Goal: Task Accomplishment & Management: Manage account settings

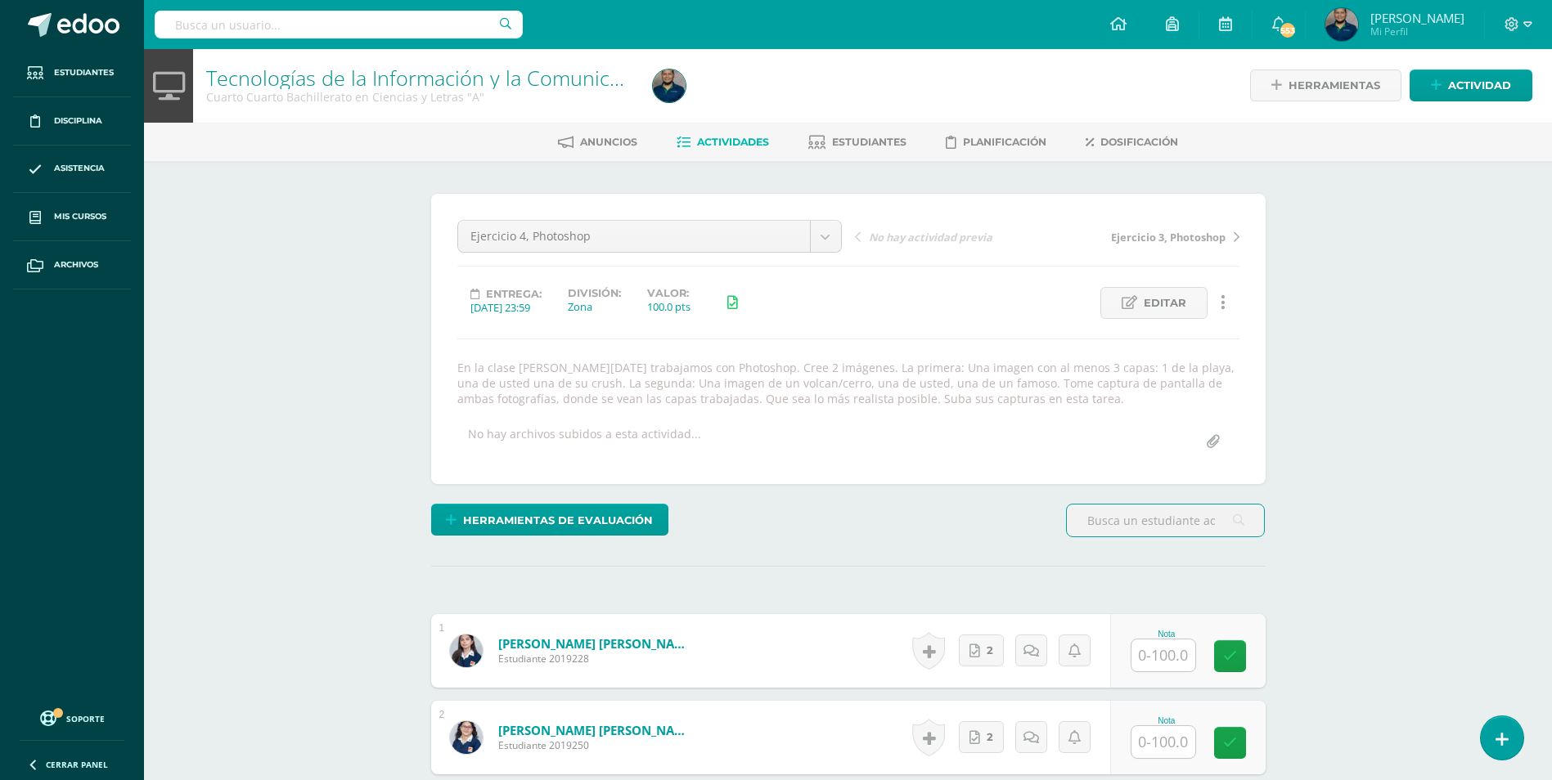
scroll to position [2, 0]
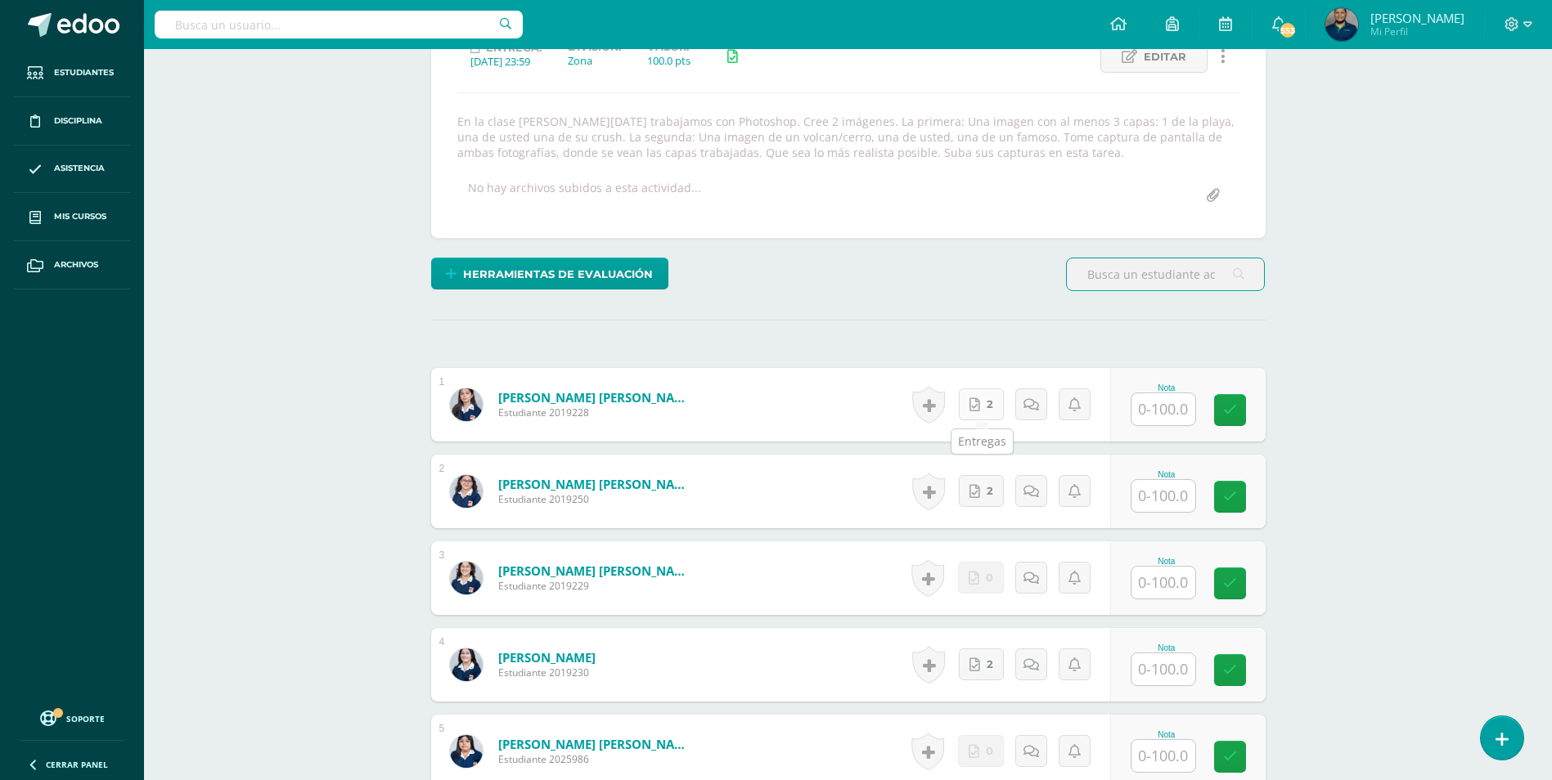
click at [970, 404] on link "2" at bounding box center [981, 405] width 45 height 32
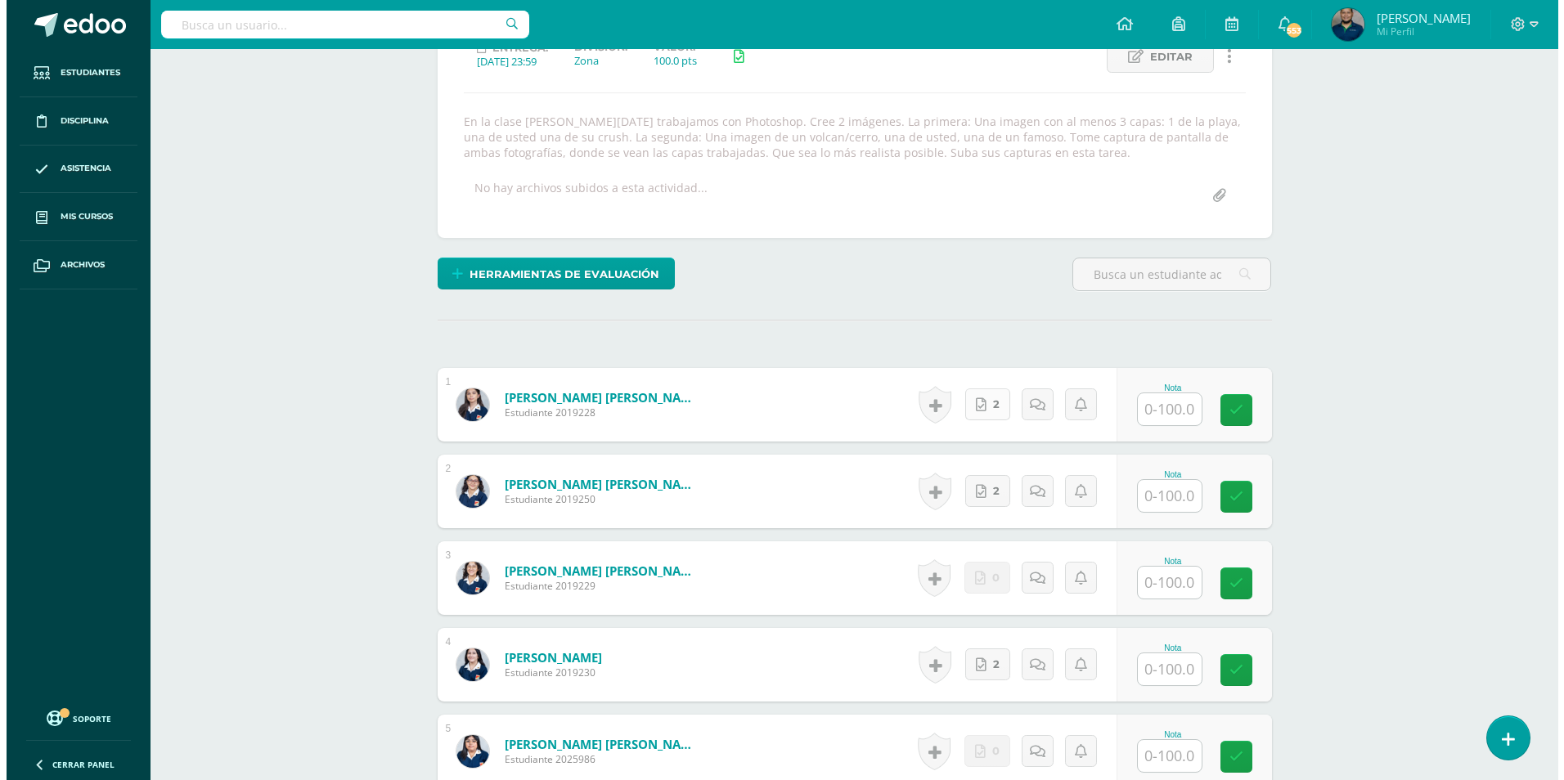
scroll to position [248, 0]
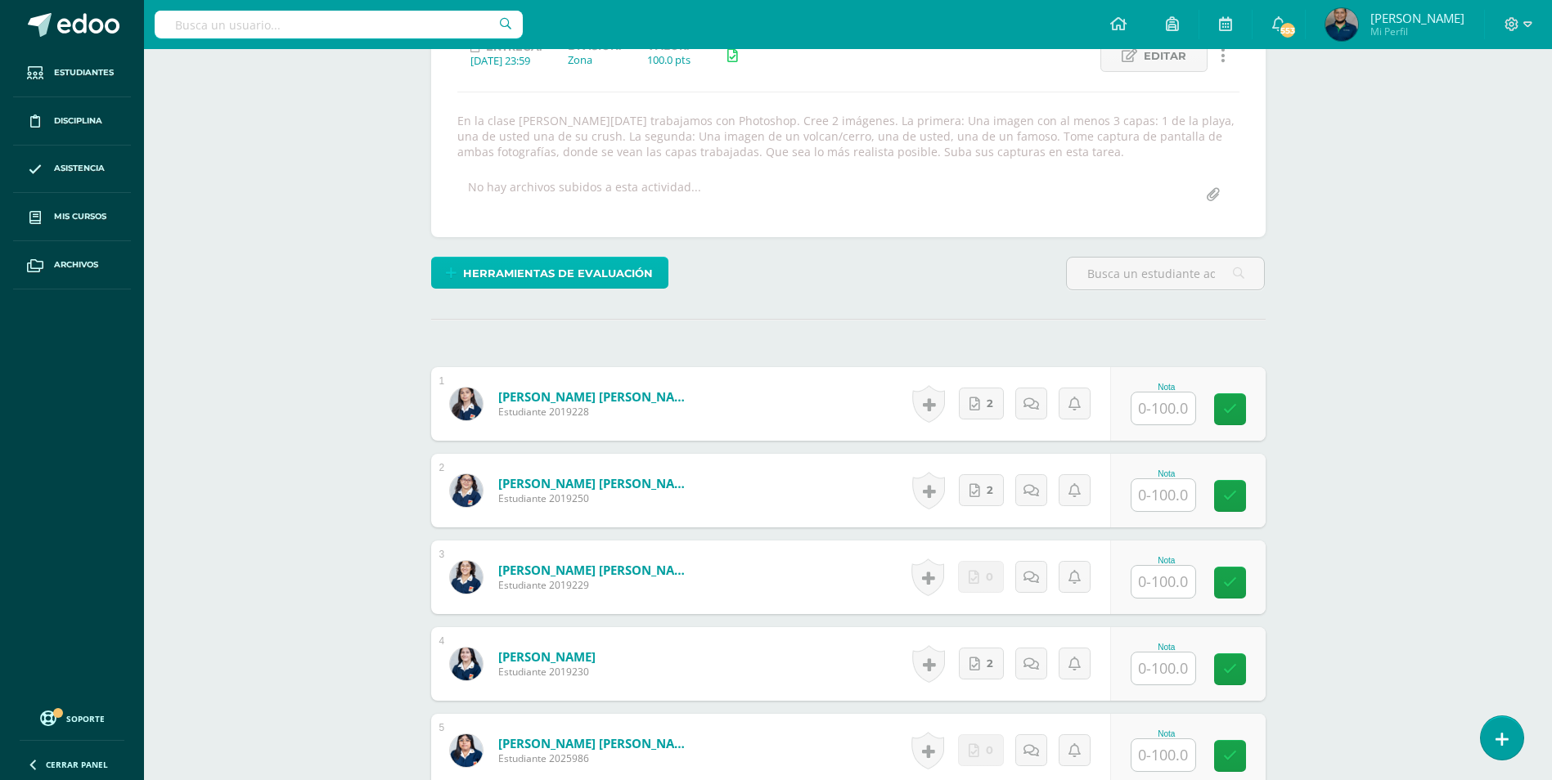
click at [590, 271] on span "Herramientas de evaluación" at bounding box center [558, 274] width 190 height 30
click at [579, 222] on link "Sustitución de nota" at bounding box center [592, 217] width 163 height 25
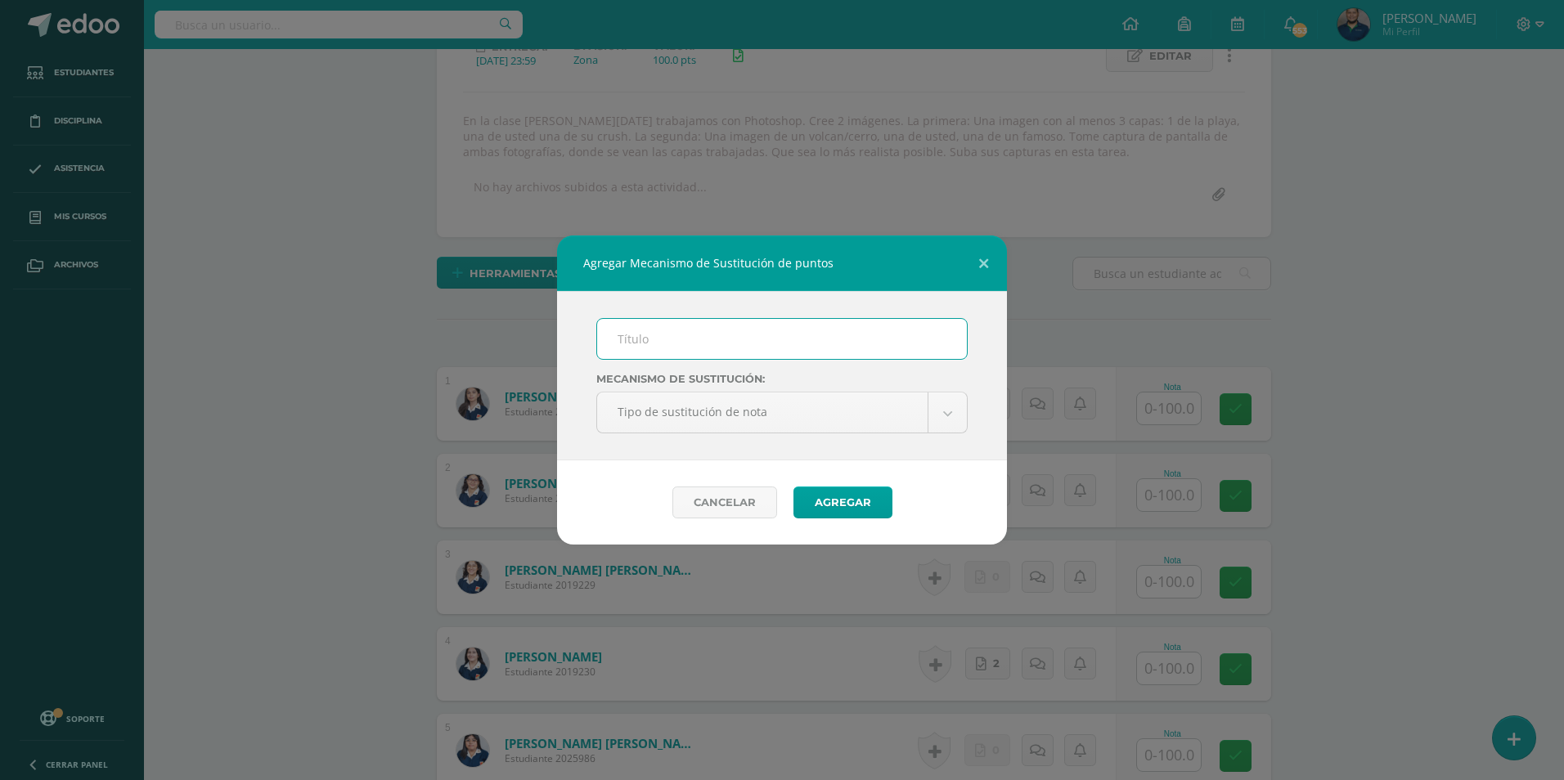
click at [662, 321] on input "text" at bounding box center [782, 339] width 370 height 40
type input "PMA"
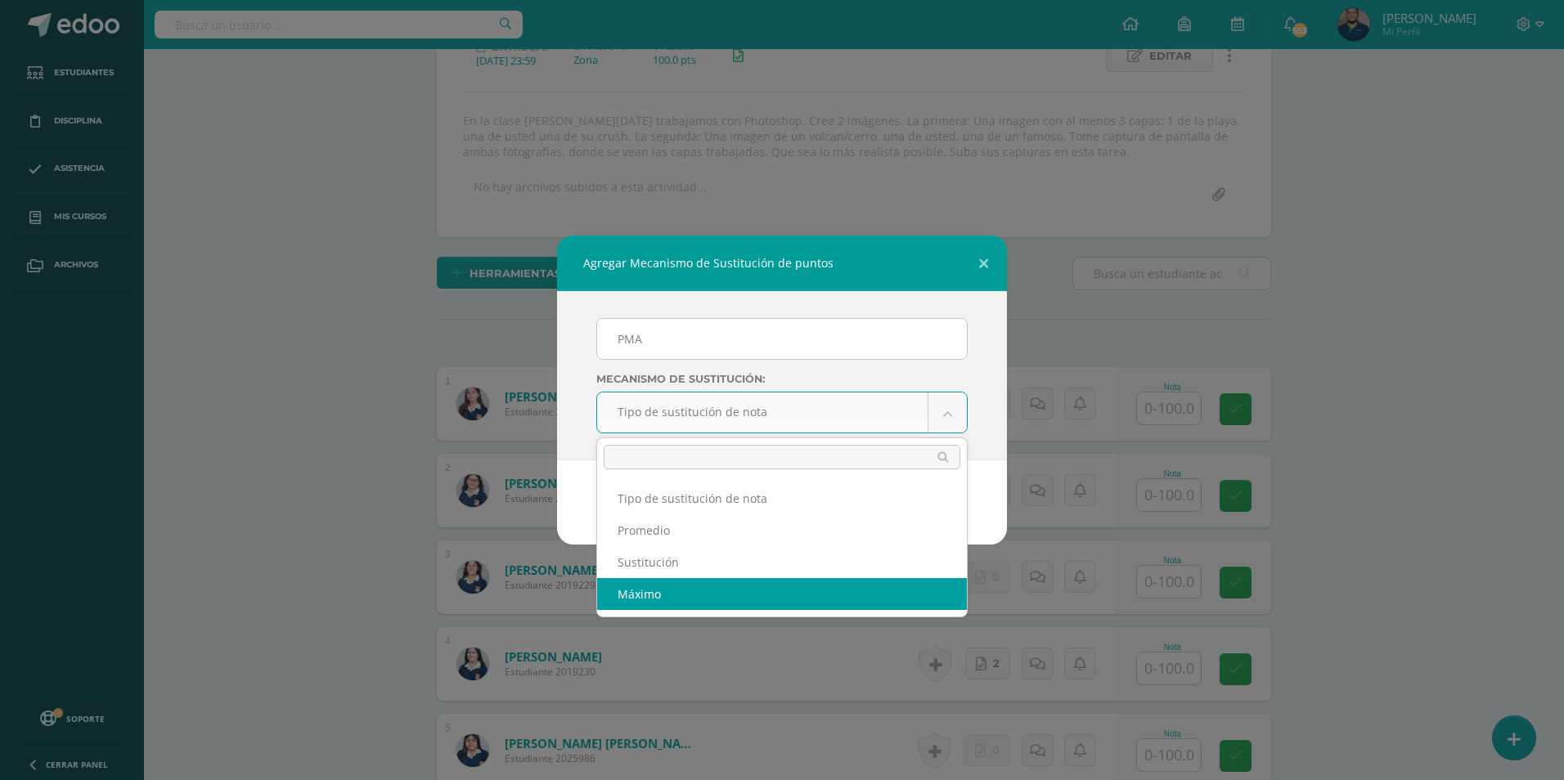
select select "maximum"
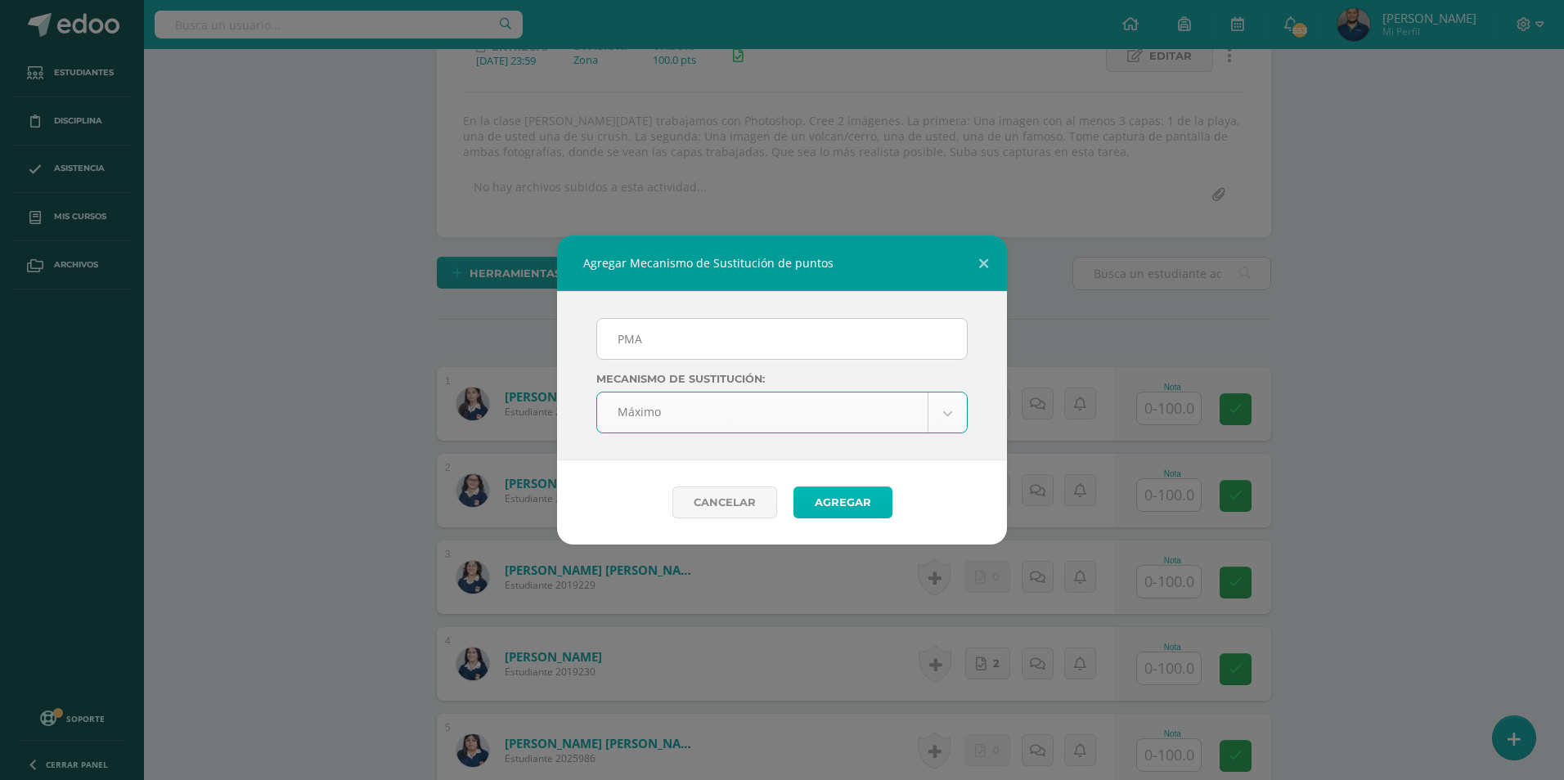
click at [853, 503] on button "Agregar" at bounding box center [843, 503] width 99 height 32
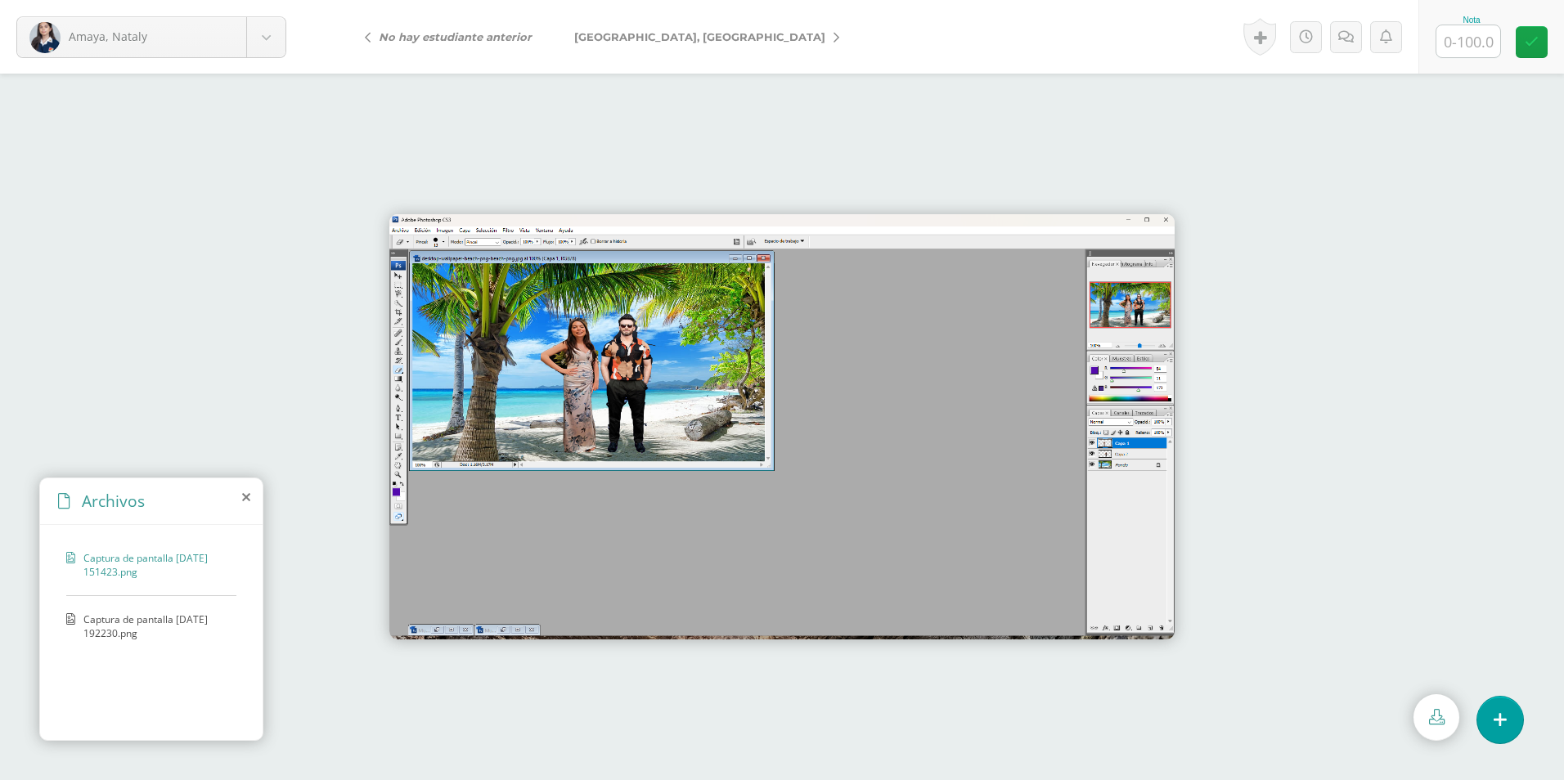
click at [158, 624] on span "Captura de pantalla [DATE] 192230.png" at bounding box center [155, 627] width 145 height 28
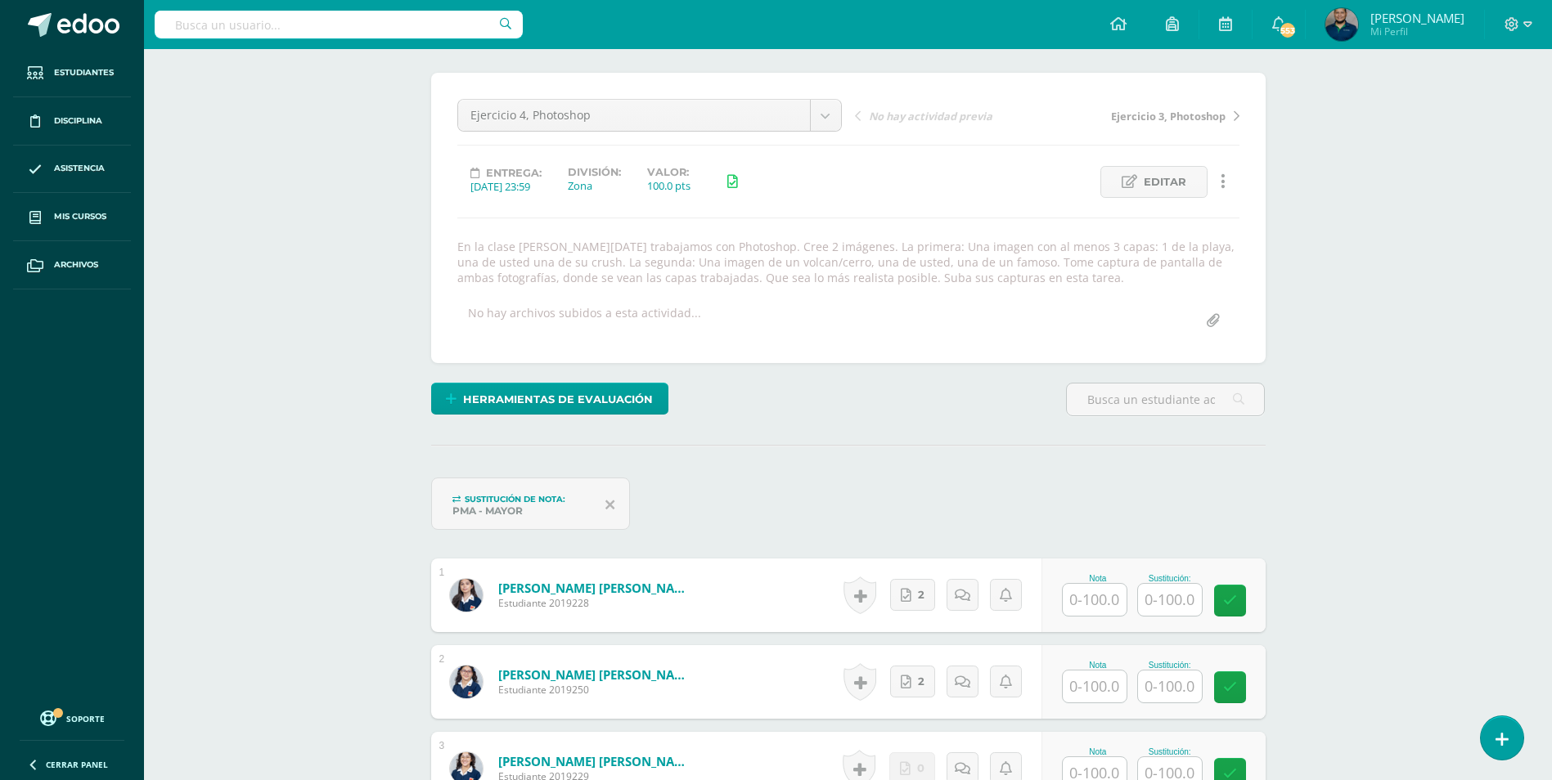
scroll to position [248, 0]
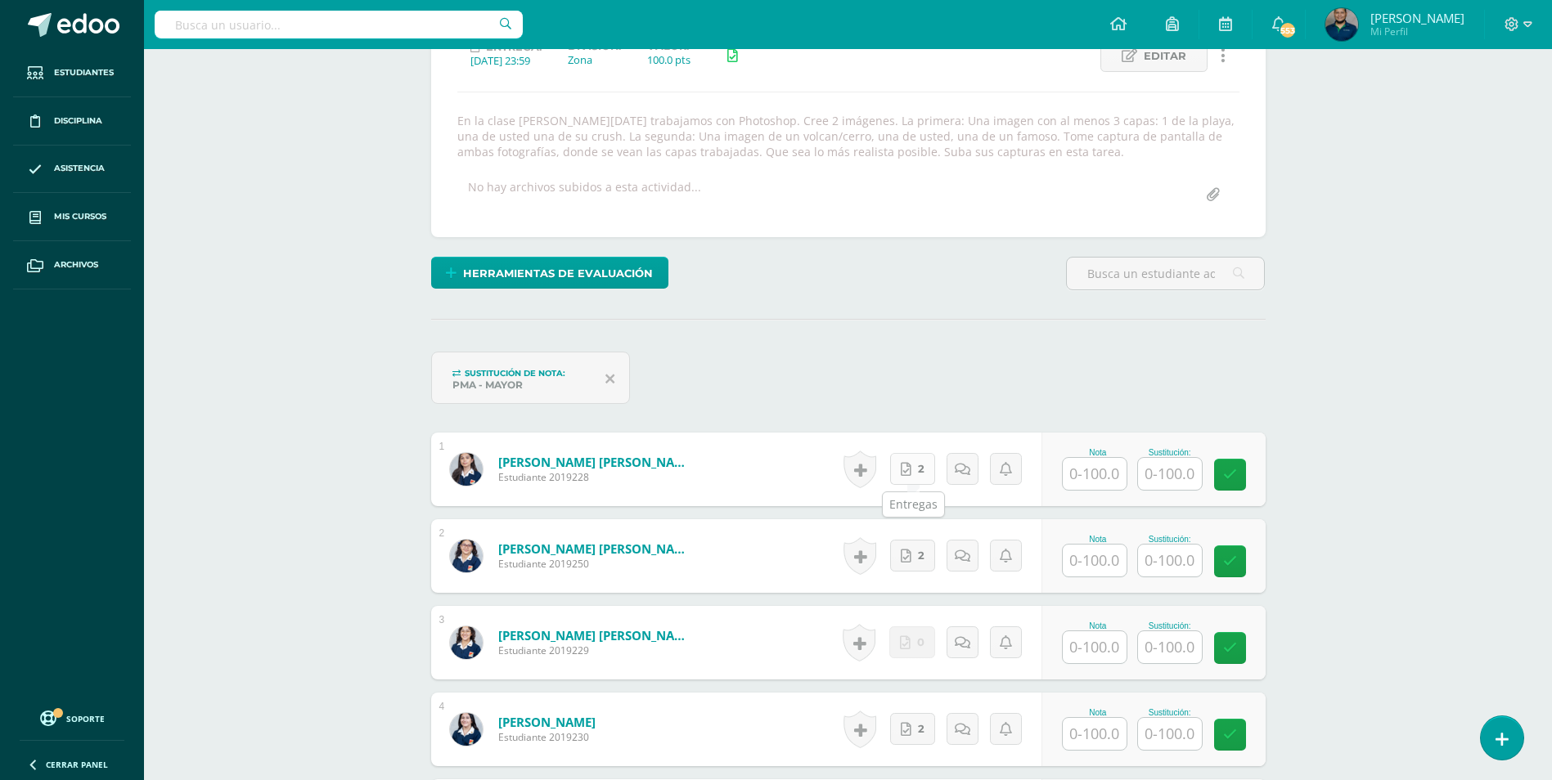
click at [924, 465] on span "2" at bounding box center [921, 469] width 7 height 30
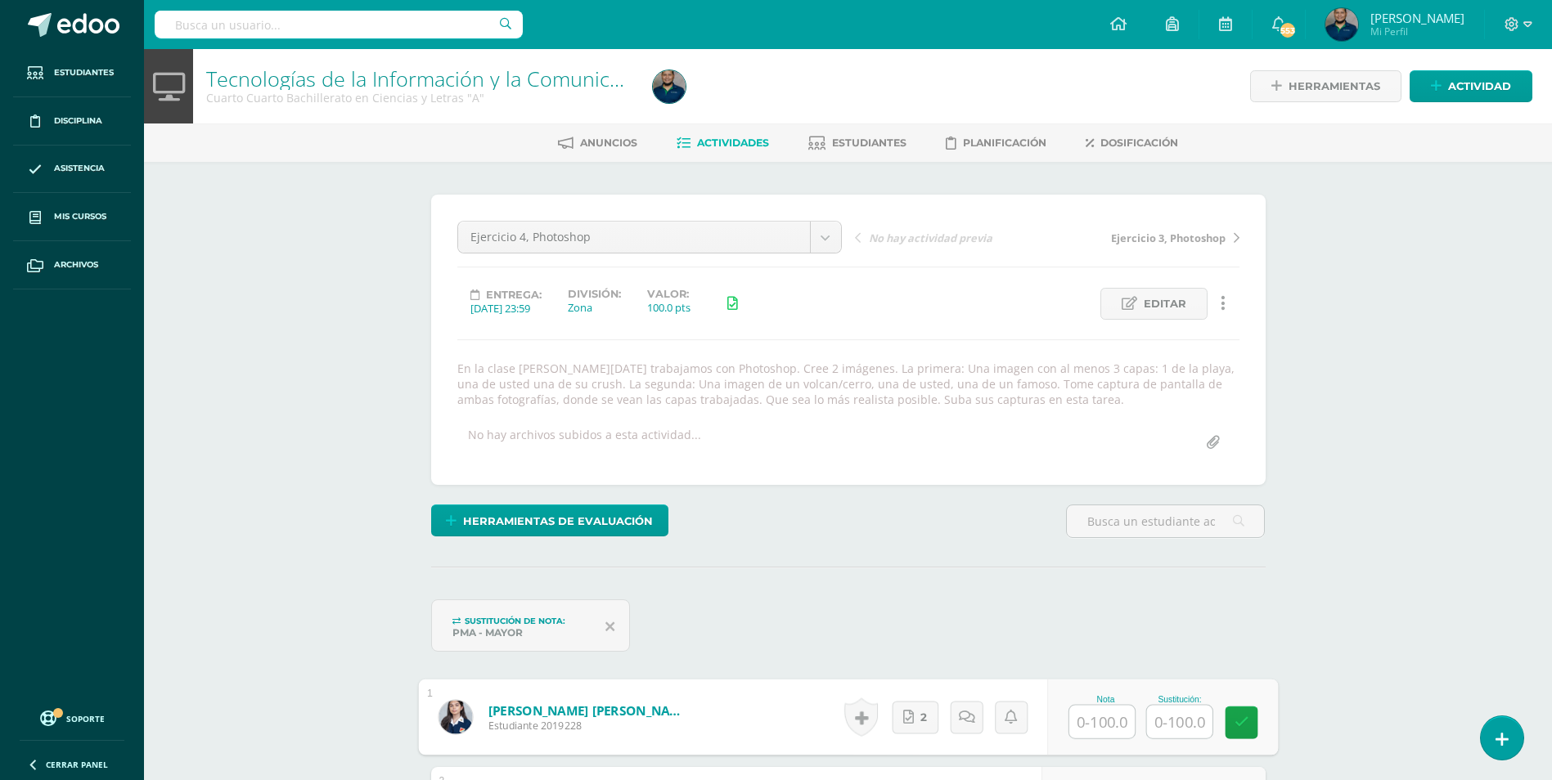
click at [743, 138] on span "Actividades" at bounding box center [733, 143] width 72 height 12
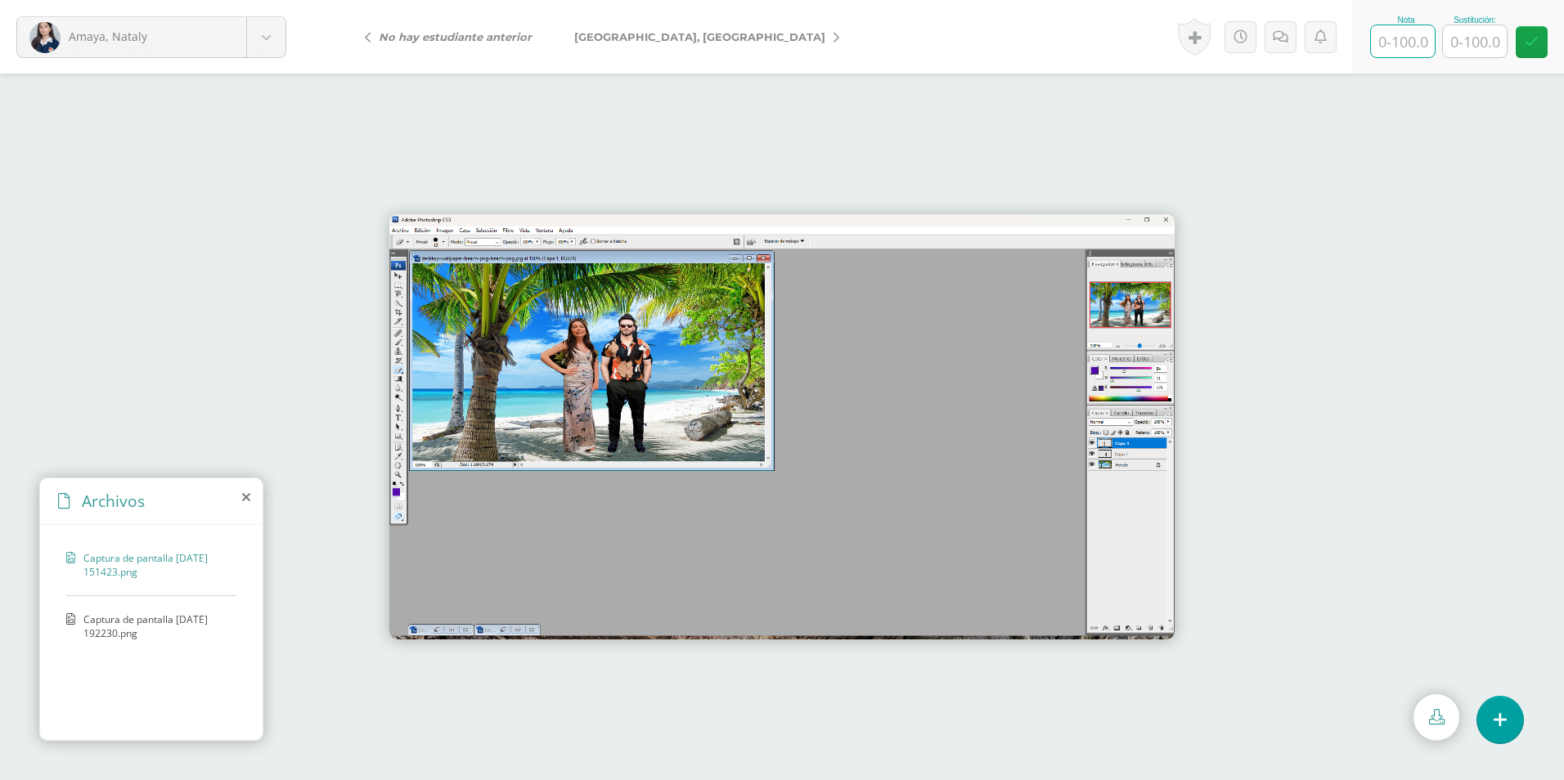
click at [1409, 47] on input "text" at bounding box center [1403, 41] width 64 height 32
type input "100"
click at [661, 34] on link "[GEOGRAPHIC_DATA], [GEOGRAPHIC_DATA]" at bounding box center [702, 36] width 299 height 39
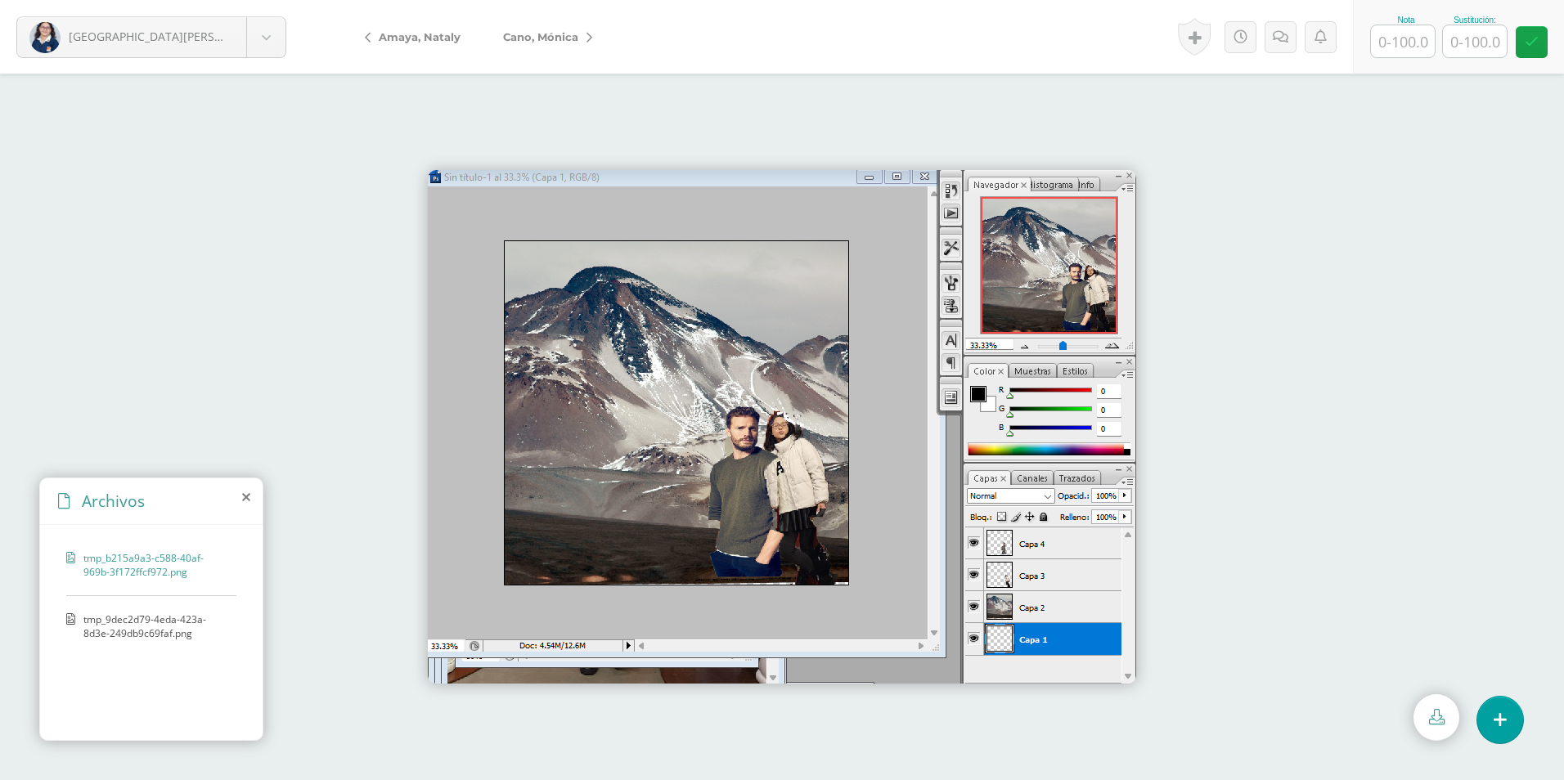
click at [165, 623] on span "tmp_9dec2d79-4eda-423a-8d3e-249db9c69faf.png" at bounding box center [155, 627] width 145 height 28
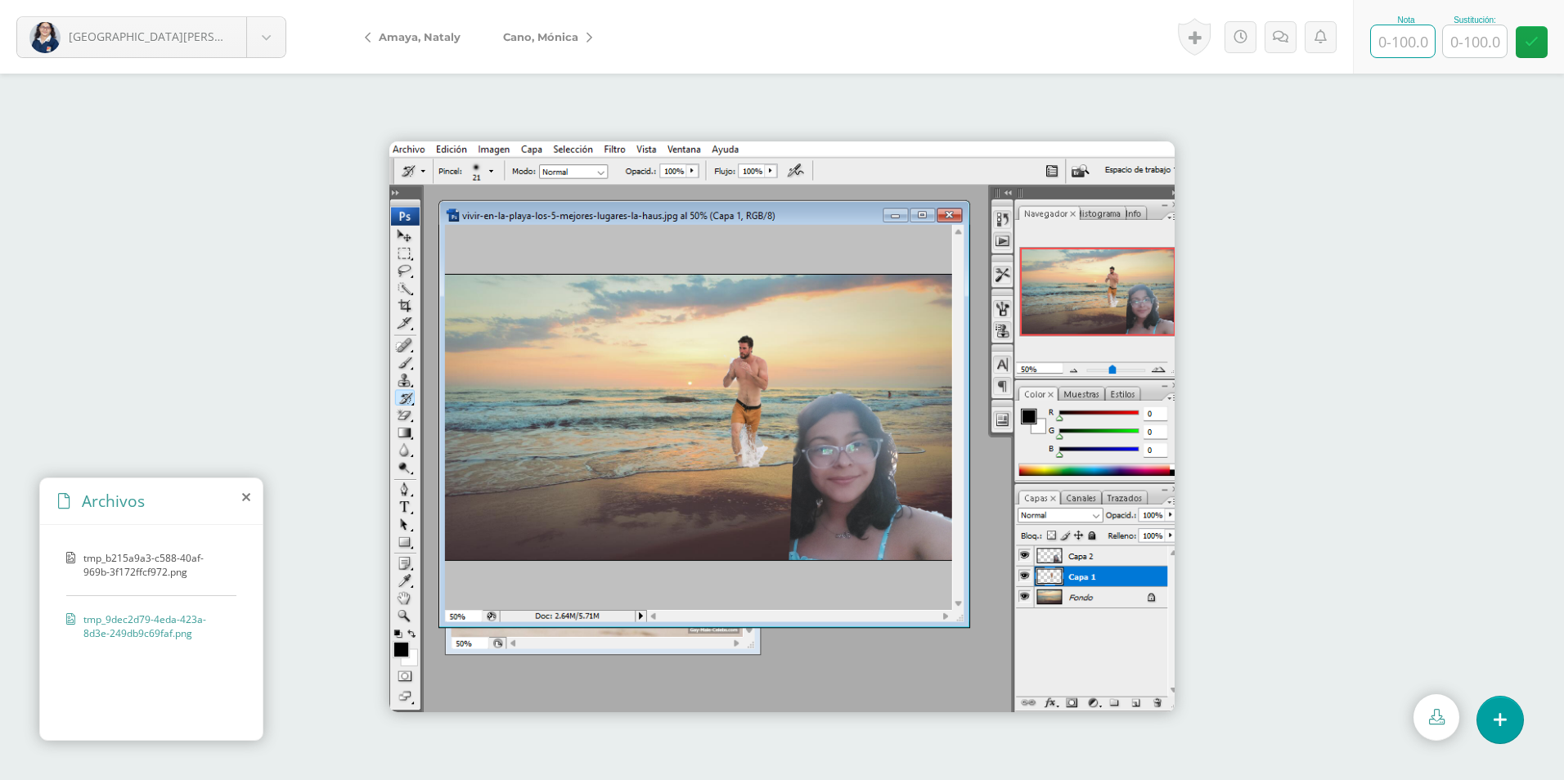
click at [1416, 46] on input "text" at bounding box center [1403, 41] width 64 height 32
type input "100"
click at [592, 35] on icon at bounding box center [590, 37] width 6 height 11
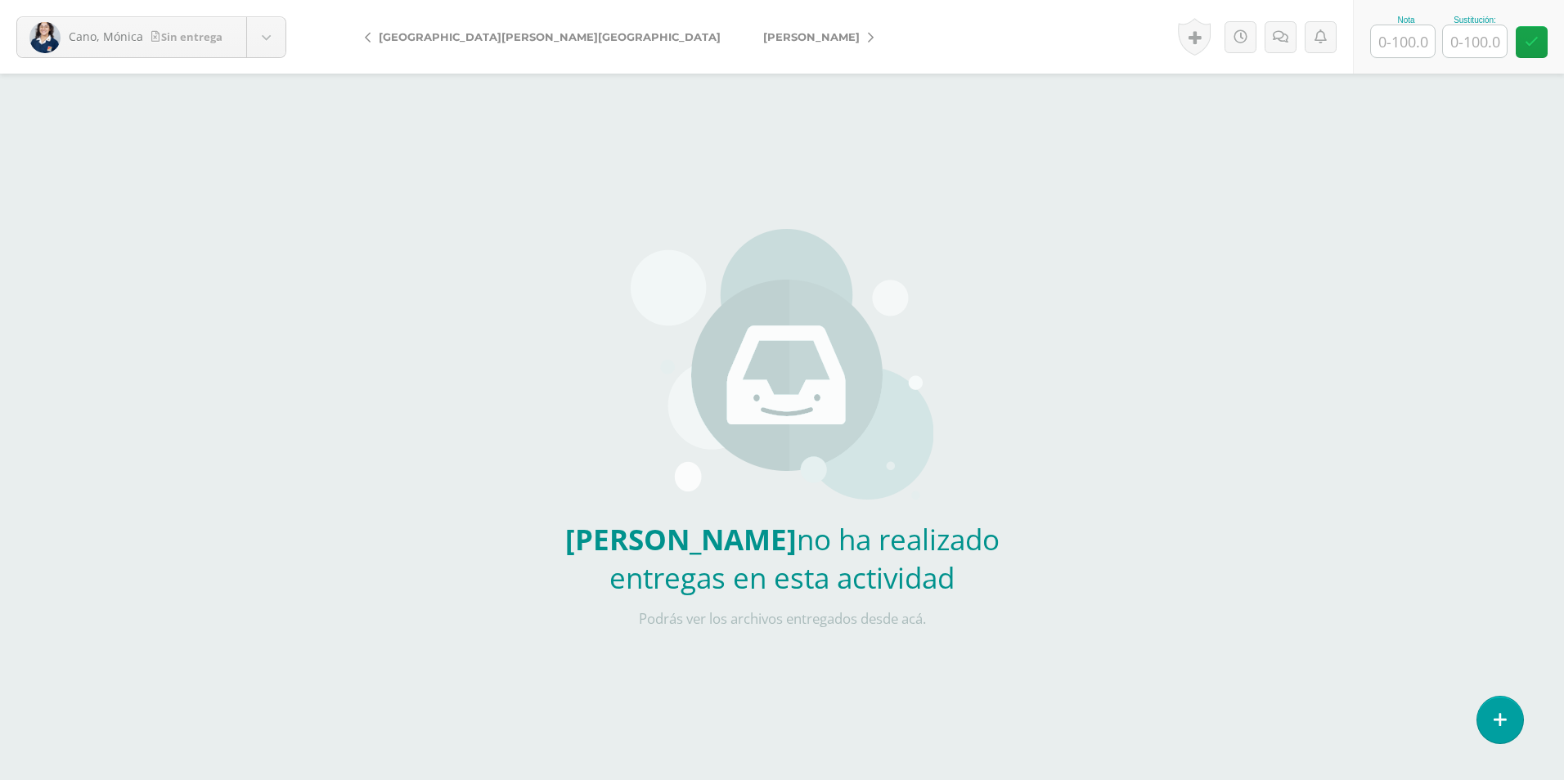
click at [1401, 38] on input "text" at bounding box center [1403, 41] width 64 height 32
type input "100"
click at [763, 38] on span "[PERSON_NAME]" at bounding box center [811, 36] width 97 height 13
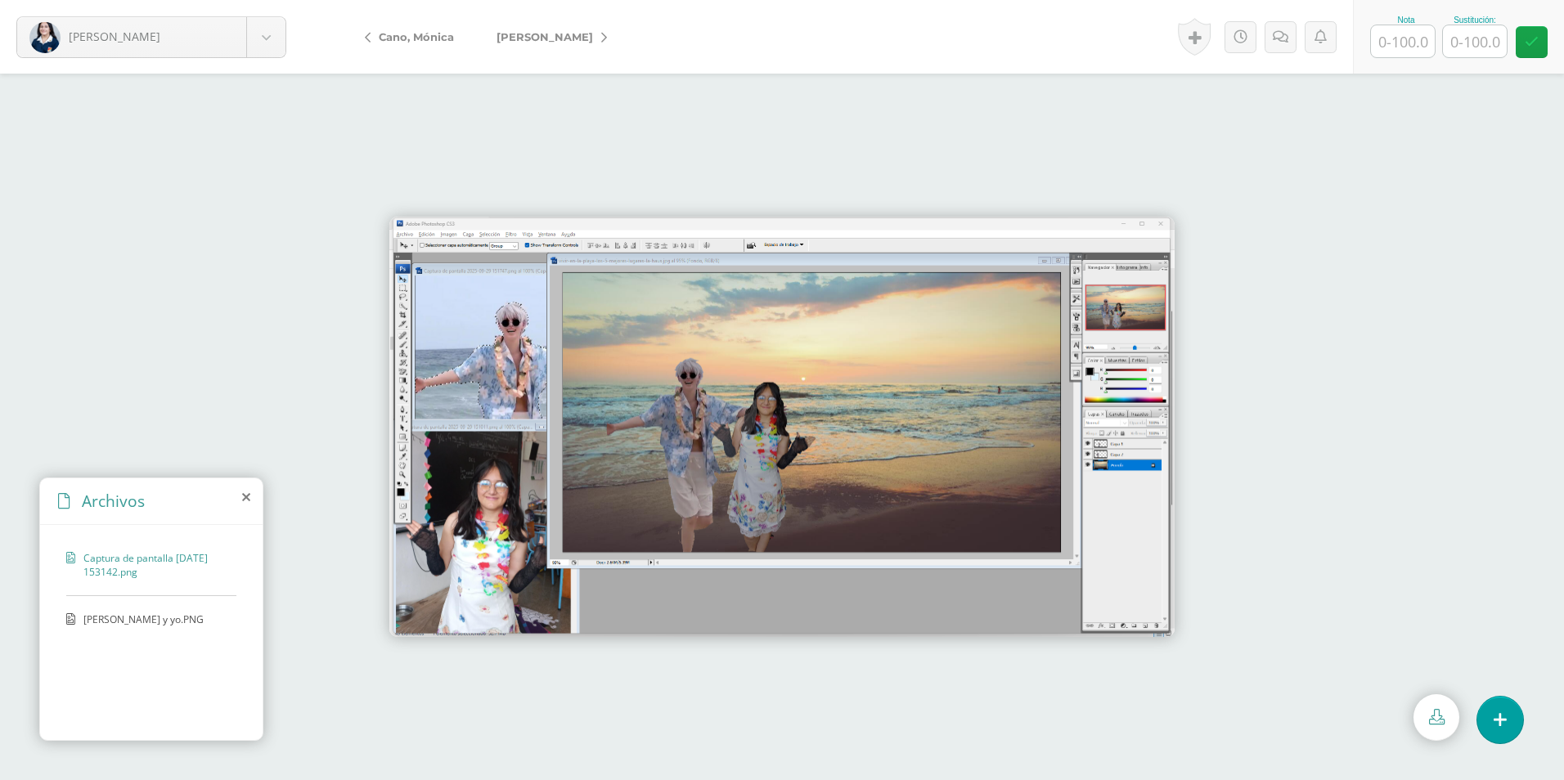
click at [134, 623] on span "[PERSON_NAME] y yo.PNG" at bounding box center [150, 620] width 134 height 14
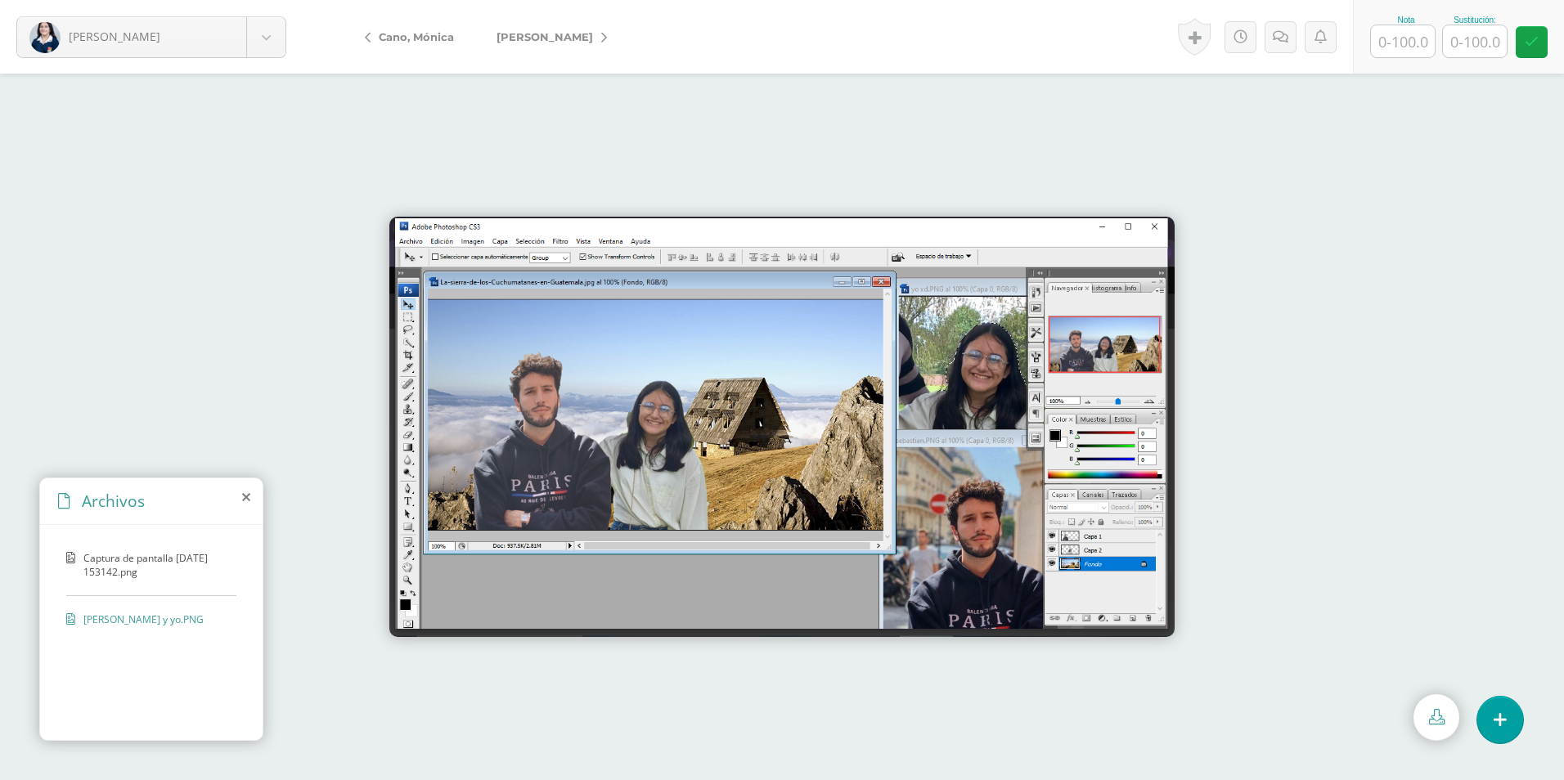
click at [1409, 47] on input "text" at bounding box center [1403, 41] width 64 height 32
type input "100"
click at [598, 36] on link "[PERSON_NAME]" at bounding box center [547, 36] width 145 height 39
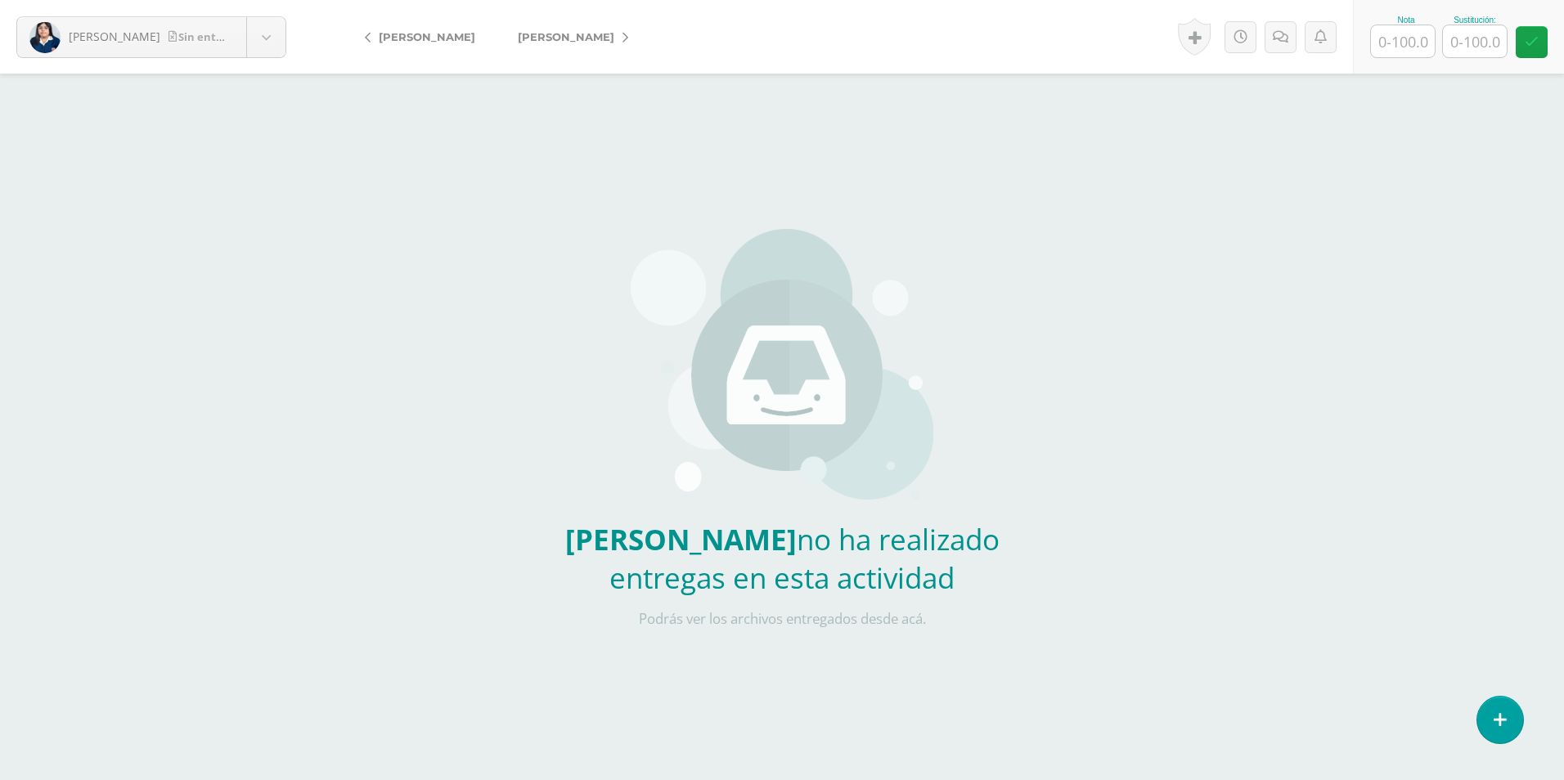
click at [1405, 41] on input "text" at bounding box center [1403, 41] width 64 height 32
type input "0"
click at [1478, 34] on input "text" at bounding box center [1475, 41] width 64 height 32
type input "50"
click at [605, 38] on span "[PERSON_NAME]" at bounding box center [566, 36] width 97 height 13
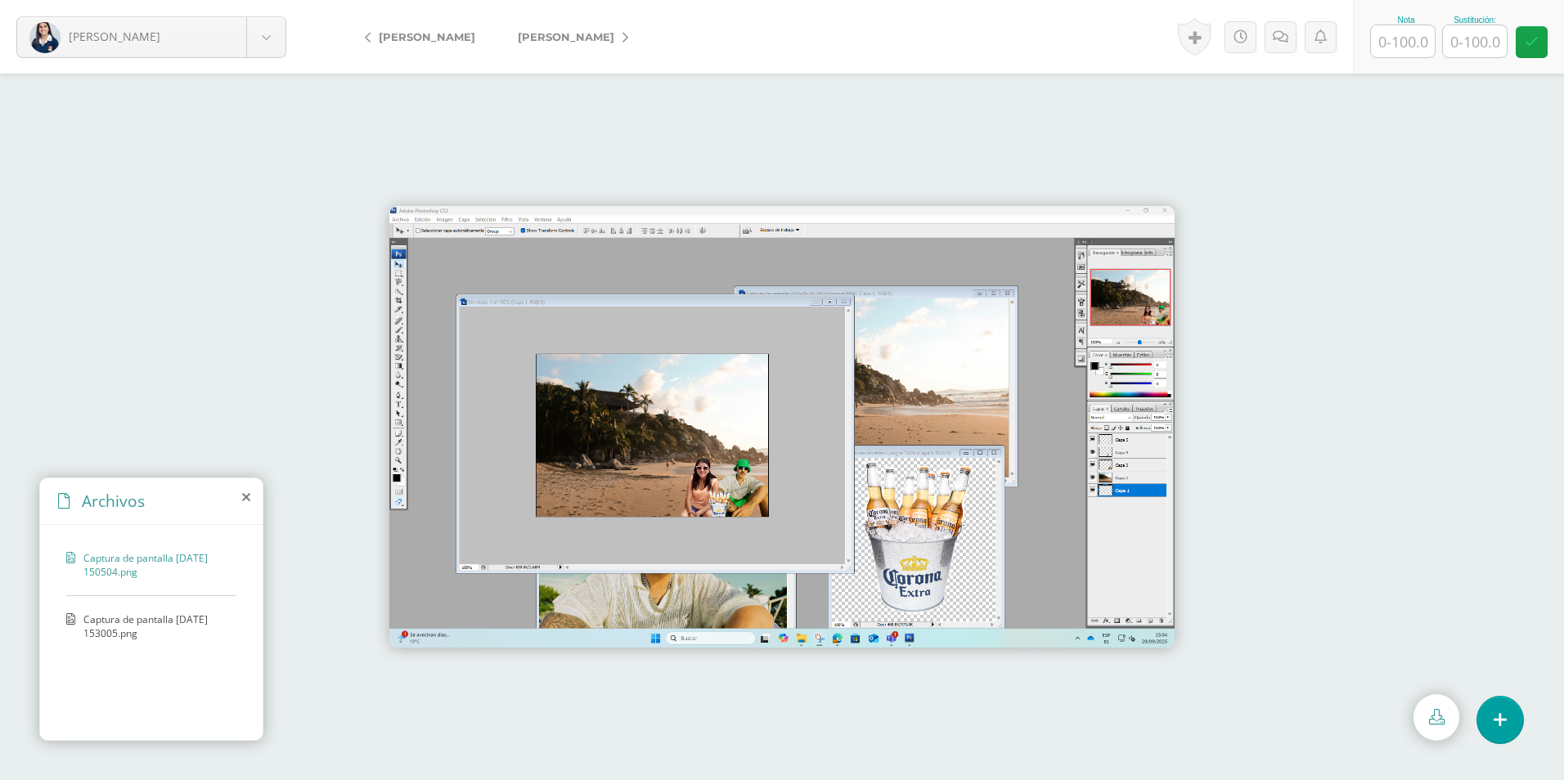
click at [136, 625] on span "Captura de pantalla 2025-09-29 153005.png" at bounding box center [155, 627] width 145 height 28
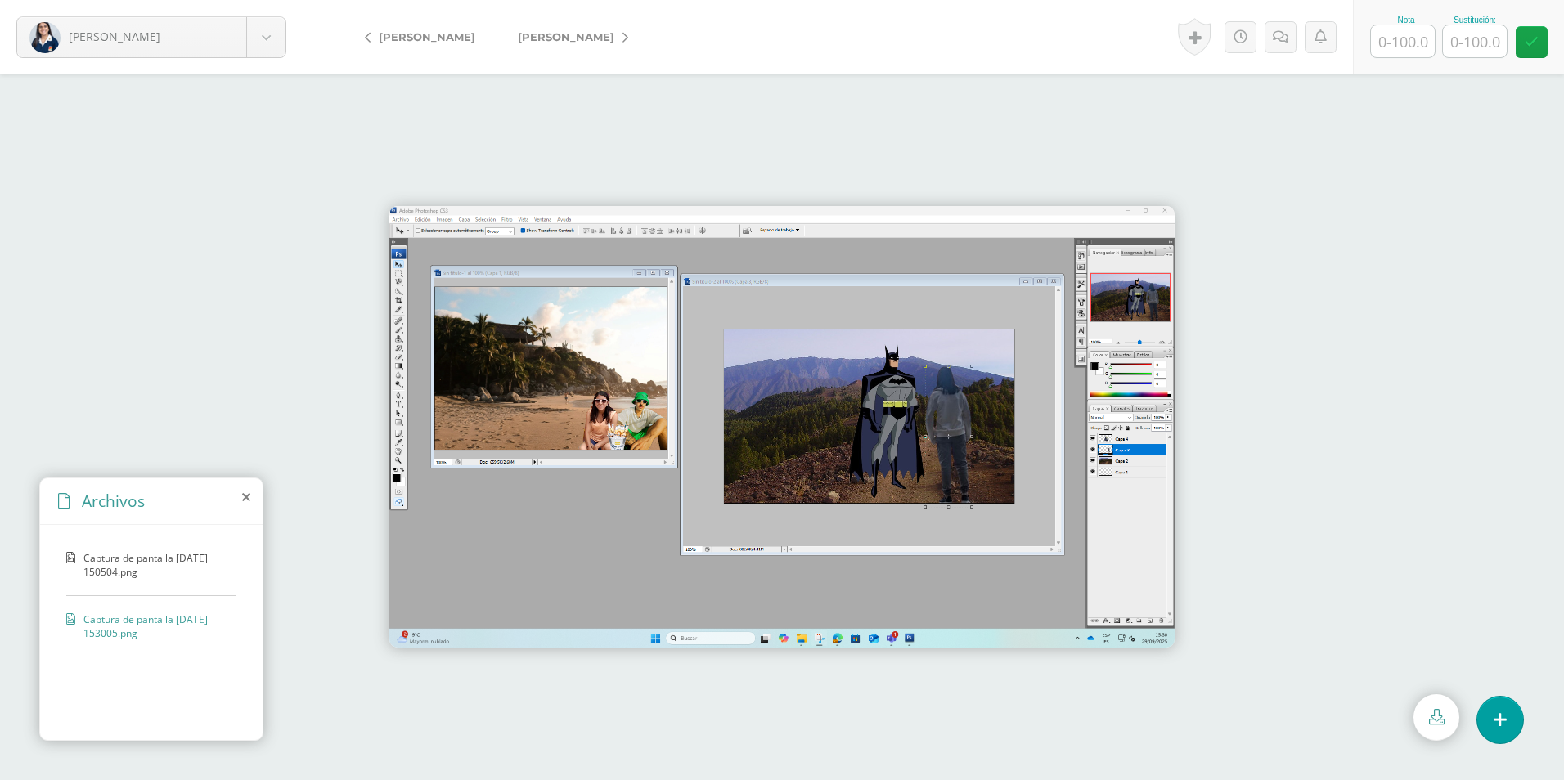
click at [1394, 40] on input "text" at bounding box center [1403, 41] width 64 height 32
type input "100"
click at [600, 34] on link "[PERSON_NAME]" at bounding box center [569, 36] width 145 height 39
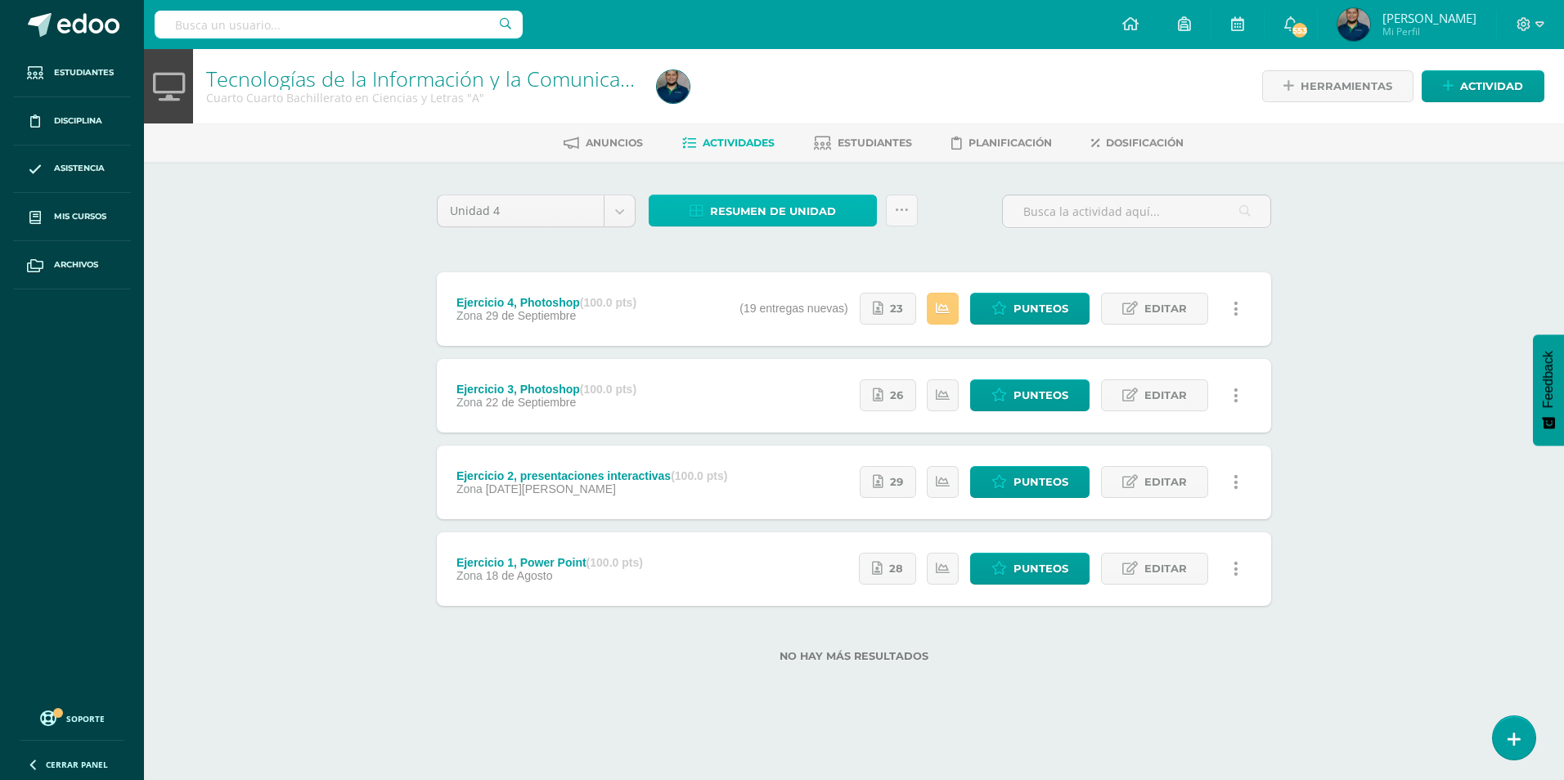
click at [811, 209] on span "Resumen de unidad" at bounding box center [773, 211] width 126 height 30
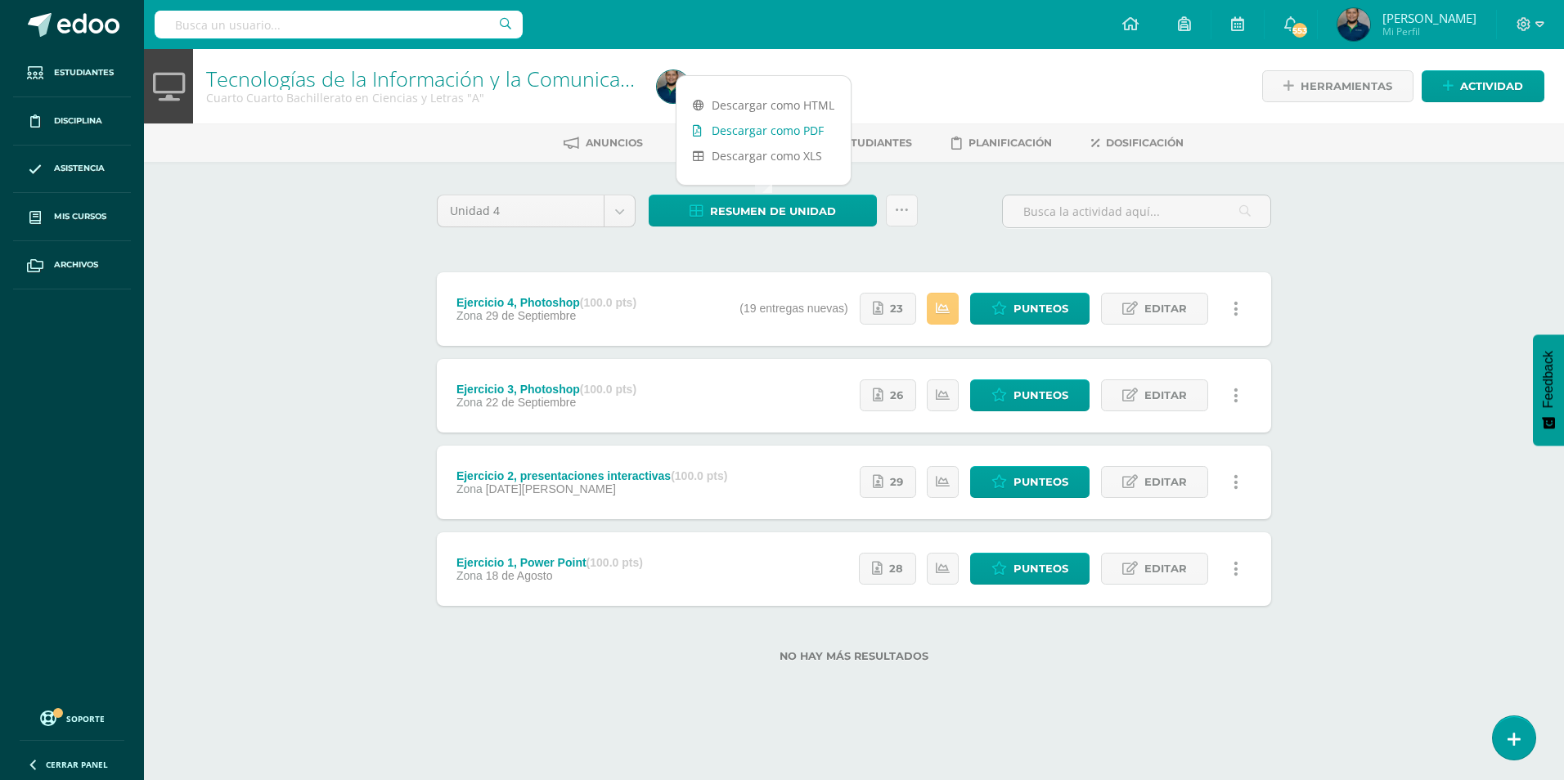
click at [803, 129] on link "Descargar como PDF" at bounding box center [764, 130] width 174 height 25
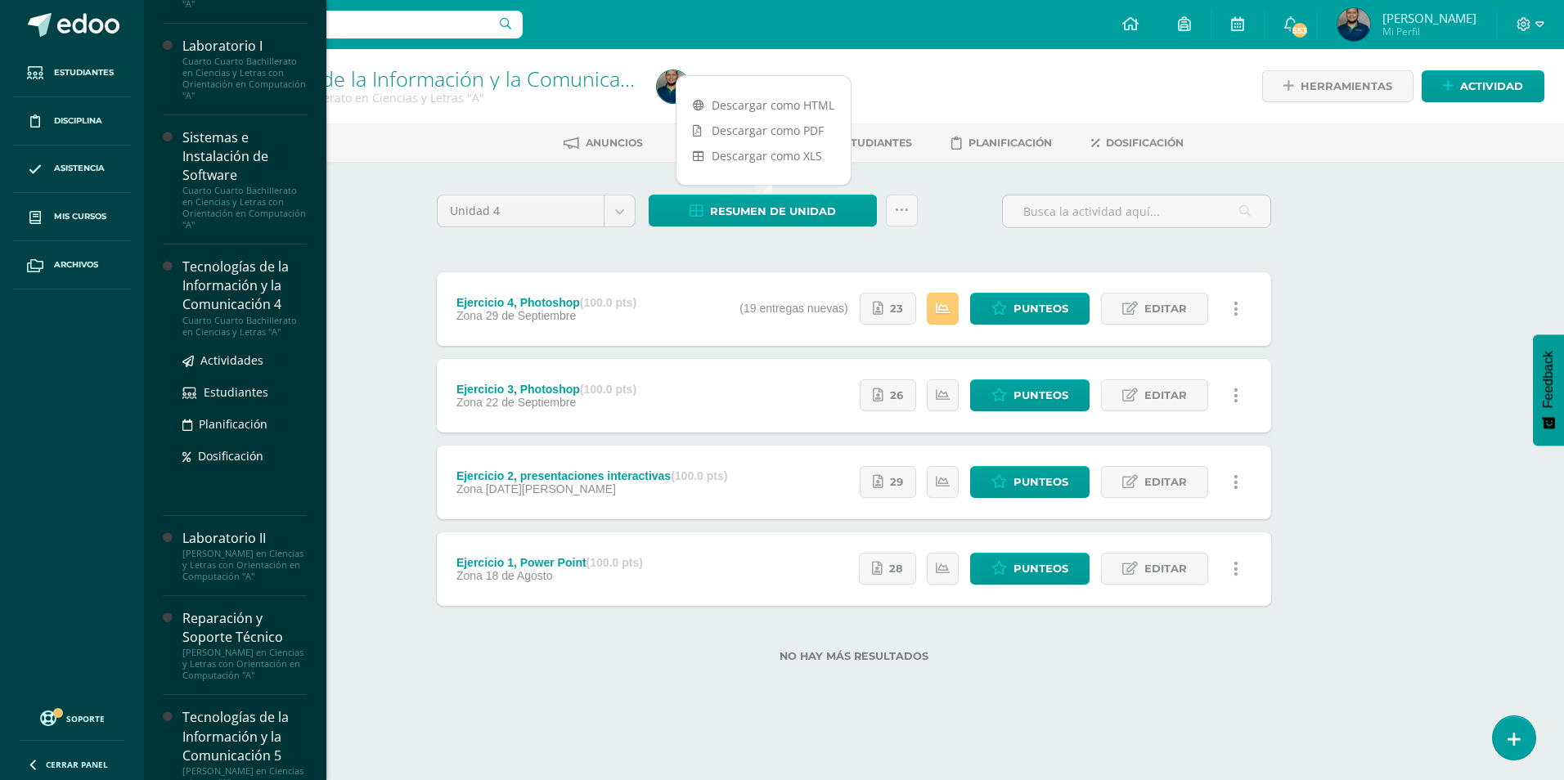
scroll to position [570, 0]
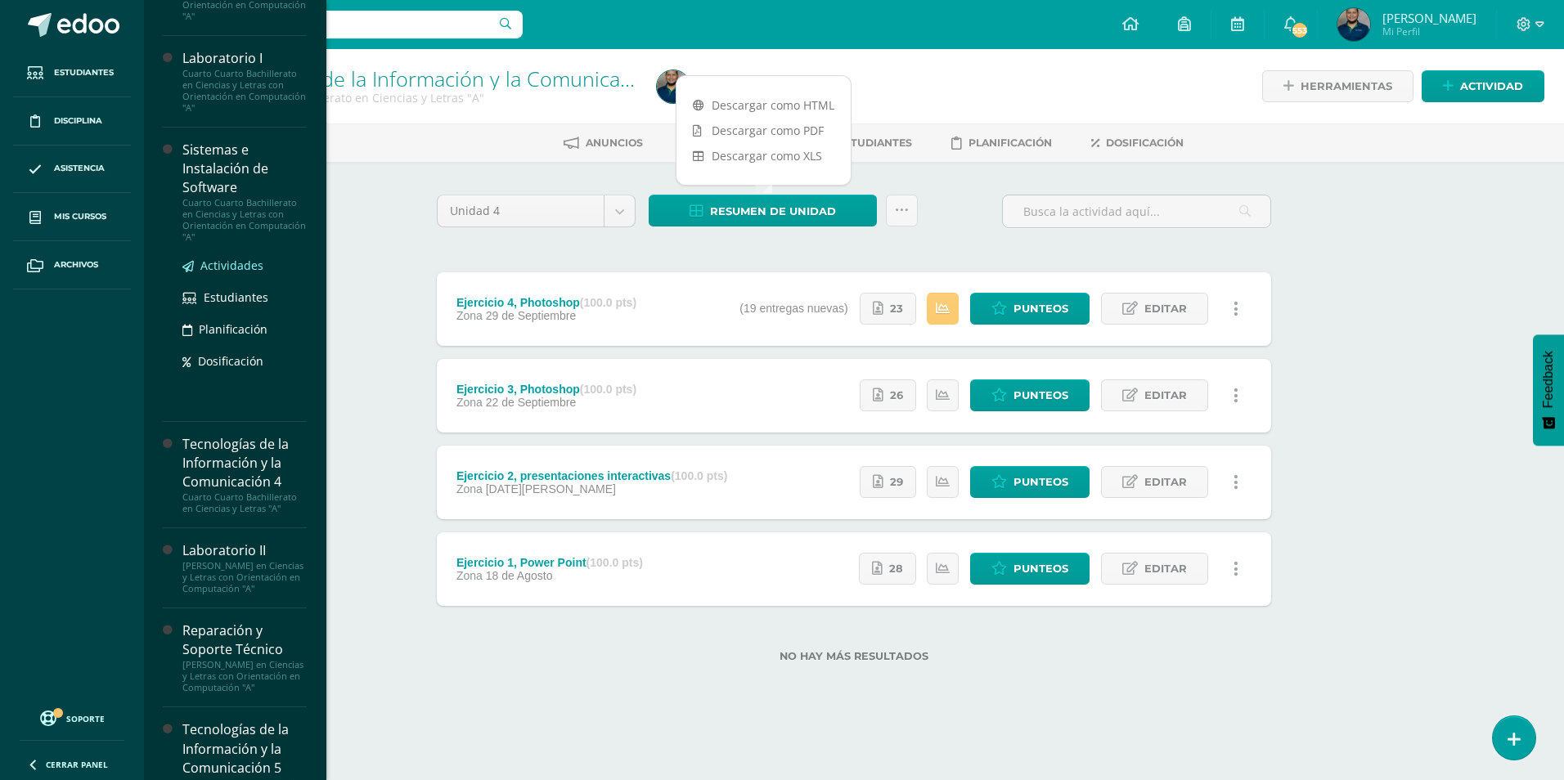
click at [237, 263] on span "Actividades" at bounding box center [231, 266] width 63 height 16
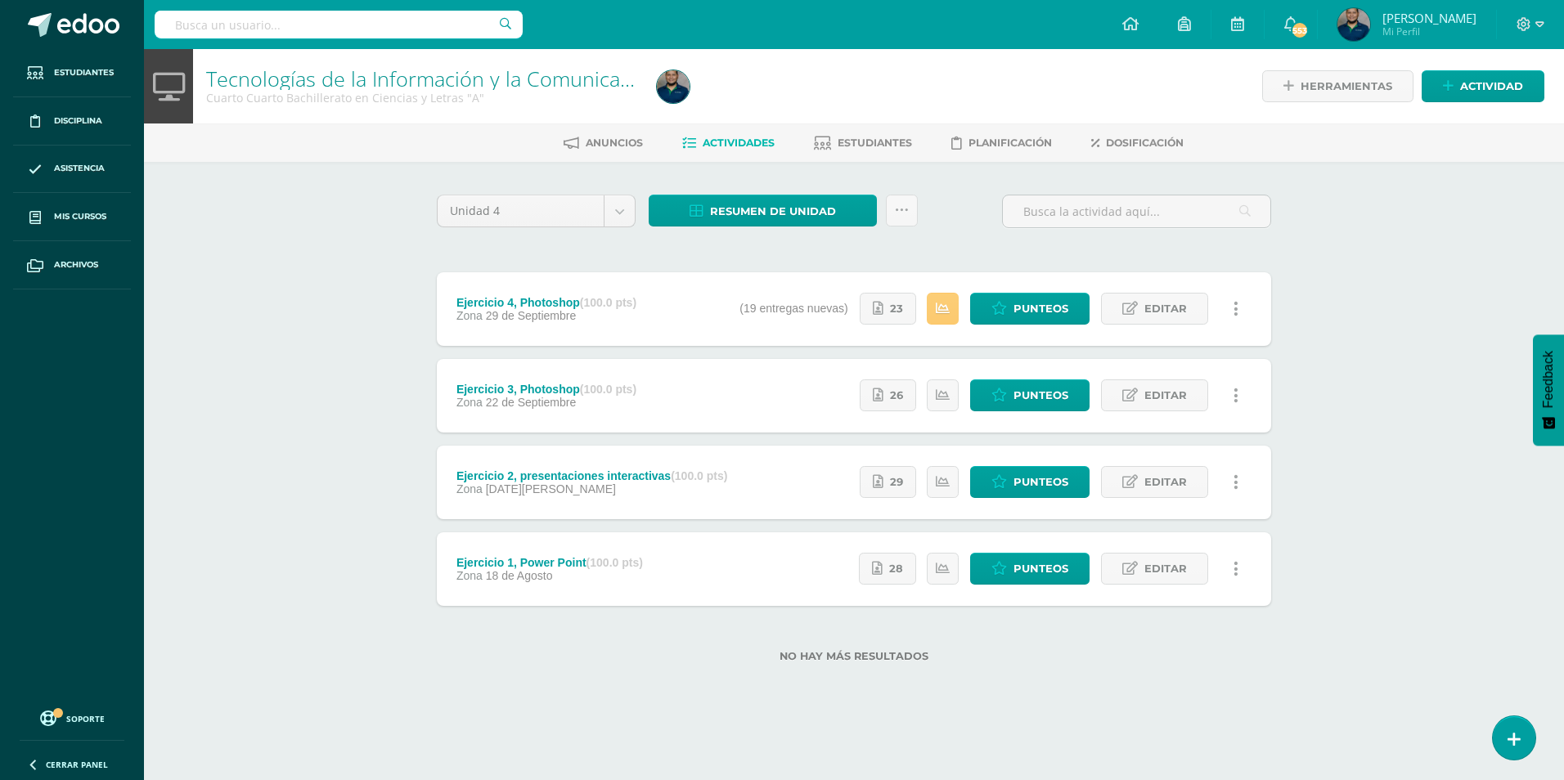
scroll to position [569, 0]
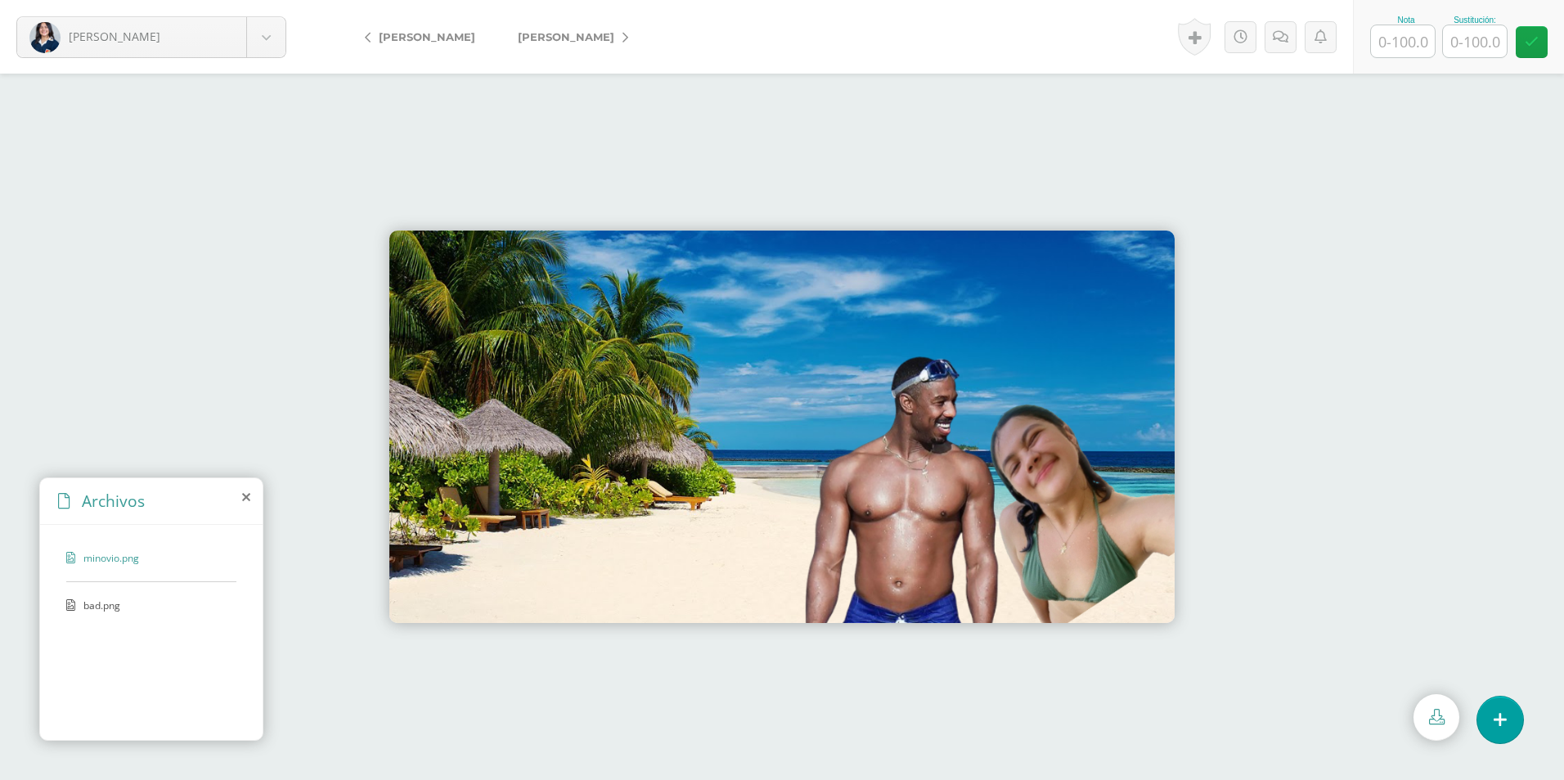
click at [88, 610] on span "bad.png" at bounding box center [150, 606] width 134 height 14
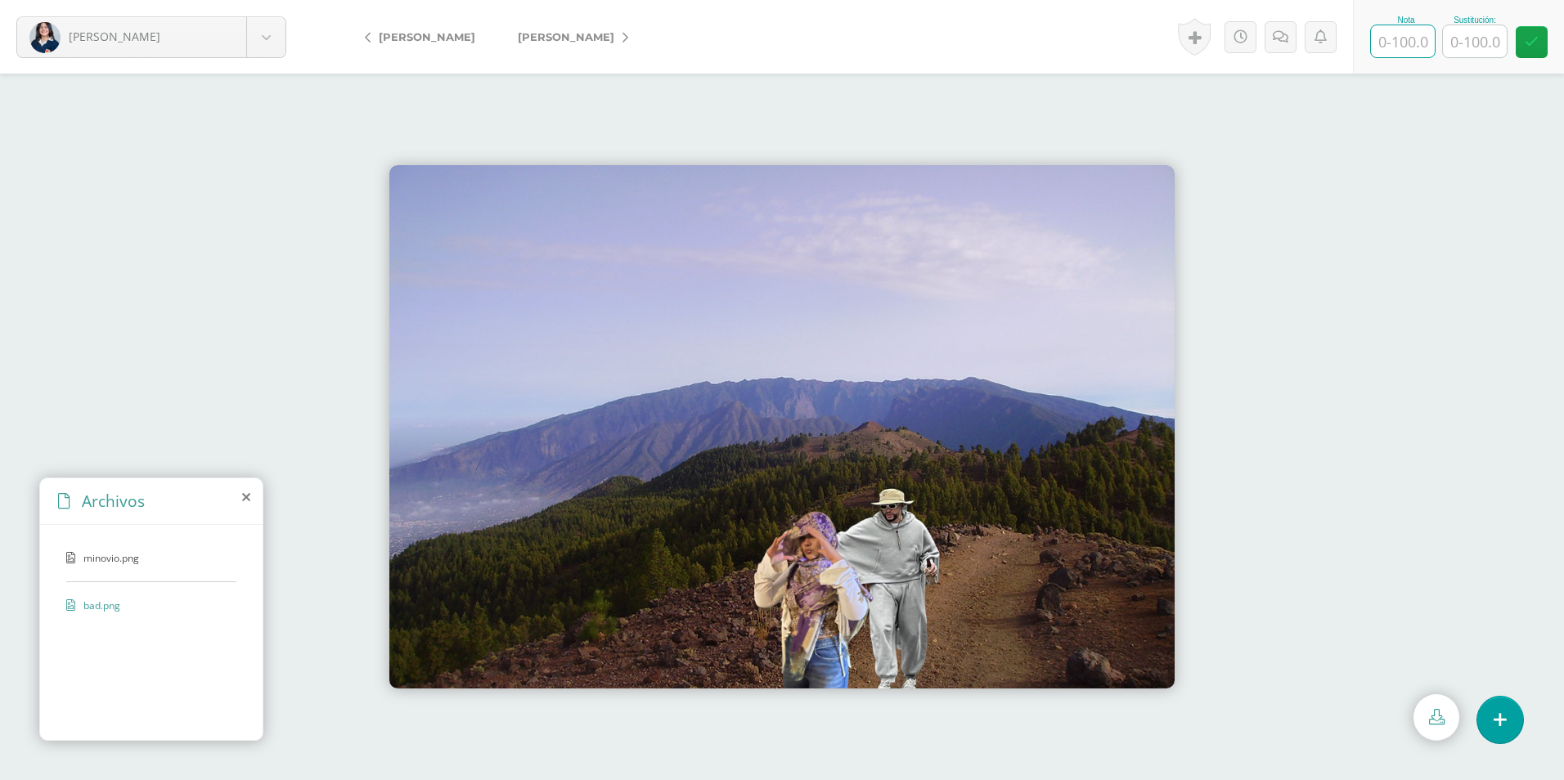
click at [1405, 47] on input "text" at bounding box center [1403, 41] width 64 height 32
type input "100"
click at [546, 39] on span "[PERSON_NAME]" at bounding box center [566, 36] width 97 height 13
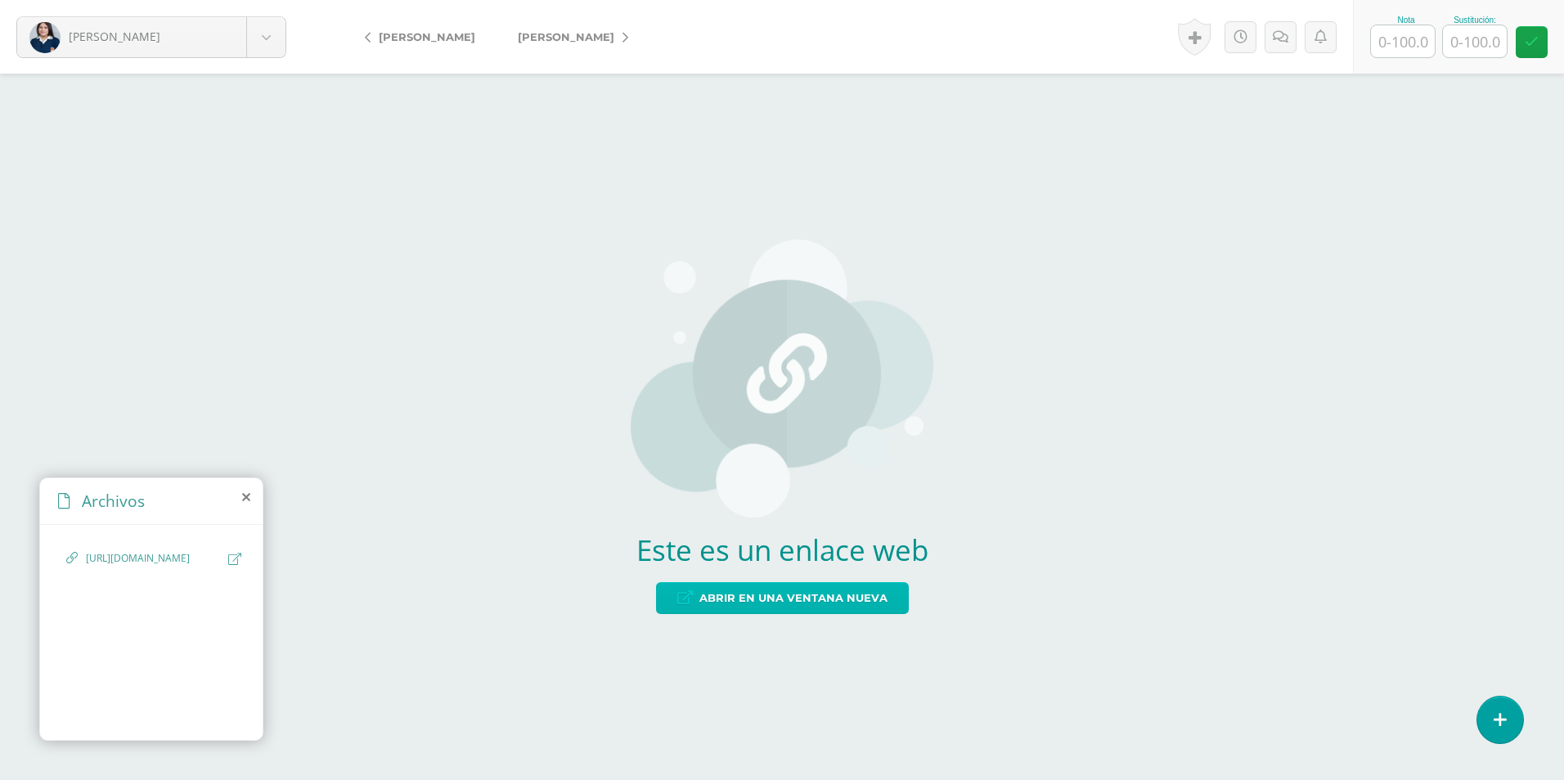
click at [726, 606] on span "Abrir en una ventana nueva" at bounding box center [793, 598] width 188 height 30
drag, startPoint x: 1409, startPoint y: 39, endPoint x: 1361, endPoint y: 30, distance: 48.3
click at [1409, 39] on input "text" at bounding box center [1403, 41] width 64 height 32
type input "100"
click at [577, 34] on span "GarcIa, [PERSON_NAME]" at bounding box center [566, 36] width 97 height 13
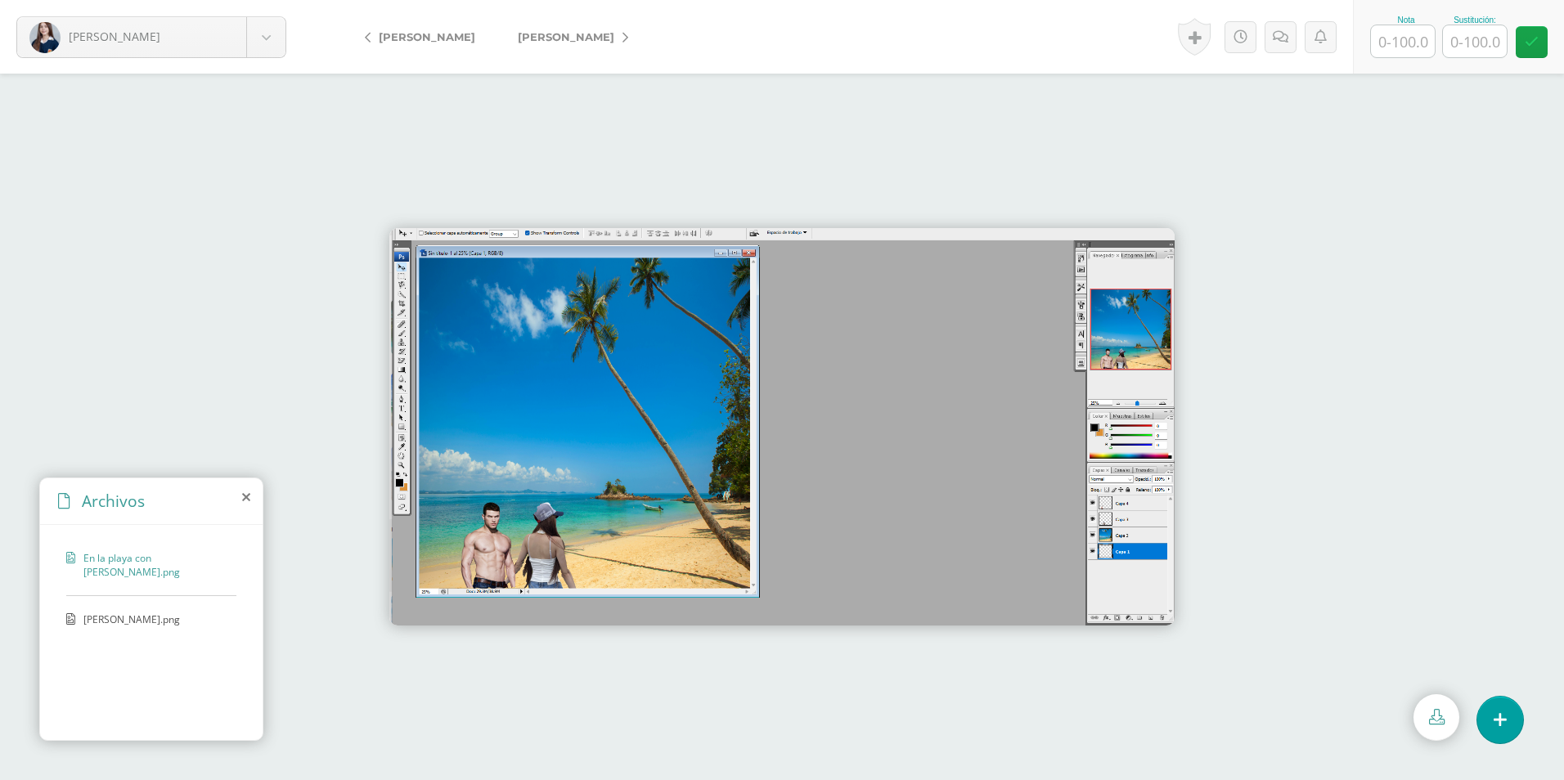
click at [111, 622] on span "edward.png" at bounding box center [150, 620] width 134 height 14
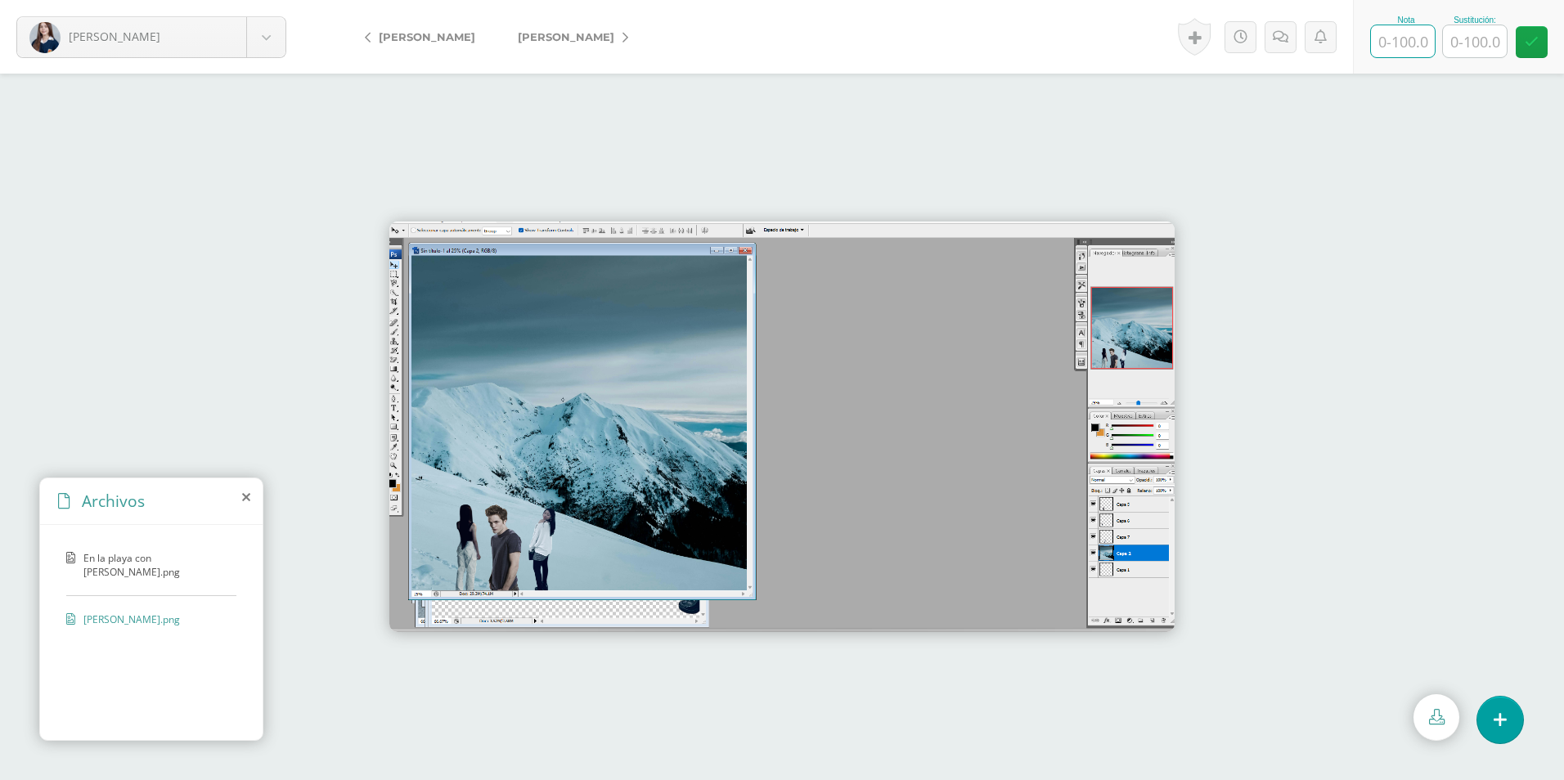
click at [1410, 52] on input "text" at bounding box center [1403, 41] width 64 height 32
type input "100"
click at [545, 38] on span "[PERSON_NAME]" at bounding box center [566, 36] width 97 height 13
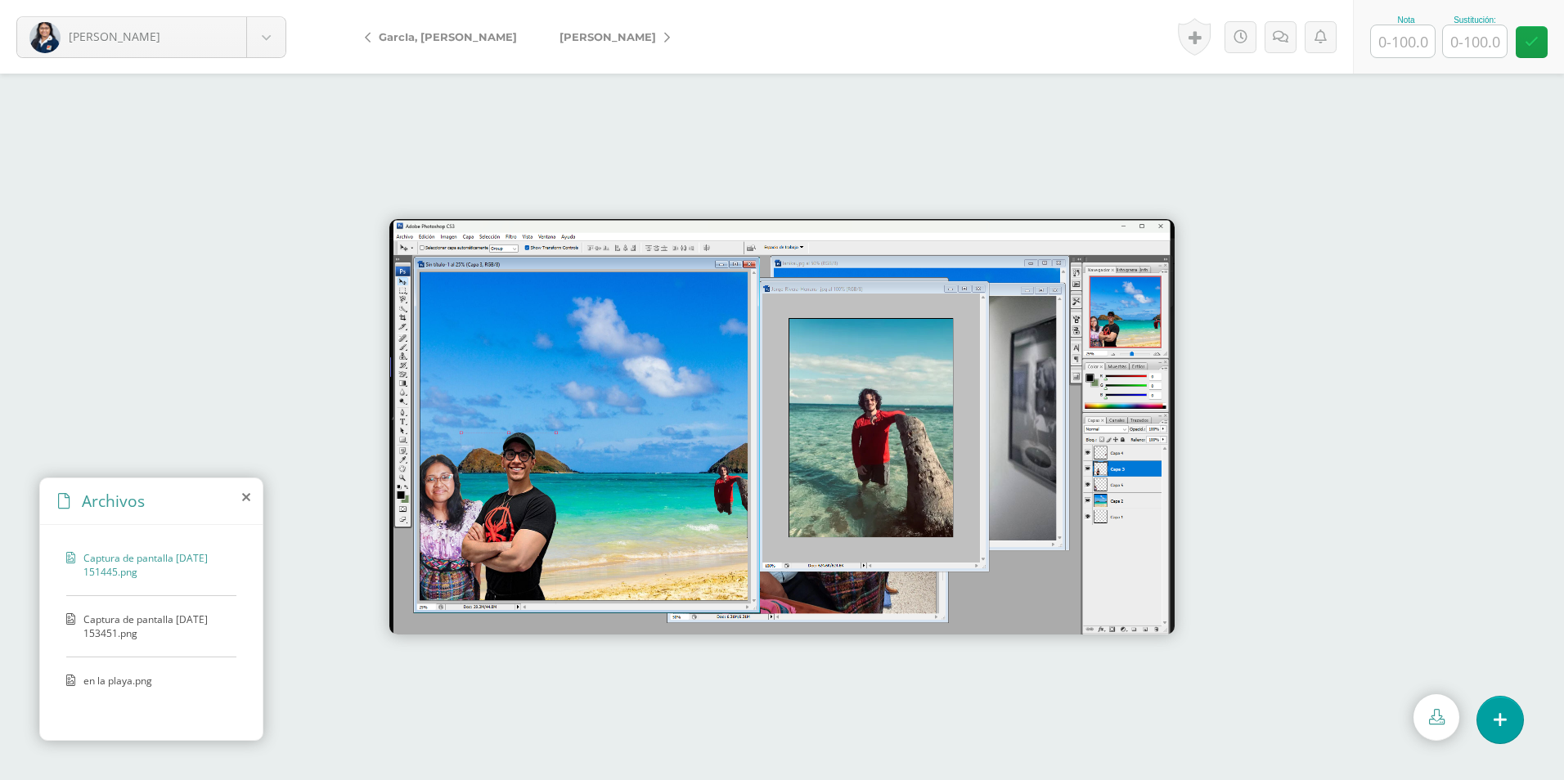
click at [114, 636] on span "Captura de pantalla [DATE] 153451.png" at bounding box center [155, 627] width 145 height 28
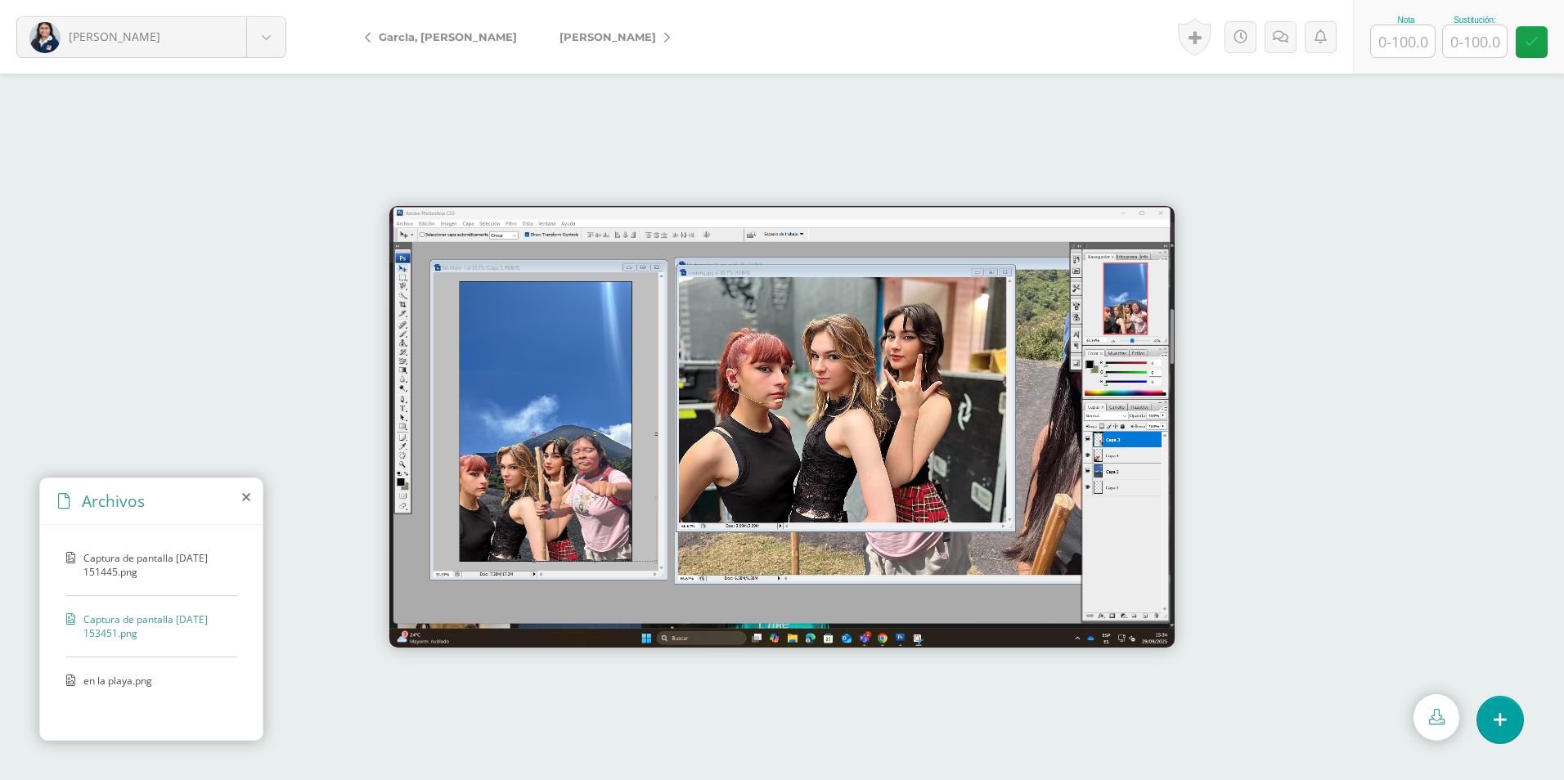
click at [119, 684] on span "en la playa.png" at bounding box center [150, 681] width 134 height 14
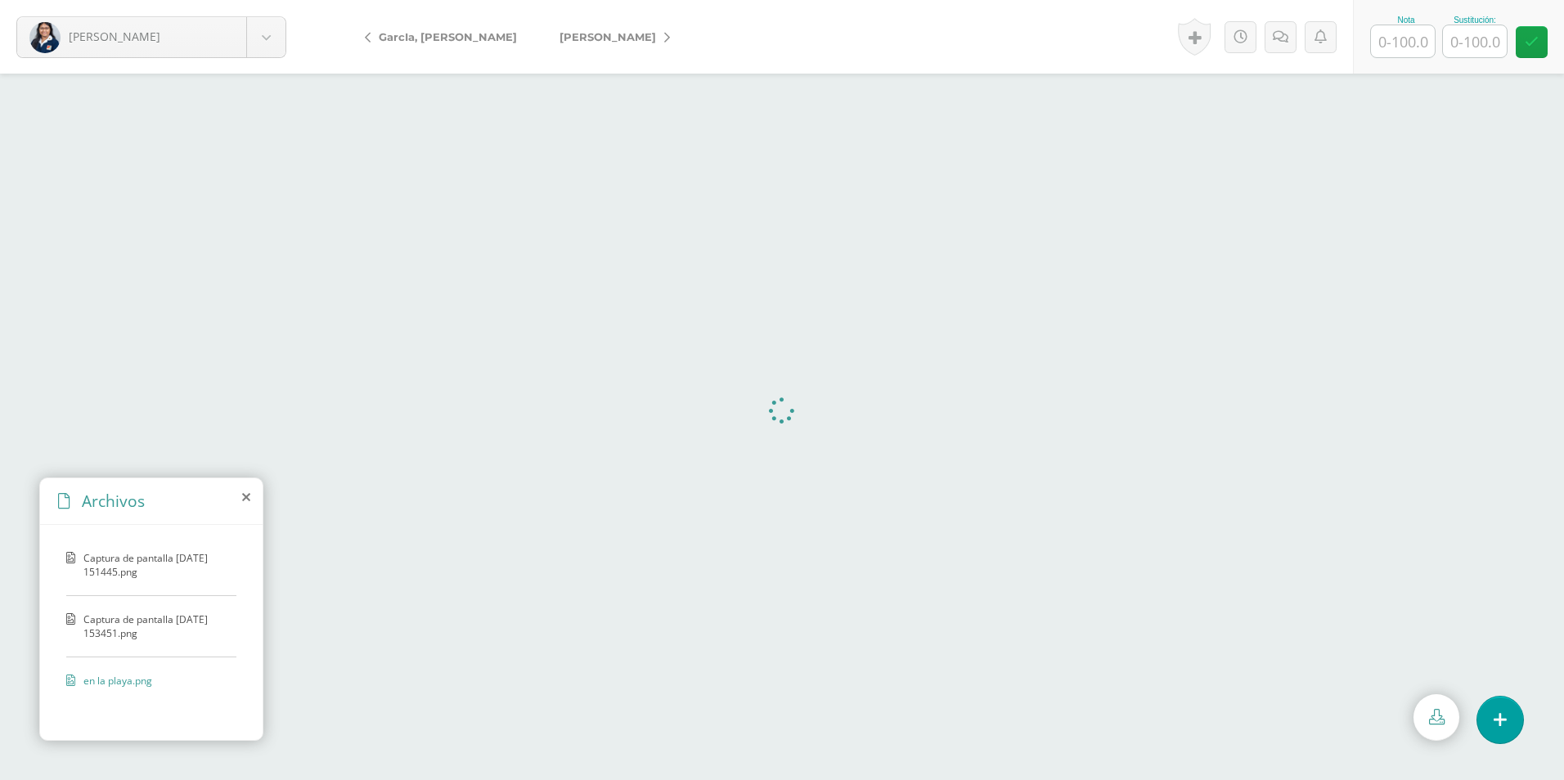
click at [1406, 49] on input "text" at bounding box center [1403, 41] width 64 height 32
type input "100"
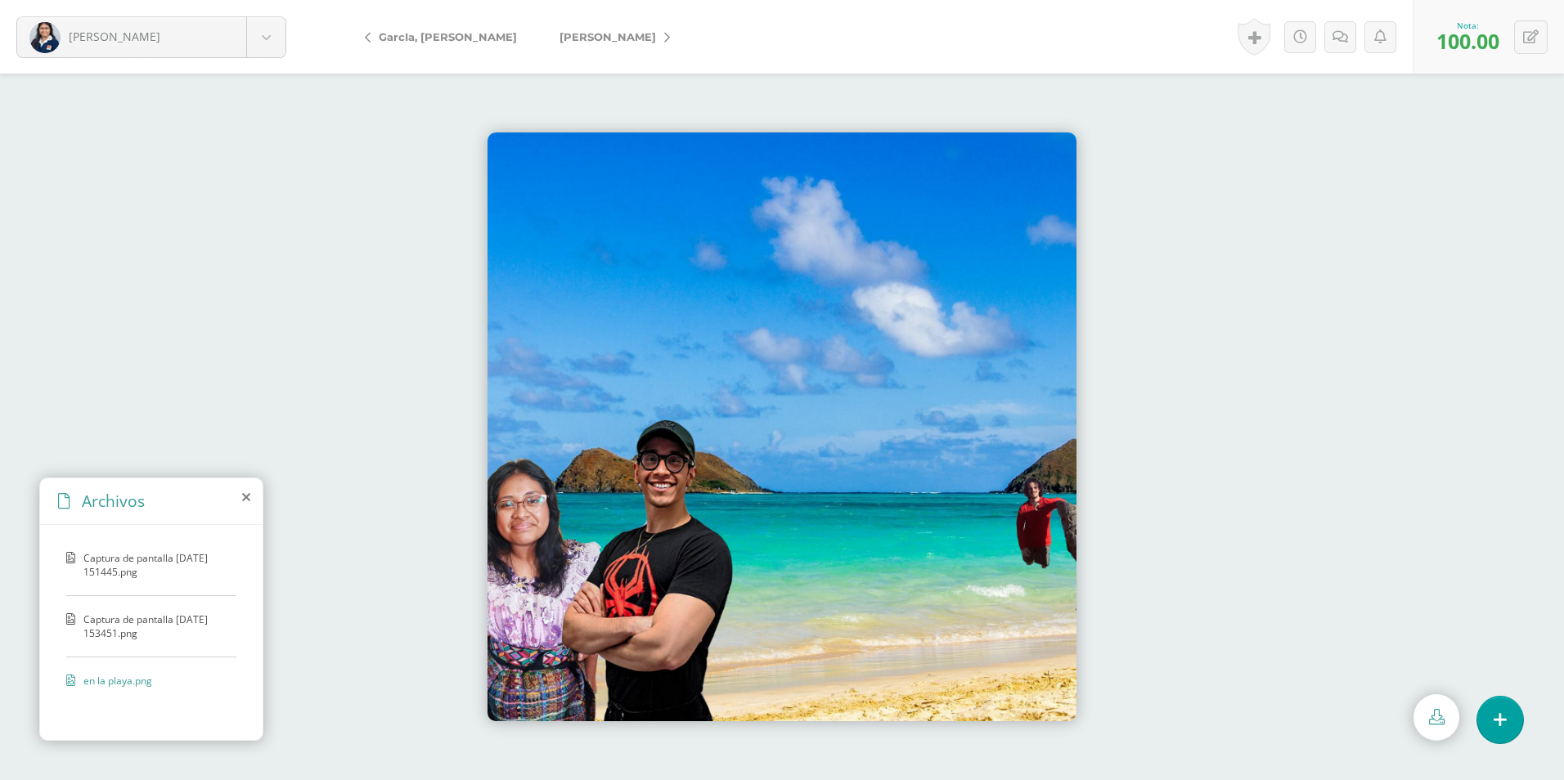
click at [596, 34] on span "[PERSON_NAME]" at bounding box center [608, 36] width 97 height 13
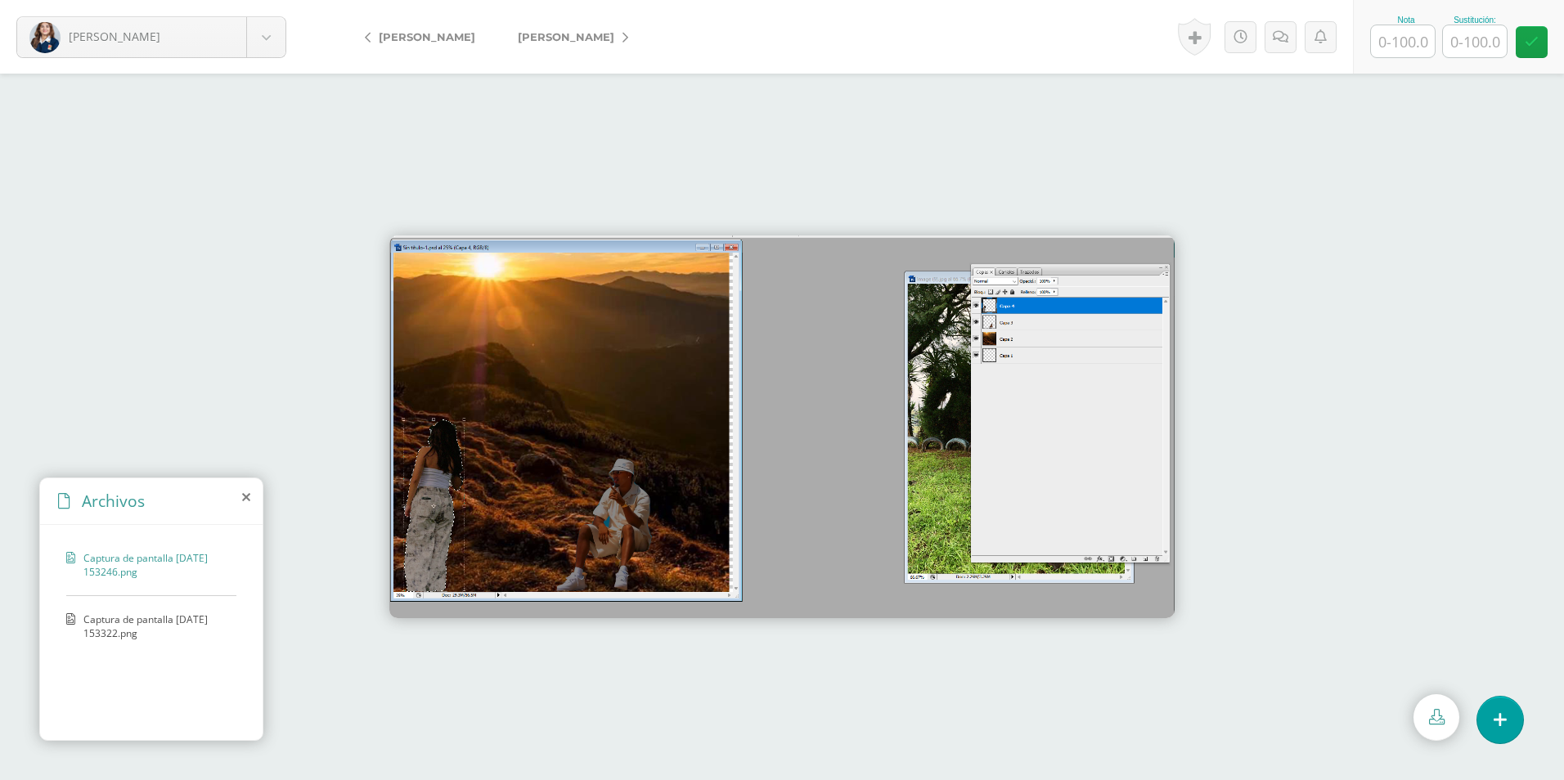
click at [119, 639] on span "Captura de pantalla 2025-09-29 153322.png" at bounding box center [155, 627] width 145 height 28
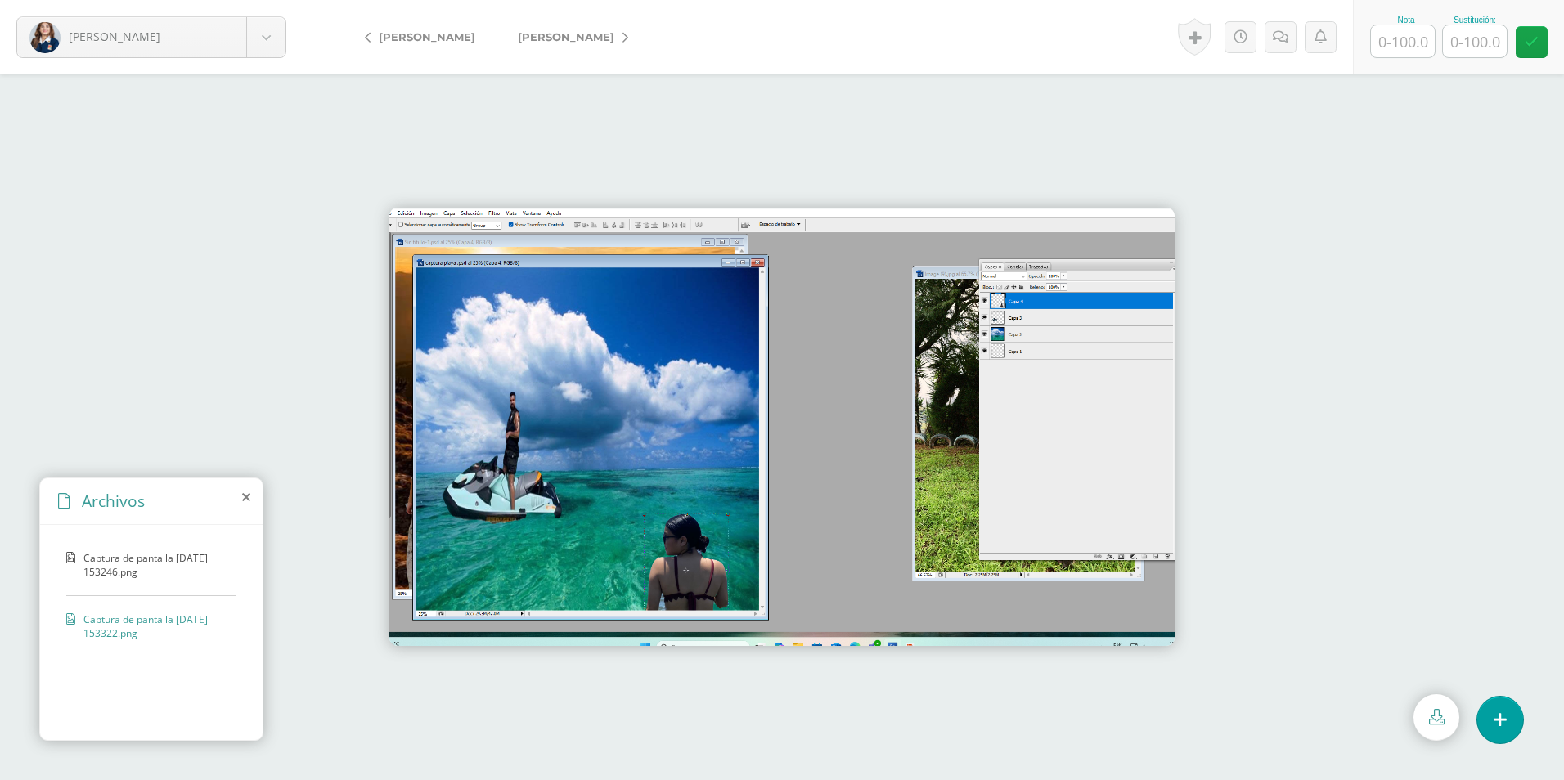
click at [1392, 48] on input "text" at bounding box center [1403, 41] width 64 height 32
click at [1536, 36] on icon at bounding box center [1531, 37] width 16 height 14
click at [1371, 44] on input "10.00" at bounding box center [1363, 41] width 64 height 32
type input "100"
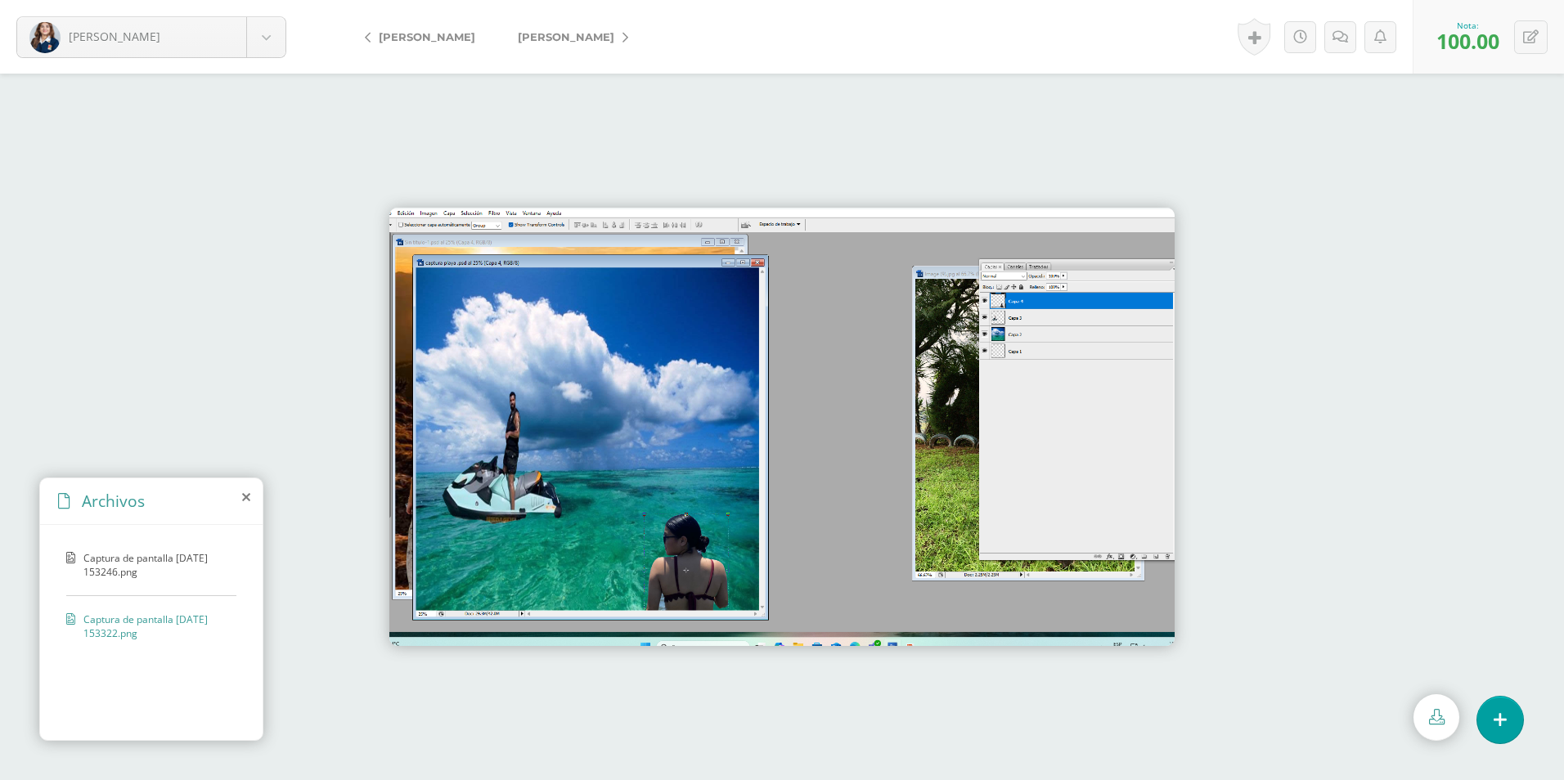
click at [595, 33] on span "[PERSON_NAME]" at bounding box center [566, 36] width 97 height 13
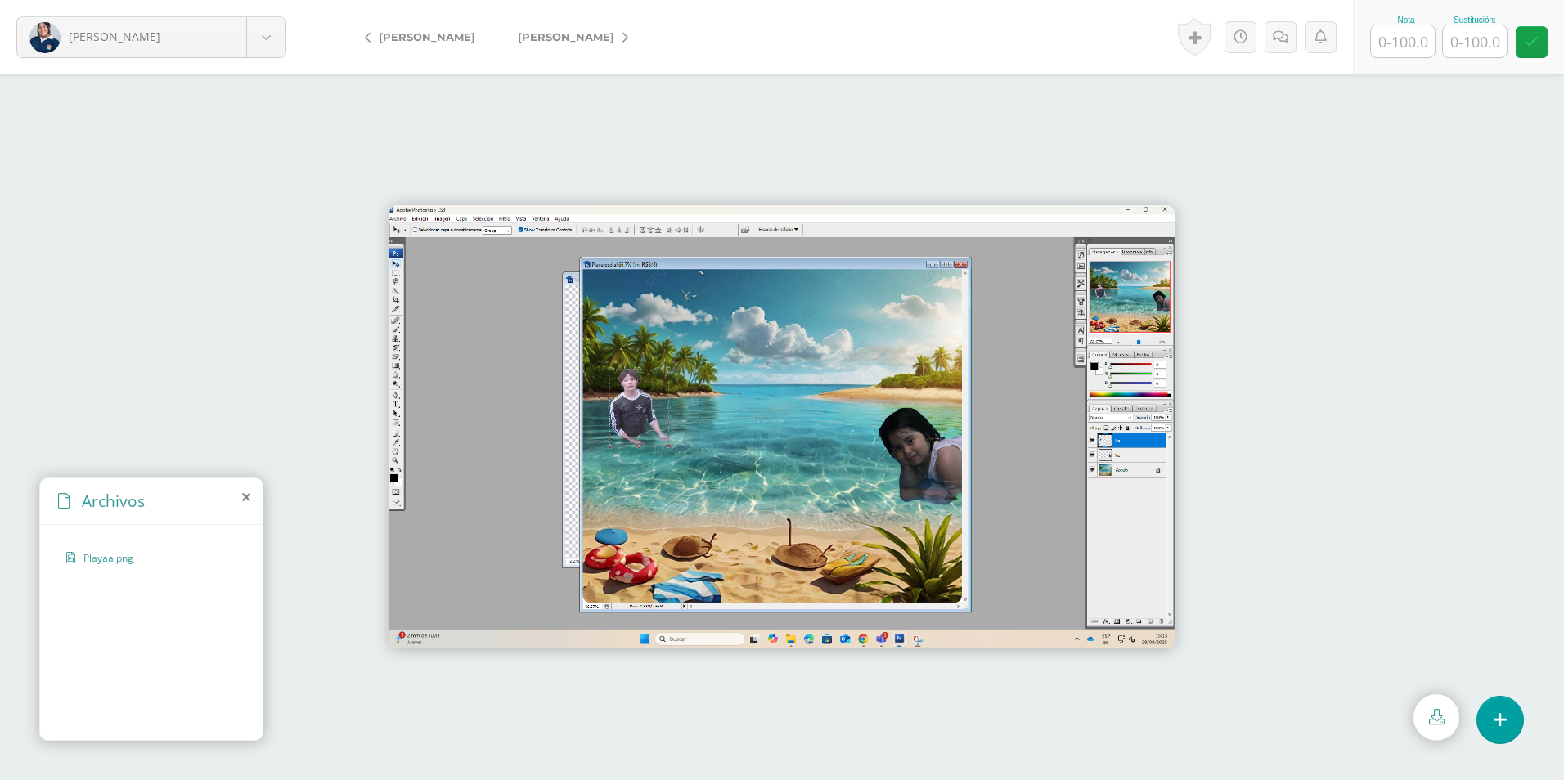
click at [1413, 45] on input "text" at bounding box center [1403, 41] width 64 height 32
type input "50"
type input "0"
click at [593, 34] on span "[PERSON_NAME]" at bounding box center [566, 36] width 97 height 13
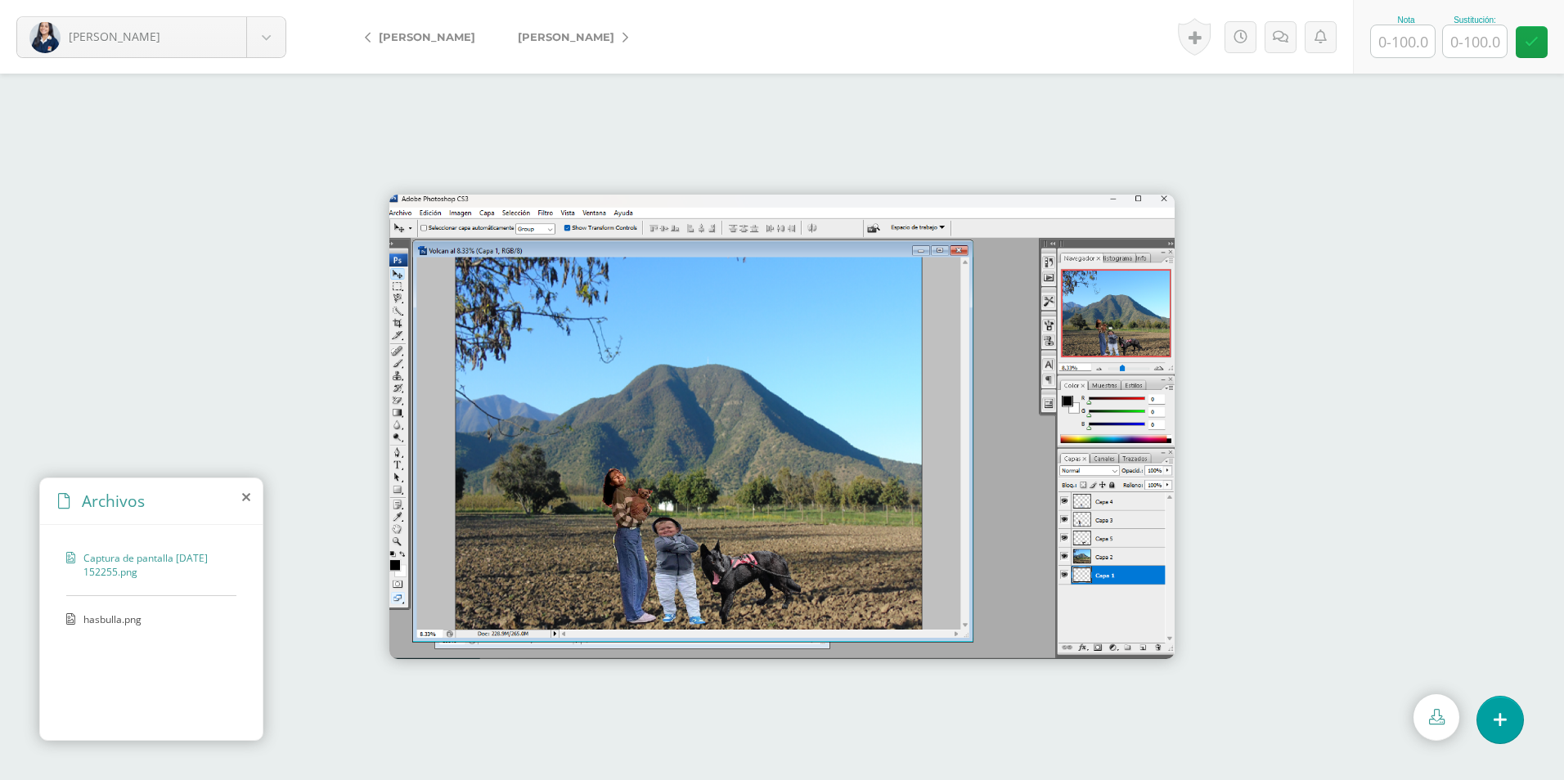
click at [118, 618] on span "hasbulla.png" at bounding box center [150, 620] width 134 height 14
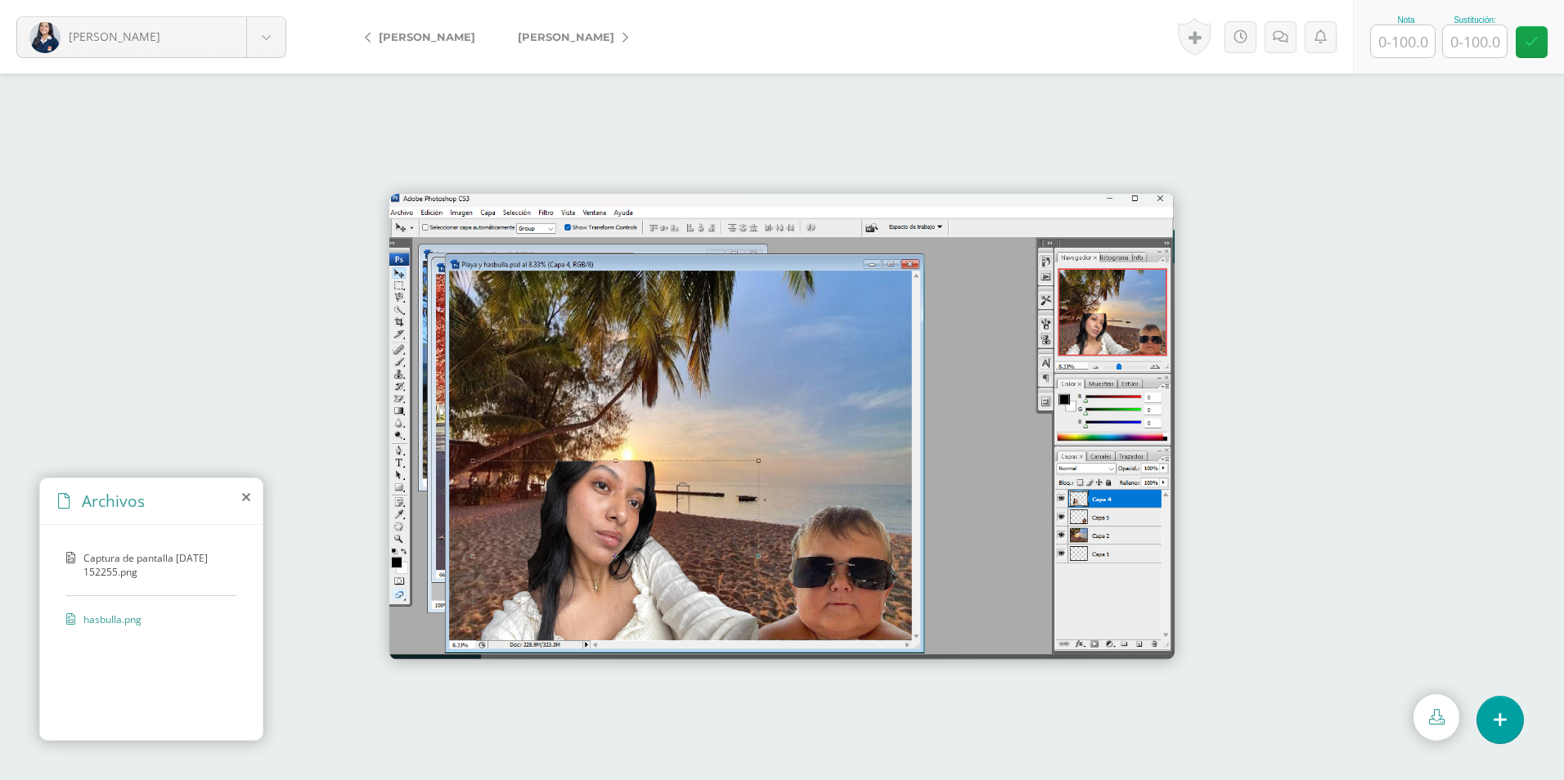
click at [1393, 41] on input "text" at bounding box center [1403, 41] width 64 height 32
type input "100"
click at [623, 39] on icon at bounding box center [626, 37] width 6 height 11
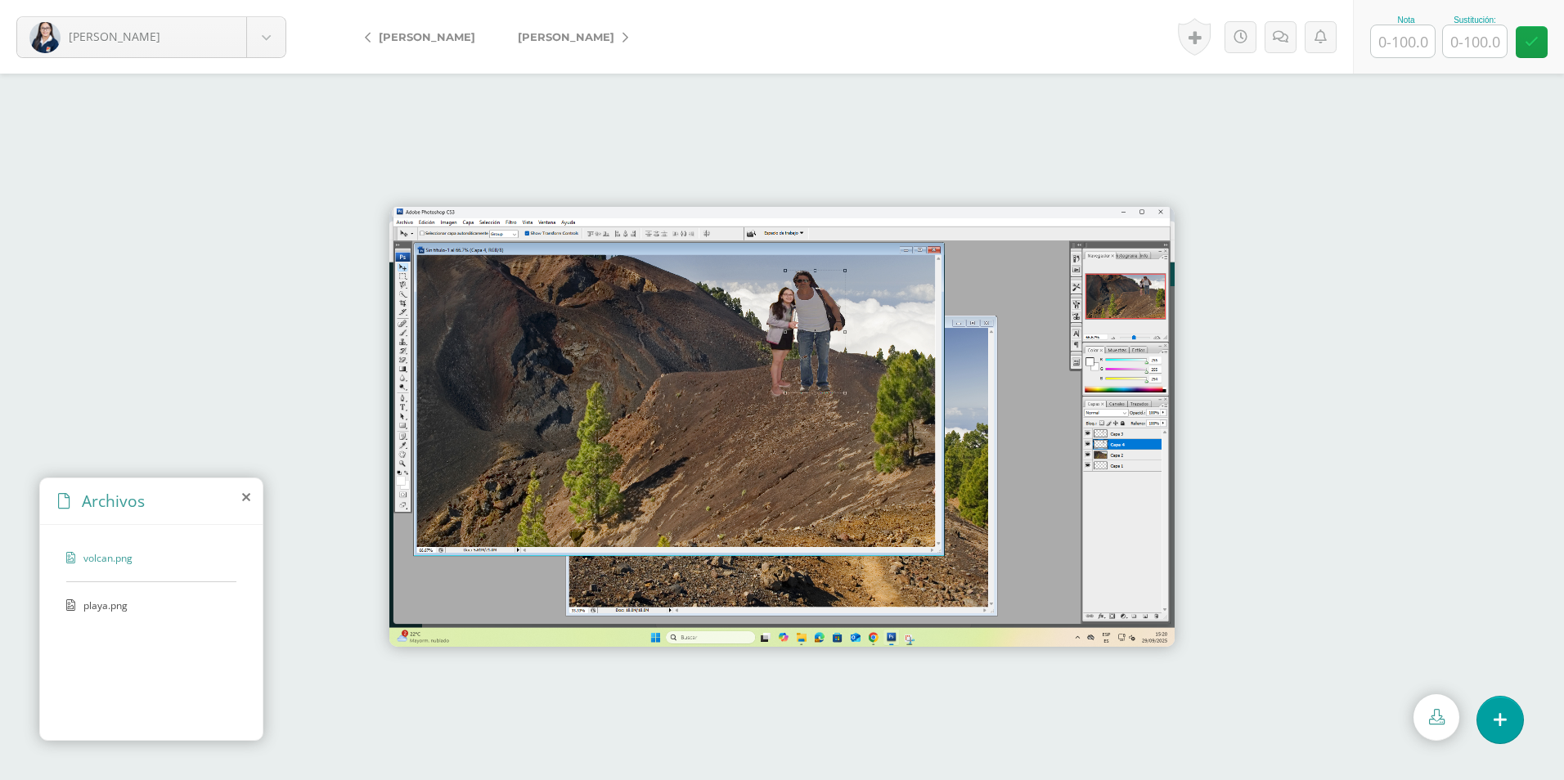
click at [110, 603] on span "playa.png" at bounding box center [150, 606] width 134 height 14
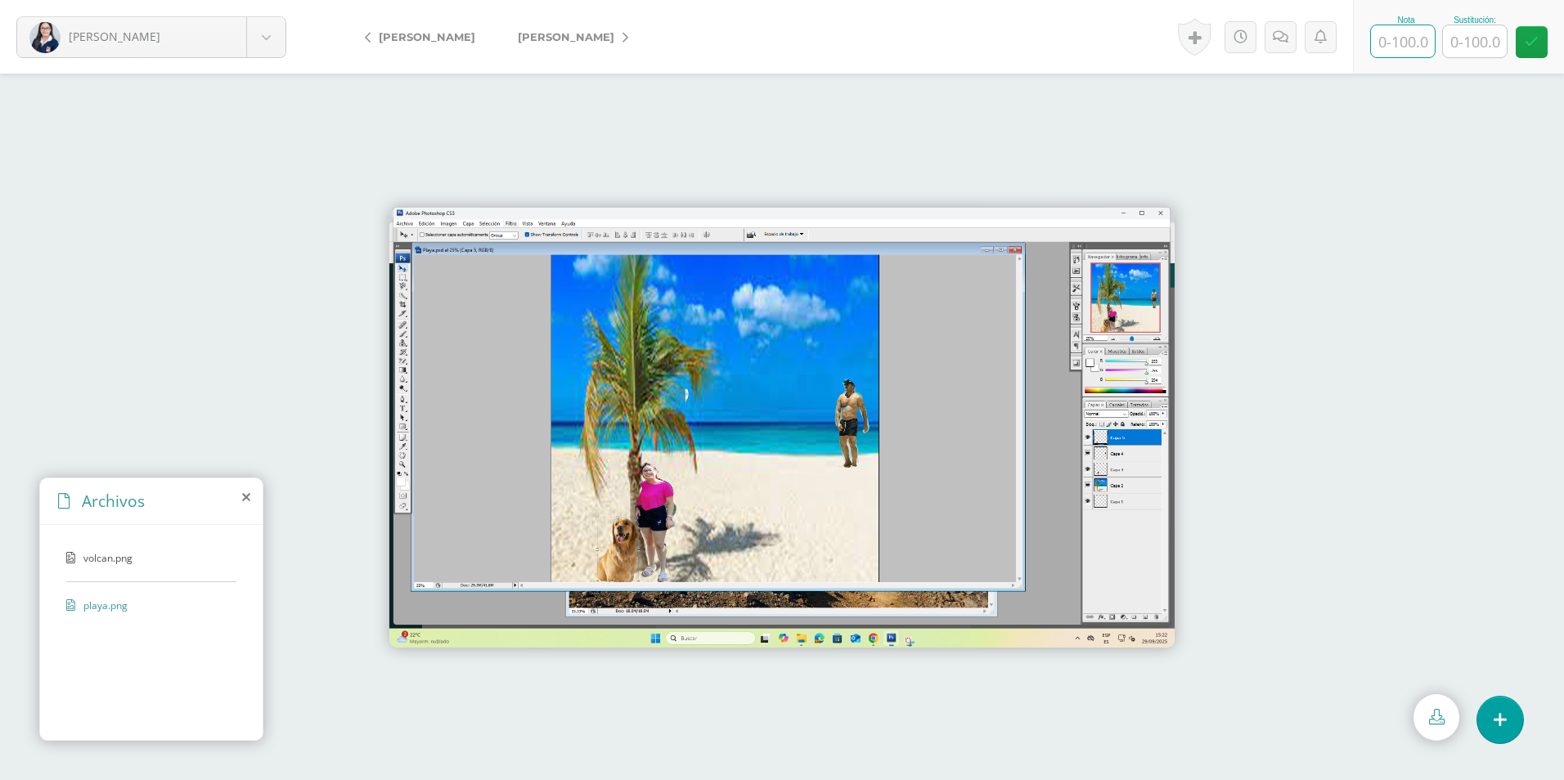
click at [1400, 52] on input "text" at bounding box center [1403, 41] width 64 height 32
type input "100"
drag, startPoint x: 617, startPoint y: 41, endPoint x: 652, endPoint y: 35, distance: 35.6
click at [617, 41] on link "[PERSON_NAME]" at bounding box center [569, 36] width 145 height 39
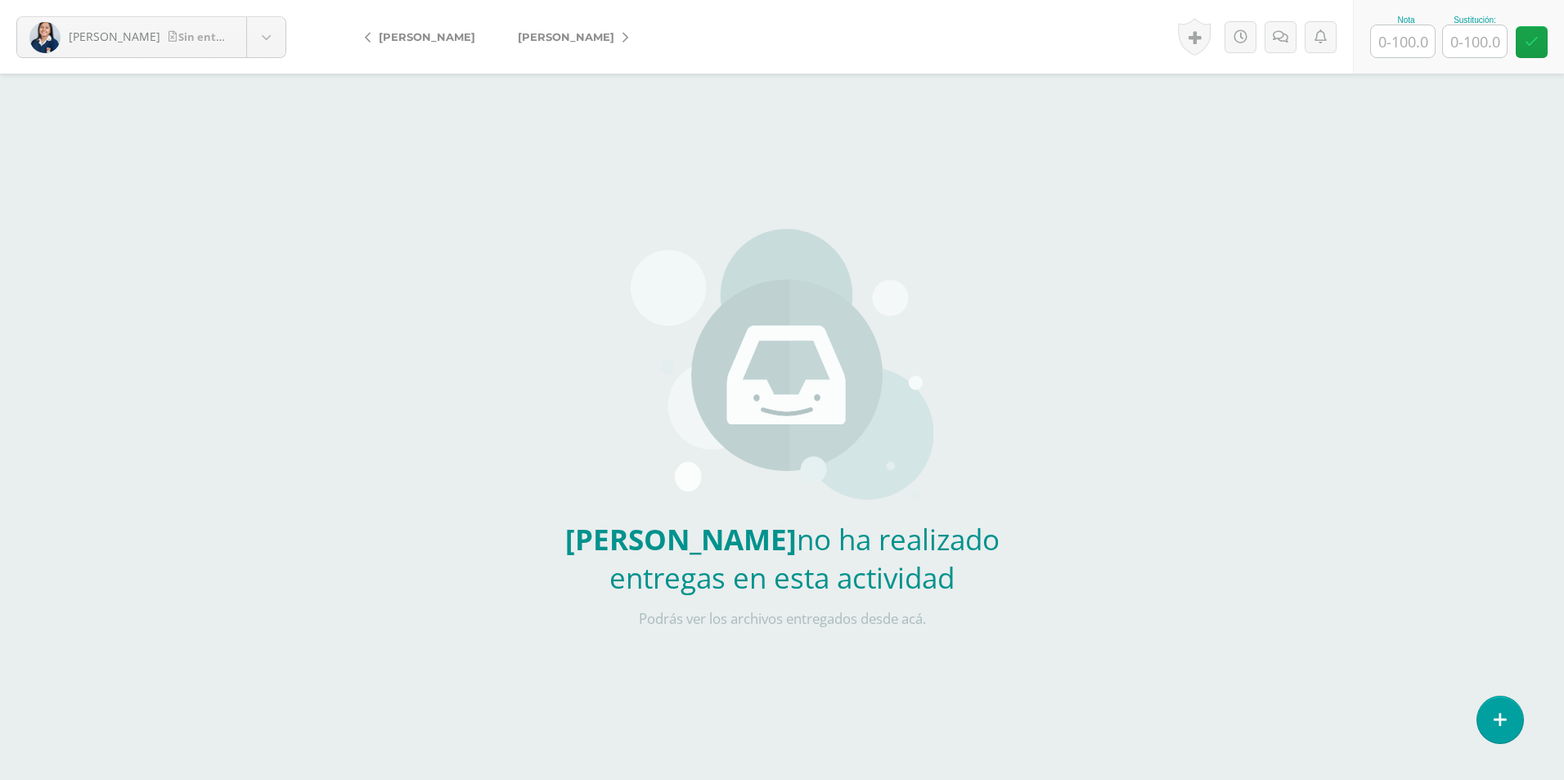
click at [1414, 43] on input "text" at bounding box center [1403, 41] width 64 height 32
type input "0"
click at [1495, 52] on input "text" at bounding box center [1475, 41] width 64 height 32
type input "50"
click at [572, 41] on span "[PERSON_NAME]" at bounding box center [566, 36] width 97 height 13
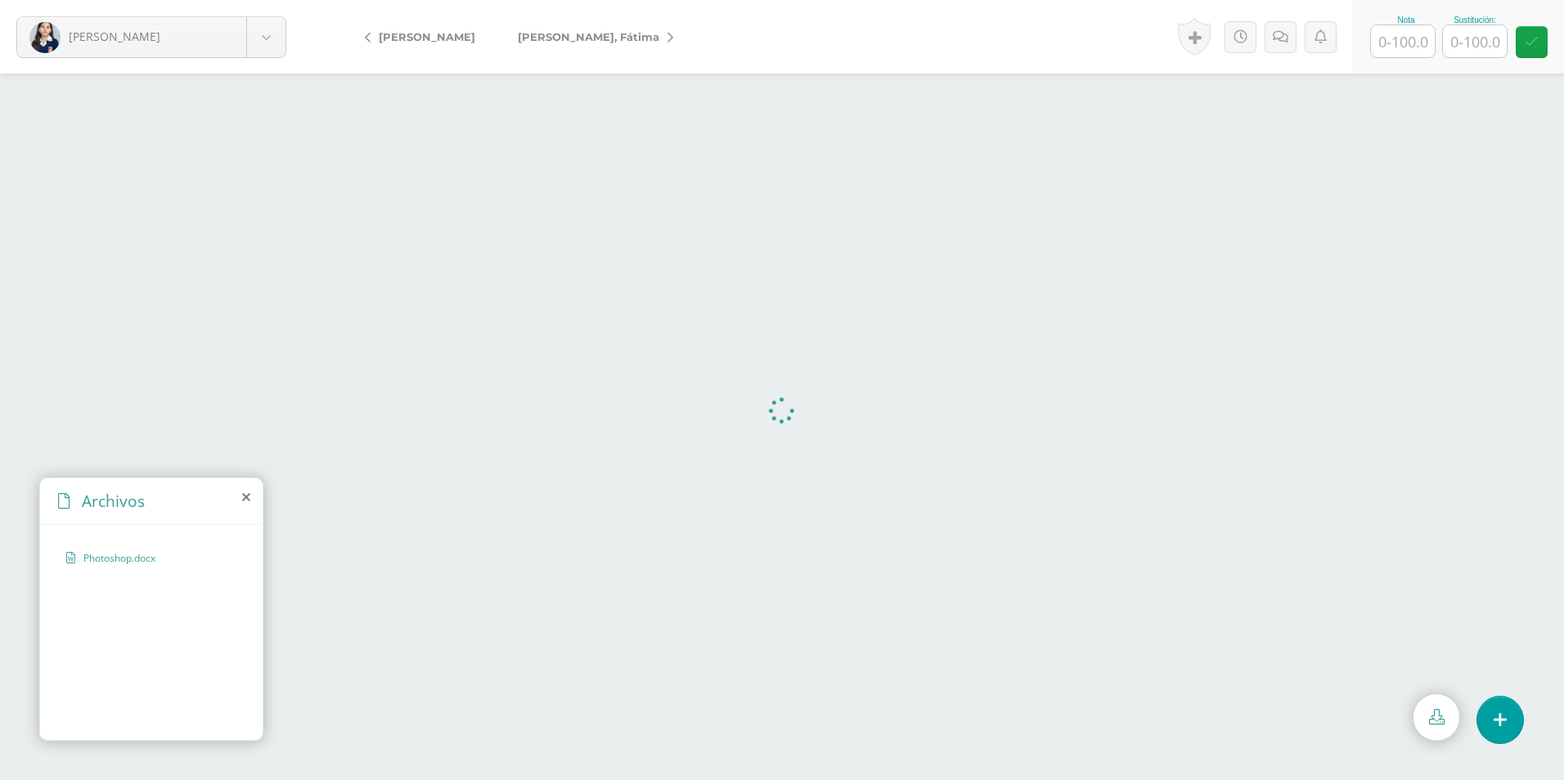
click at [1397, 34] on input "text" at bounding box center [1403, 41] width 64 height 32
type input "100"
click at [564, 38] on span "[PERSON_NAME], Fátima" at bounding box center [589, 36] width 142 height 13
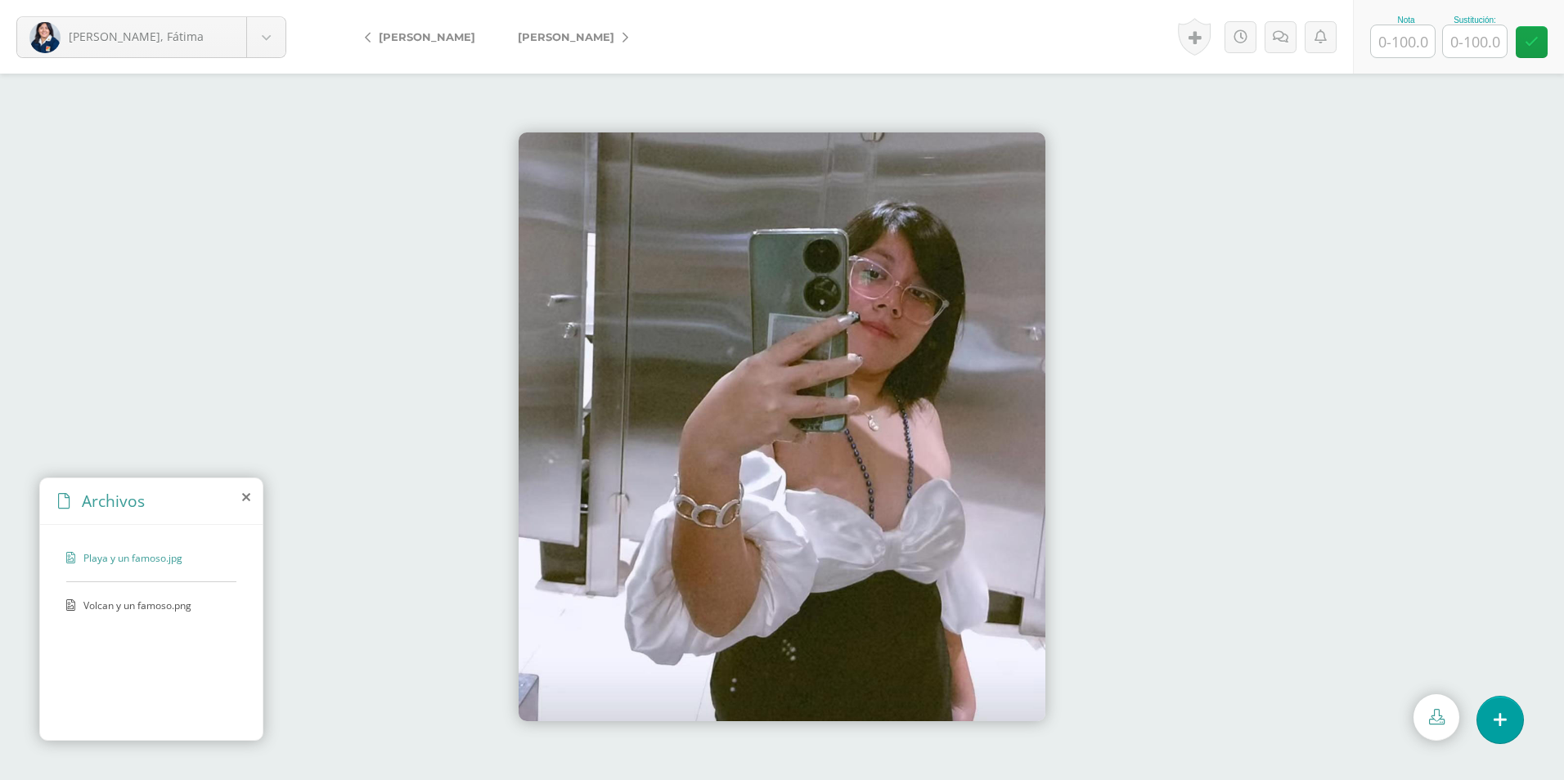
click at [141, 604] on span "Volcan y un famoso.png" at bounding box center [150, 606] width 134 height 14
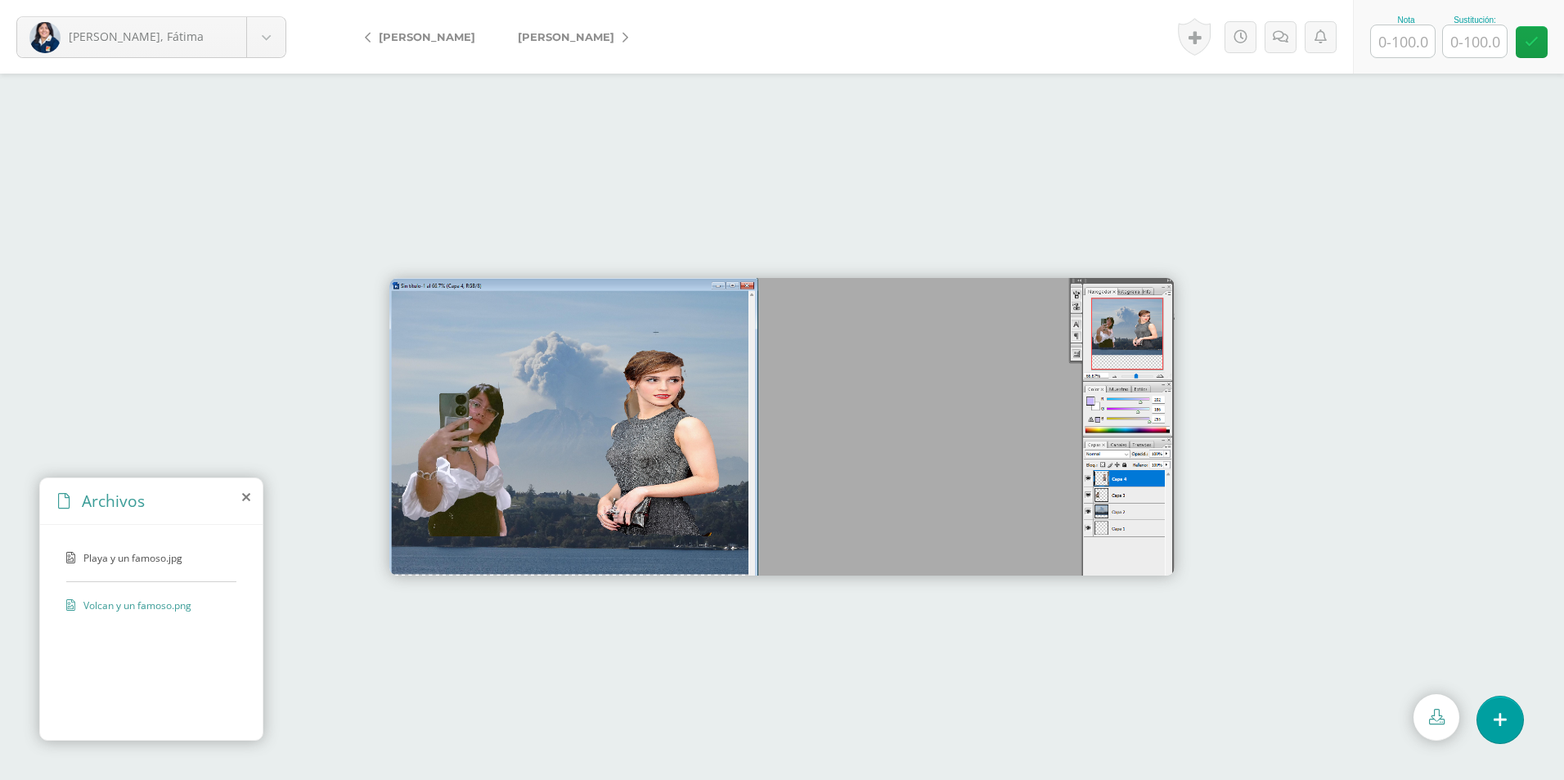
click at [1401, 43] on input "text" at bounding box center [1403, 41] width 64 height 32
type input "0"
click at [1491, 43] on input "text" at bounding box center [1475, 41] width 64 height 32
type input "50"
click at [607, 35] on link "[PERSON_NAME]" at bounding box center [569, 36] width 145 height 39
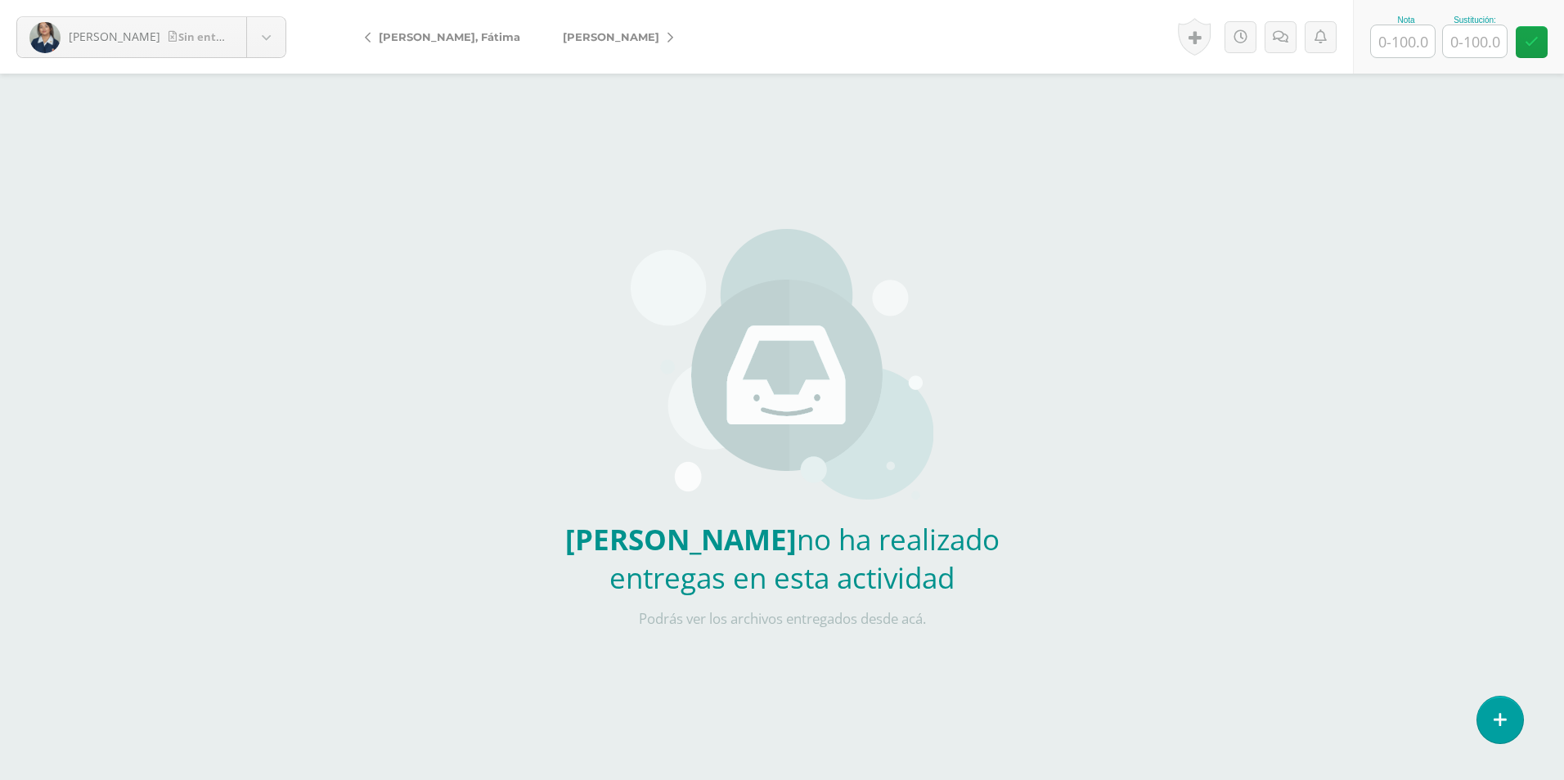
click at [627, 34] on link "[PERSON_NAME]" at bounding box center [614, 36] width 145 height 39
click at [1405, 41] on input "text" at bounding box center [1403, 41] width 64 height 32
type input "0"
click at [1480, 36] on input "text" at bounding box center [1475, 41] width 64 height 32
type input "50"
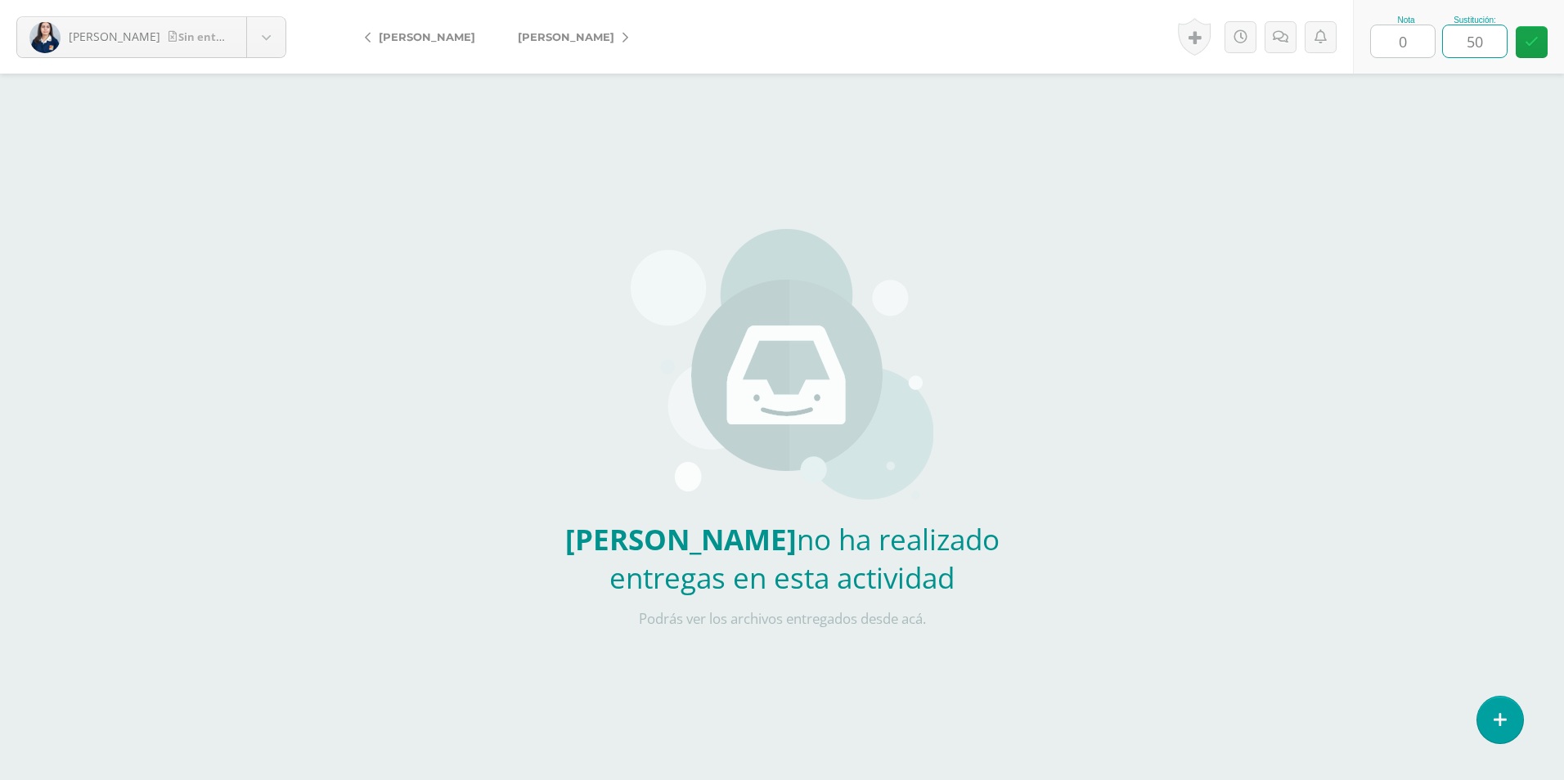
click at [405, 46] on link "[PERSON_NAME]" at bounding box center [424, 36] width 145 height 39
click at [1417, 32] on input "text" at bounding box center [1403, 41] width 64 height 32
type input "100"
click at [594, 20] on link "[PERSON_NAME]" at bounding box center [614, 36] width 145 height 39
click at [582, 37] on span "[PERSON_NAME]" at bounding box center [611, 36] width 97 height 13
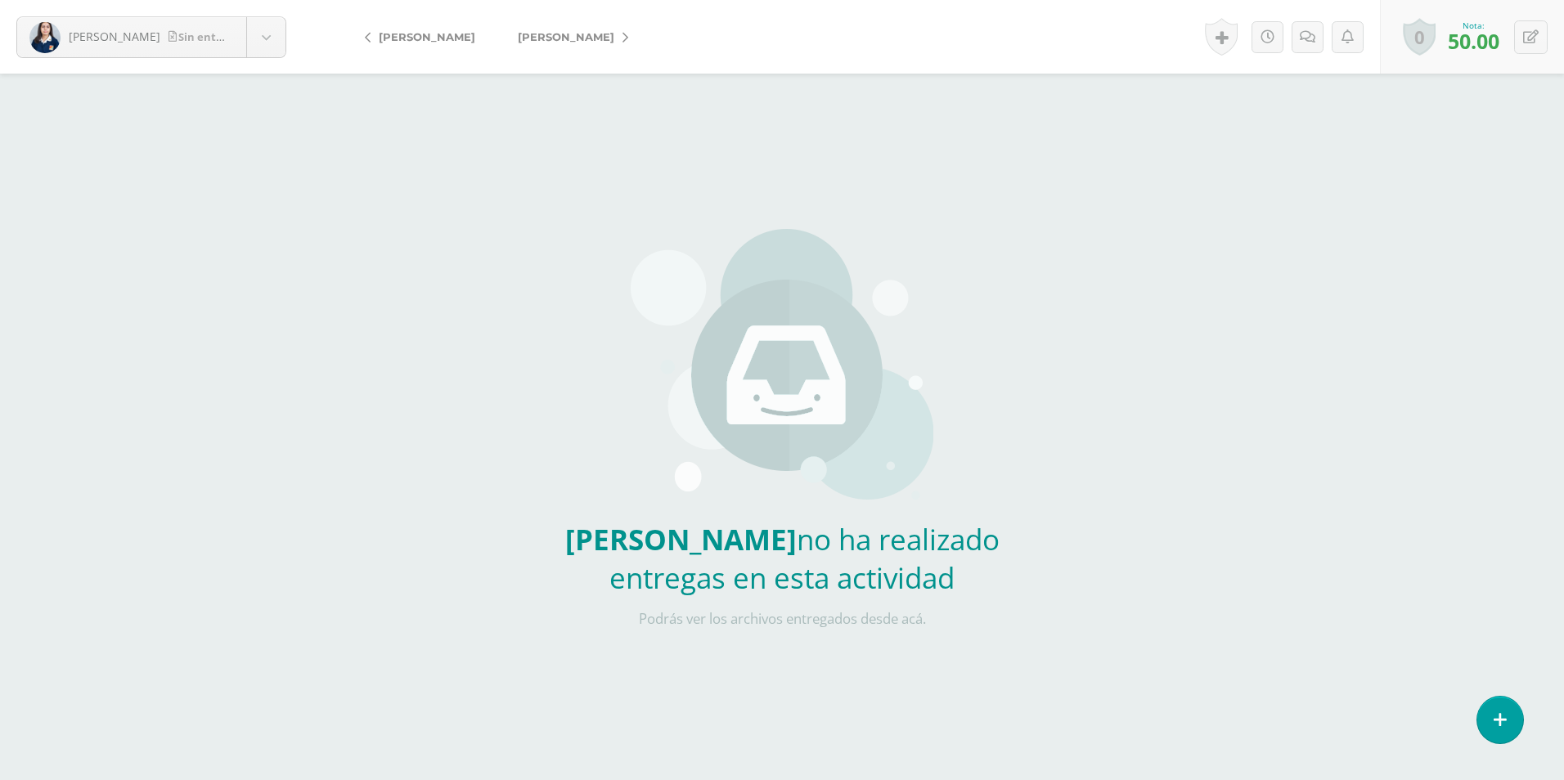
click at [610, 24] on link "[PERSON_NAME]" at bounding box center [569, 36] width 145 height 39
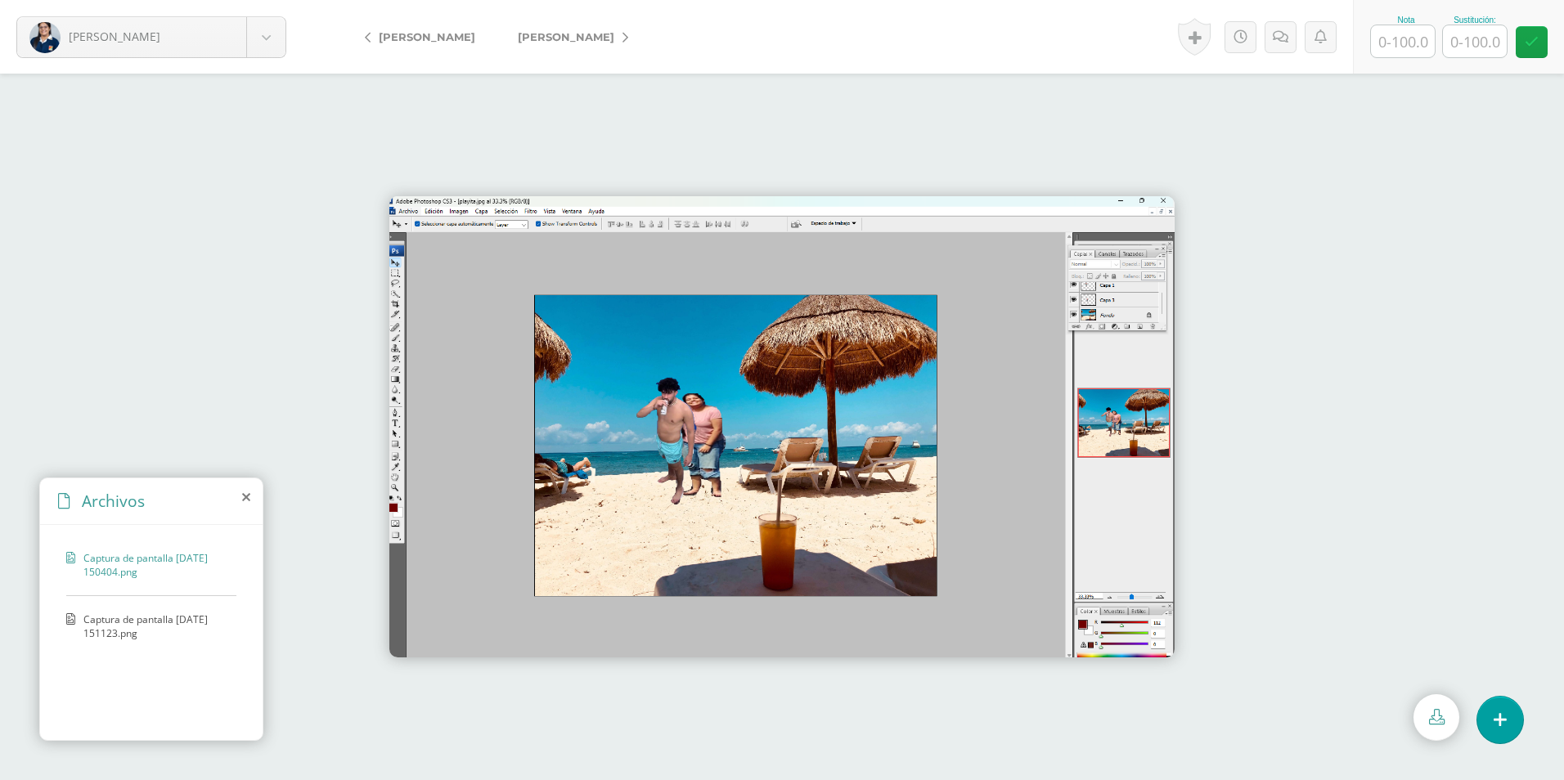
click at [180, 623] on span "Captura de pantalla 2025-09-29 151123.png" at bounding box center [155, 627] width 145 height 28
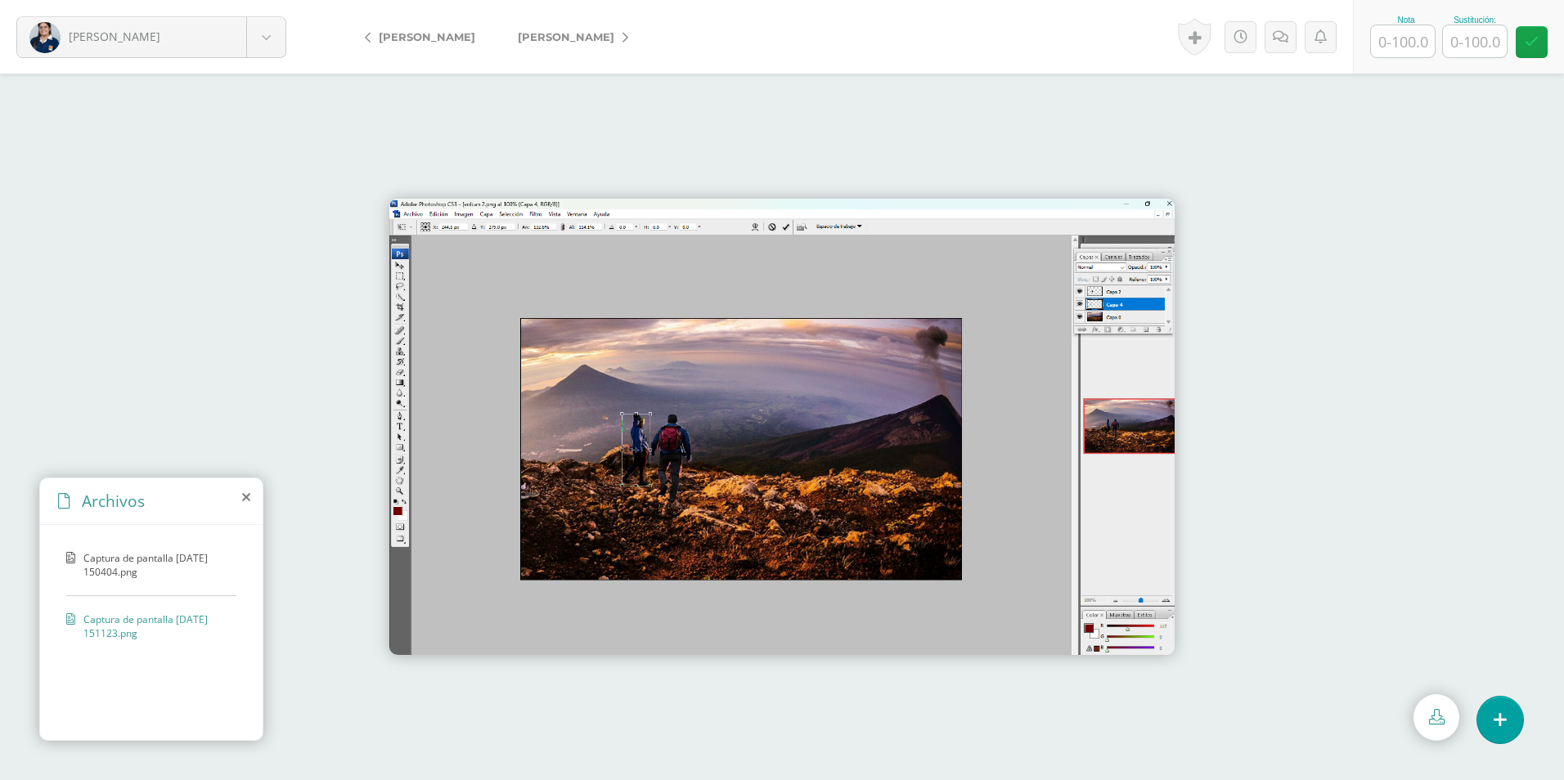
click at [1391, 51] on input "text" at bounding box center [1403, 41] width 64 height 32
type input "100"
click at [623, 36] on icon at bounding box center [626, 37] width 6 height 11
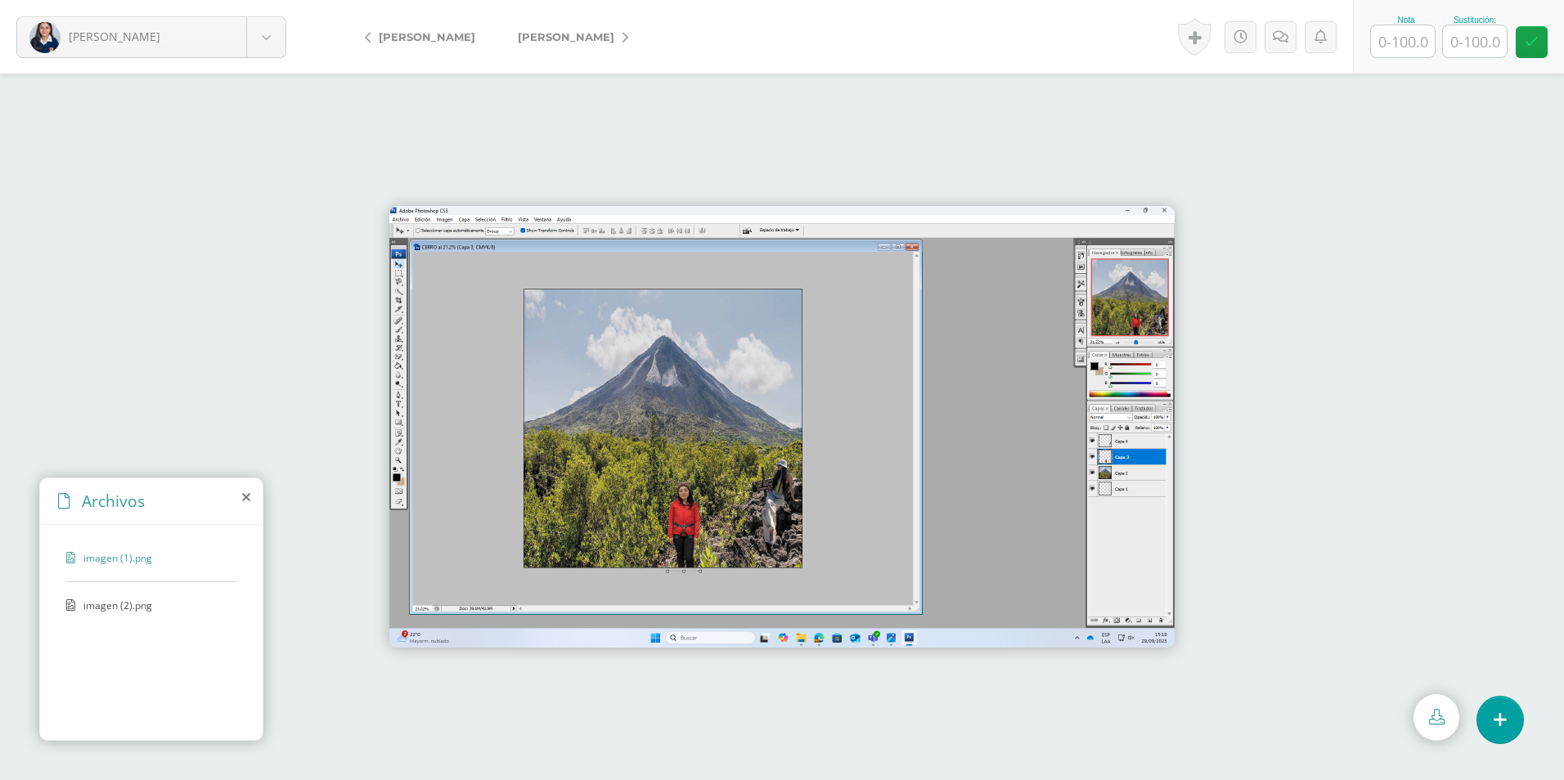
click at [74, 611] on icon at bounding box center [70, 606] width 9 height 14
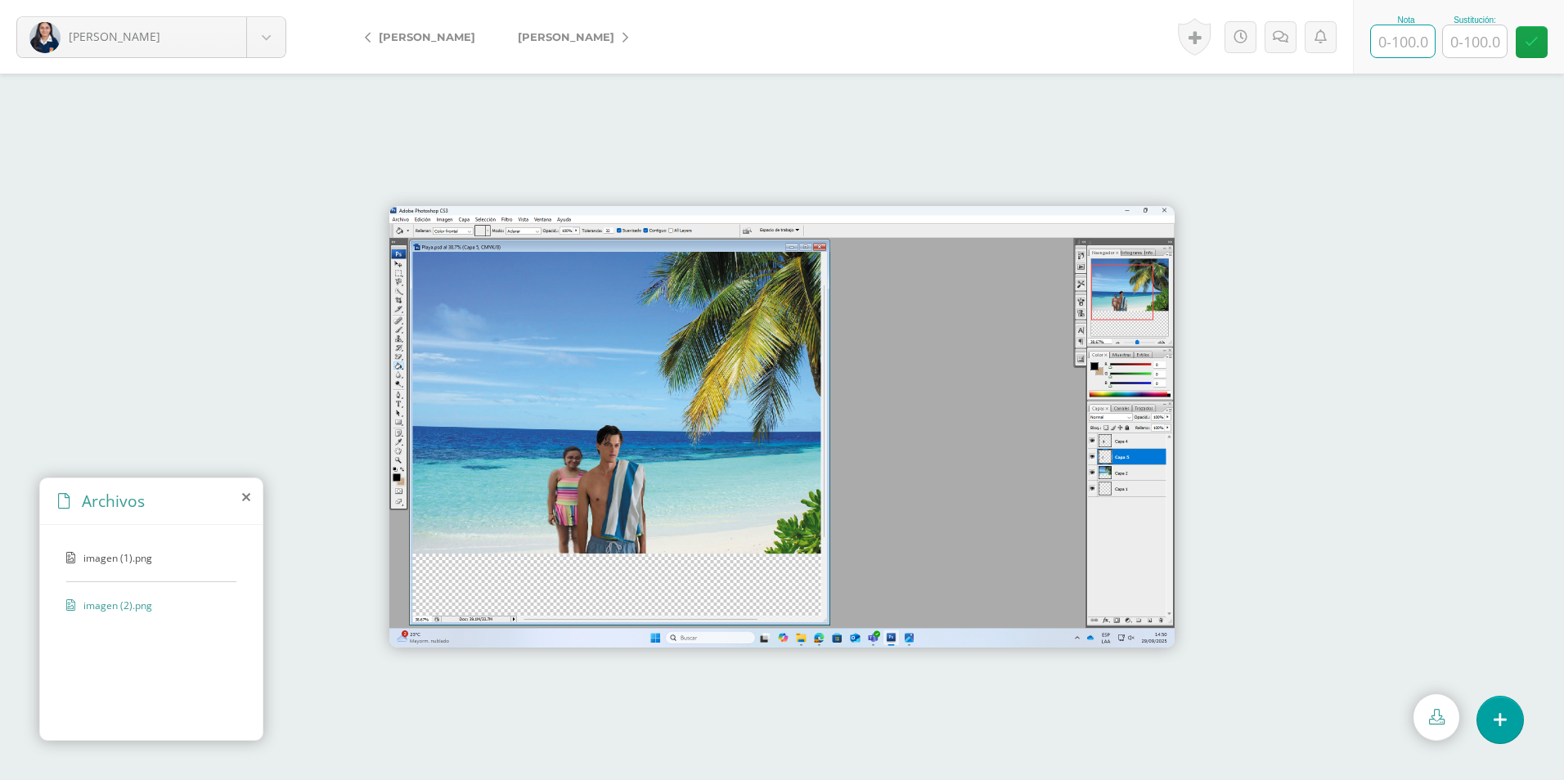
click at [1421, 43] on input "text" at bounding box center [1403, 41] width 64 height 32
type input "100"
click at [627, 38] on link "[PERSON_NAME]" at bounding box center [569, 36] width 145 height 39
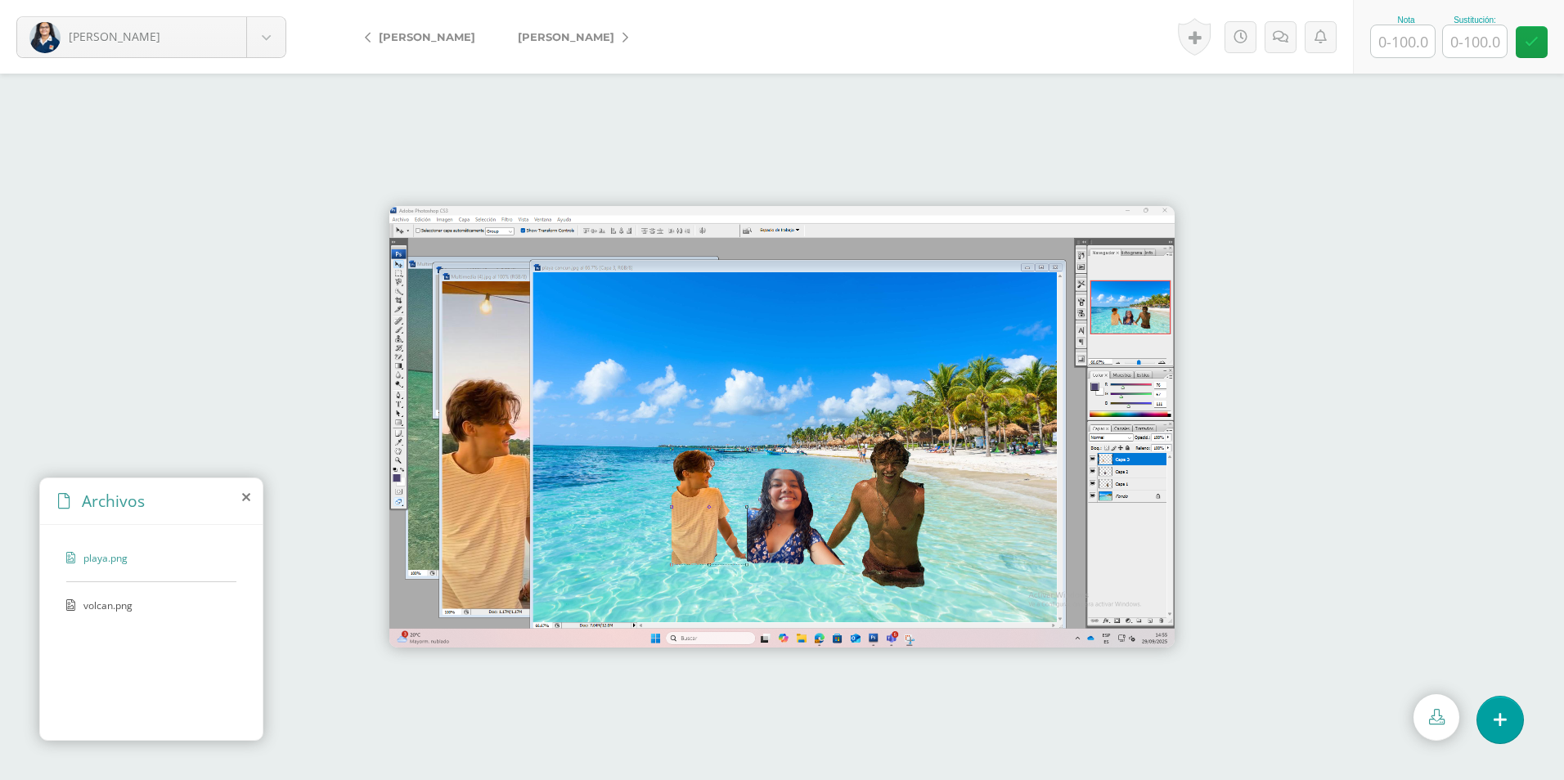
click at [114, 604] on span "volcan.png" at bounding box center [150, 606] width 134 height 14
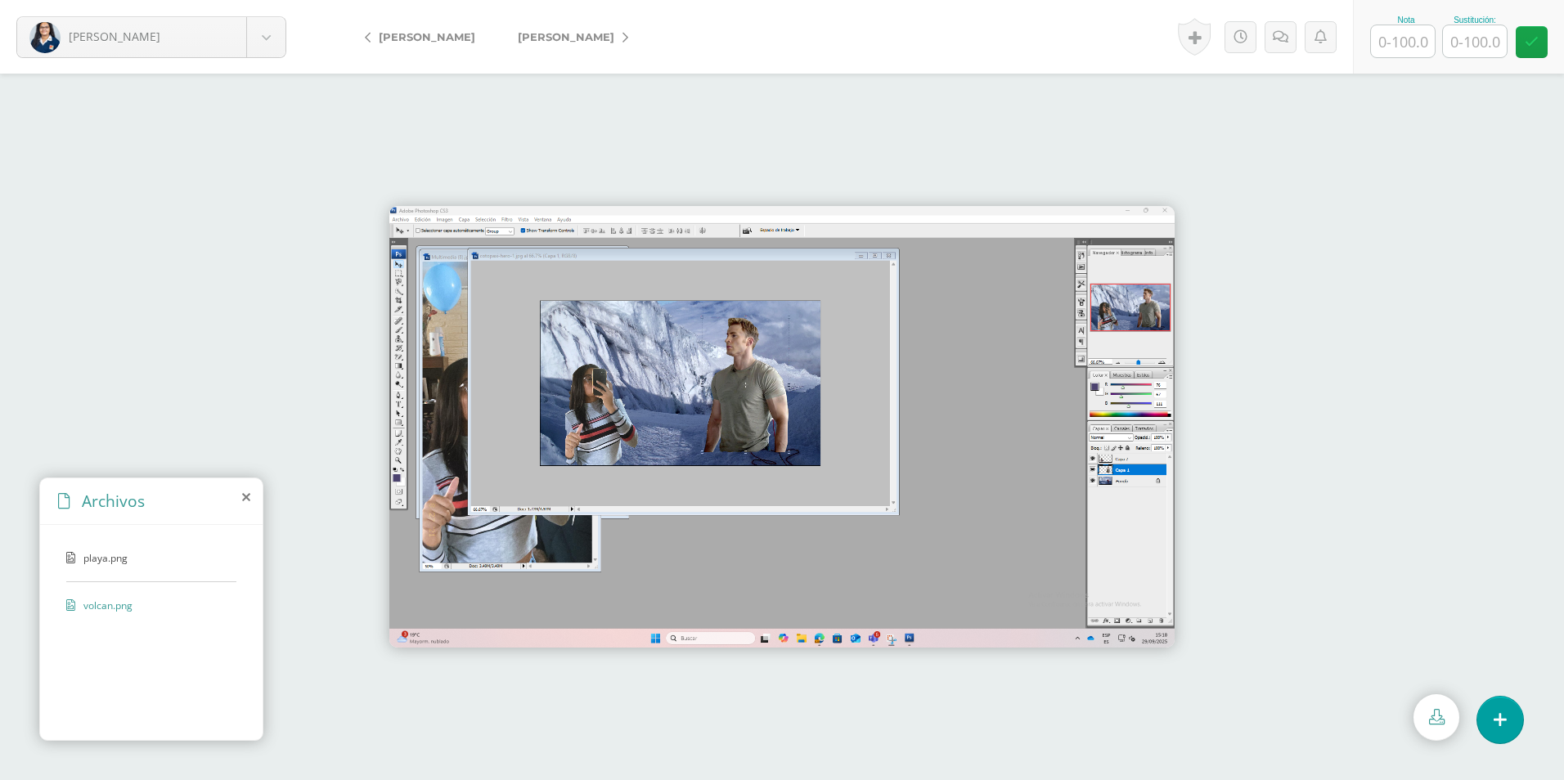
click at [1396, 47] on input "text" at bounding box center [1403, 41] width 64 height 32
type input "100"
click at [565, 41] on span "[PERSON_NAME]" at bounding box center [566, 36] width 97 height 13
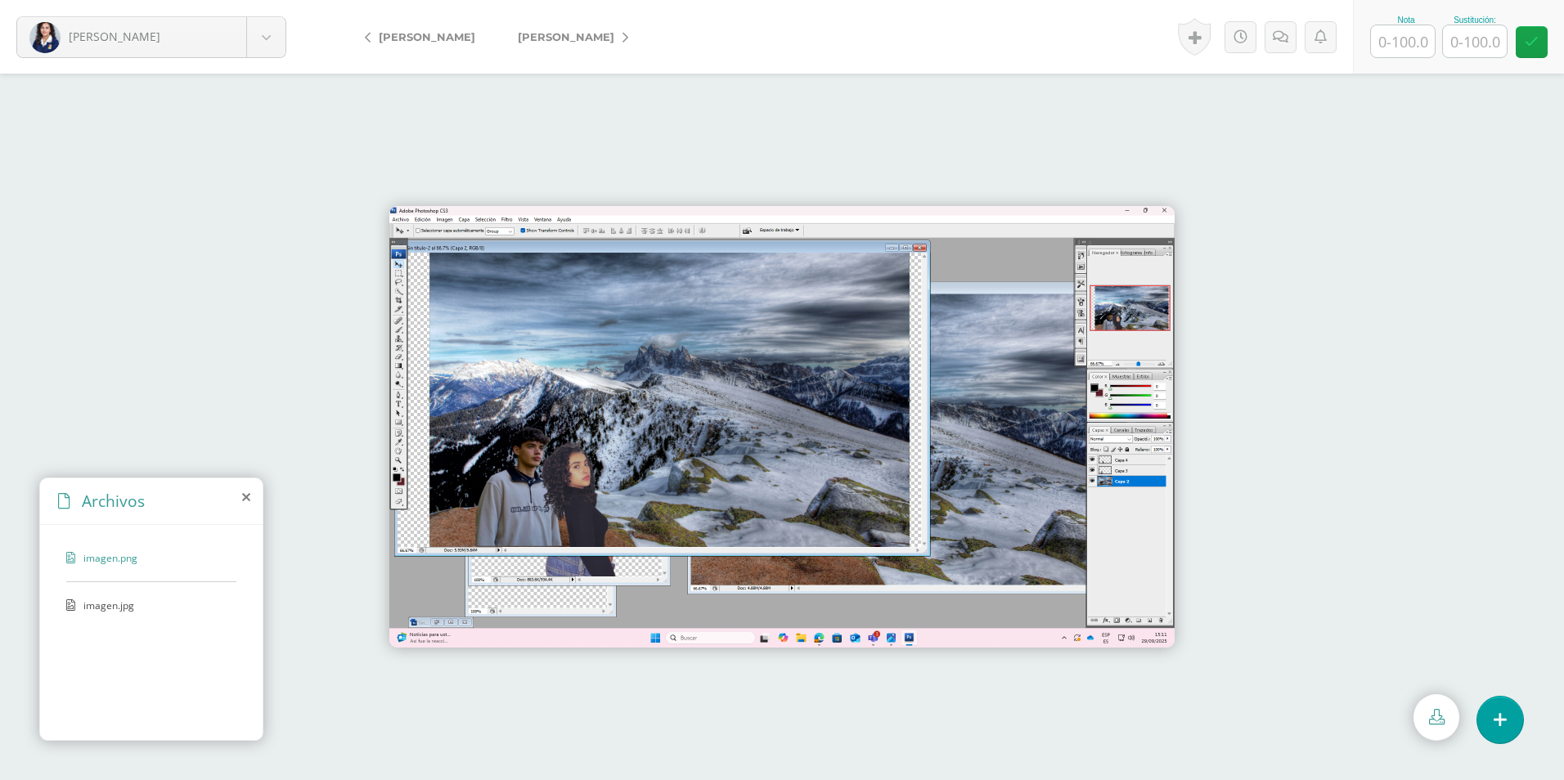
click at [117, 610] on span "imagen.jpg" at bounding box center [150, 606] width 134 height 14
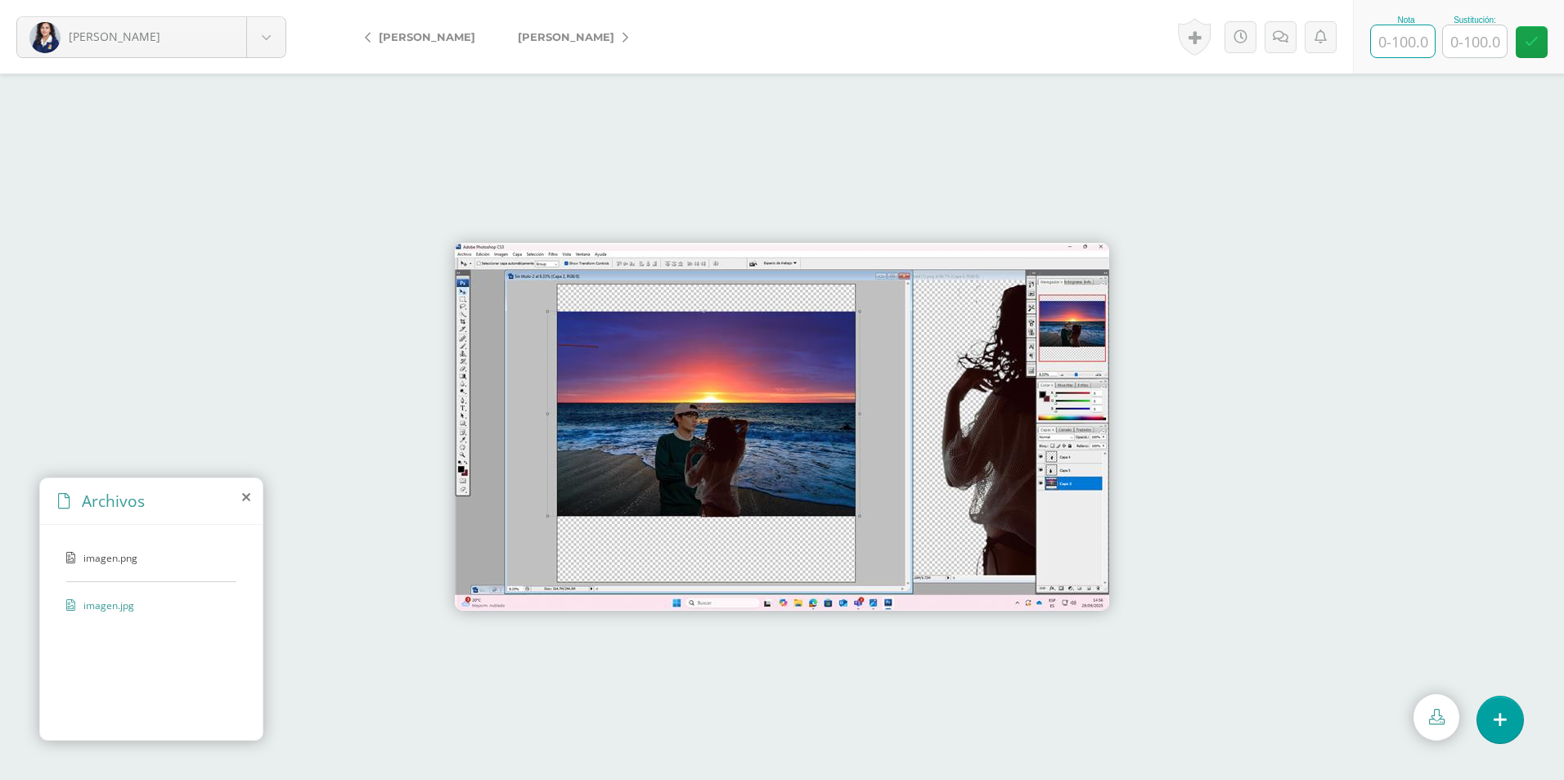
click at [1415, 41] on input "text" at bounding box center [1403, 41] width 64 height 32
type input "100"
click at [613, 29] on link "[PERSON_NAME]" at bounding box center [569, 36] width 145 height 39
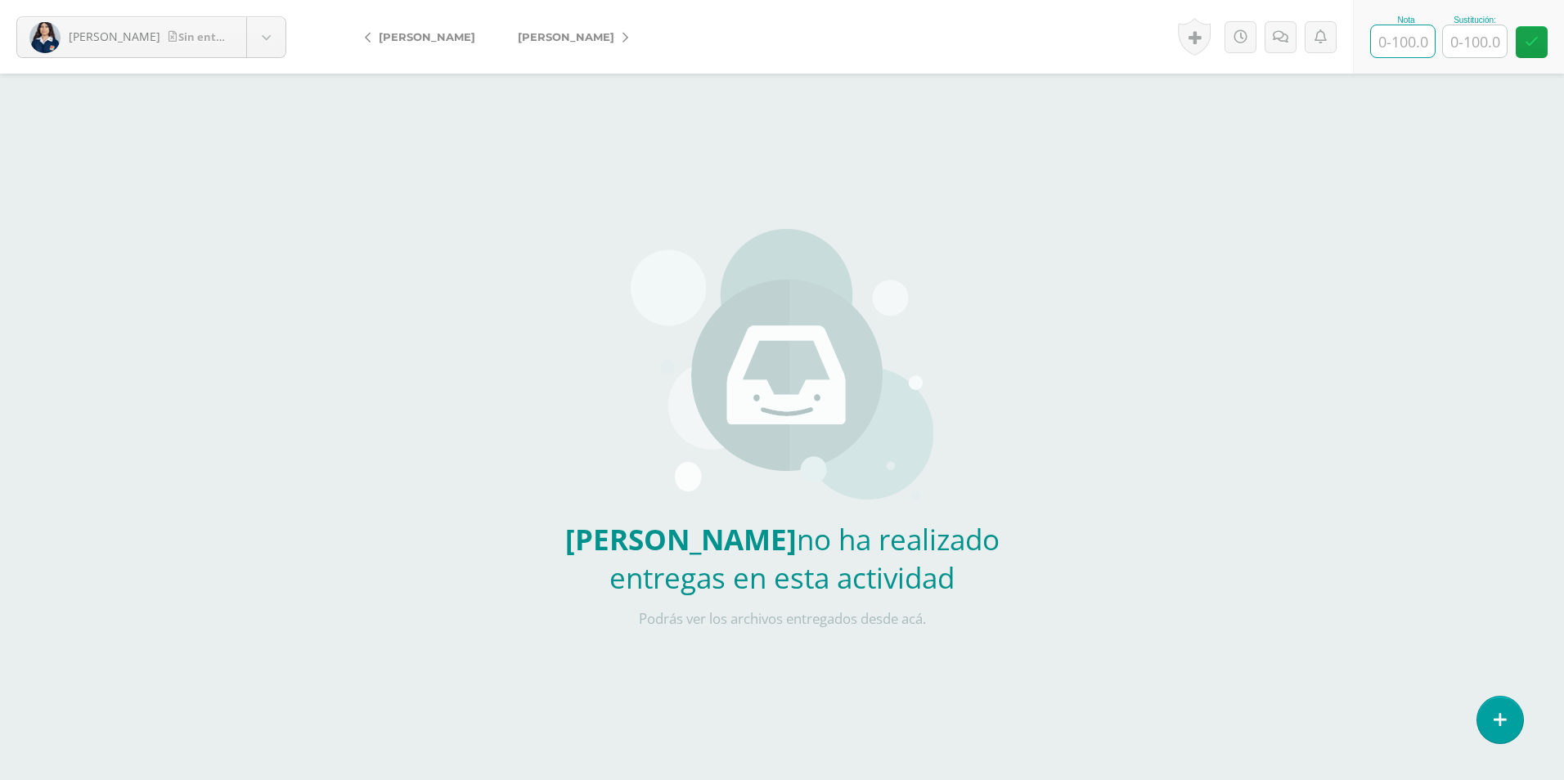
click at [1395, 48] on input "text" at bounding box center [1403, 41] width 64 height 32
type input "0"
click at [1478, 43] on input "5" at bounding box center [1475, 41] width 64 height 32
type input "50"
click at [623, 38] on icon at bounding box center [626, 37] width 6 height 11
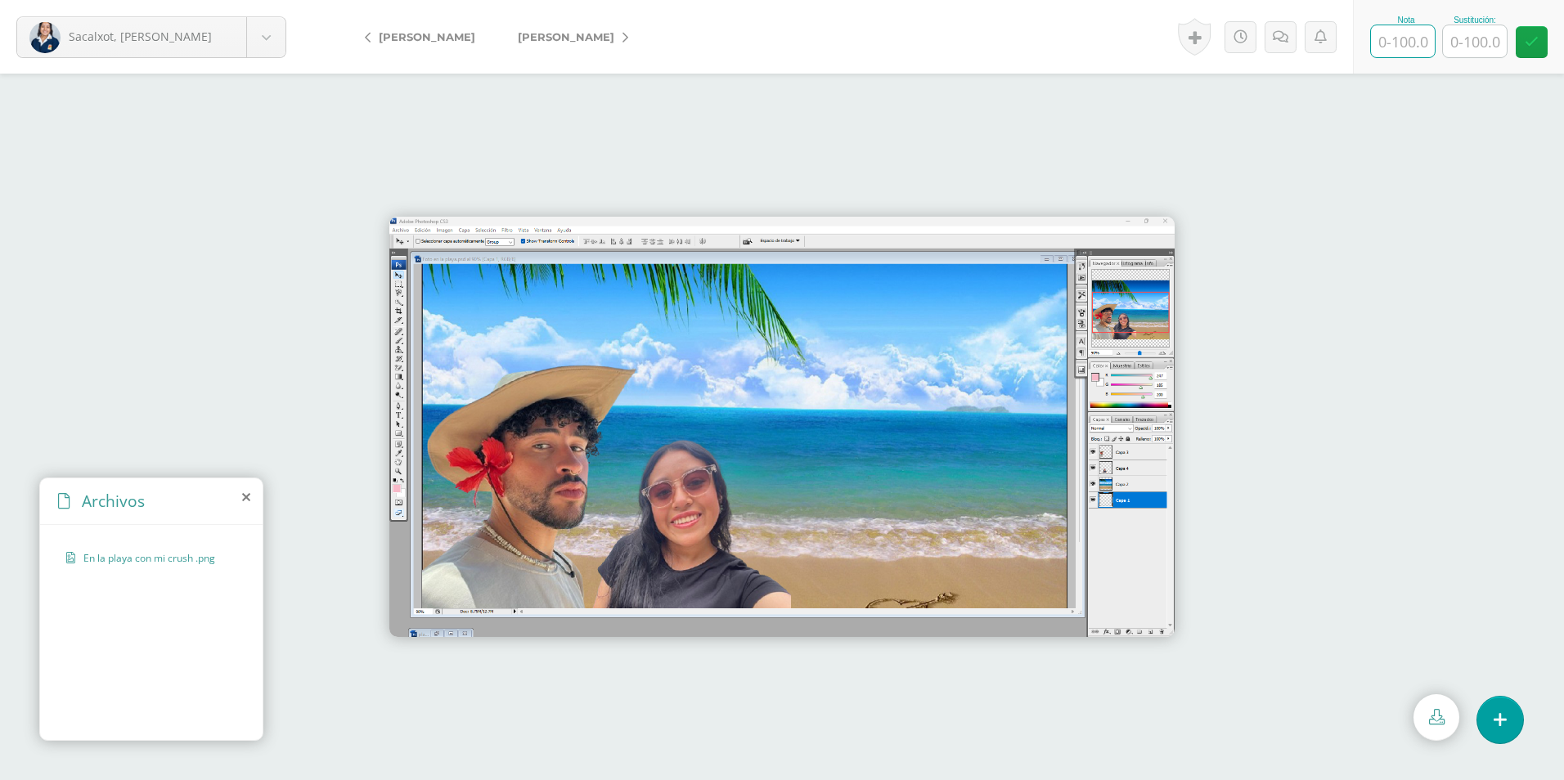
click at [1413, 42] on input "text" at bounding box center [1403, 41] width 64 height 32
type input "0"
click at [1488, 38] on input "text" at bounding box center [1475, 41] width 64 height 32
type input "50"
click at [623, 39] on icon at bounding box center [626, 37] width 6 height 11
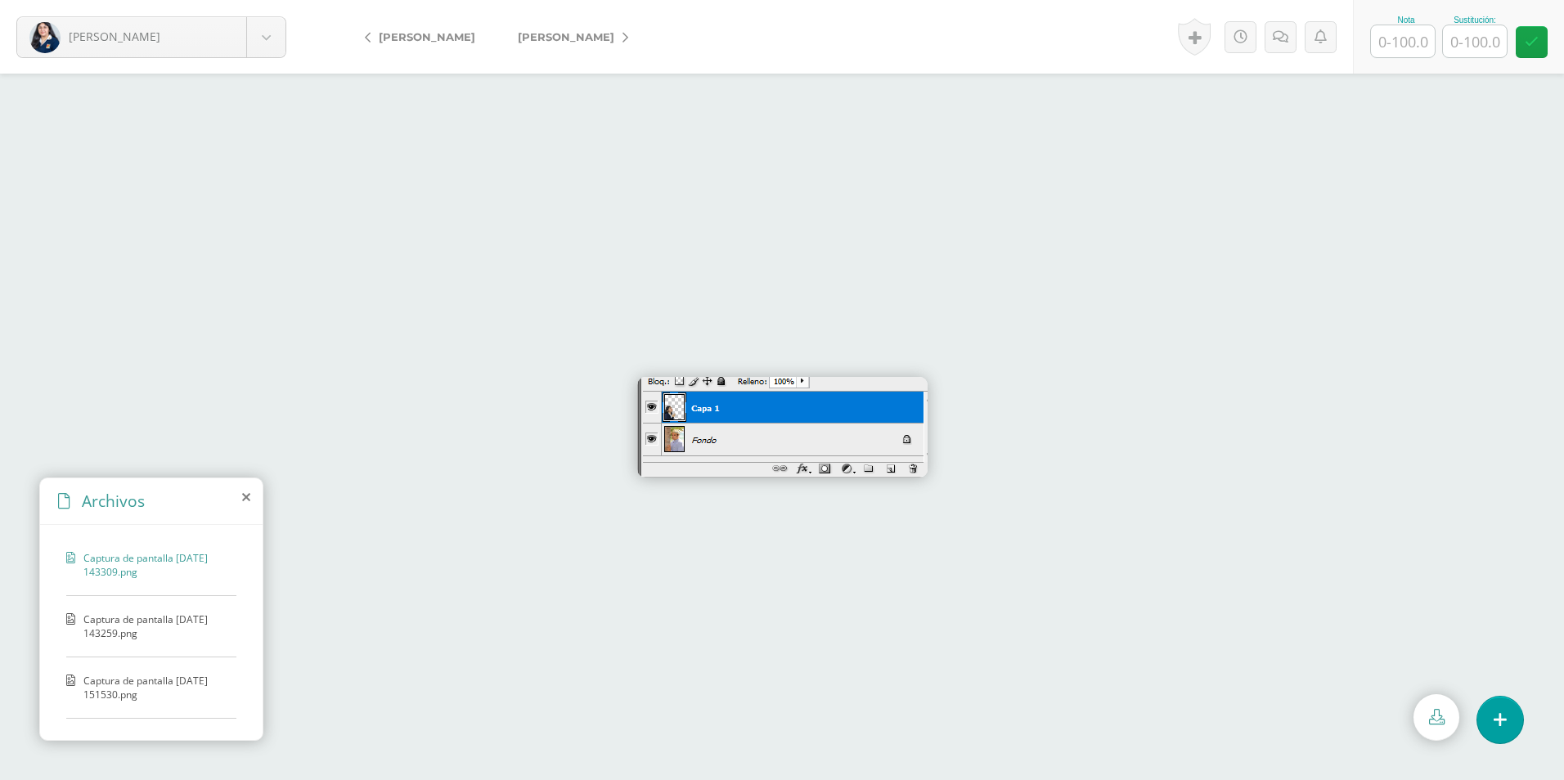
click at [143, 629] on span "Captura de pantalla [DATE] 143259.png" at bounding box center [155, 627] width 145 height 28
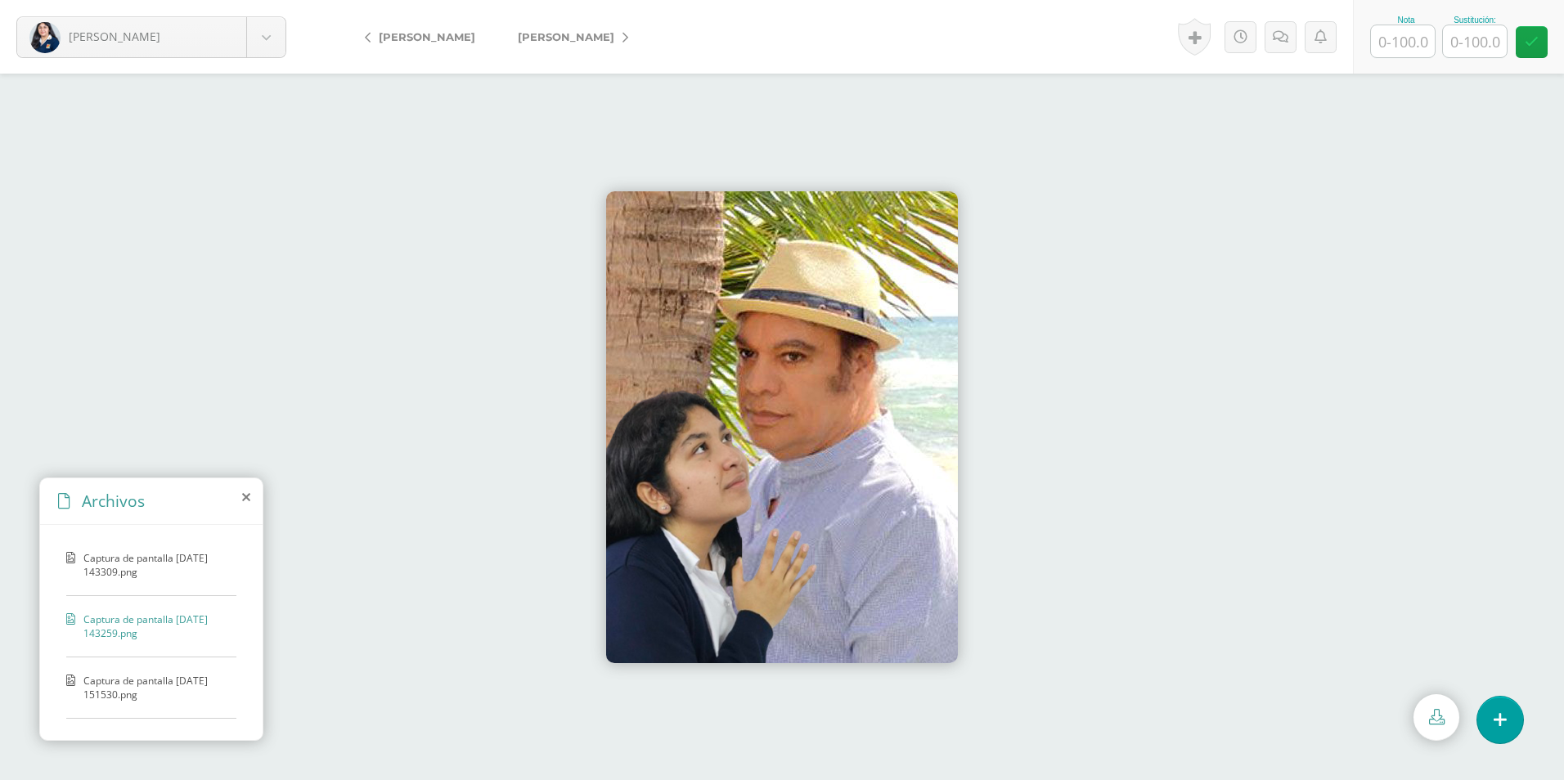
click at [158, 686] on span "Captura de pantalla [DATE] 151530.png" at bounding box center [155, 688] width 145 height 28
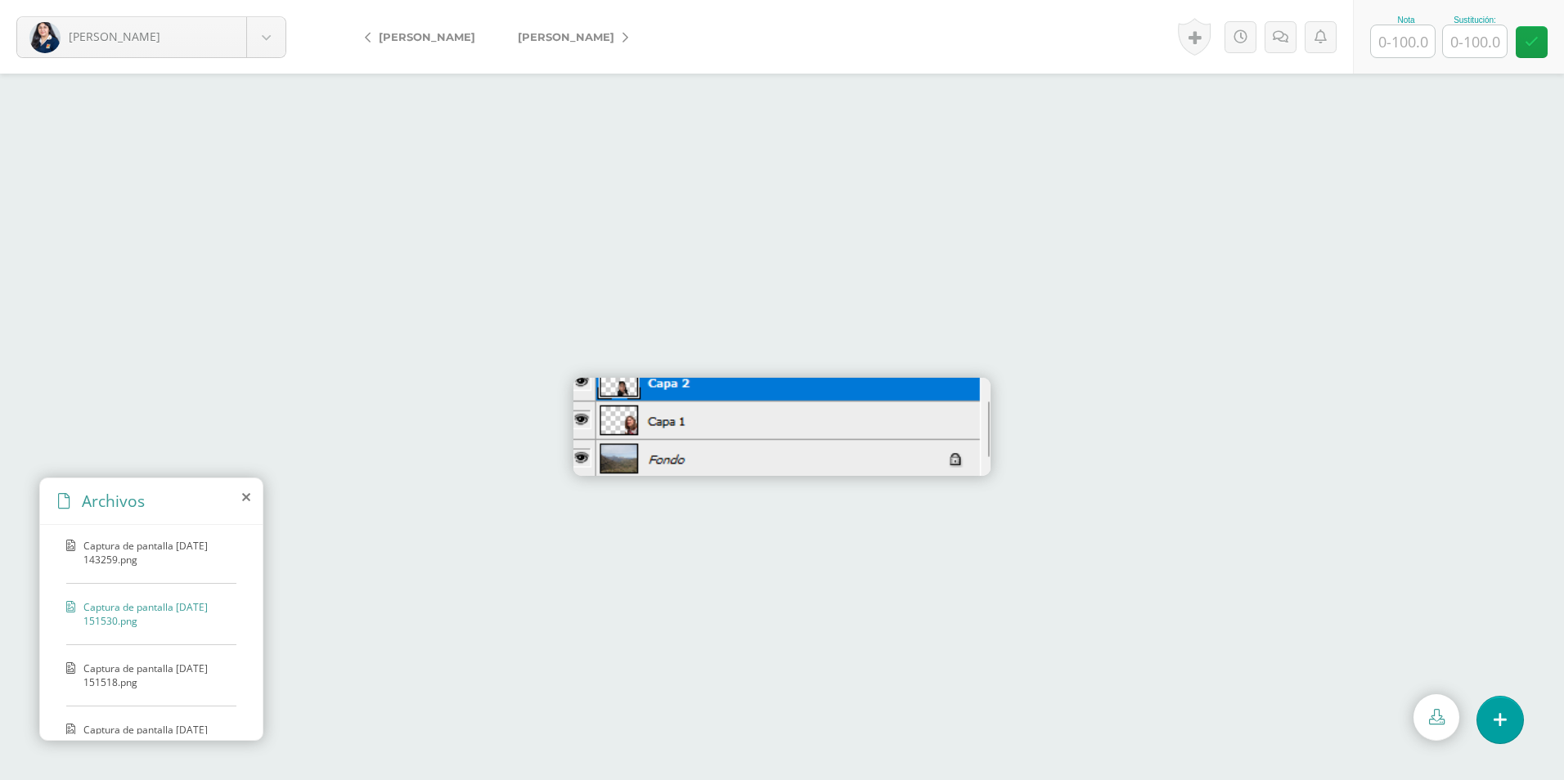
scroll to position [164, 0]
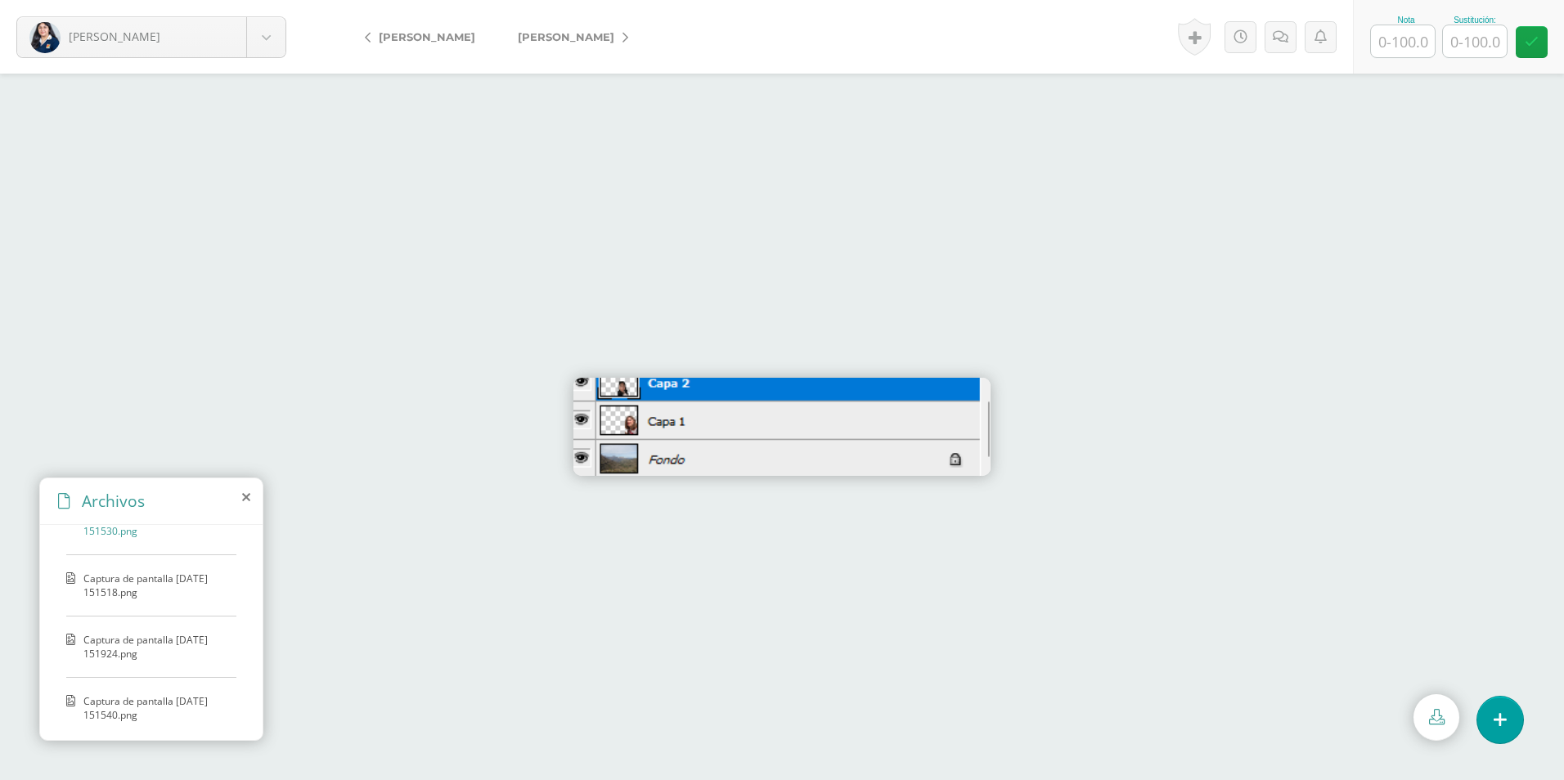
click at [156, 630] on div "Captura de pantalla 2025-09-29 143309.png Captura de pantalla 2025-09-29 143259…" at bounding box center [151, 629] width 223 height 209
click at [146, 588] on span "Captura de pantalla 2025-09-29 151518.png" at bounding box center [155, 586] width 145 height 28
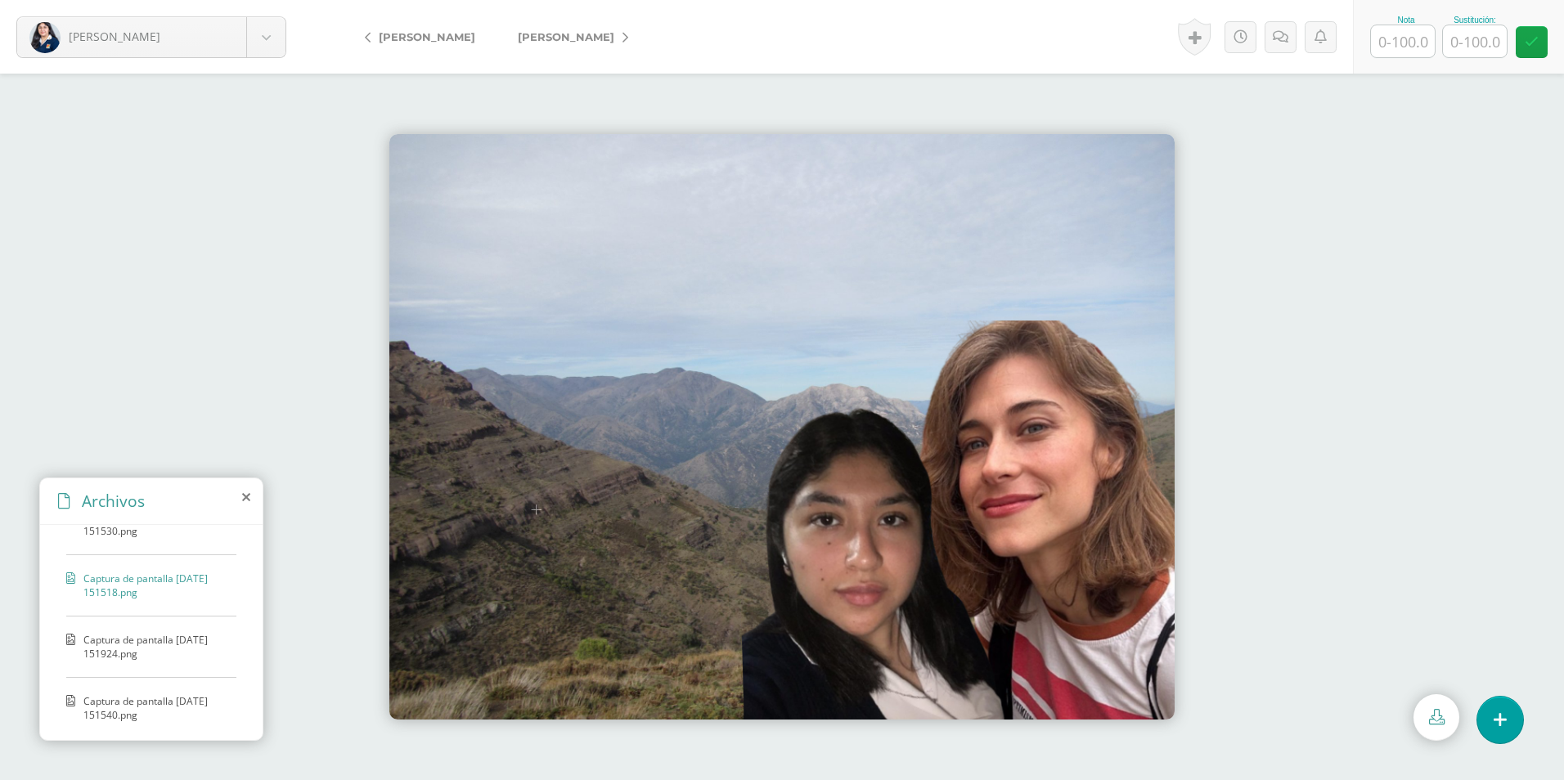
drag, startPoint x: 1403, startPoint y: 43, endPoint x: 938, endPoint y: 43, distance: 465.5
click at [1403, 43] on input "text" at bounding box center [1403, 41] width 64 height 32
type input "100"
click at [594, 38] on link "[PERSON_NAME]" at bounding box center [569, 36] width 145 height 39
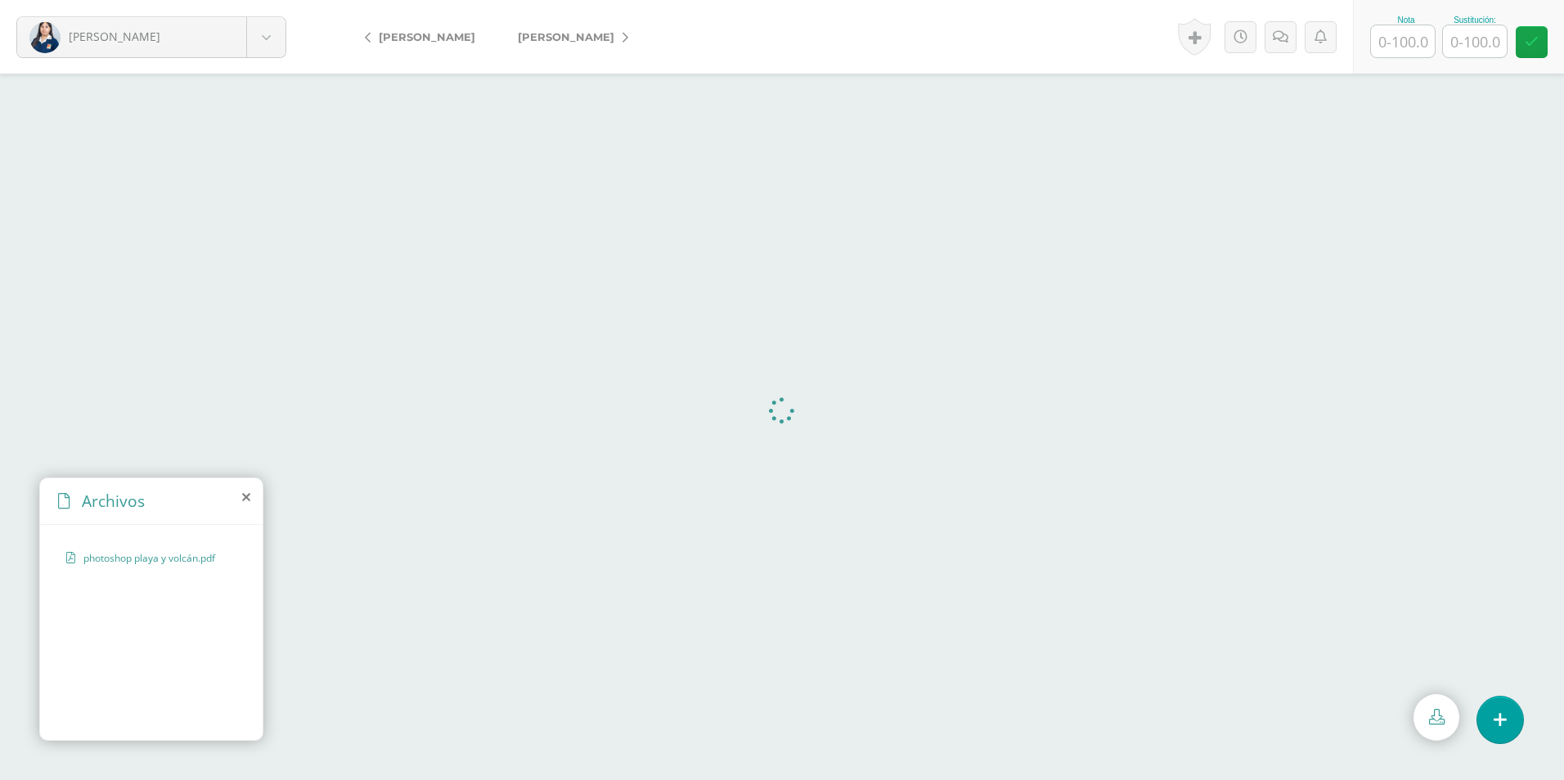
click at [1398, 44] on input "text" at bounding box center [1403, 41] width 64 height 32
type input "100"
click at [590, 26] on link "[PERSON_NAME]" at bounding box center [569, 36] width 145 height 39
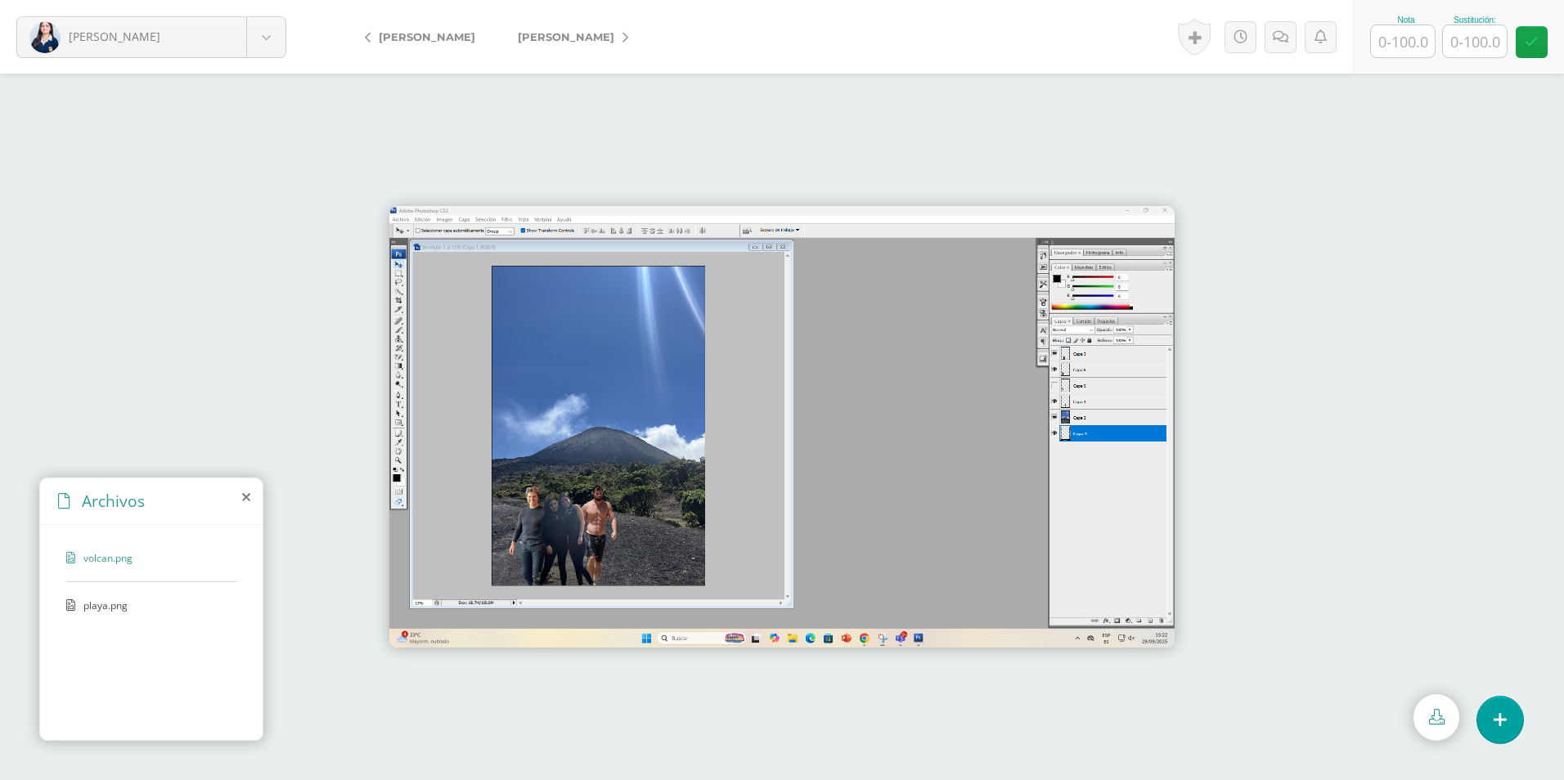
click at [88, 609] on span "playa.png" at bounding box center [150, 606] width 134 height 14
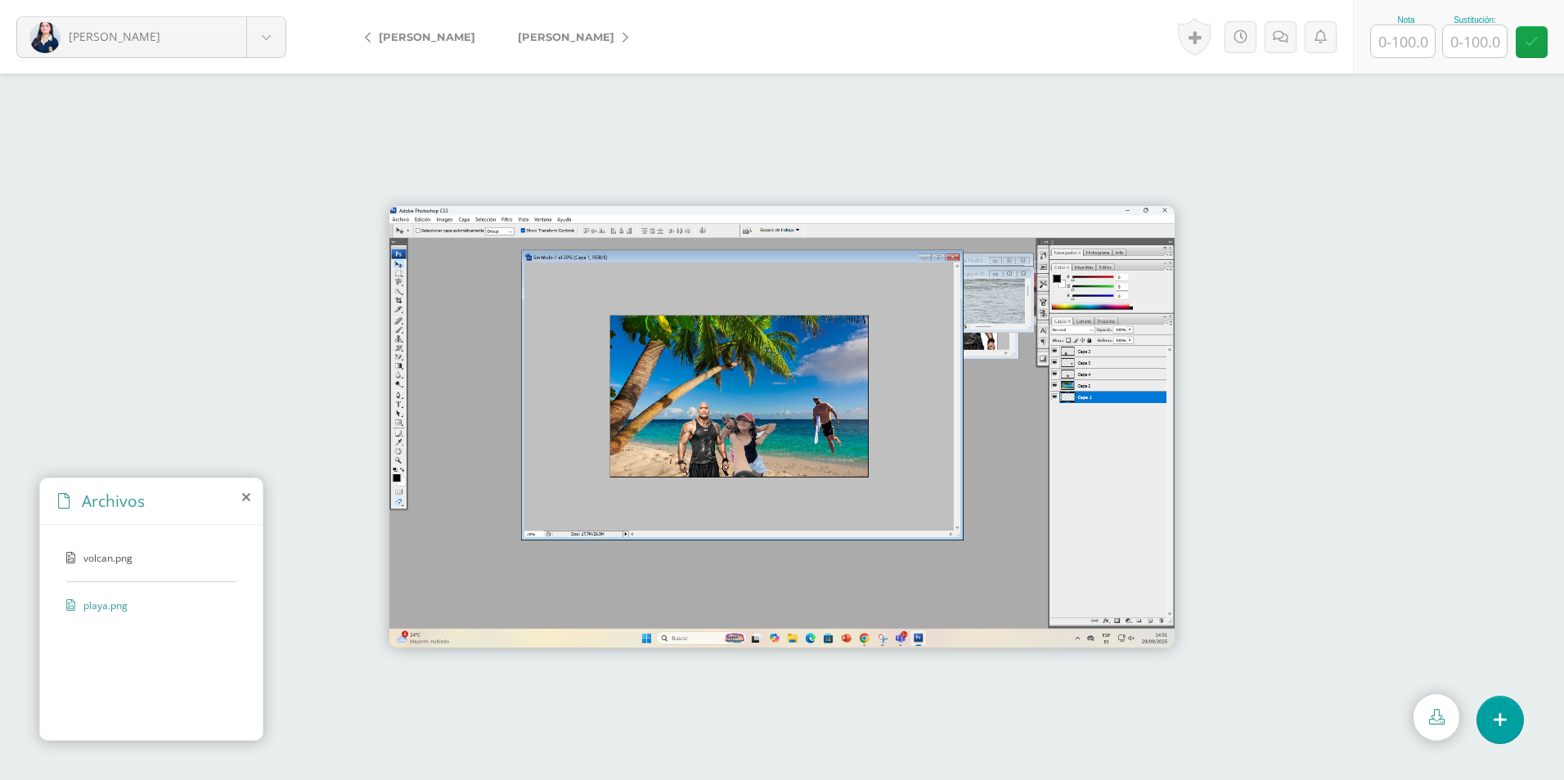
click at [1410, 42] on input "text" at bounding box center [1403, 41] width 64 height 32
type input "100"
click at [549, 37] on span "[PERSON_NAME]" at bounding box center [566, 36] width 97 height 13
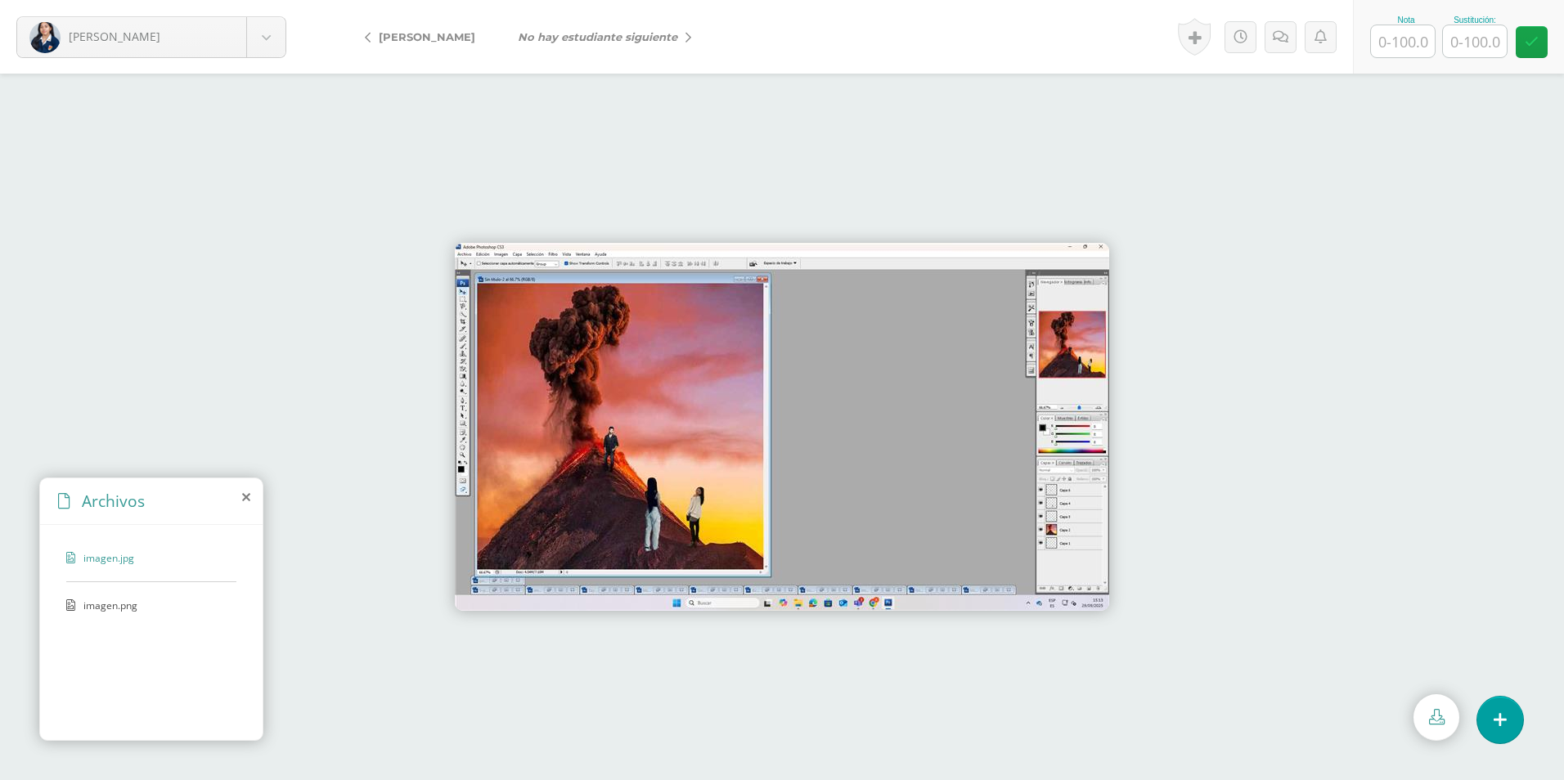
click at [110, 592] on div "imagen.jpg imagen.png" at bounding box center [151, 629] width 223 height 209
click at [110, 581] on div "imagen.jpg" at bounding box center [151, 566] width 170 height 31
click at [110, 606] on span "imagen.png" at bounding box center [150, 606] width 134 height 14
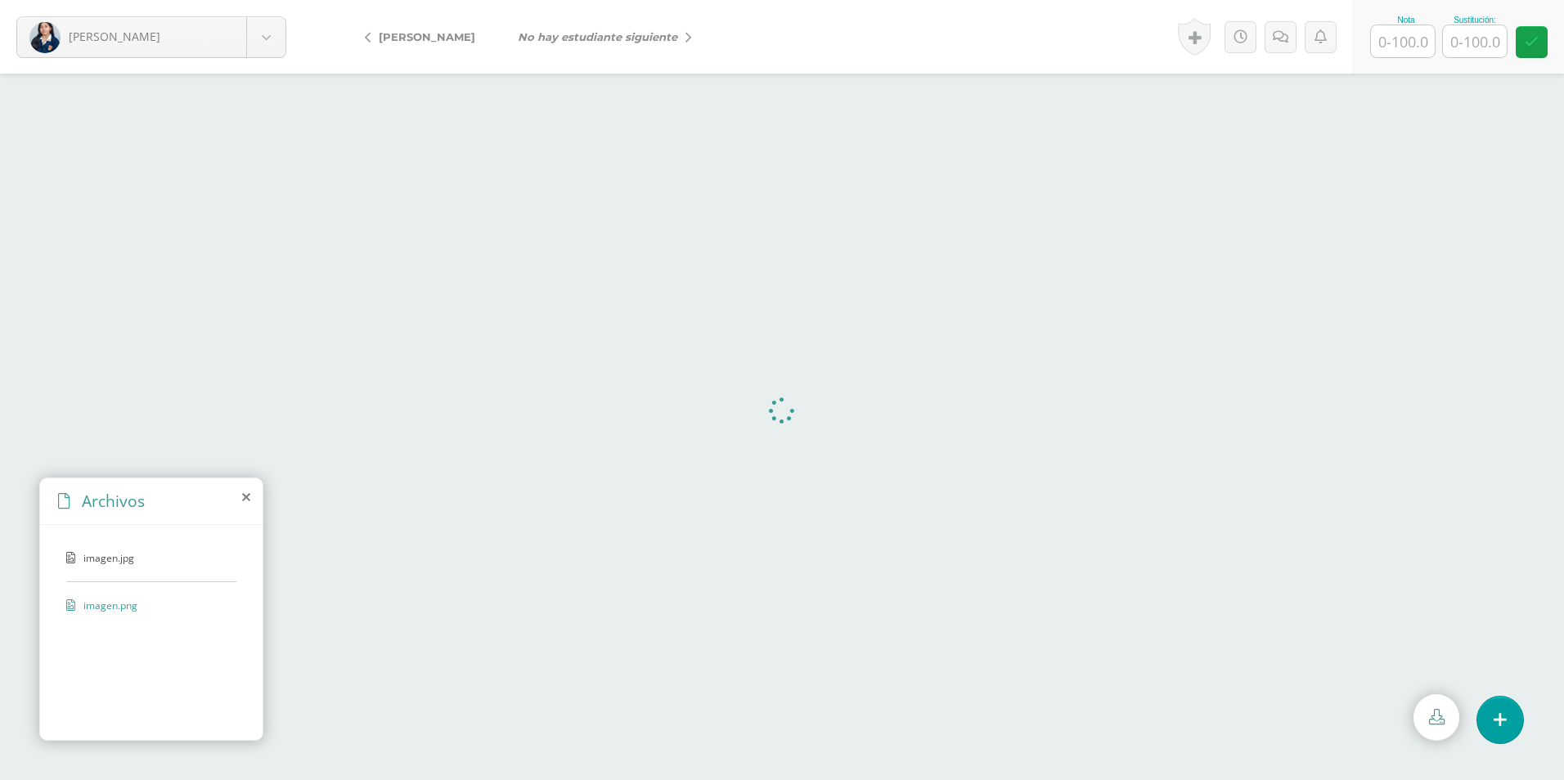
click at [1420, 38] on input "text" at bounding box center [1403, 41] width 64 height 32
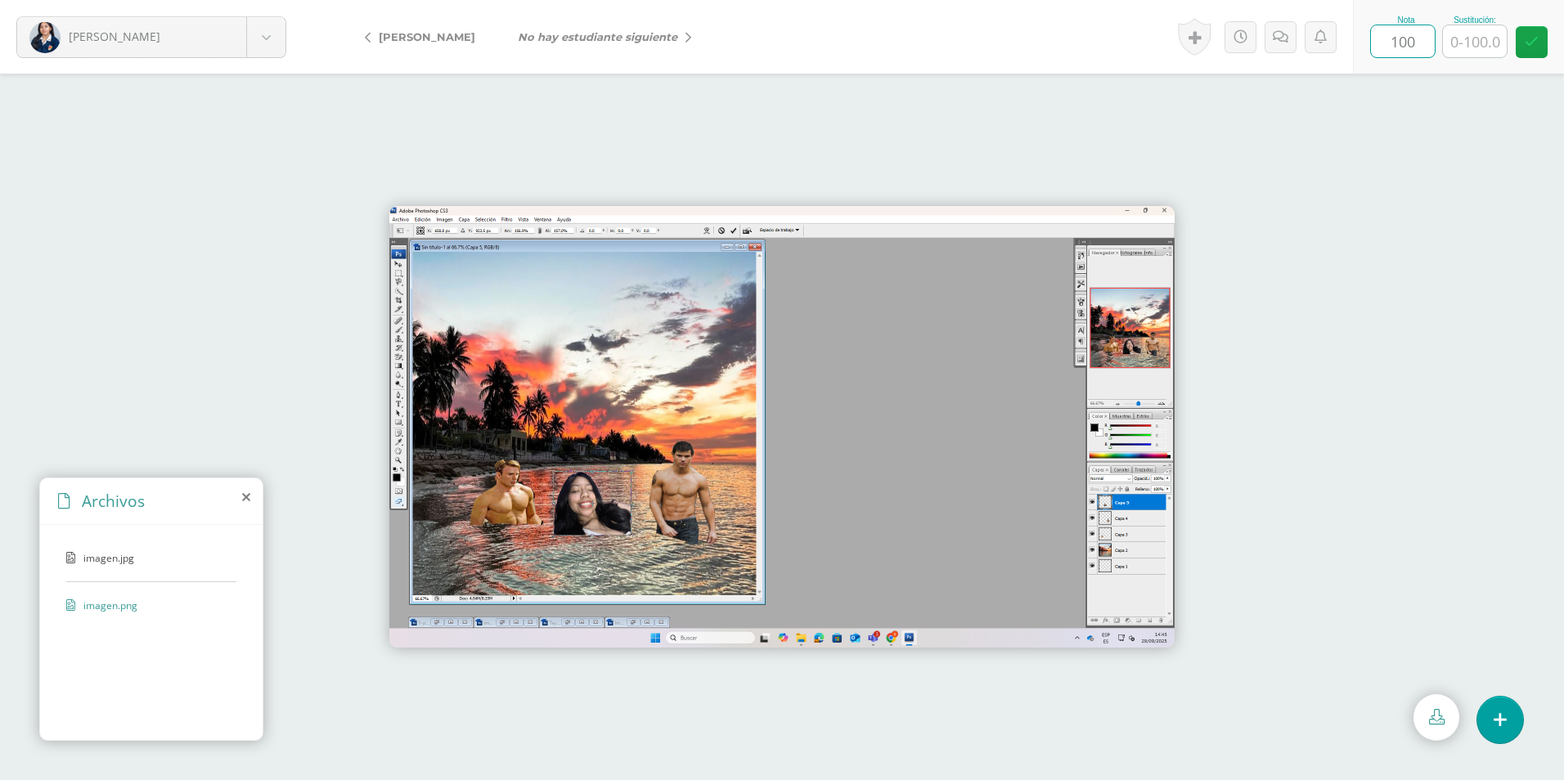
type input "100"
click at [950, 210] on img at bounding box center [781, 427] width 785 height 442
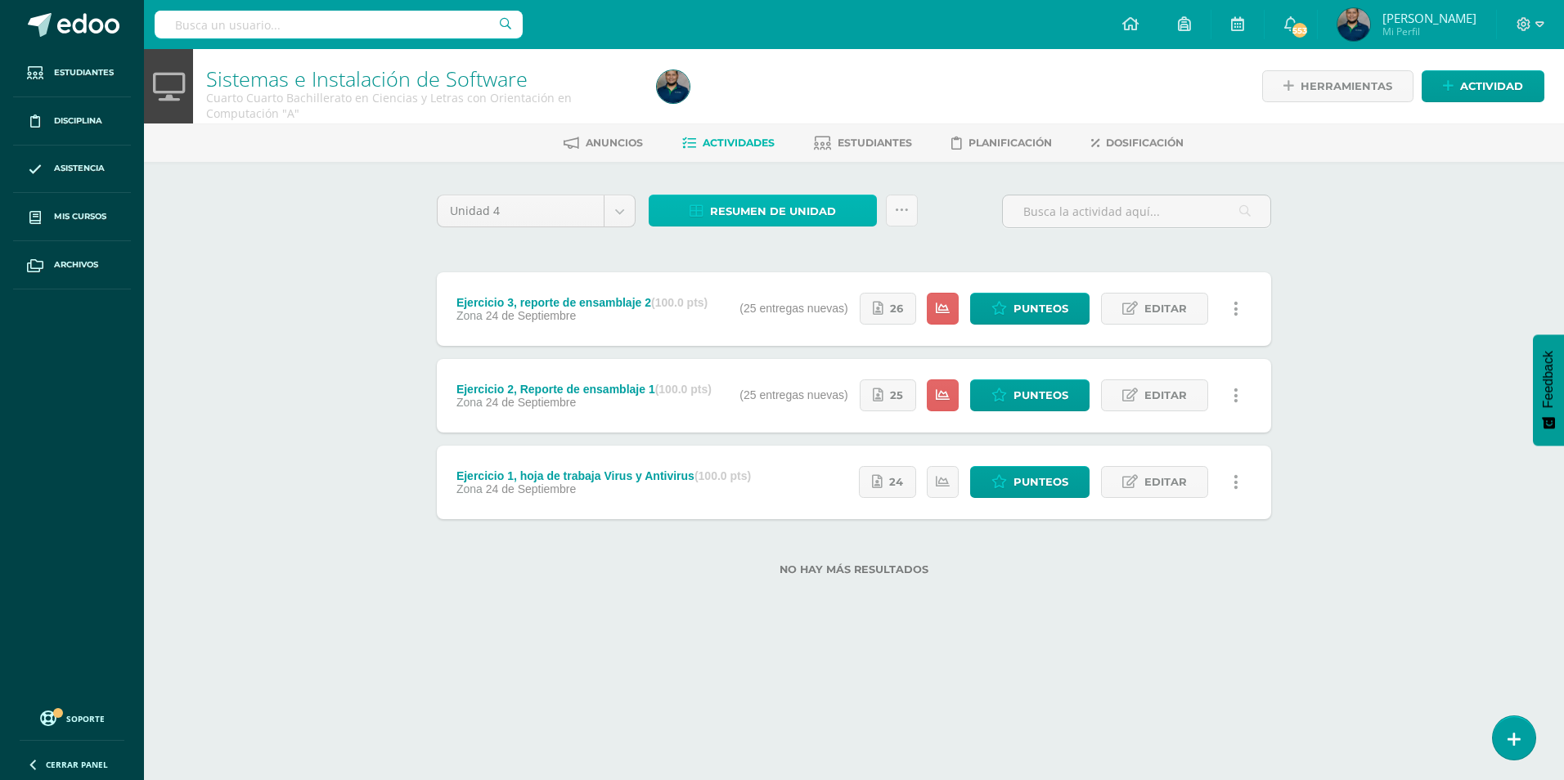
click at [805, 218] on span "Resumen de unidad" at bounding box center [773, 211] width 126 height 30
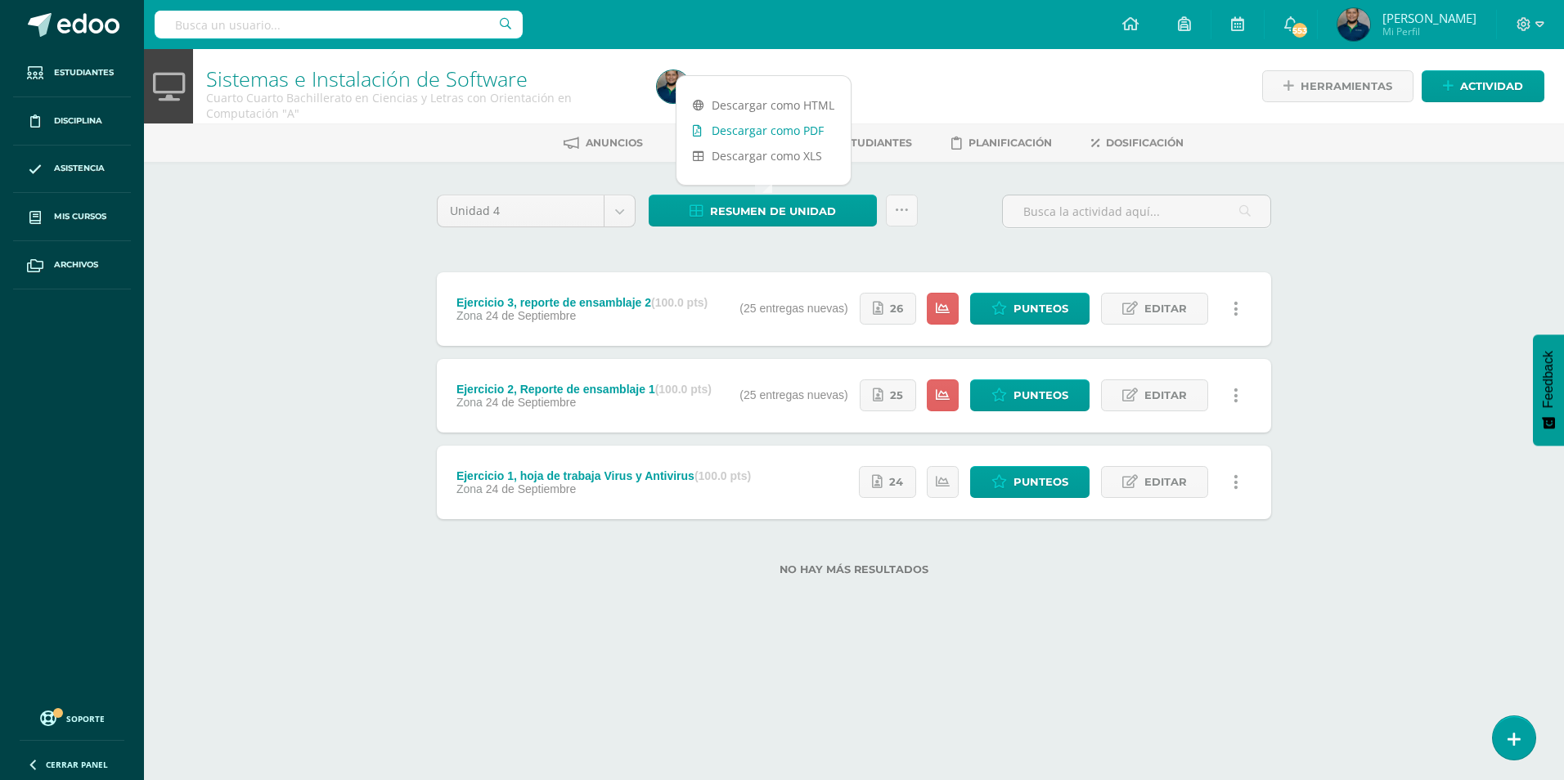
click at [790, 119] on link "Descargar como PDF" at bounding box center [764, 130] width 174 height 25
click at [1036, 392] on span "Punteos" at bounding box center [1041, 395] width 55 height 30
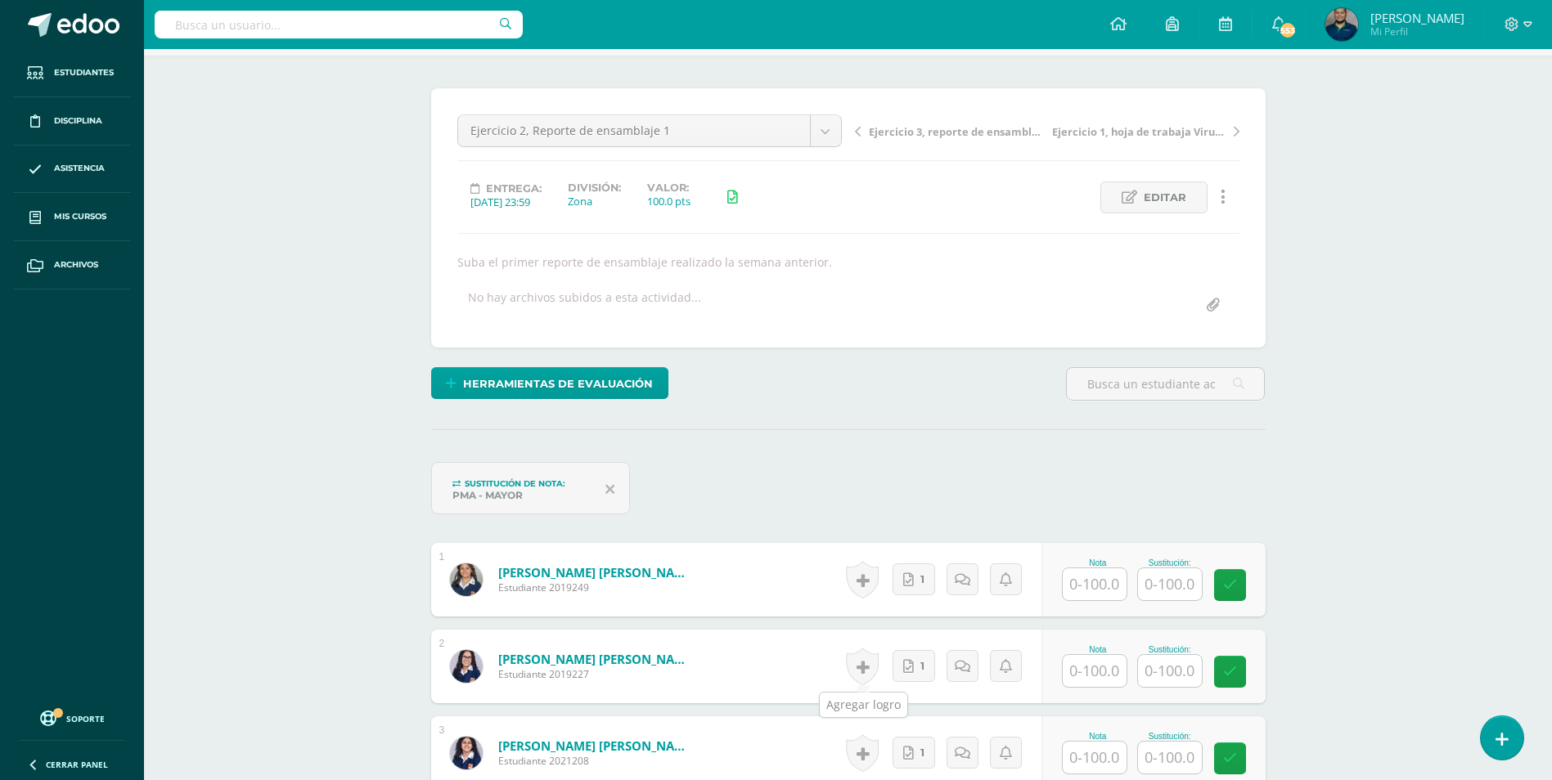
scroll to position [83, 0]
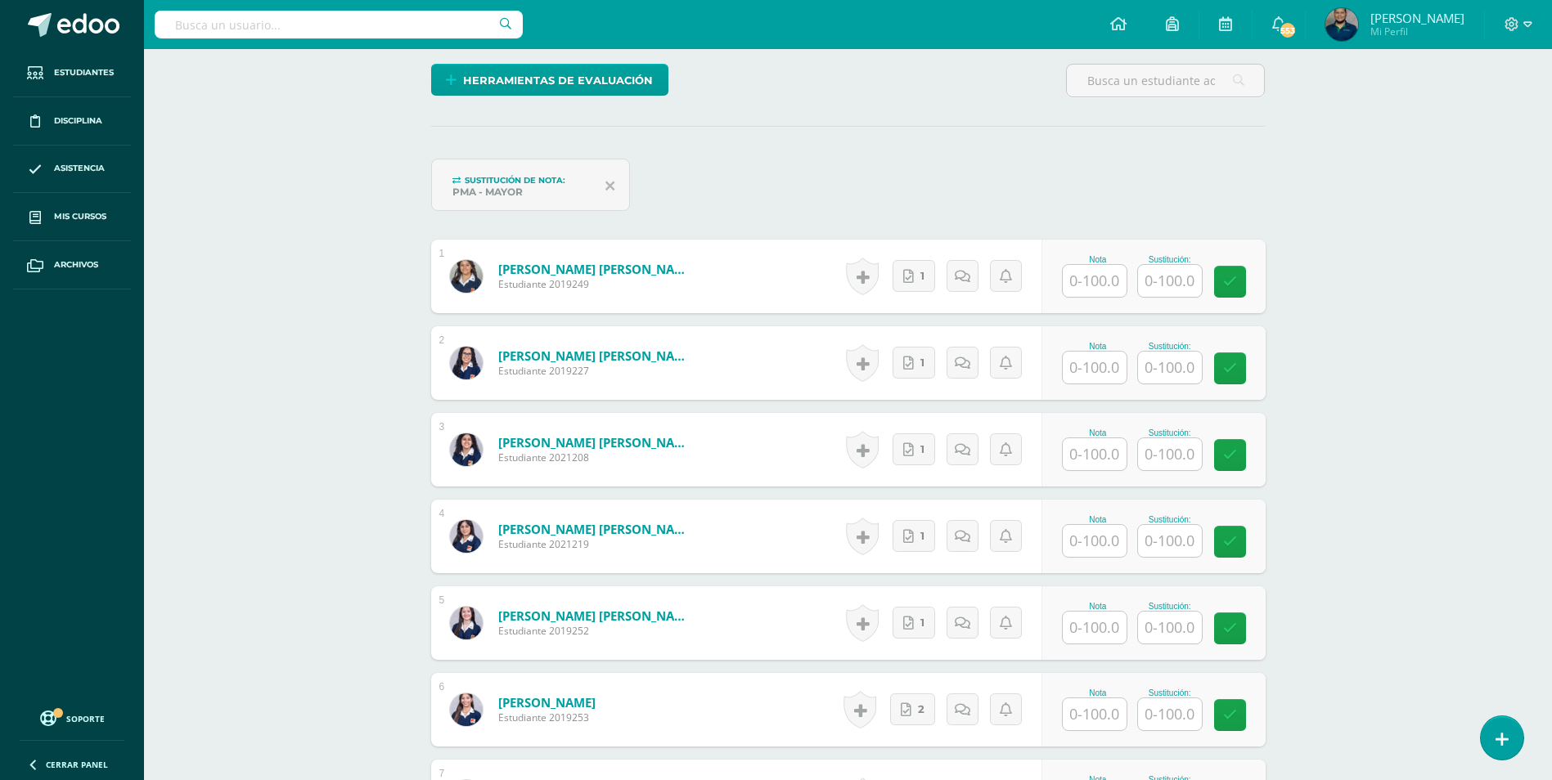
click at [1114, 265] on input "text" at bounding box center [1095, 281] width 64 height 32
type input "100"
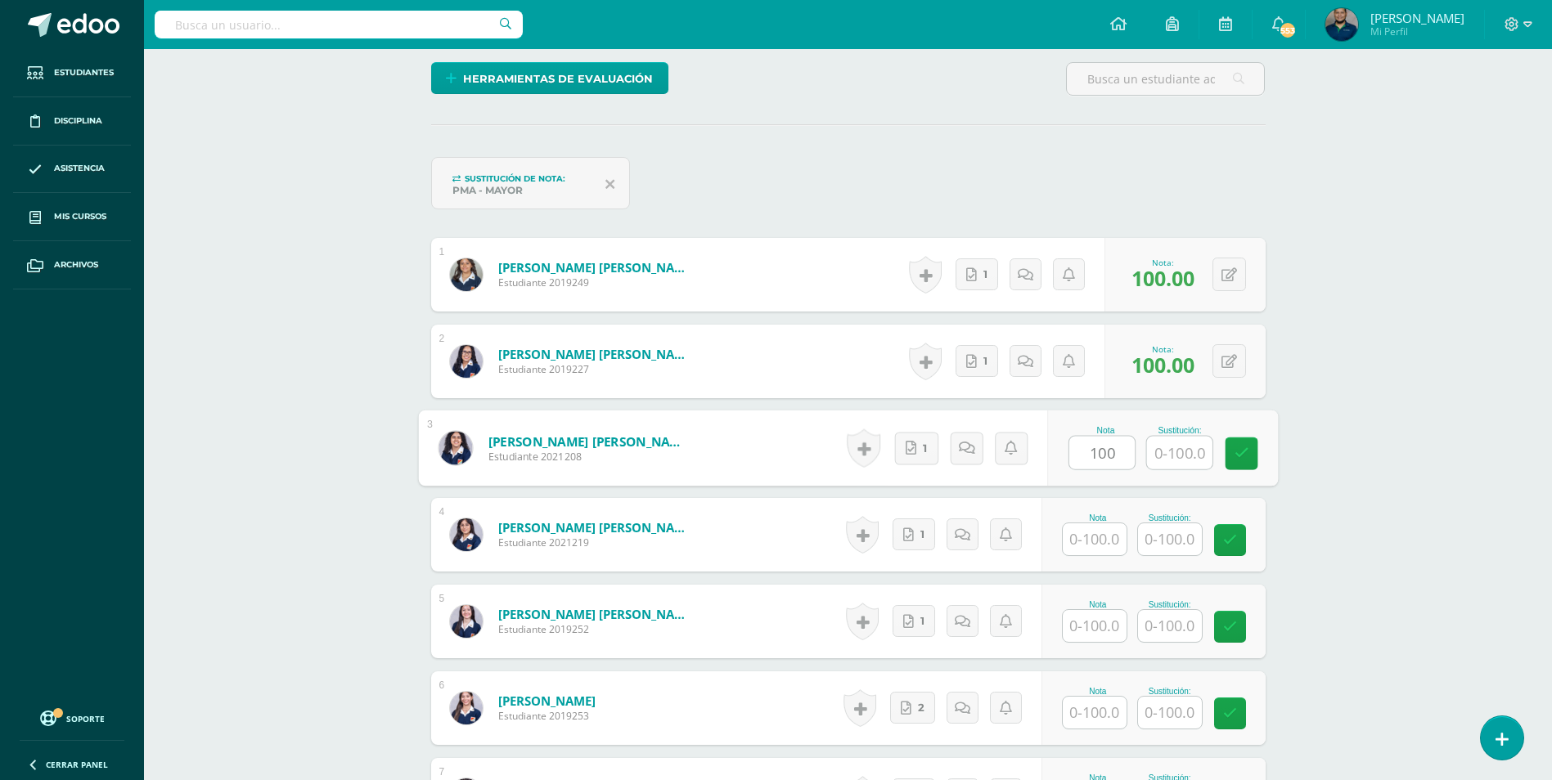
type input "100"
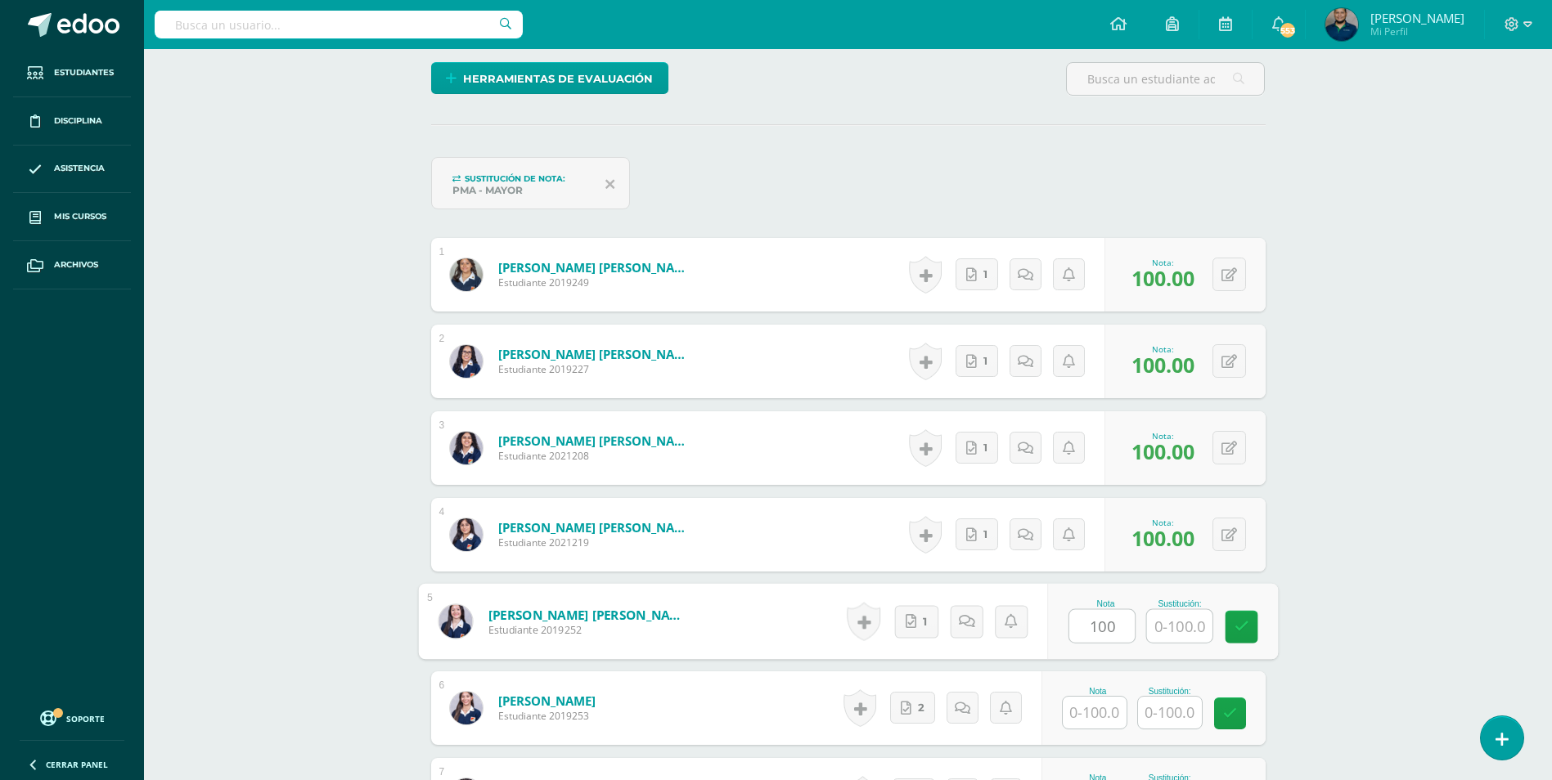
type input "100"
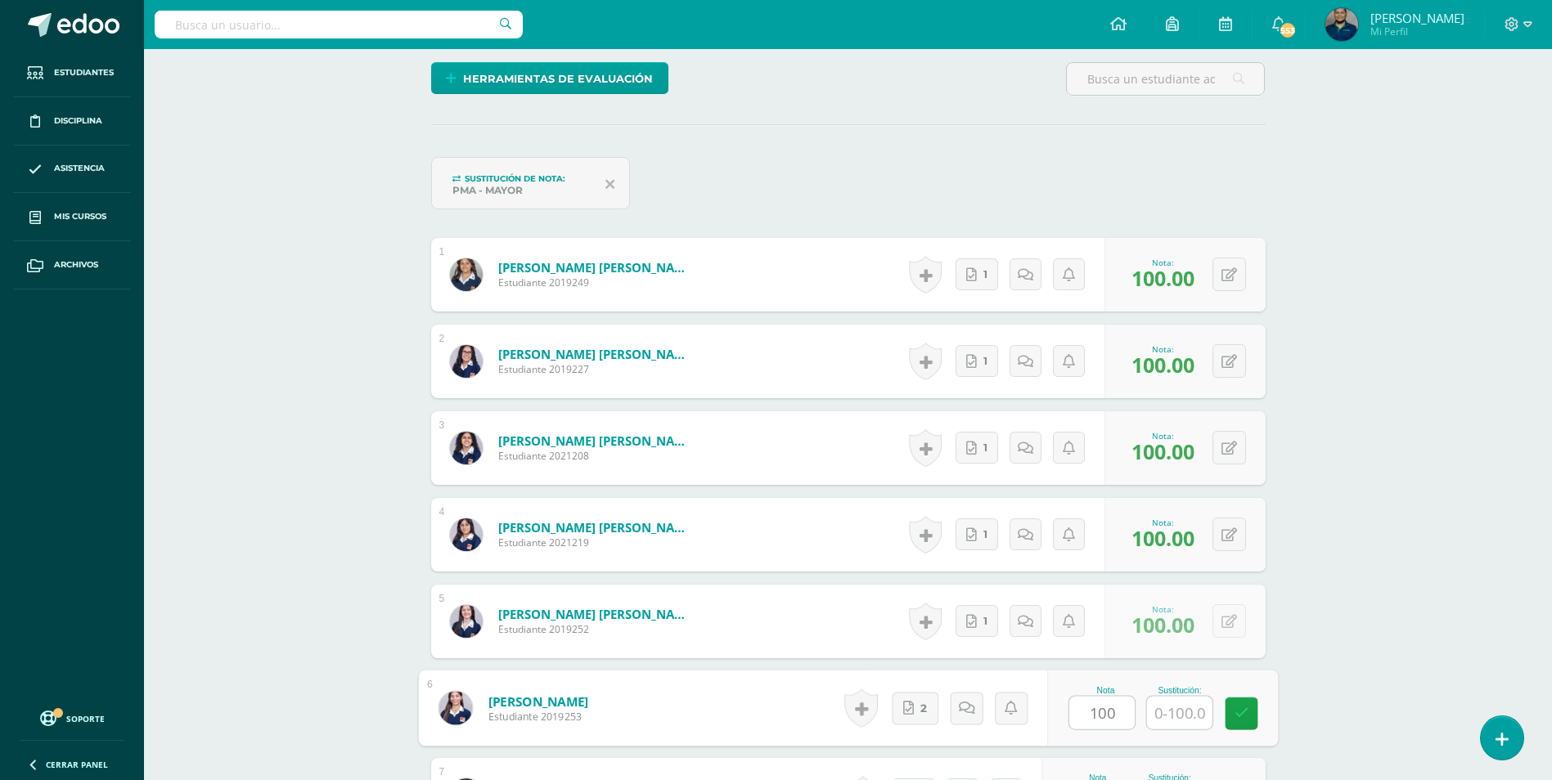
type input "100"
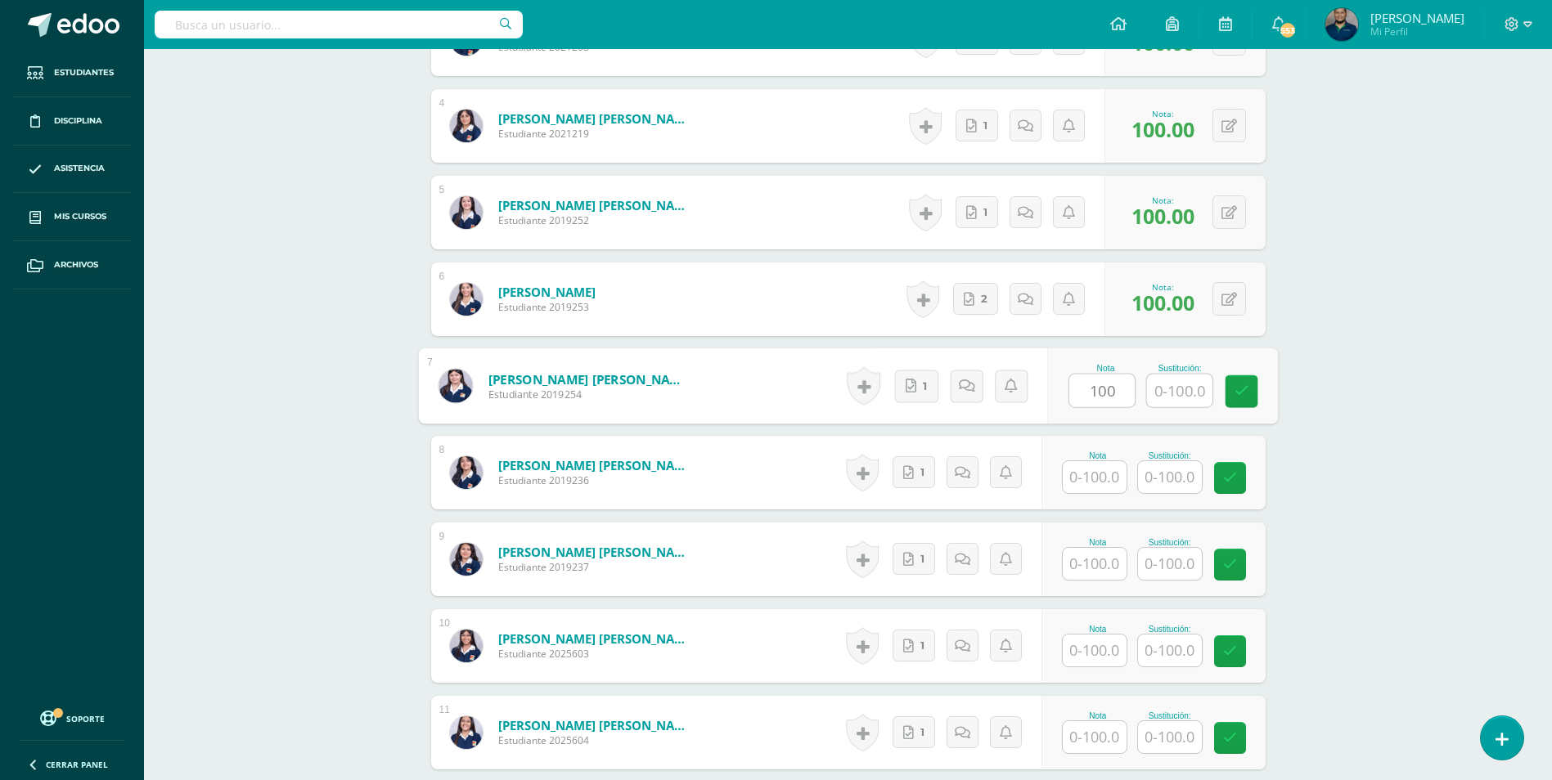
type input "100"
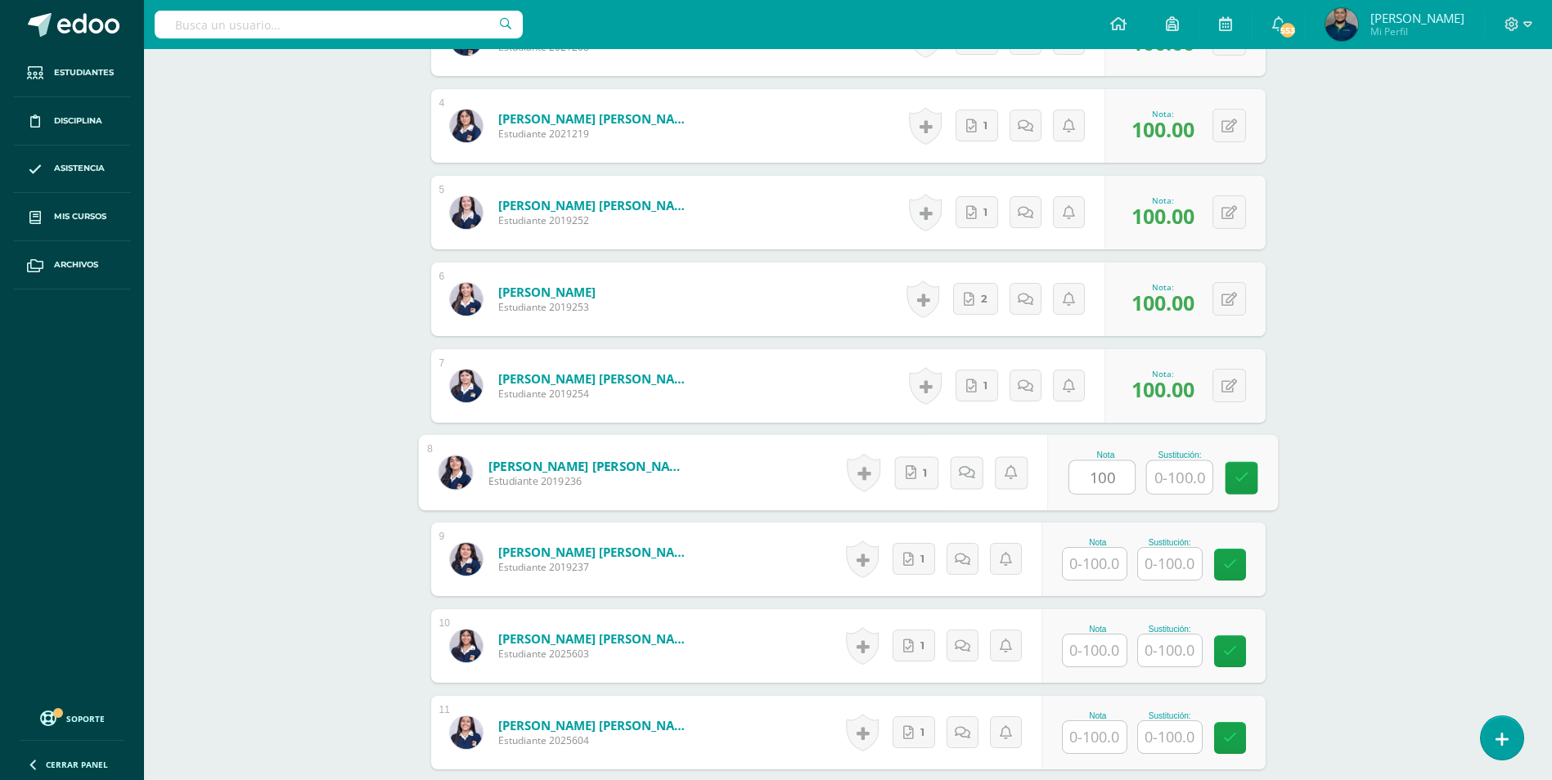
type input "100"
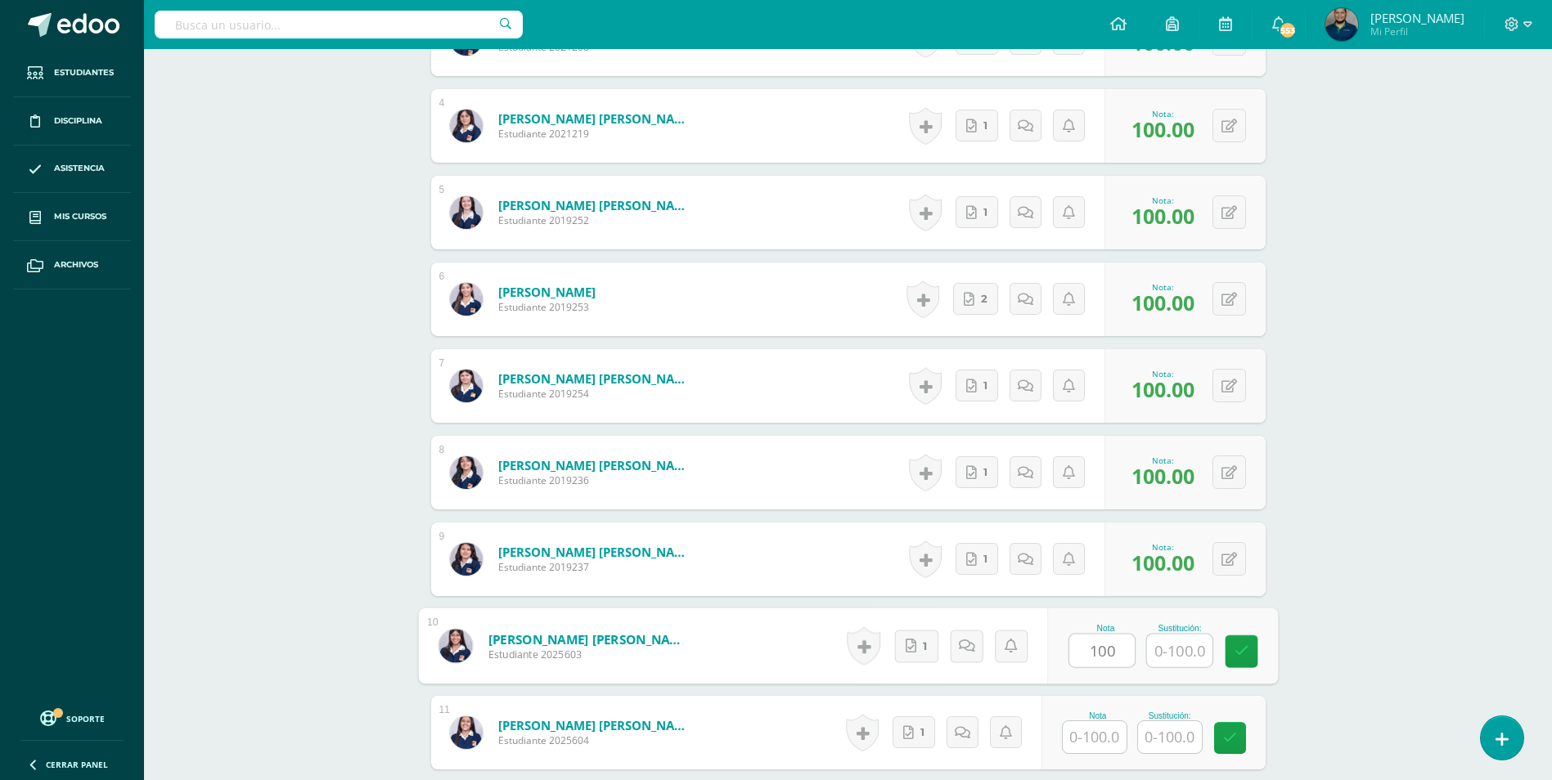
type input "100"
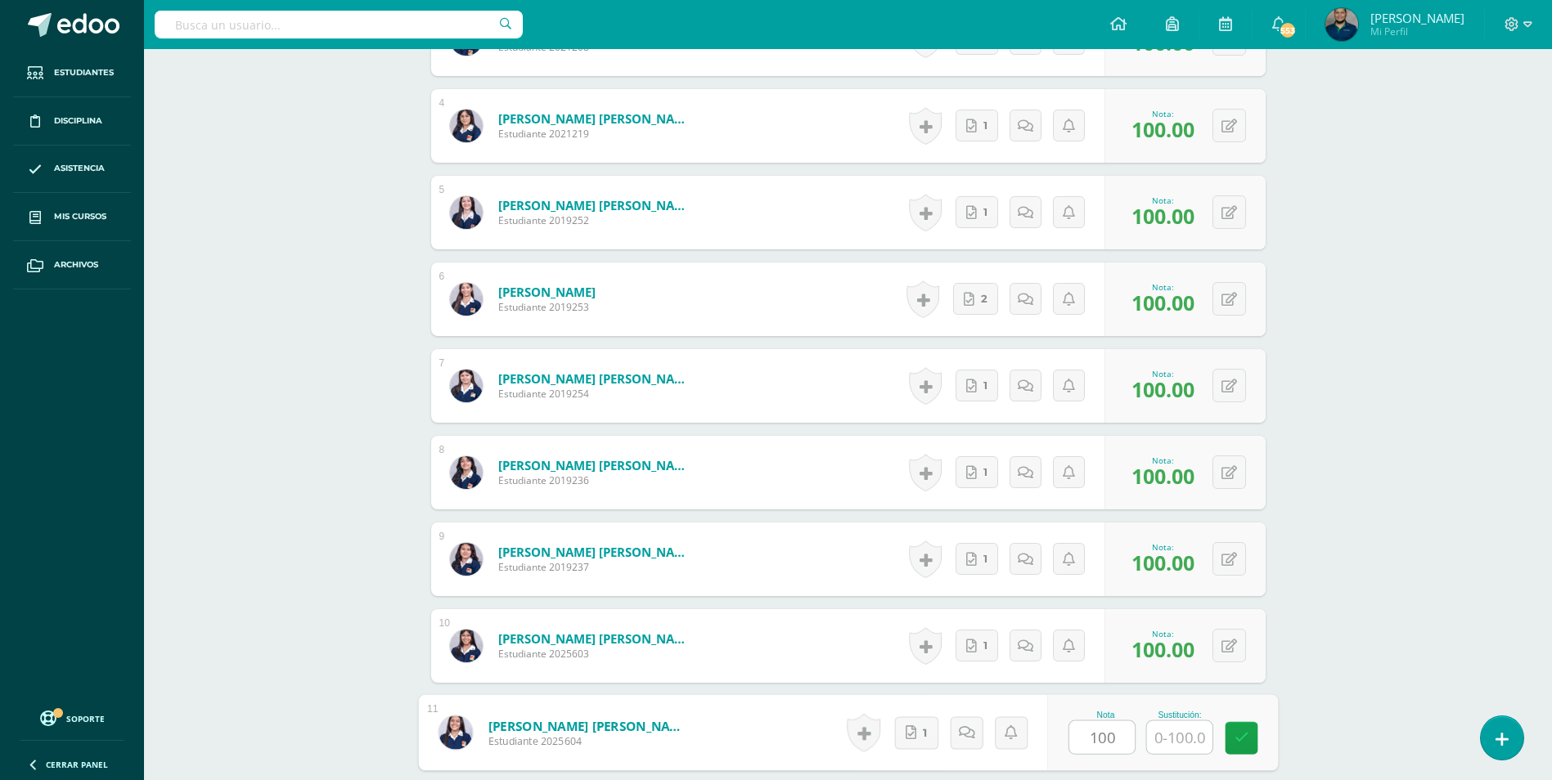
type input "100"
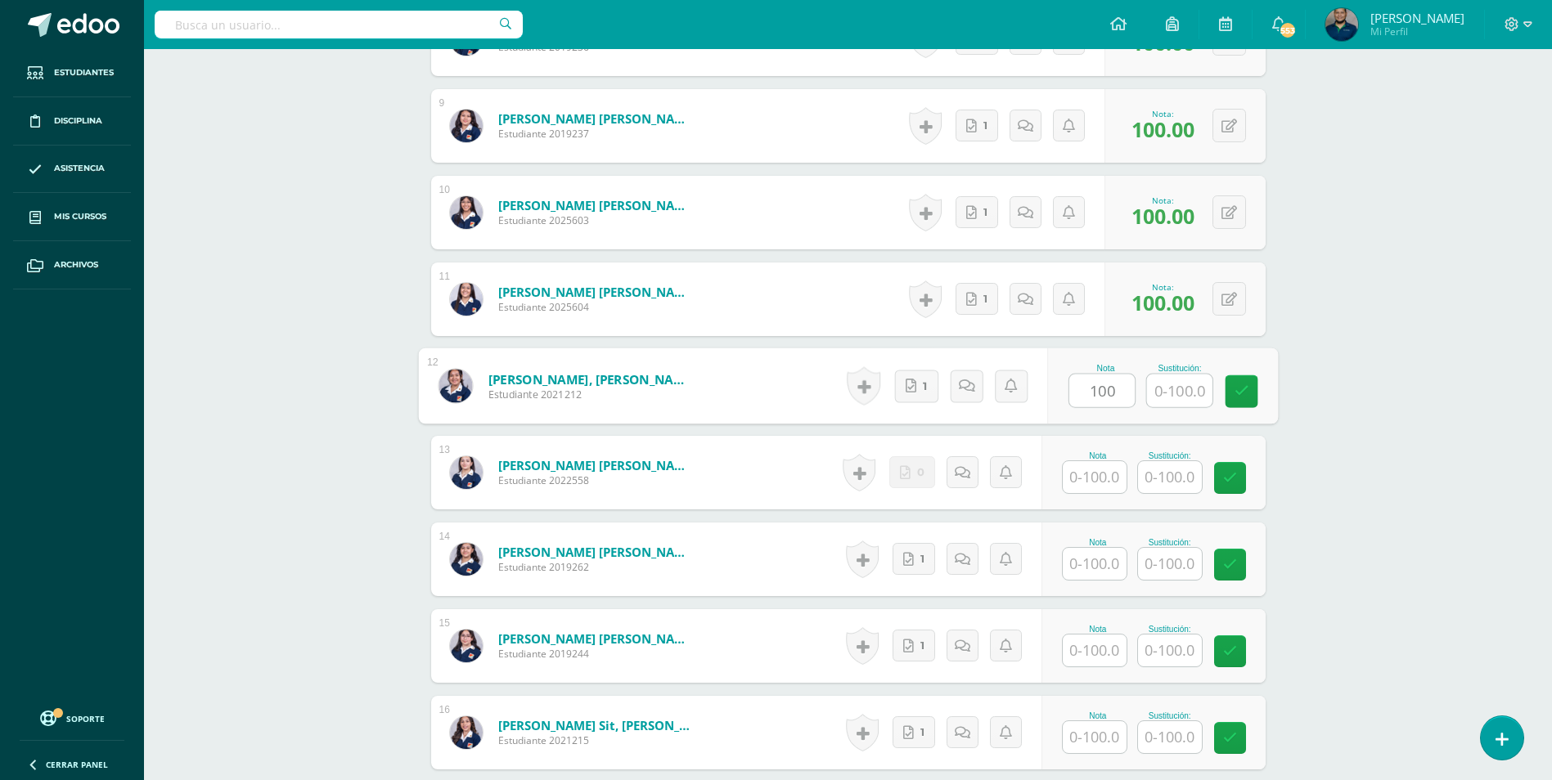
type input "100"
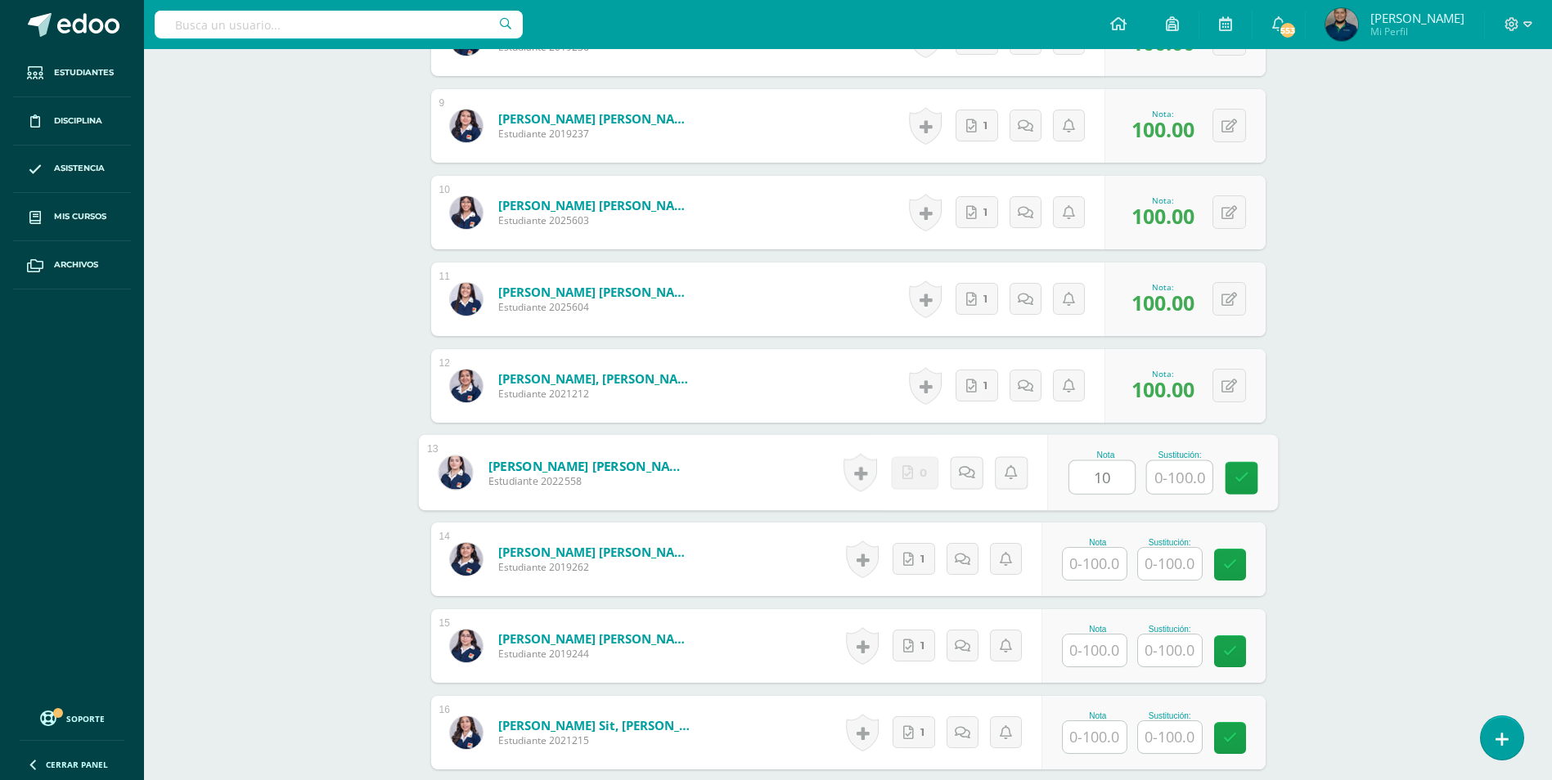
type input "1"
type input "100"
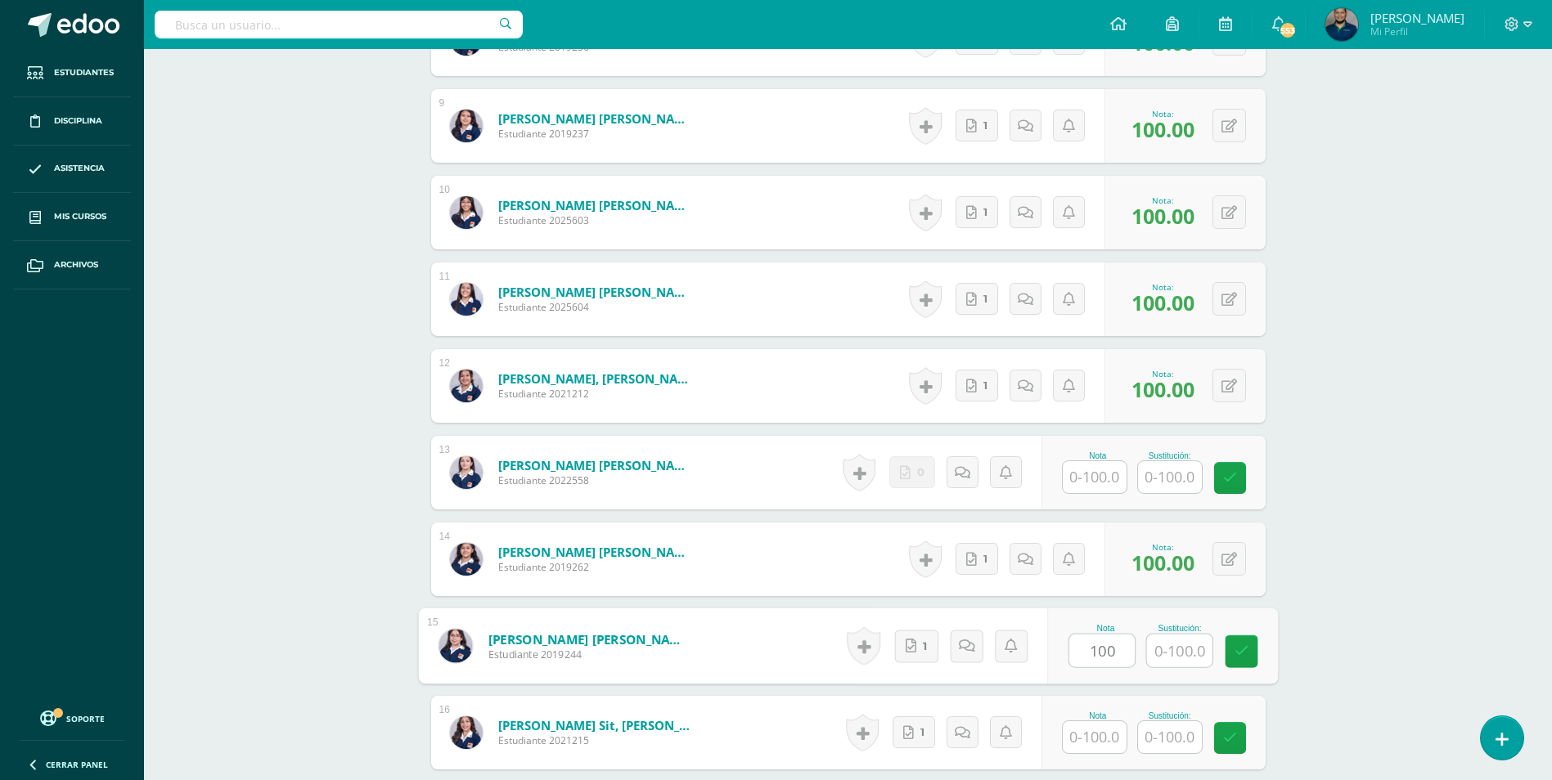
type input "100"
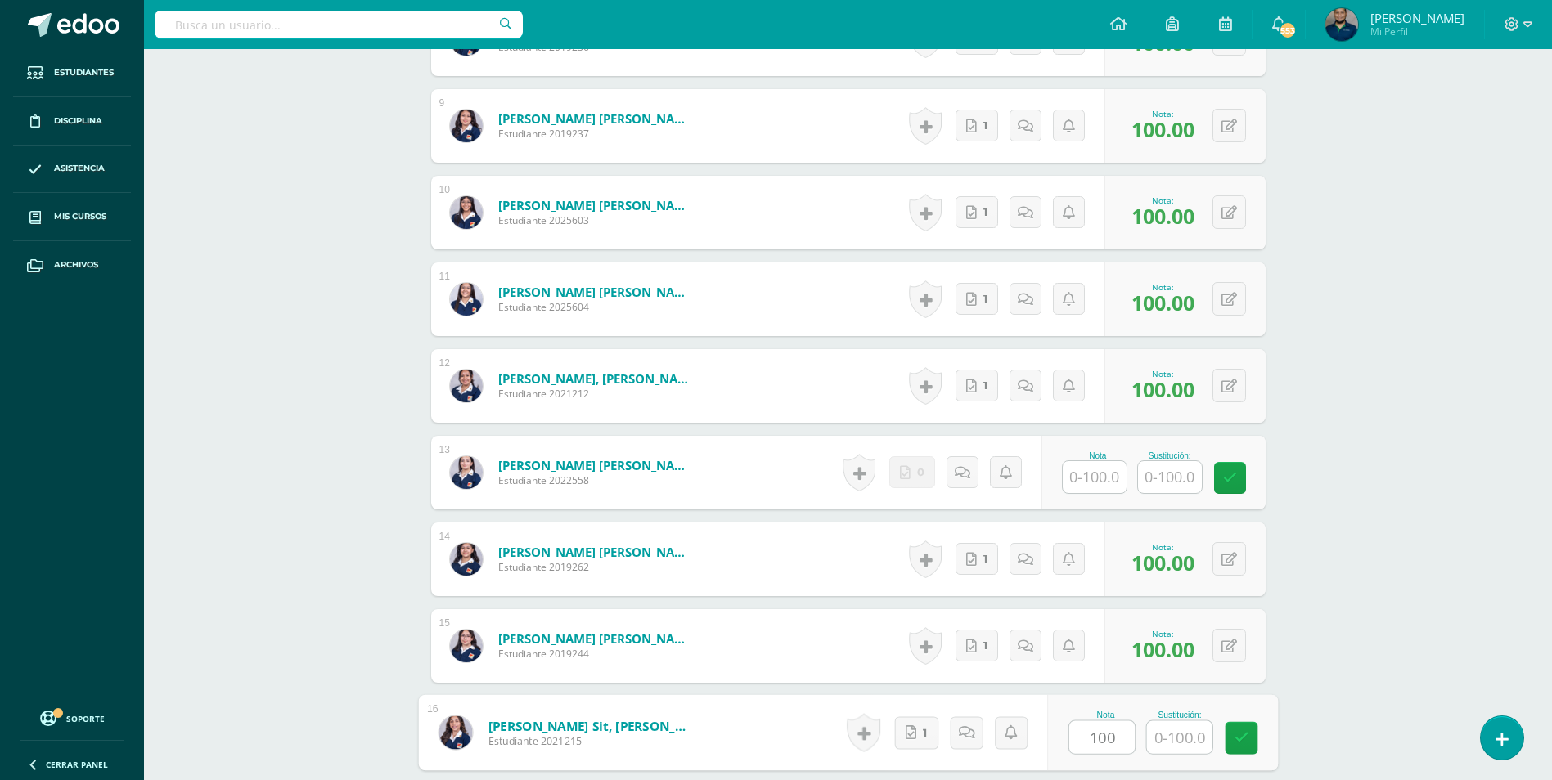
type input "100"
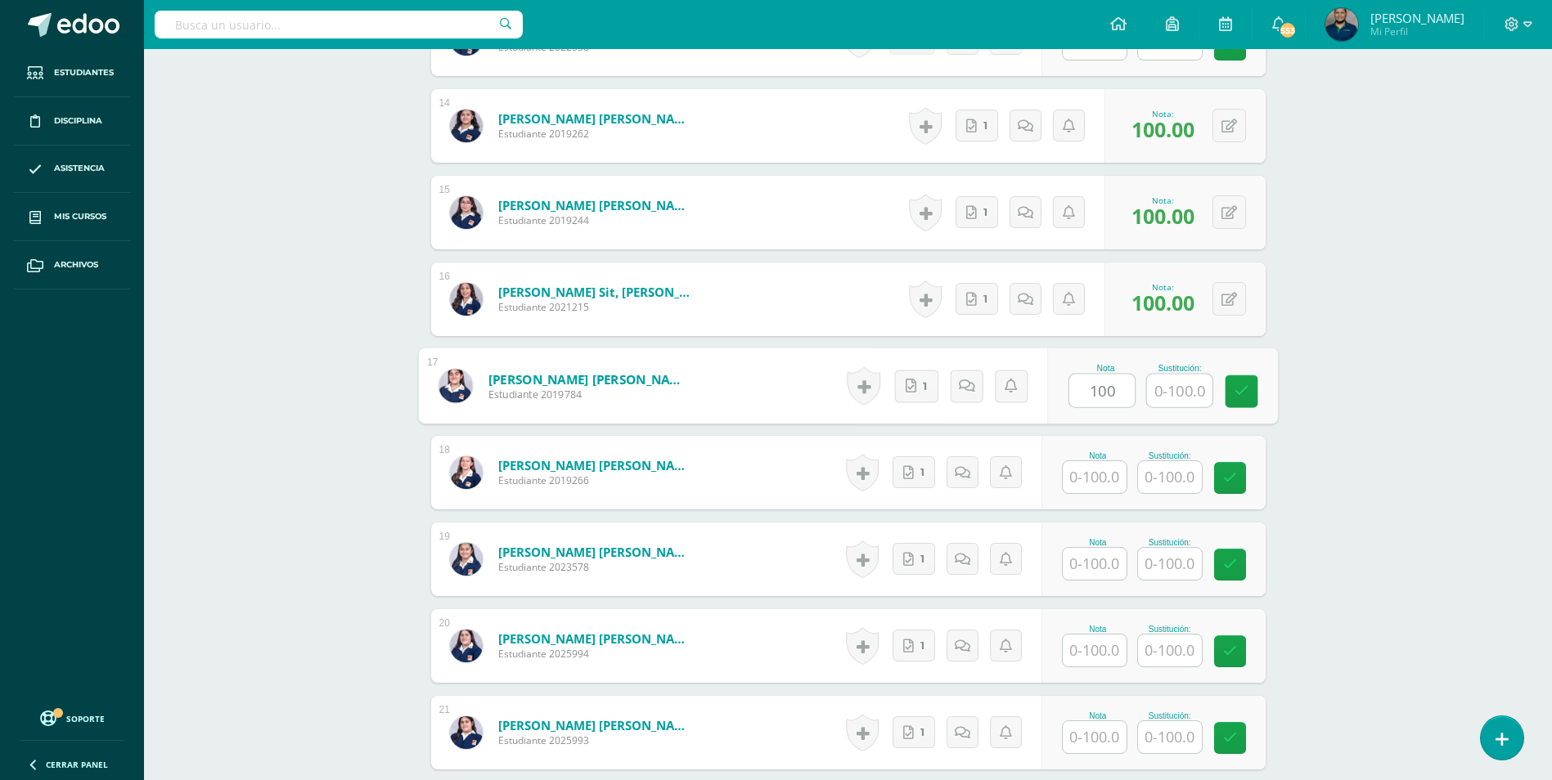
type input "100"
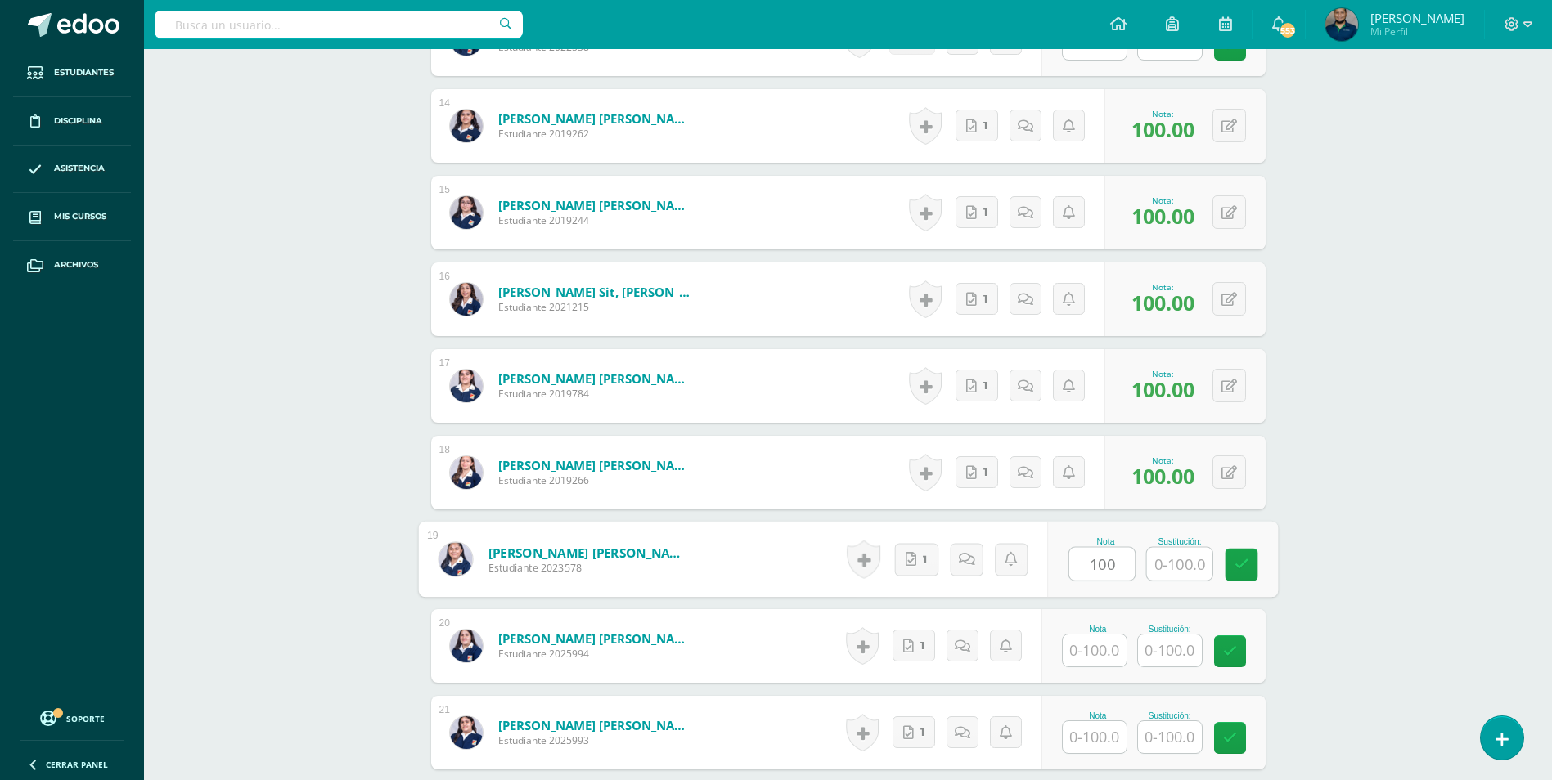
type input "100"
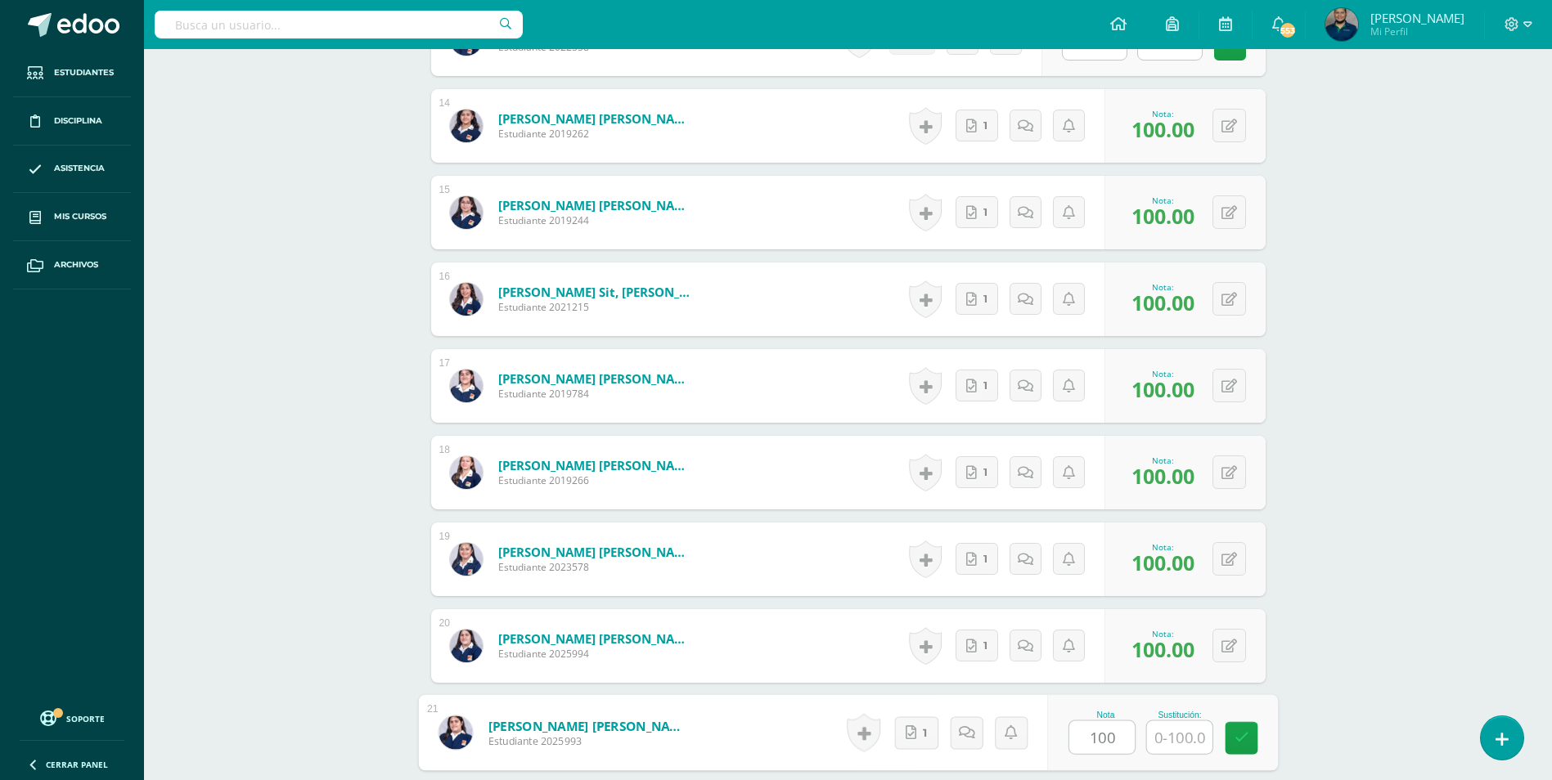
type input "100"
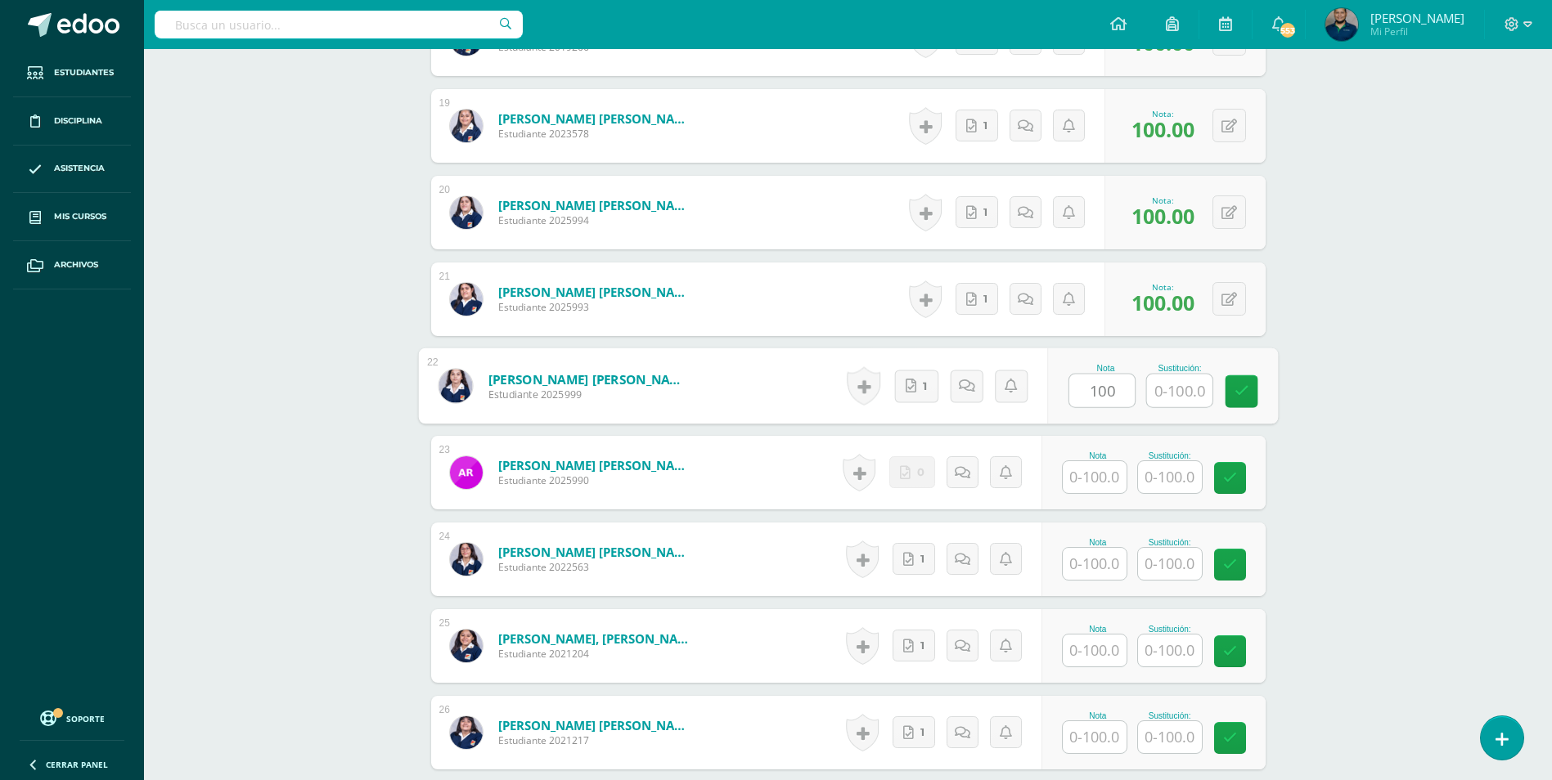
type input "100"
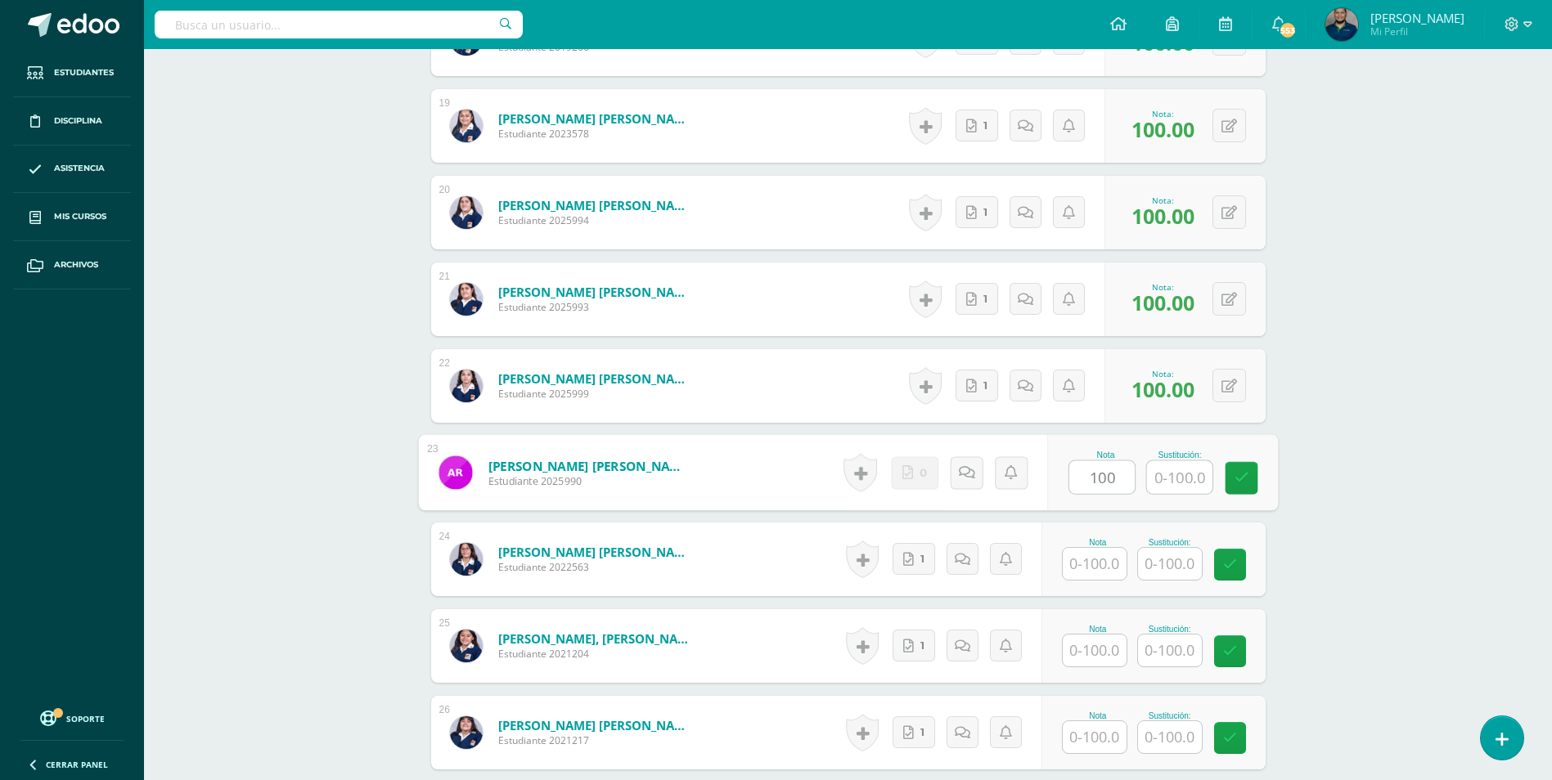
type input "100"
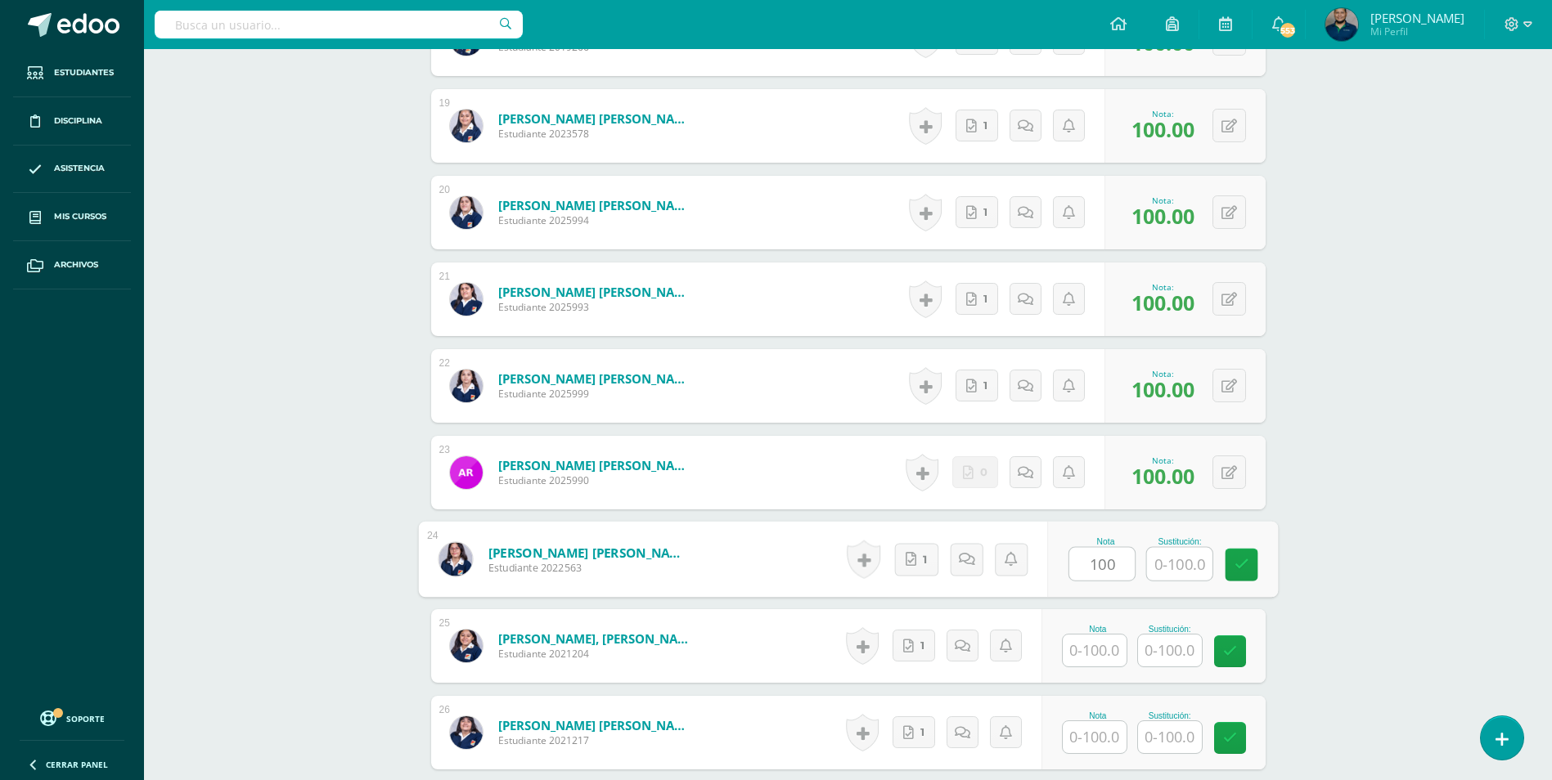
type input "100"
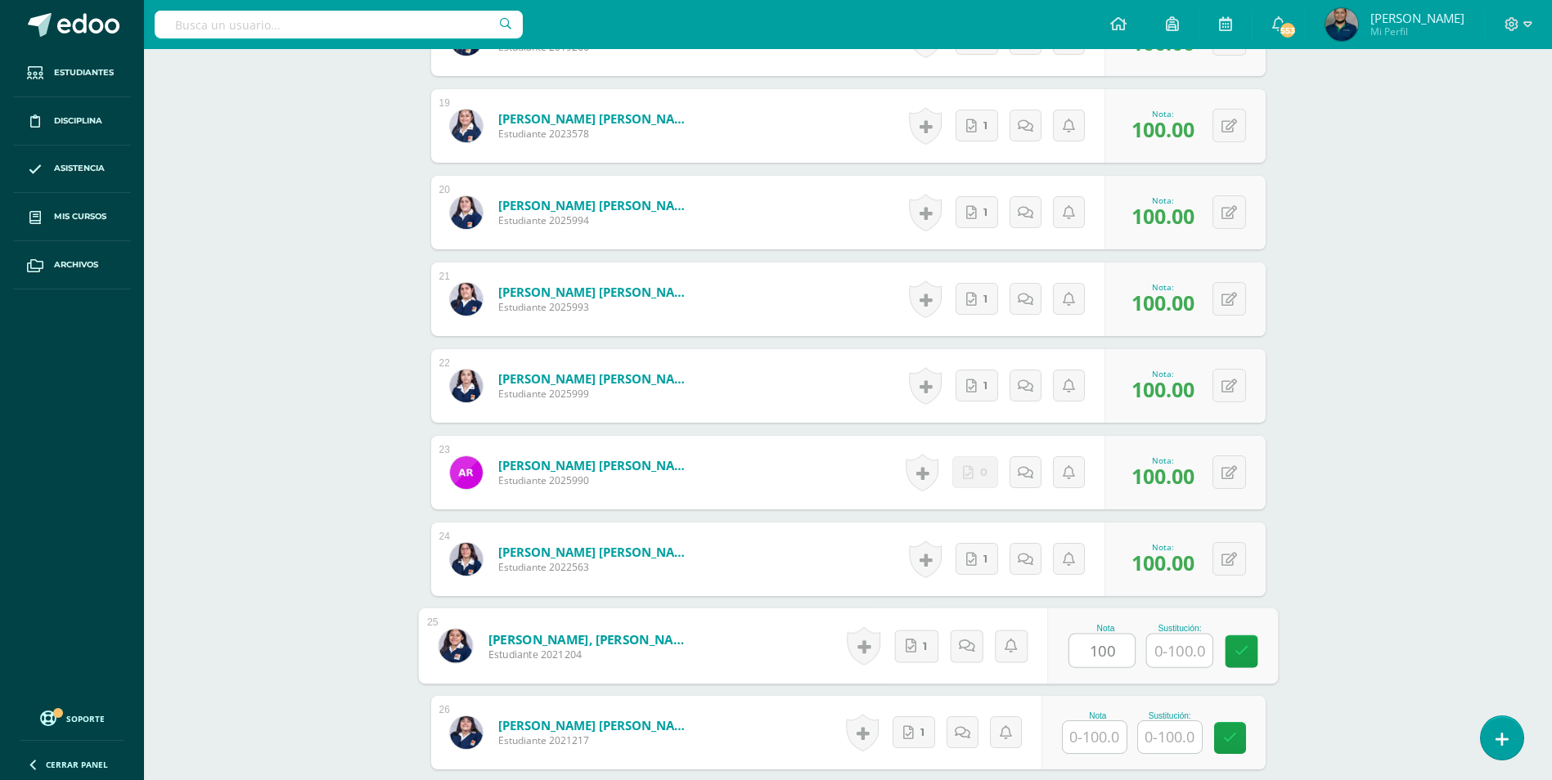
type input "100"
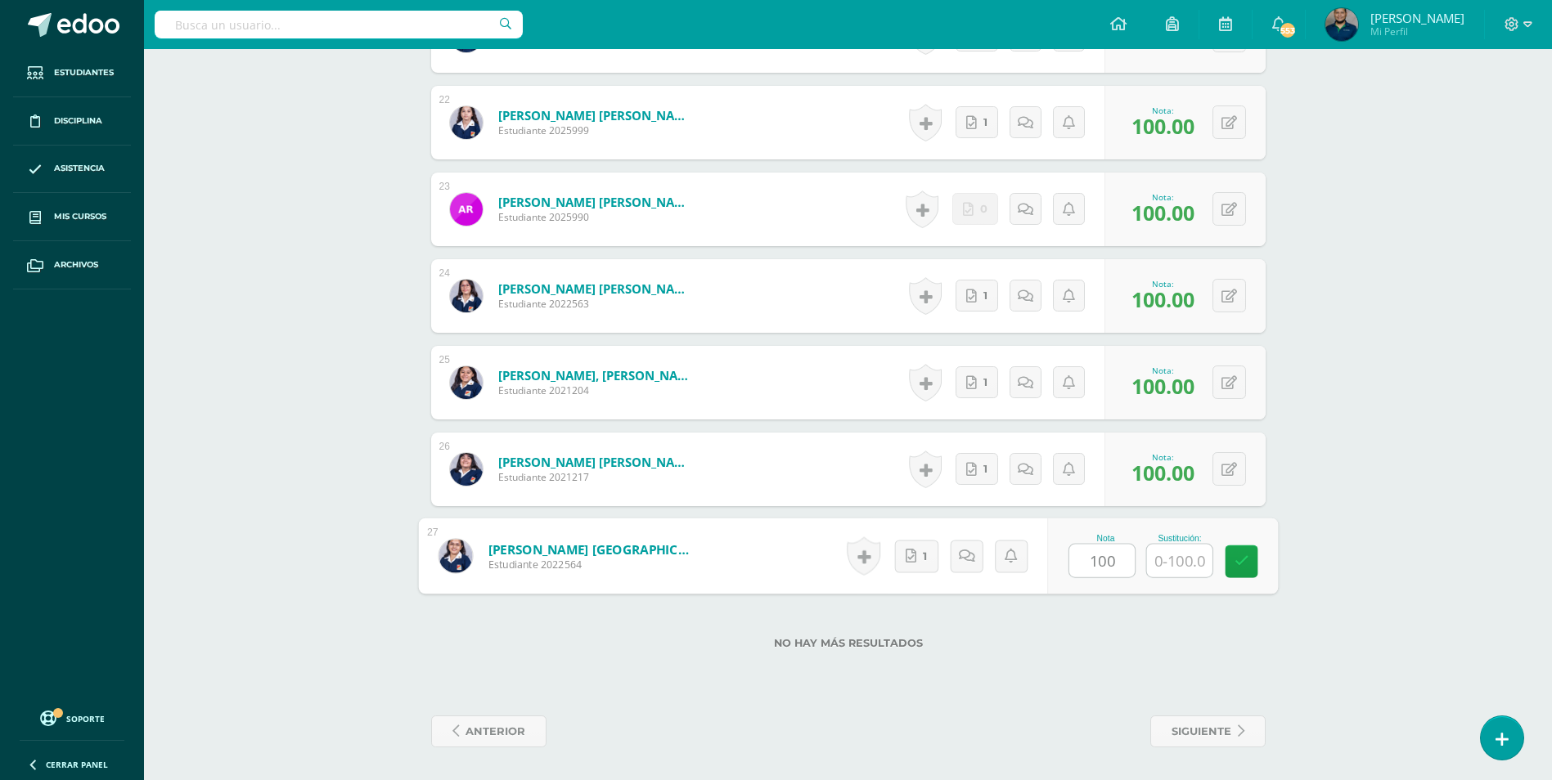
type input "100"
drag, startPoint x: 474, startPoint y: 728, endPoint x: 483, endPoint y: 727, distance: 9.0
click at [474, 728] on span "anterior" at bounding box center [495, 732] width 60 height 30
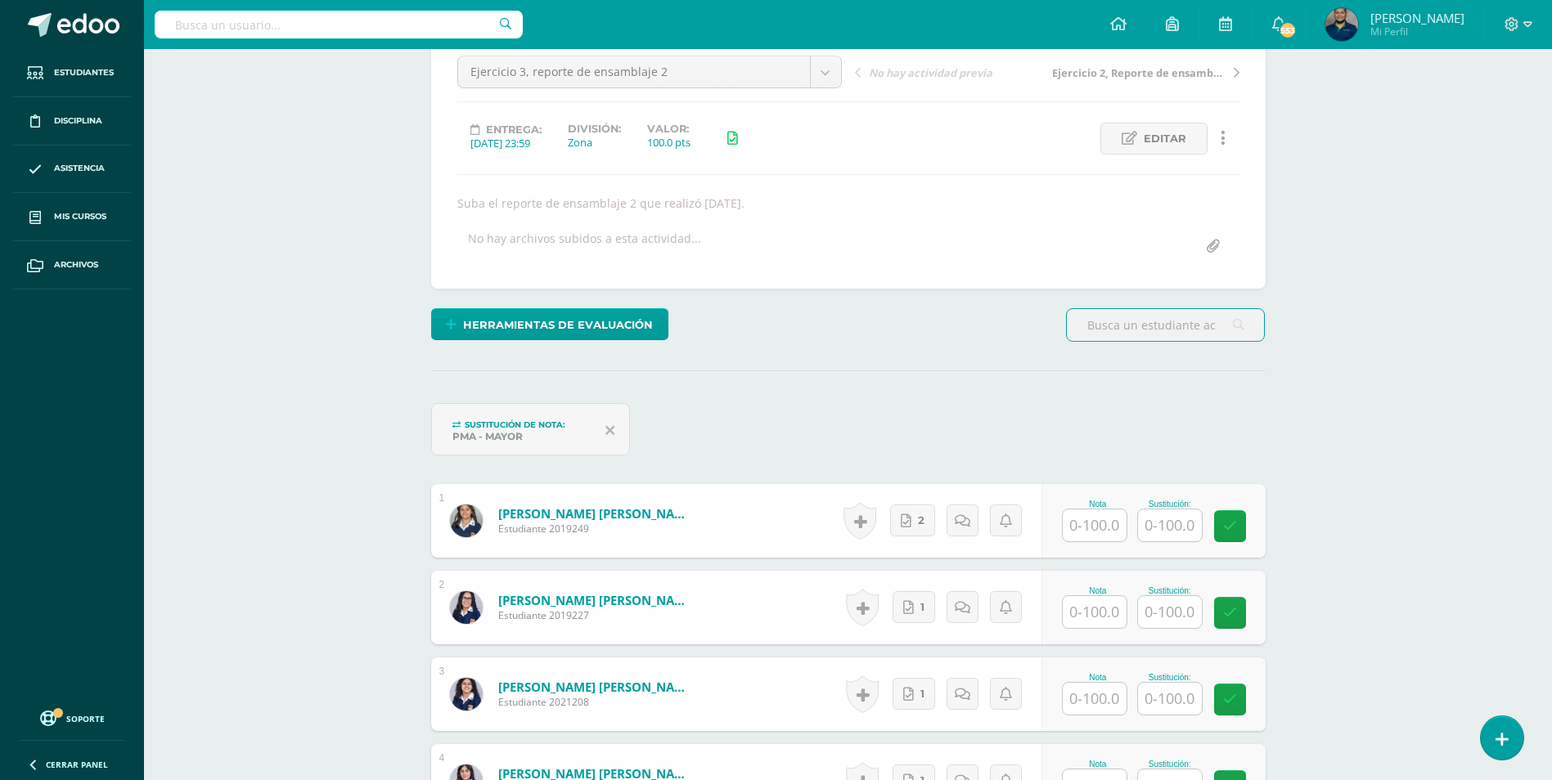
scroll to position [166, 0]
drag, startPoint x: 1087, startPoint y: 518, endPoint x: 1165, endPoint y: 533, distance: 79.3
click at [1087, 518] on input "text" at bounding box center [1101, 525] width 65 height 33
type input "100"
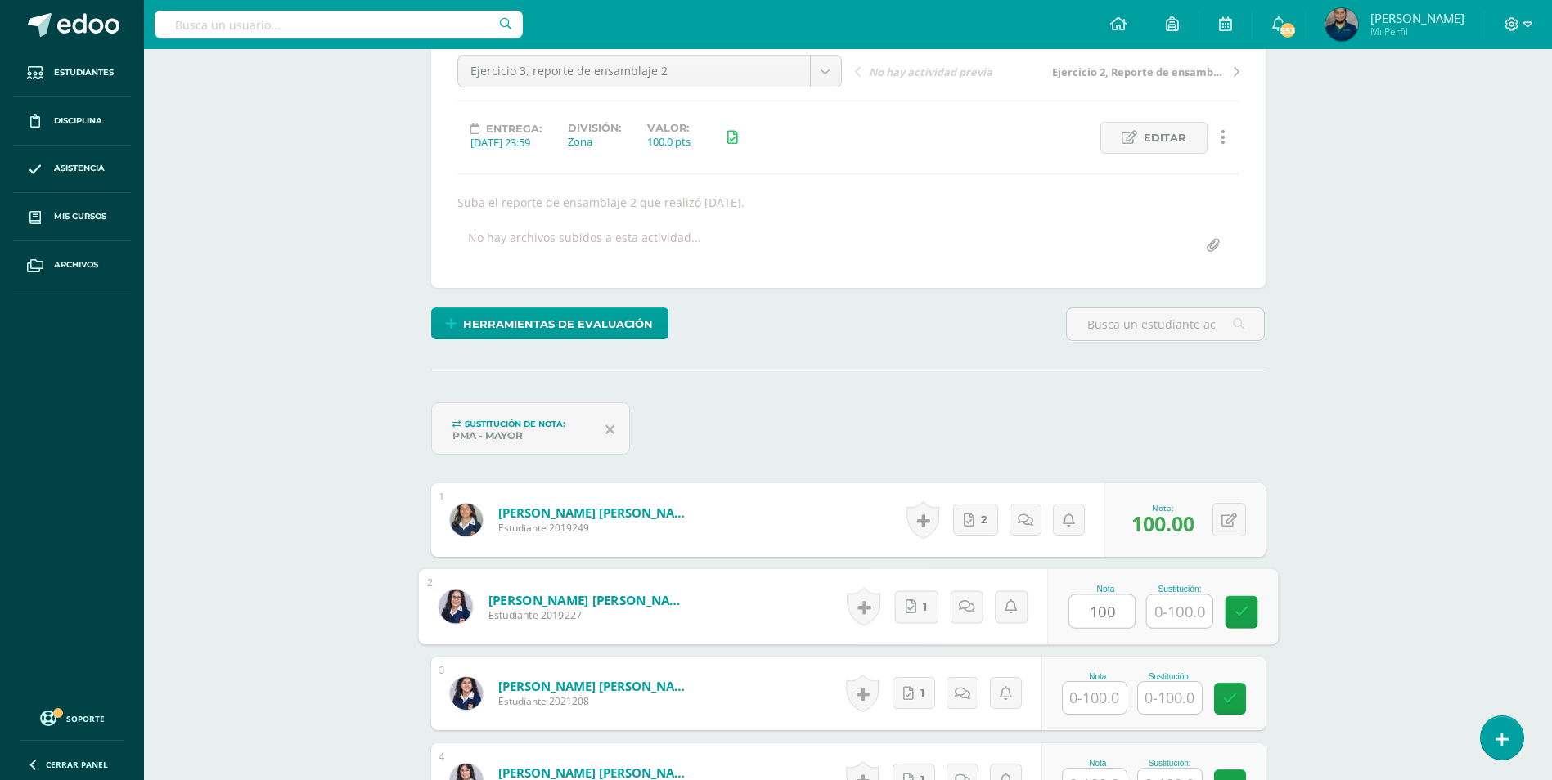
type input "100"
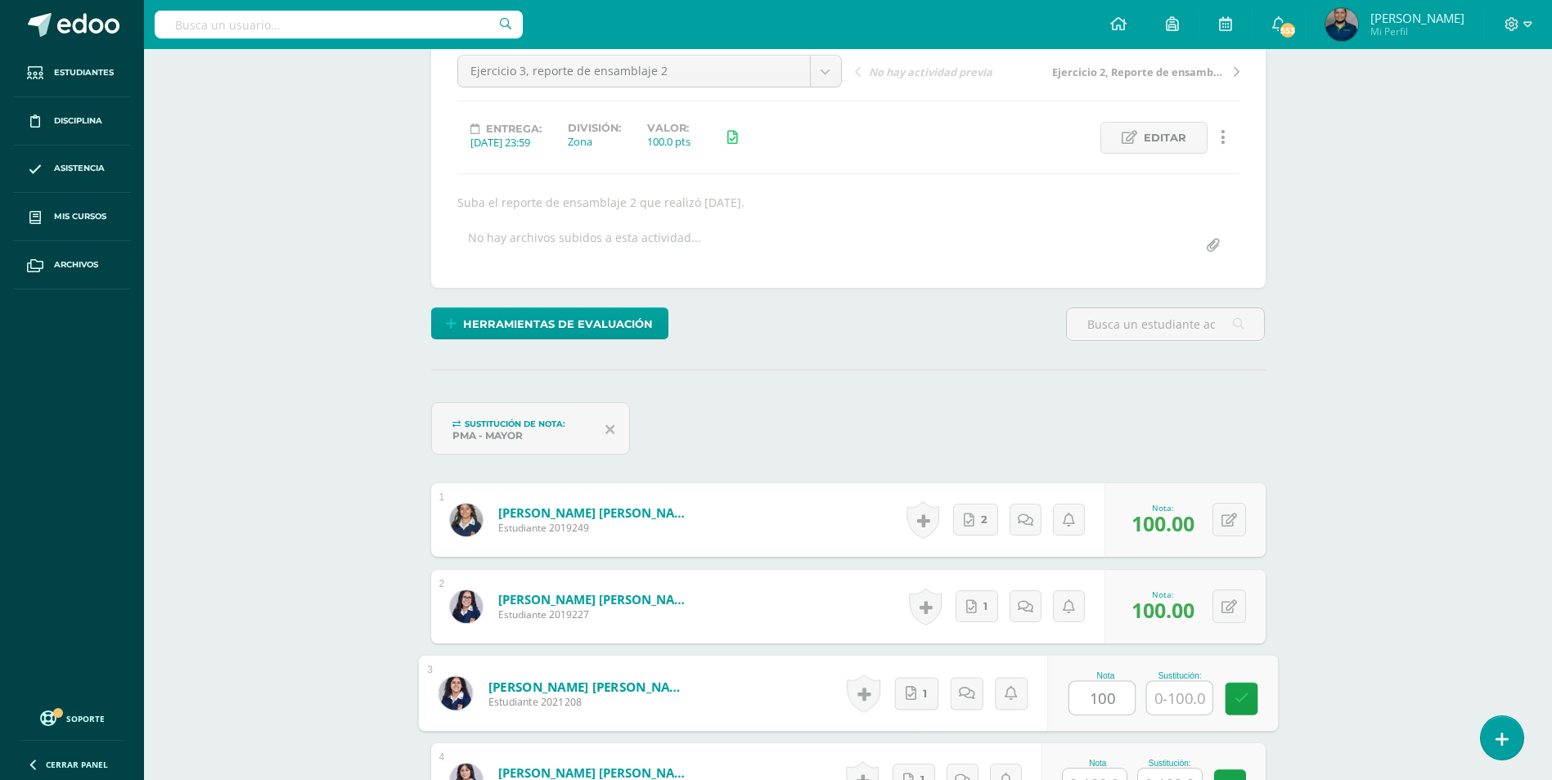
type input "100"
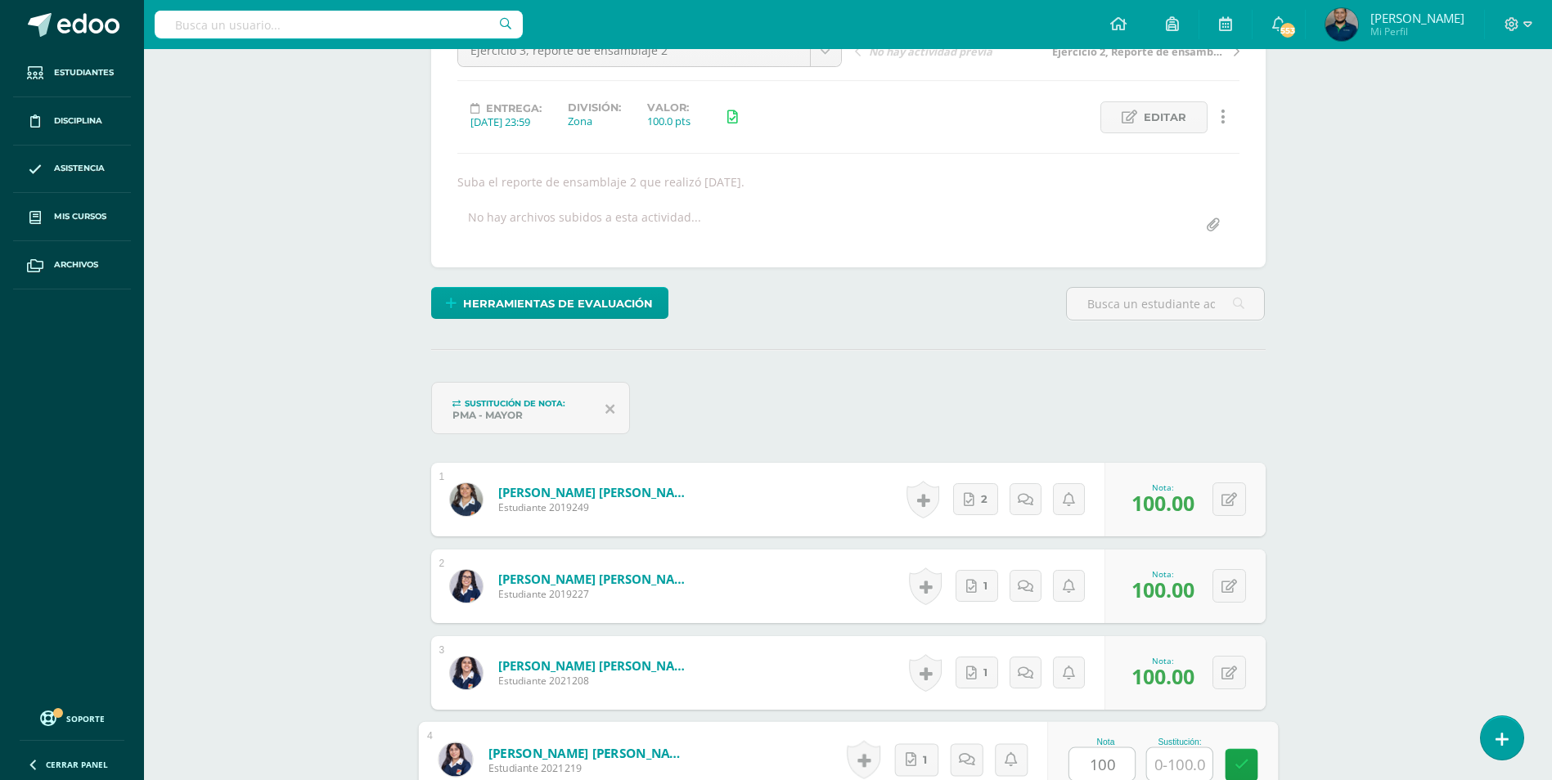
type input "100"
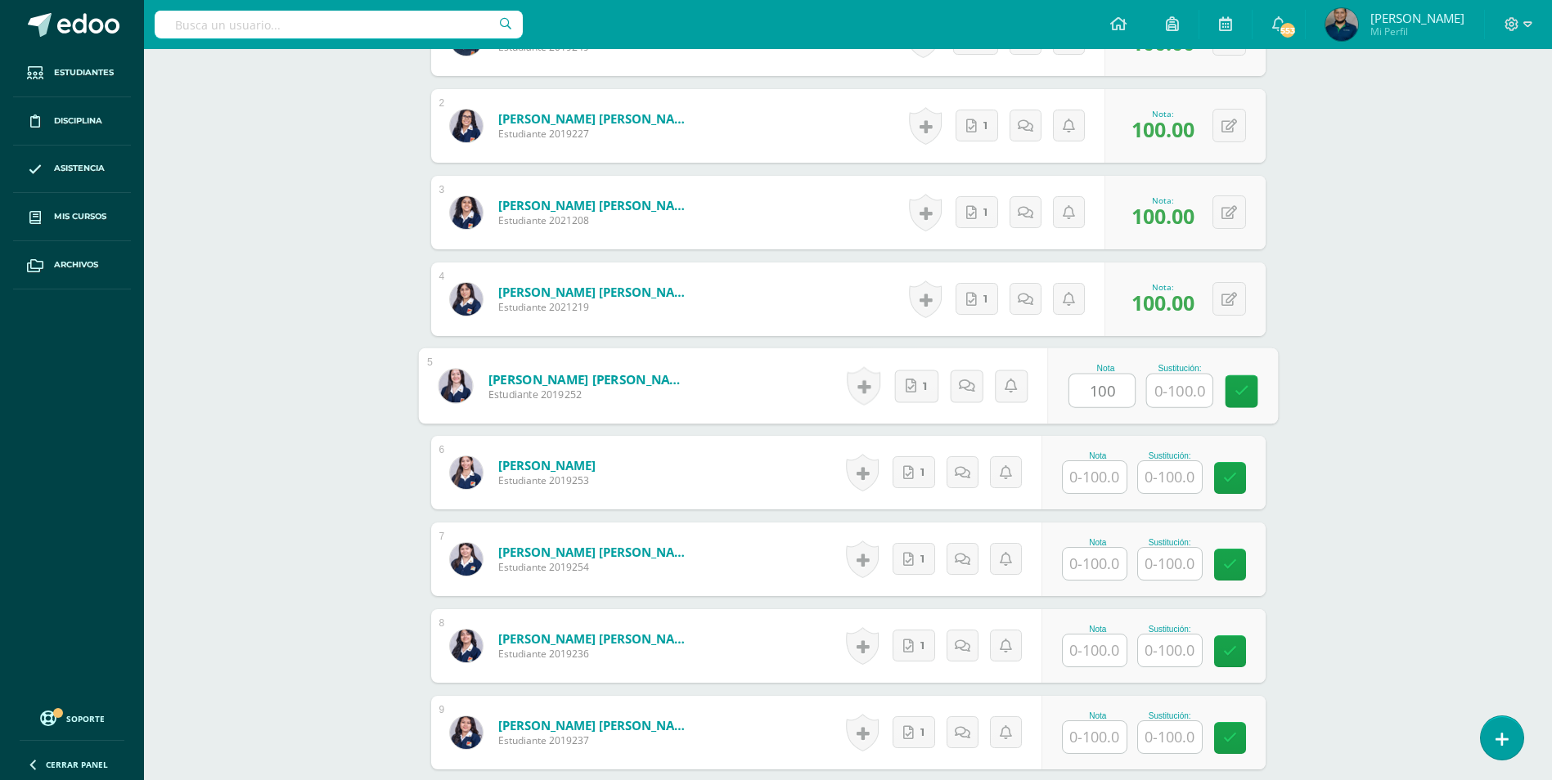
type input "100"
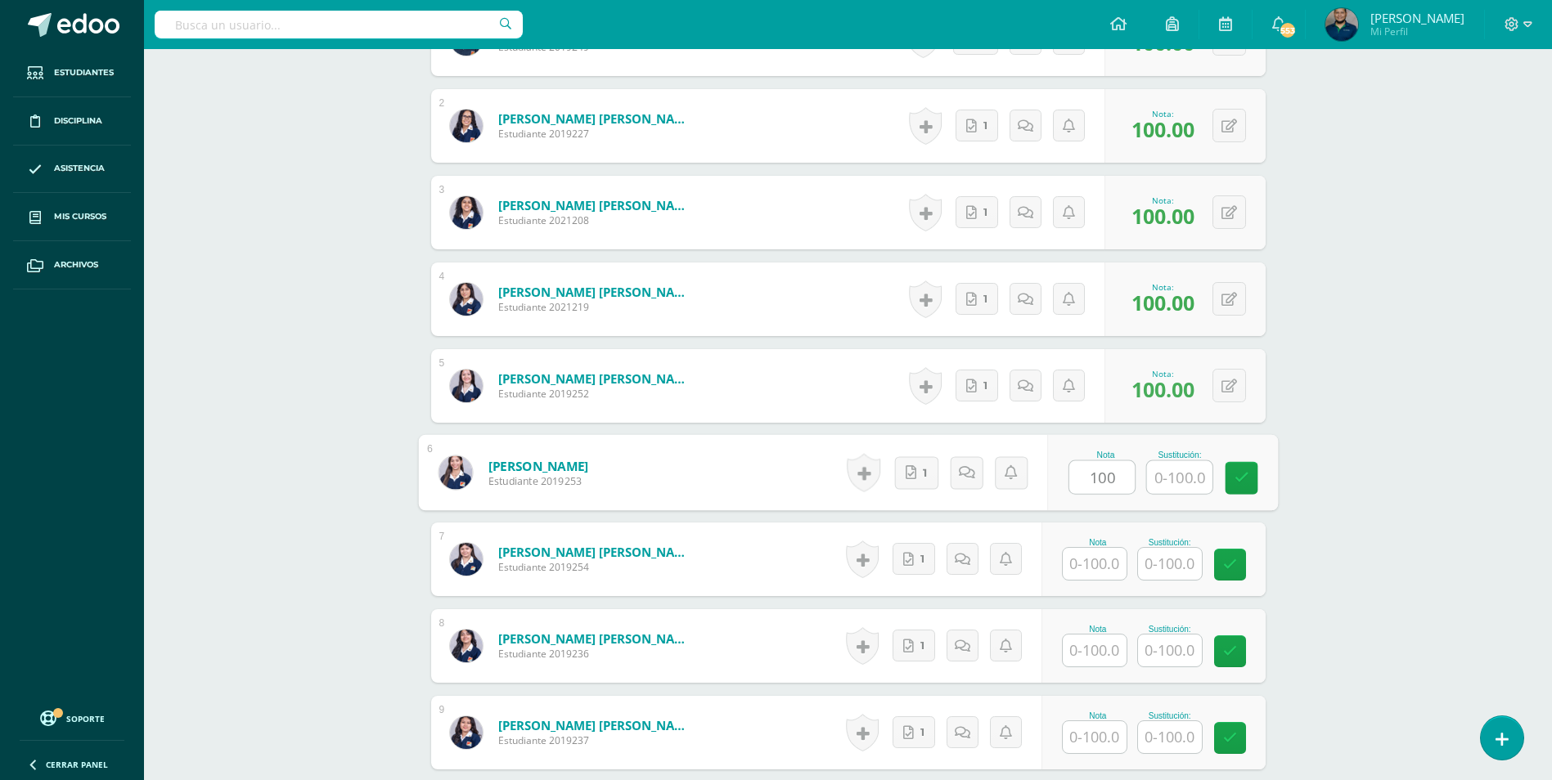
type input "100"
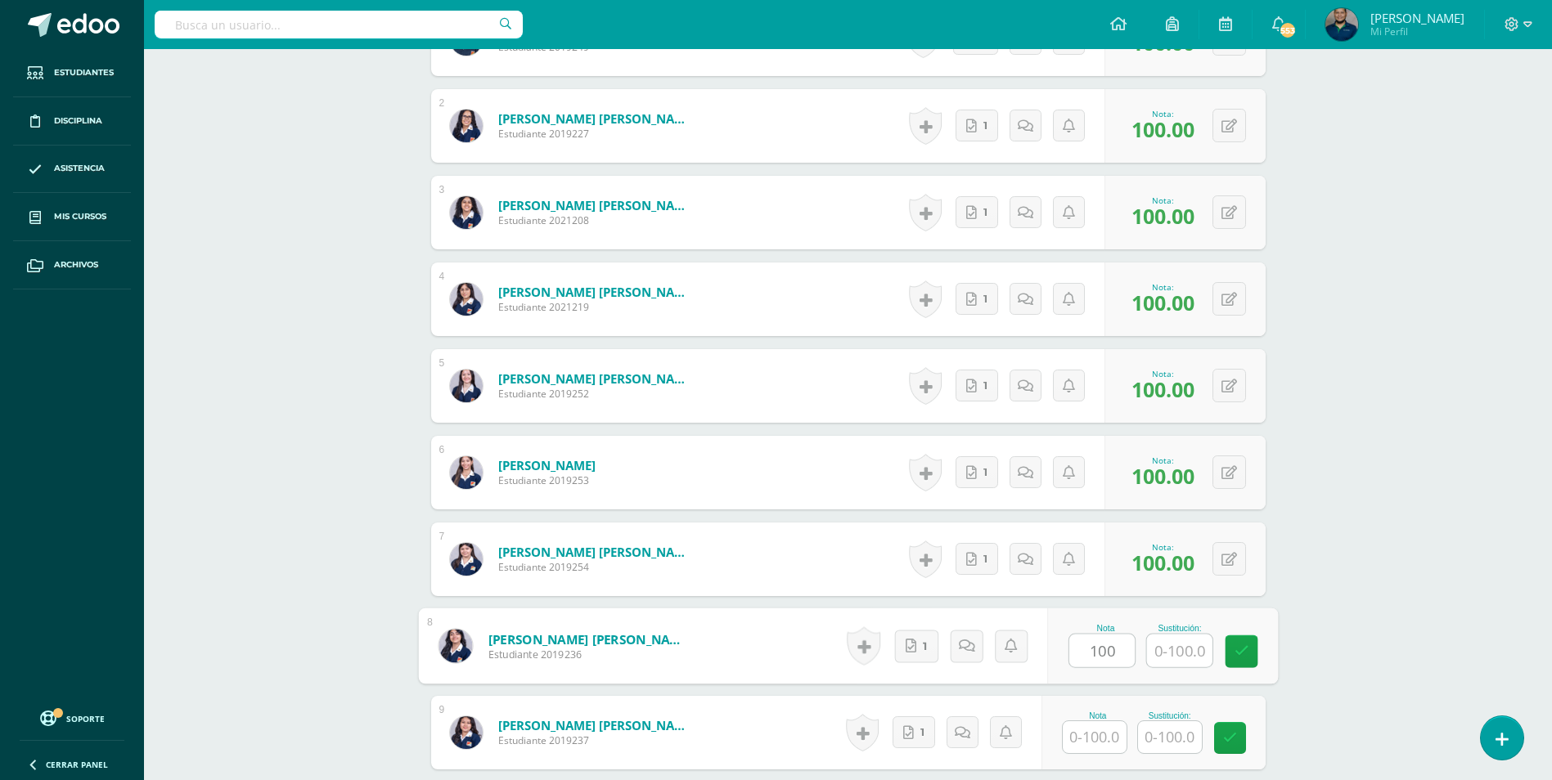
type input "100"
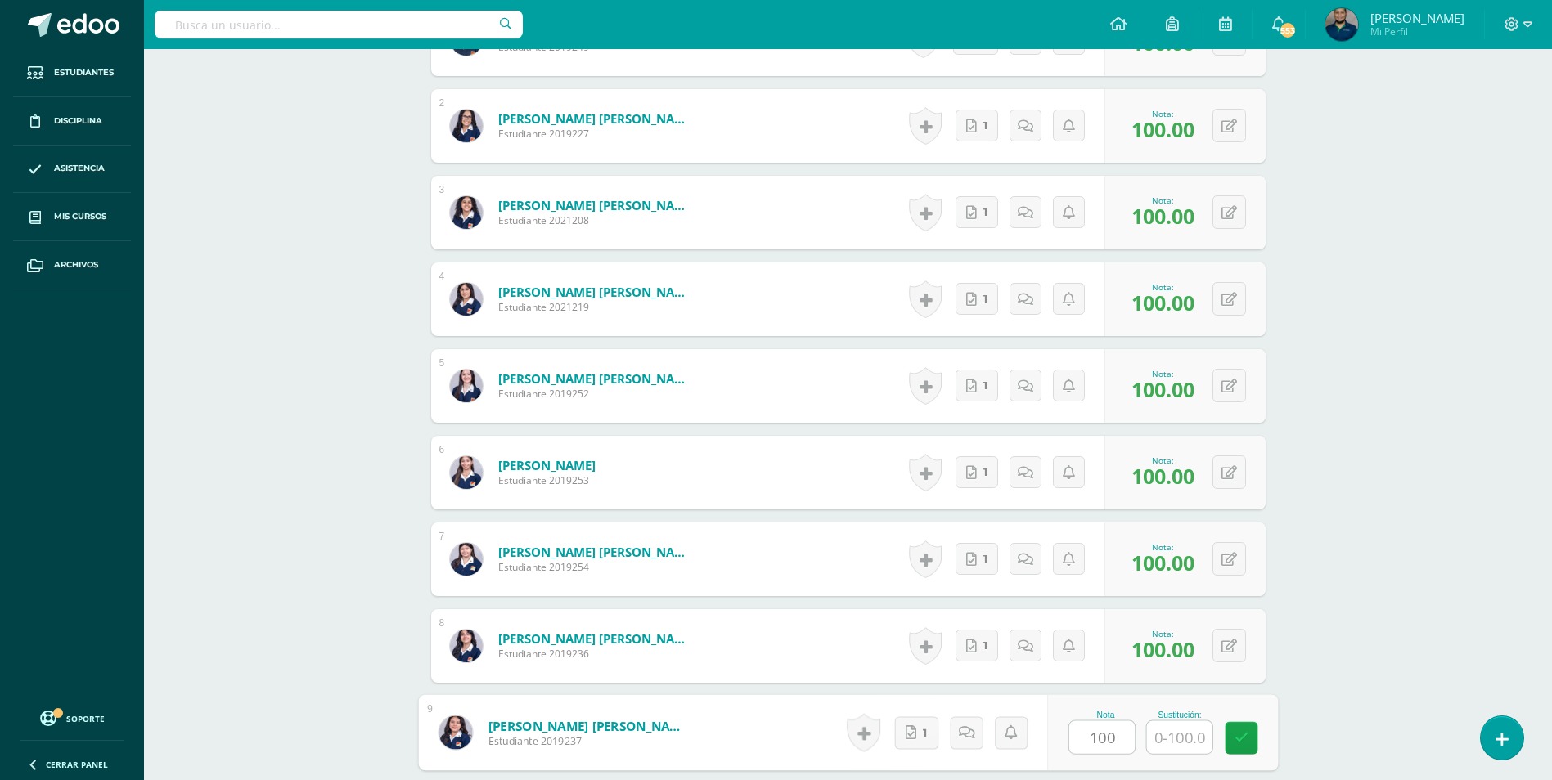
type input "100"
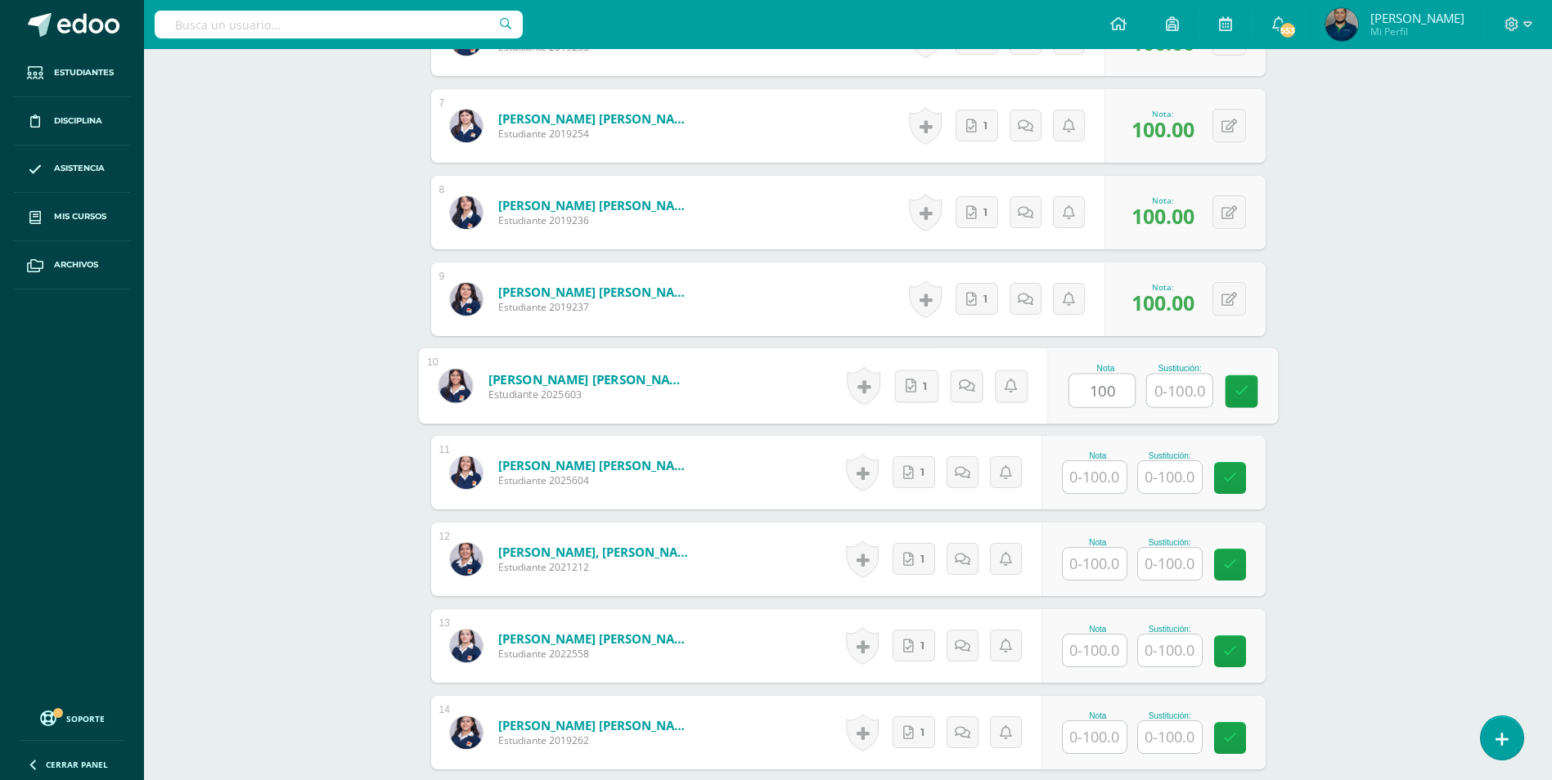
type input "100"
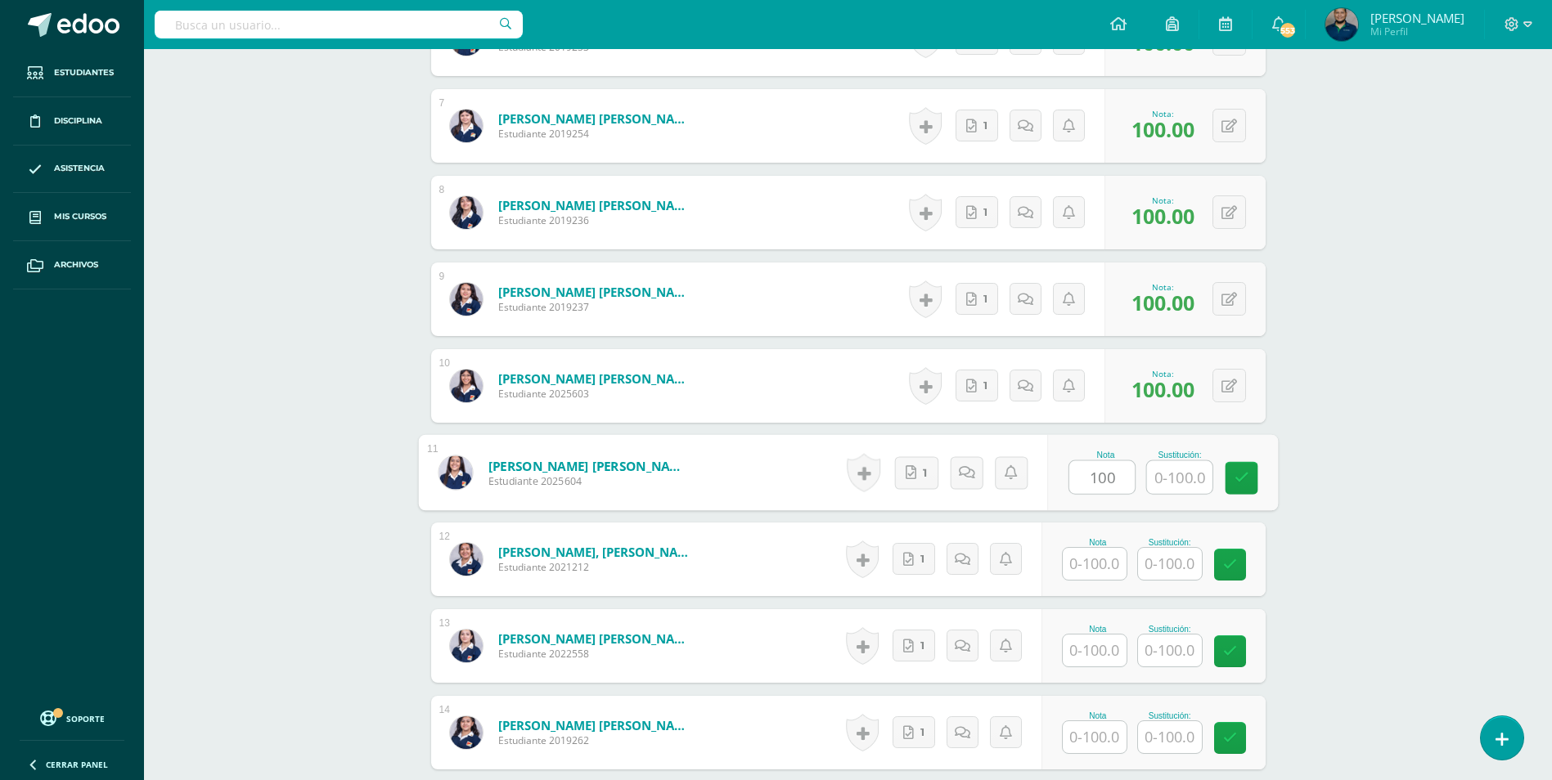
type input "100"
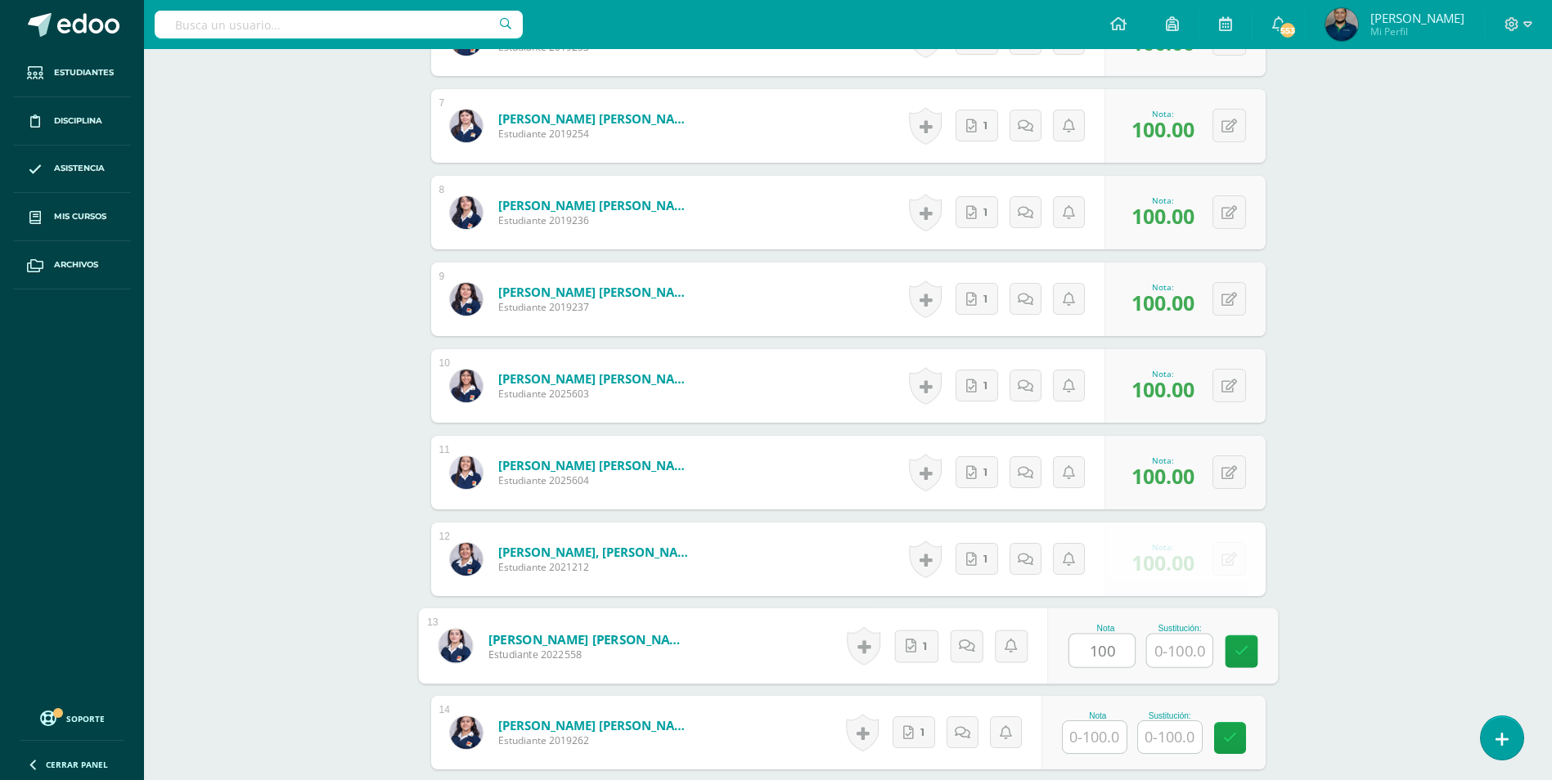
type input "100"
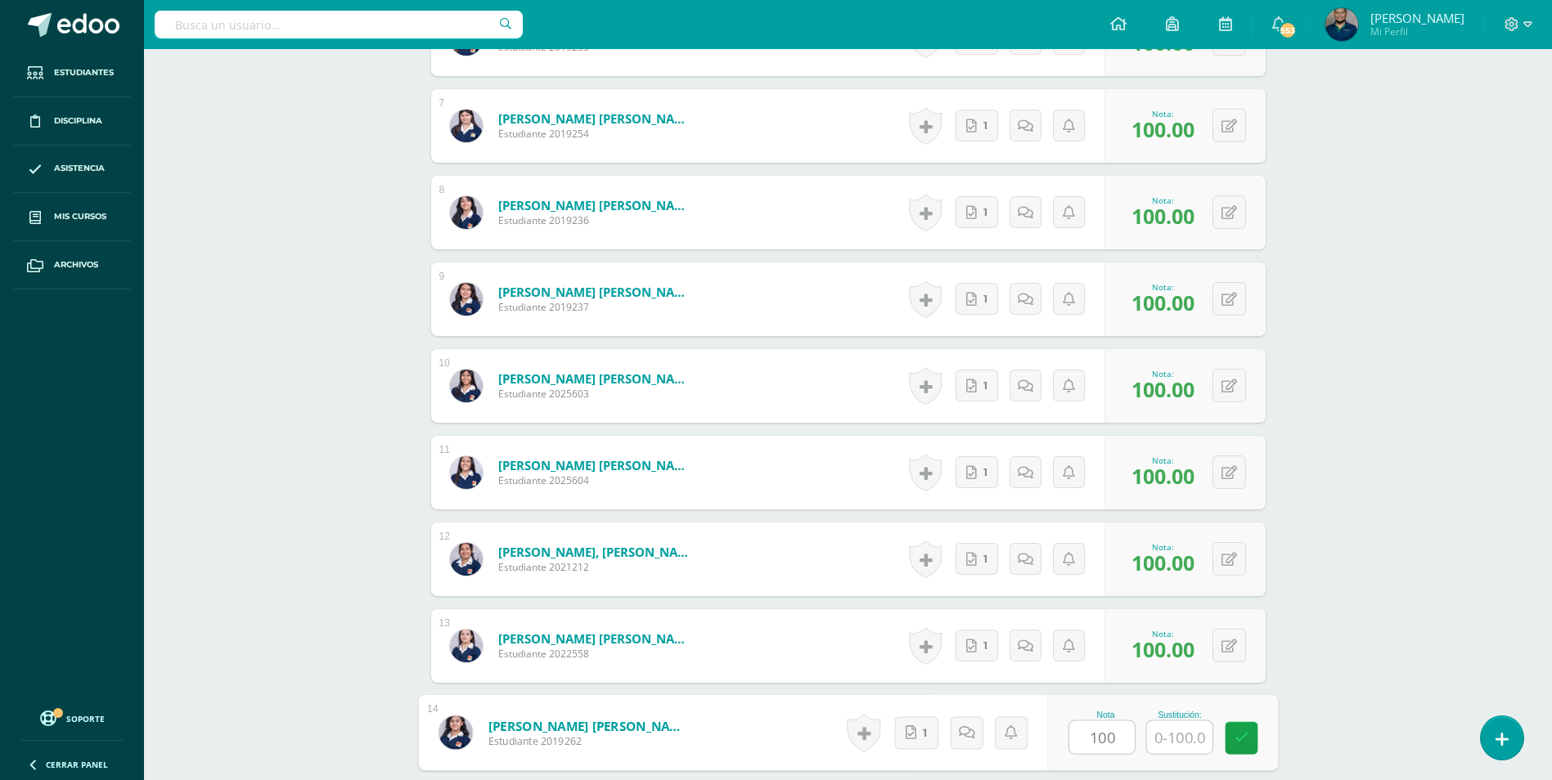
type input "100"
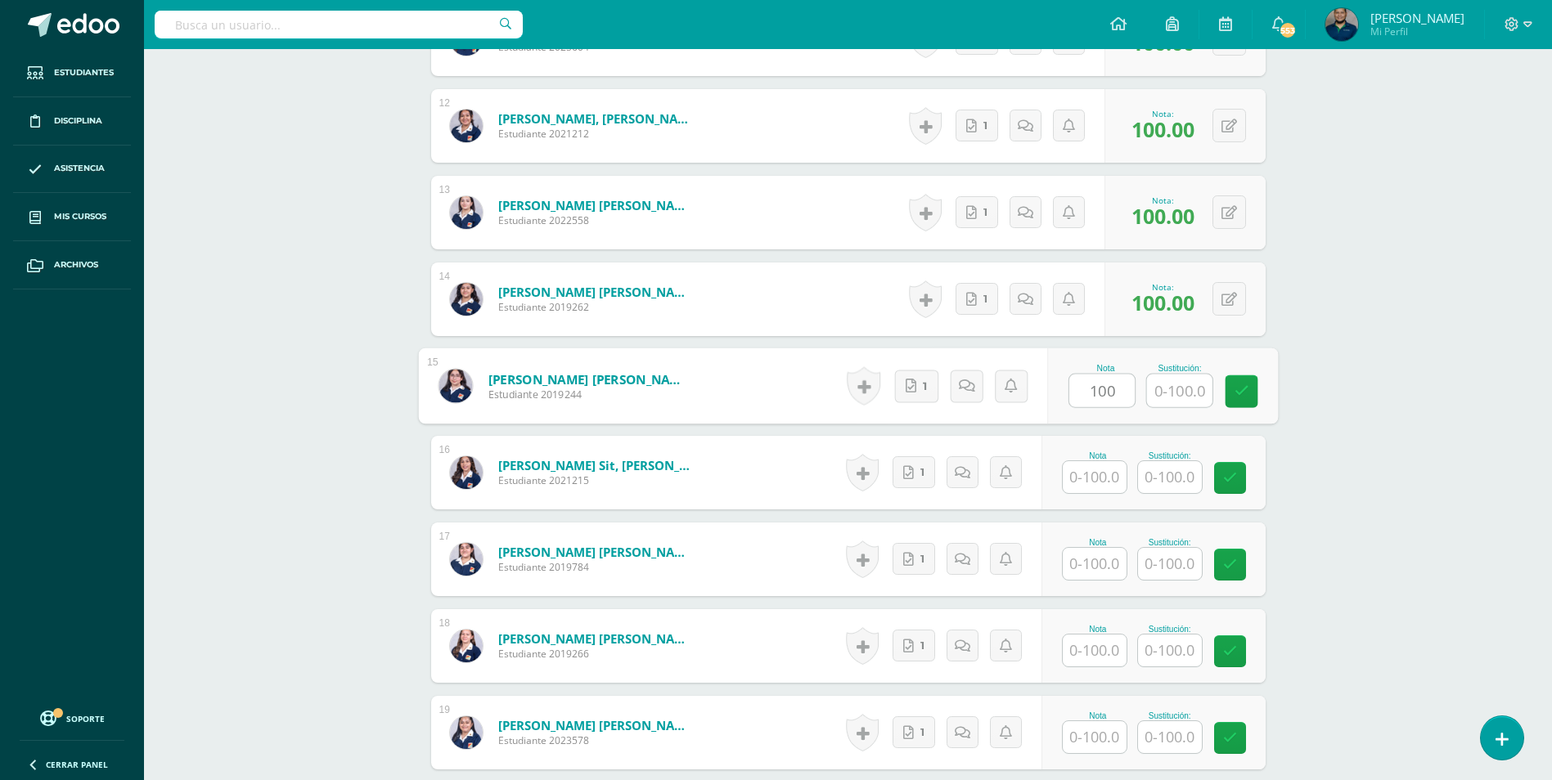
type input "100"
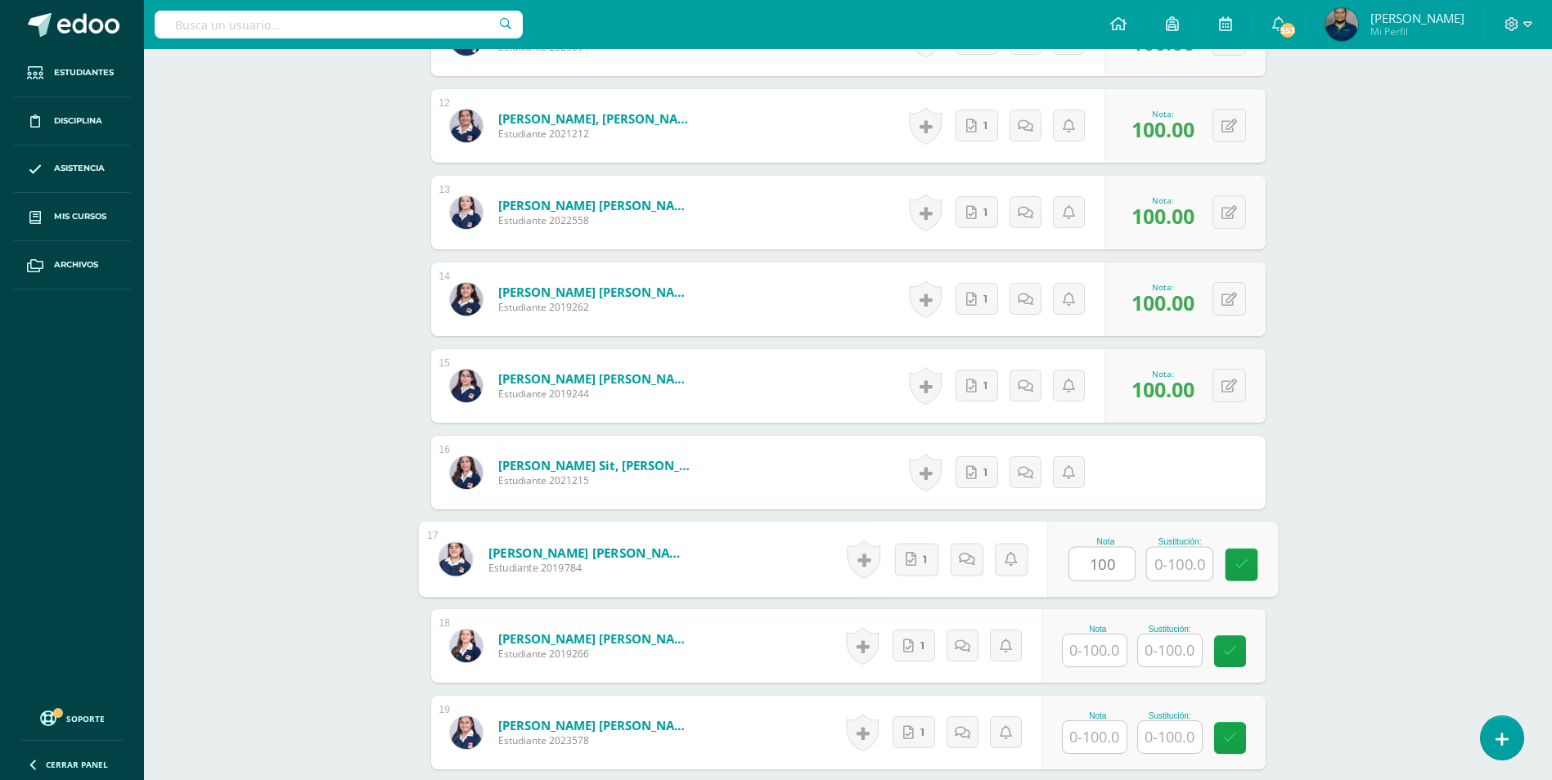
type input "100"
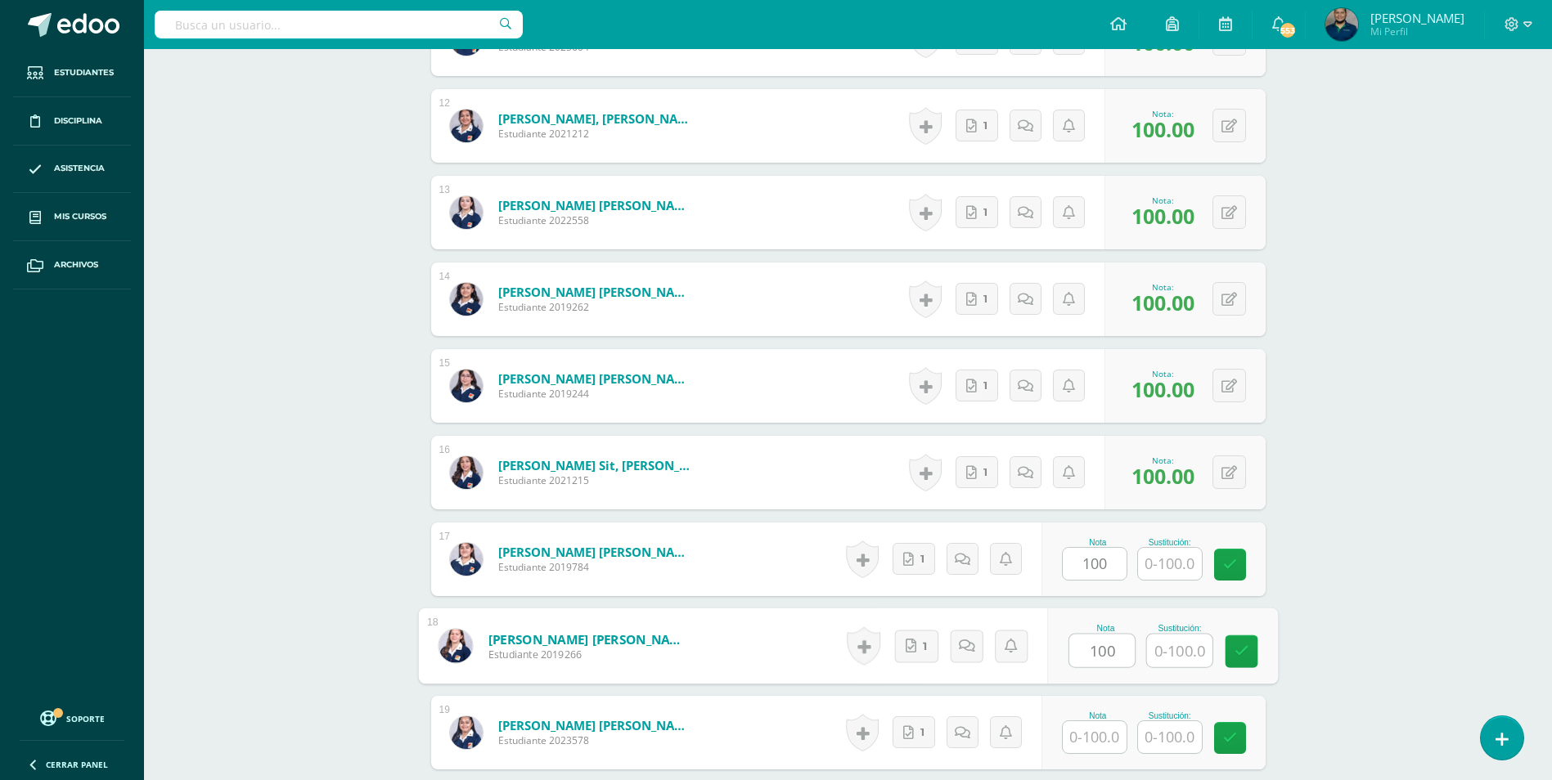
type input "100"
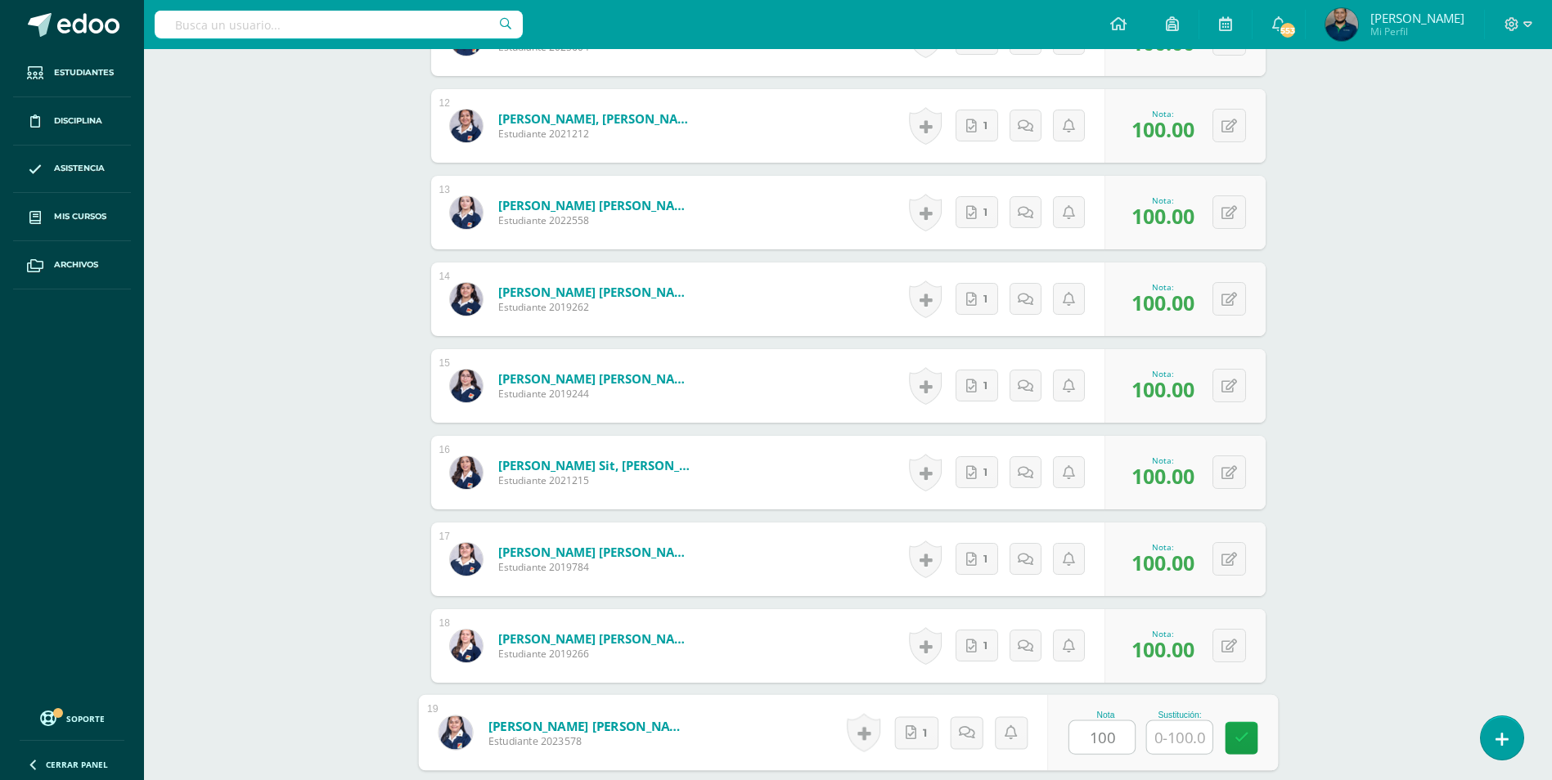
type input "100"
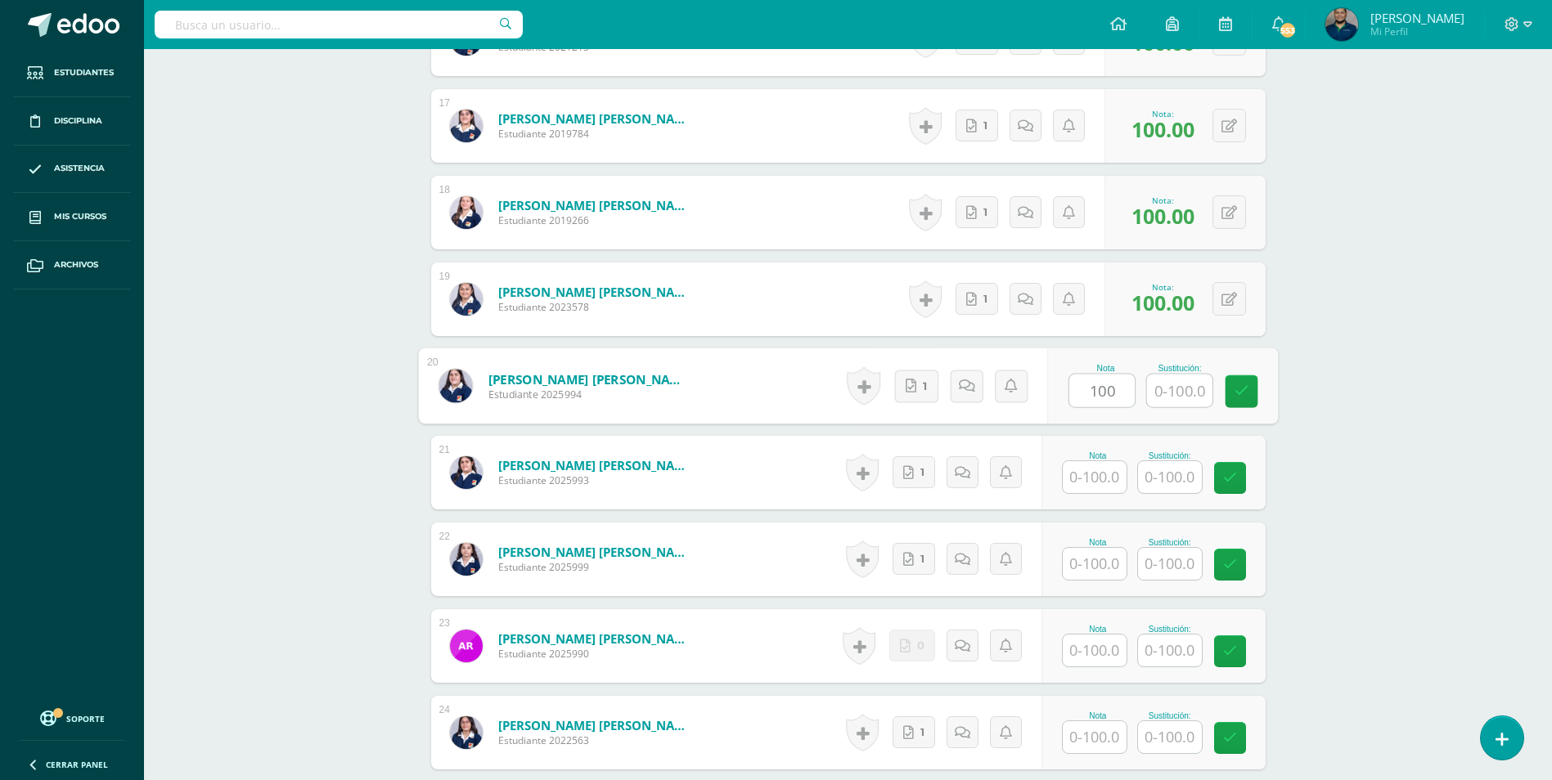
type input "100"
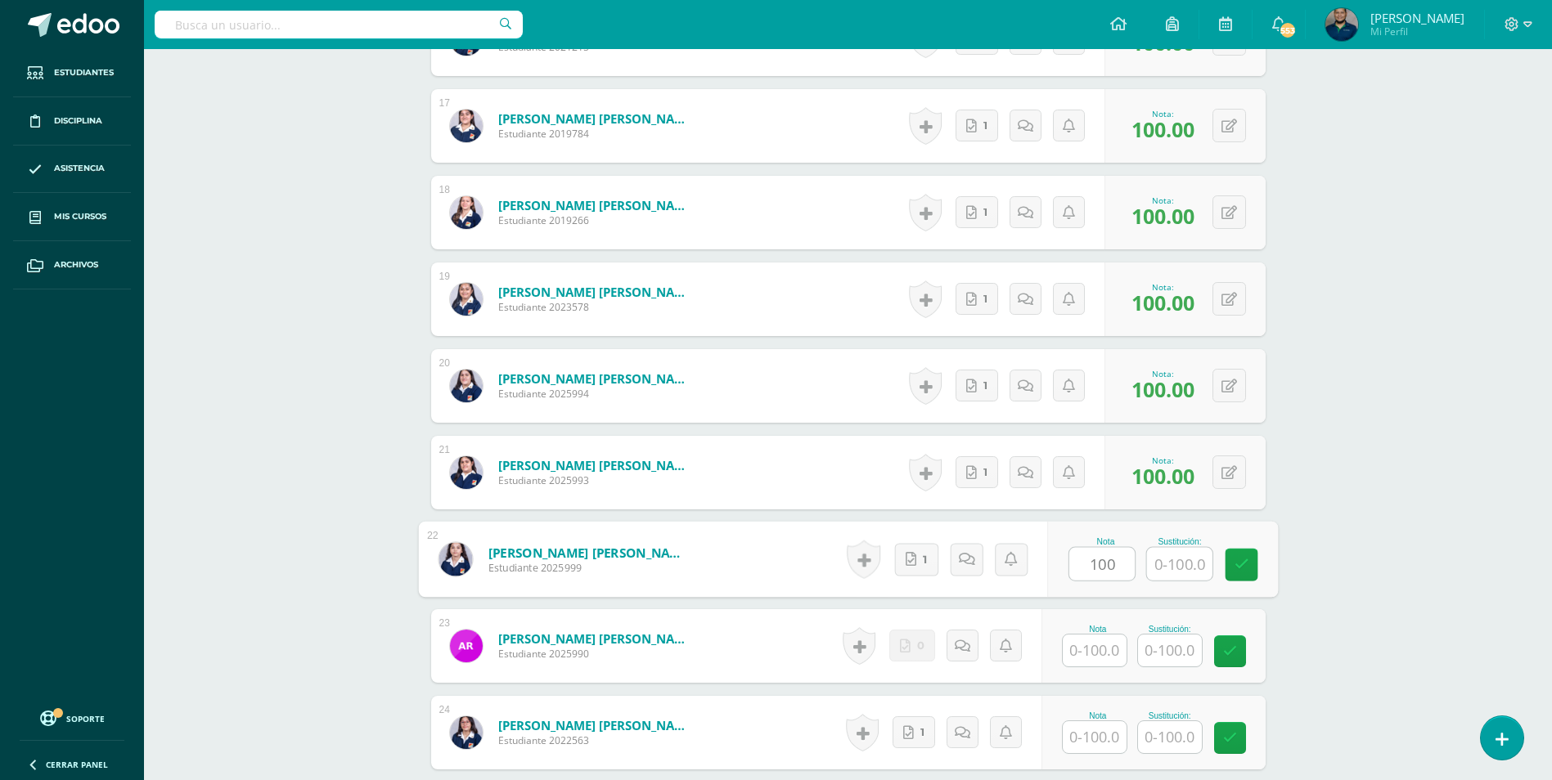
type input "100"
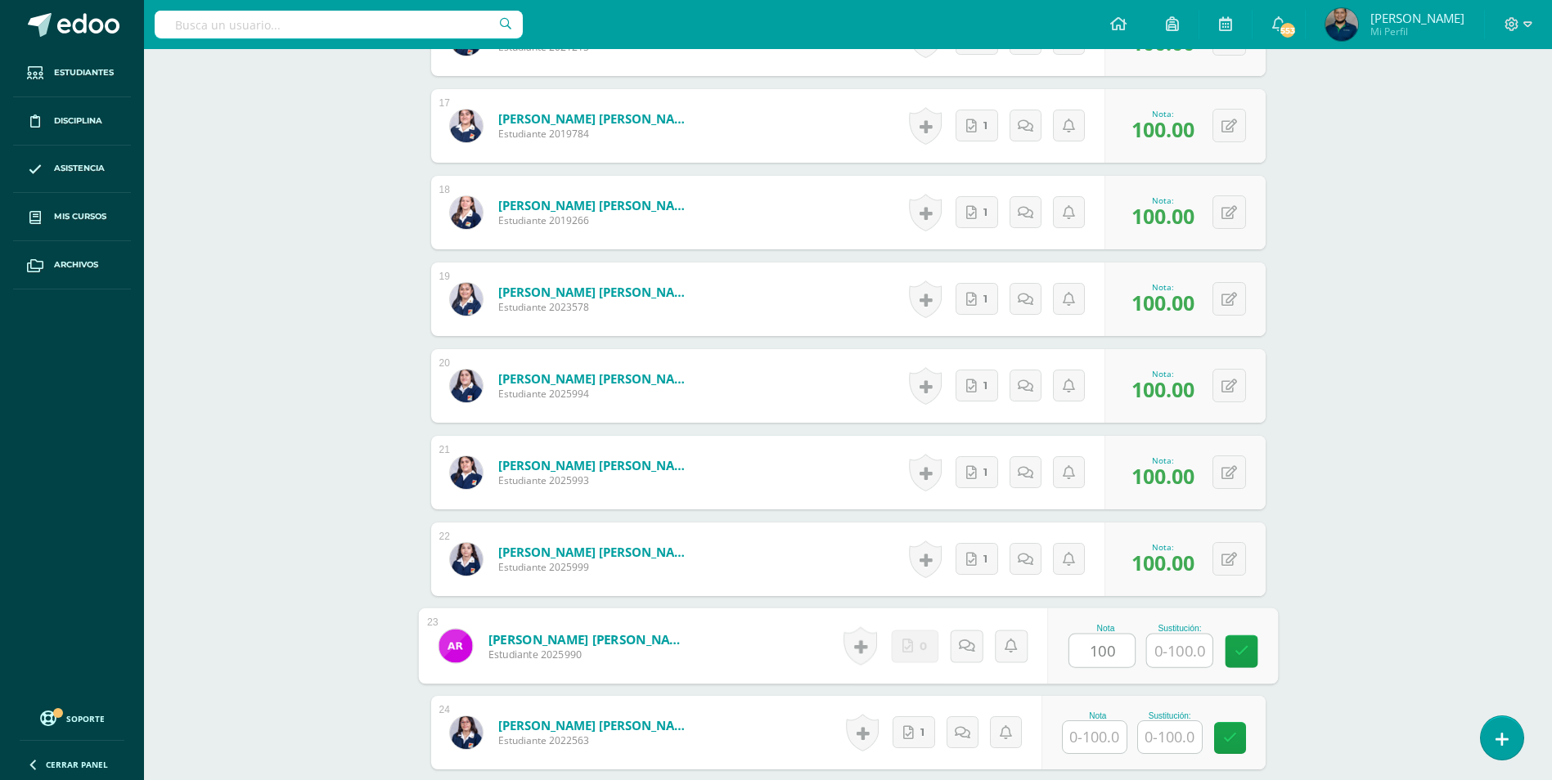
type input "100"
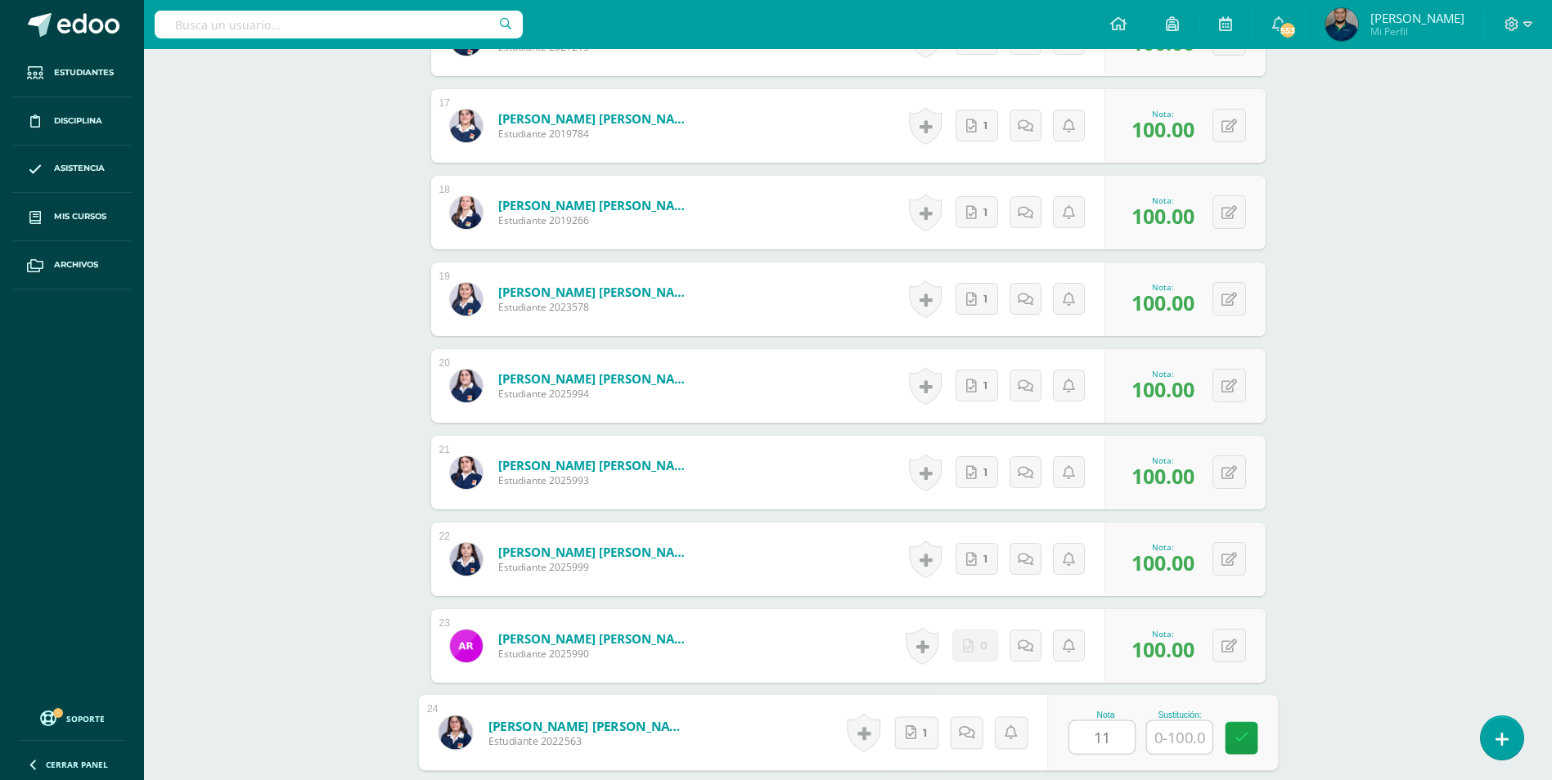
type input "1"
type input "100"
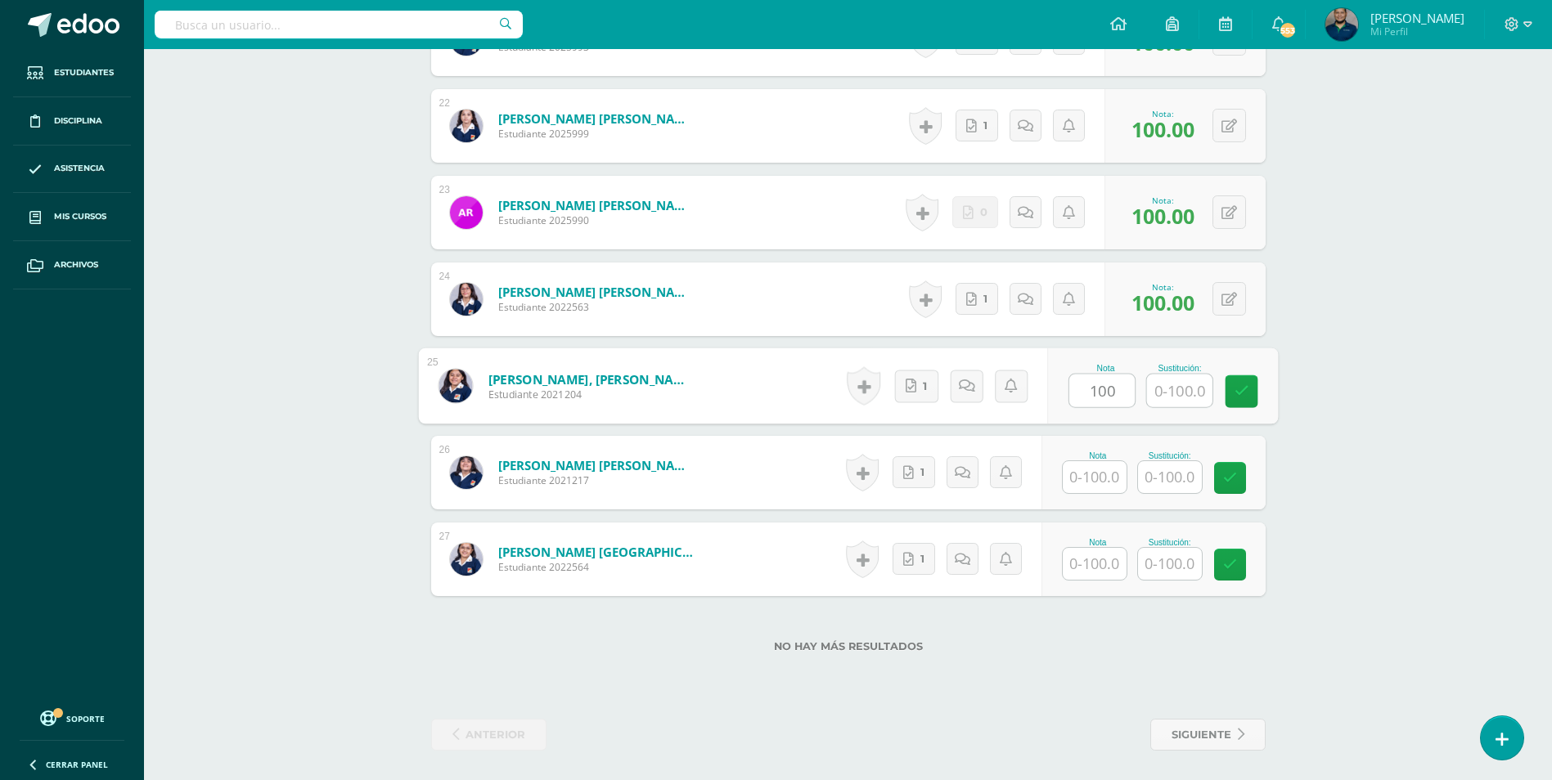
type input "100"
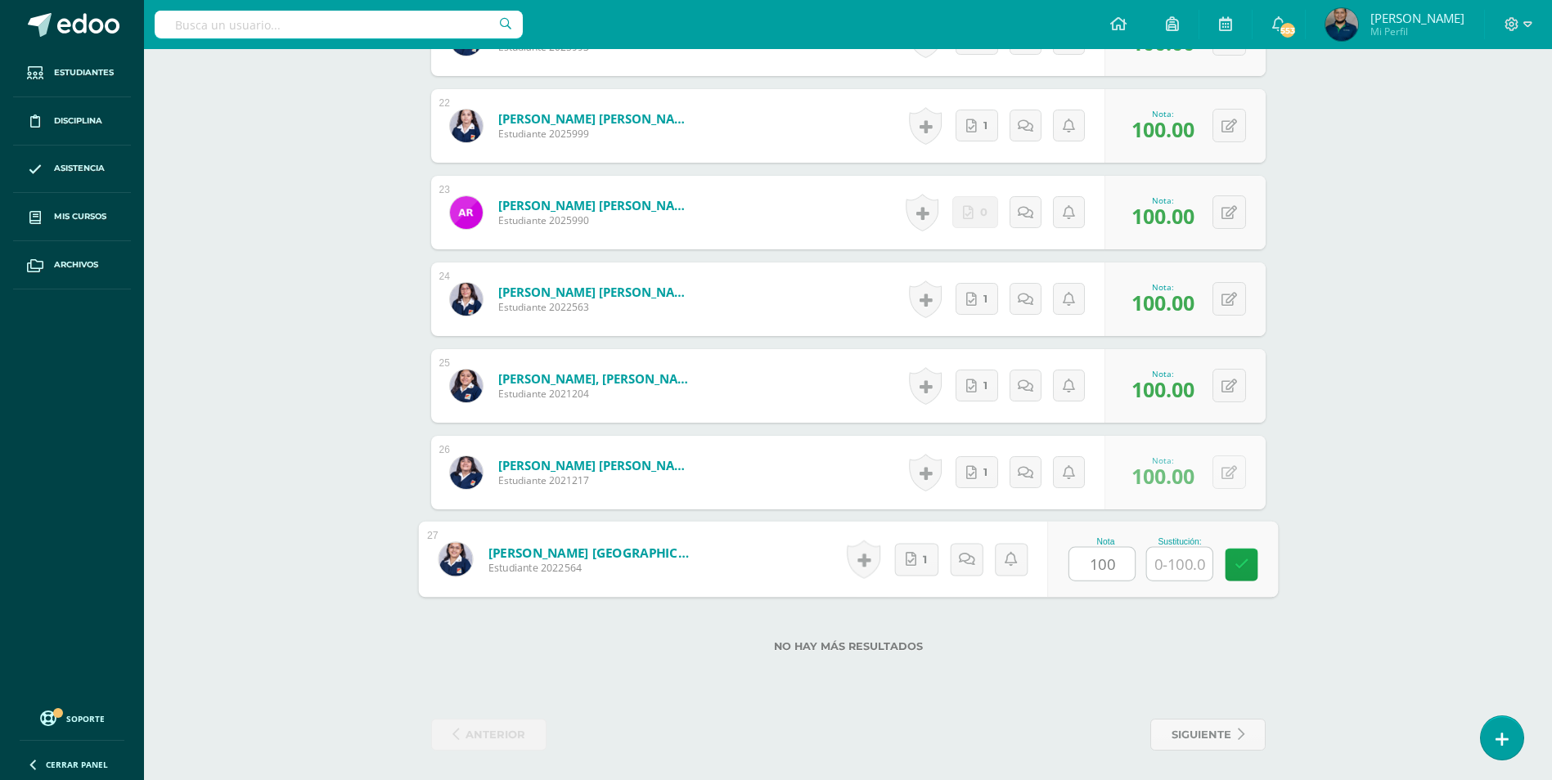
type input "100"
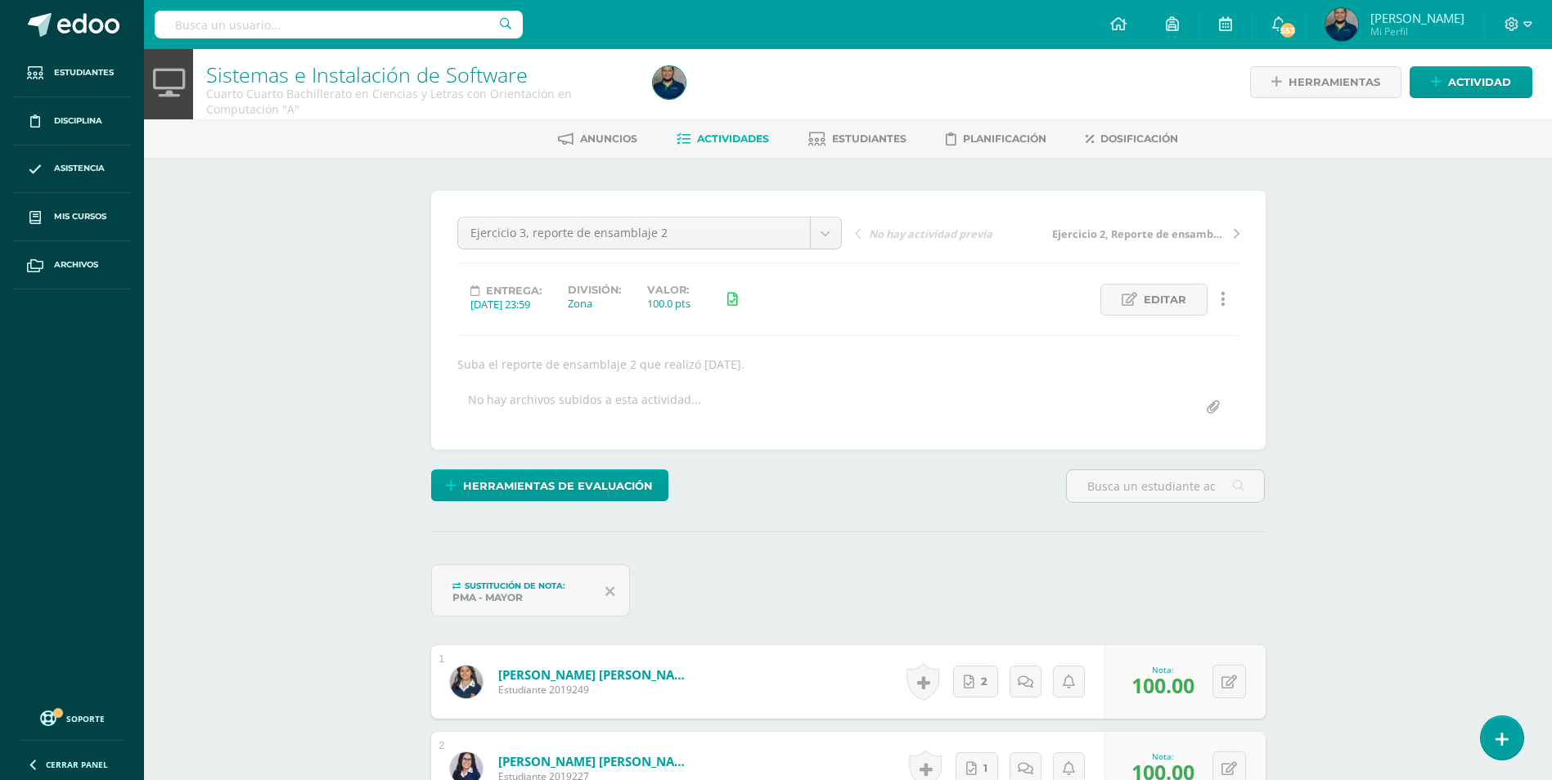
scroll to position [0, 0]
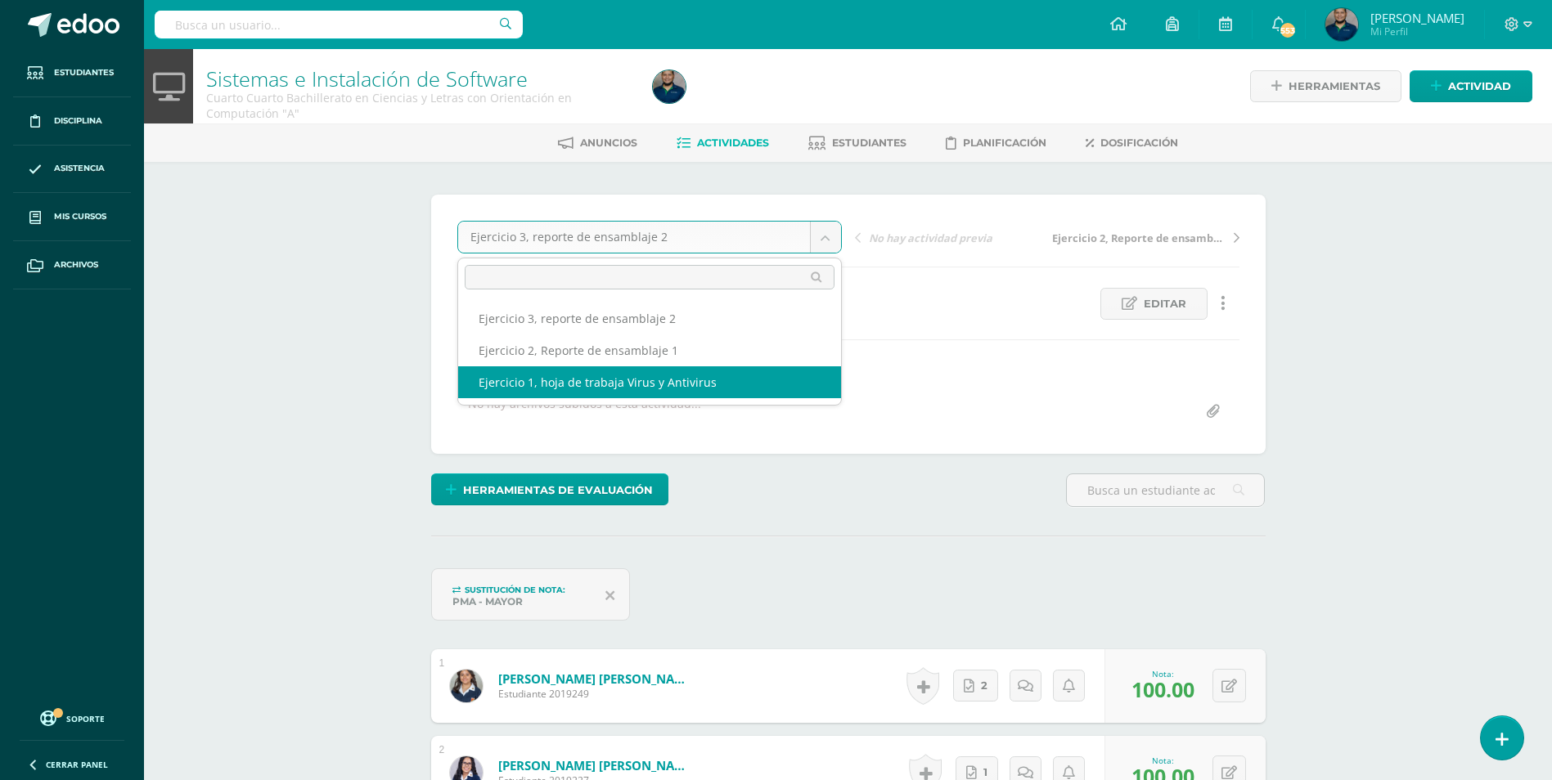
select select "/dashboard/teacher/grade-activity/129606/"
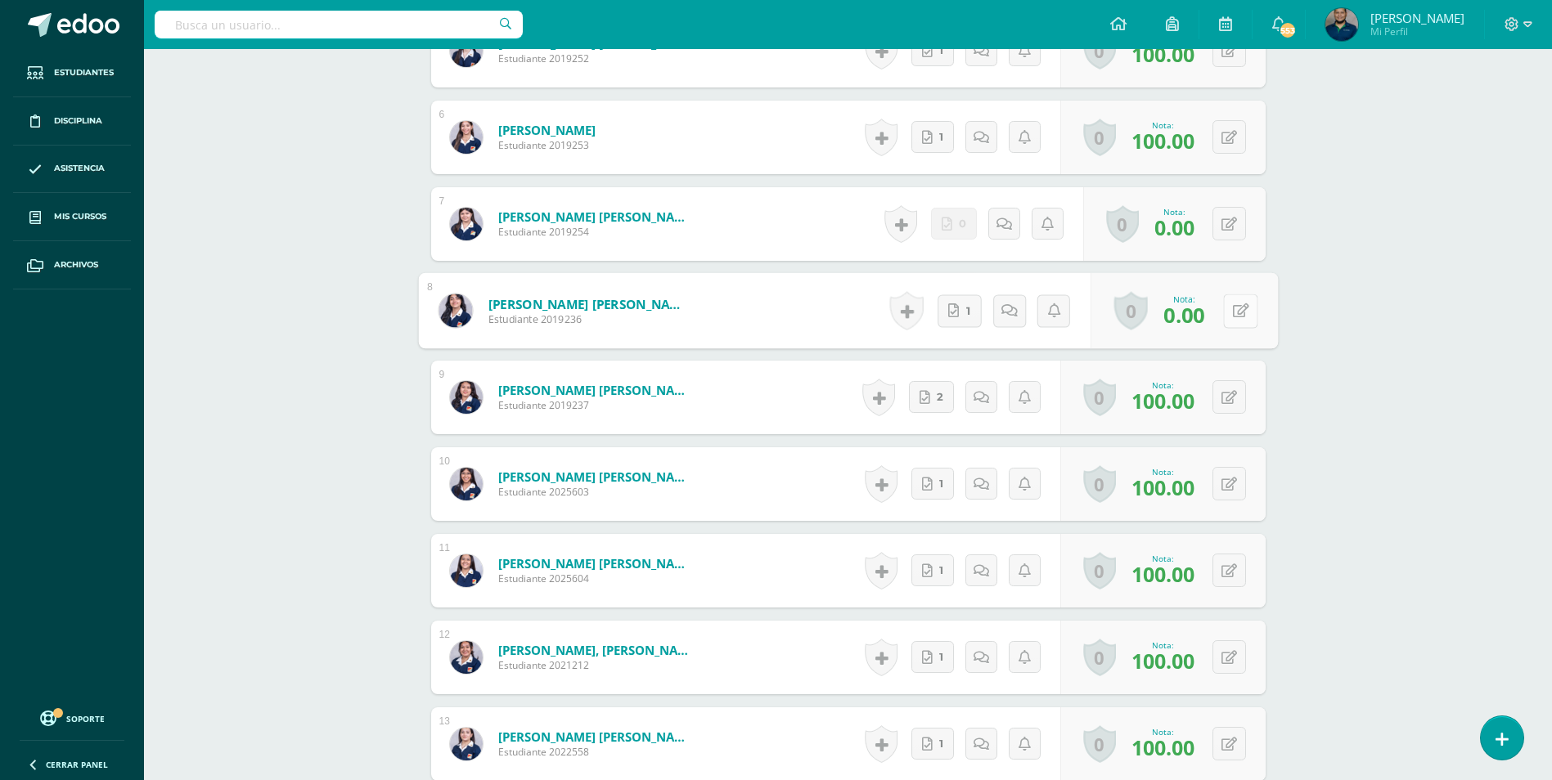
scroll to position [983, 0]
click at [1212, 314] on div "0 Logros Logros obtenidos Aún no hay logros agregados Nota: 0.00" at bounding box center [1183, 310] width 187 height 76
click at [1244, 312] on icon at bounding box center [1240, 310] width 16 height 14
type input "1"
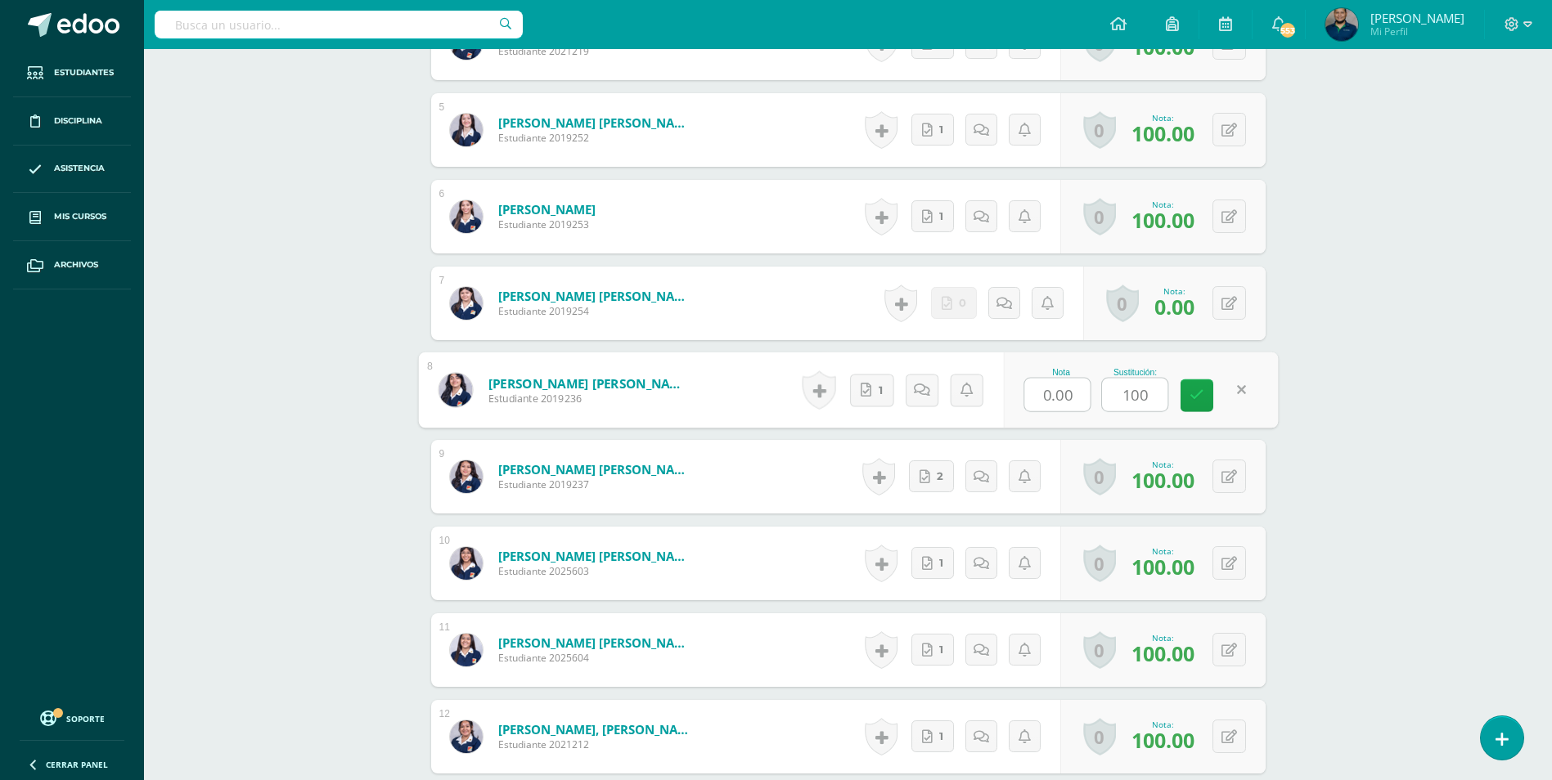
scroll to position [902, 0]
type input "100"
click at [1231, 304] on icon at bounding box center [1229, 305] width 16 height 14
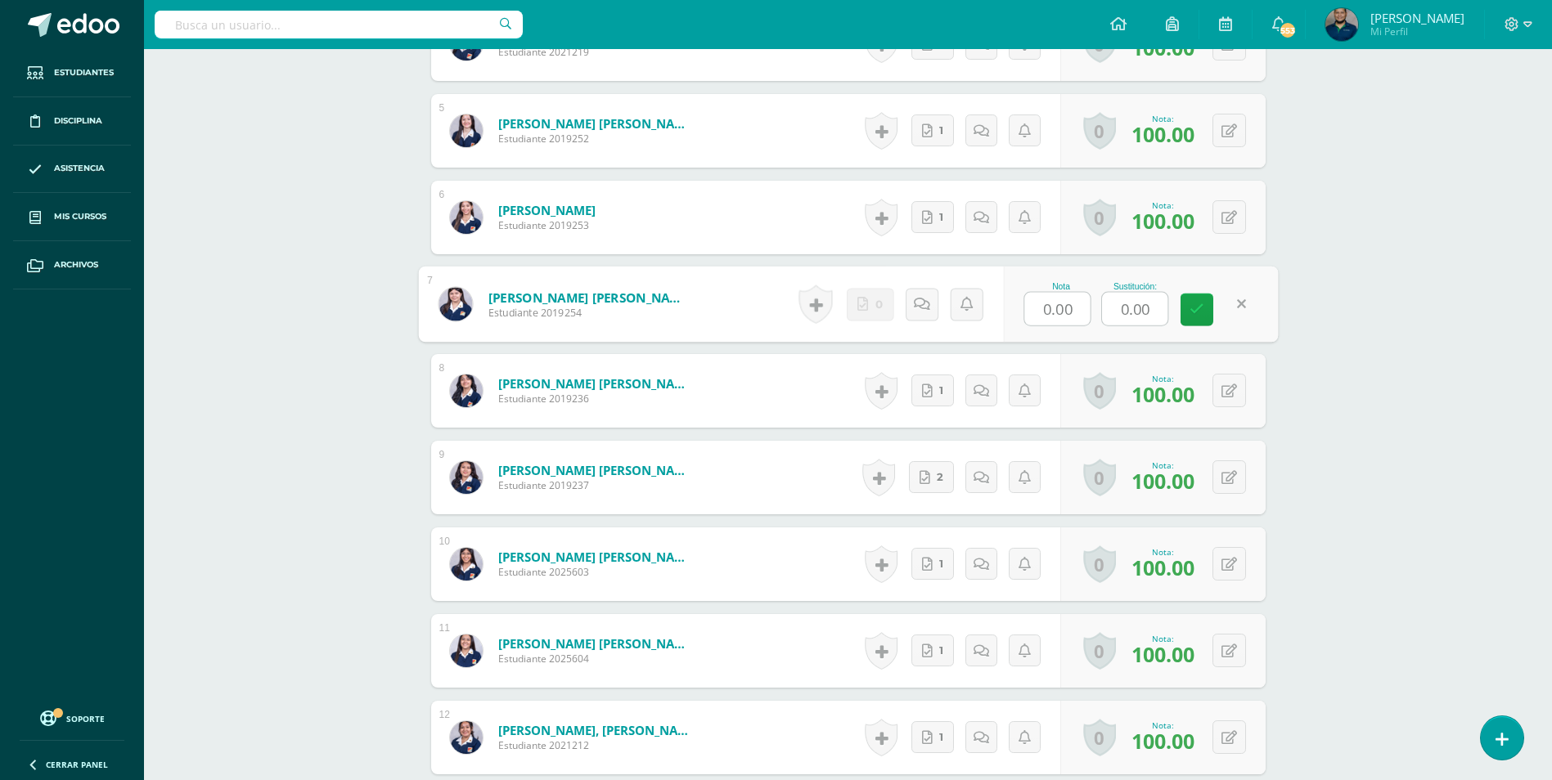
click at [1463, 443] on div "Sistemas e Instalación de Software Cuarto Cuarto Bachillerato en Ciencias y Let…" at bounding box center [848, 705] width 1408 height 3116
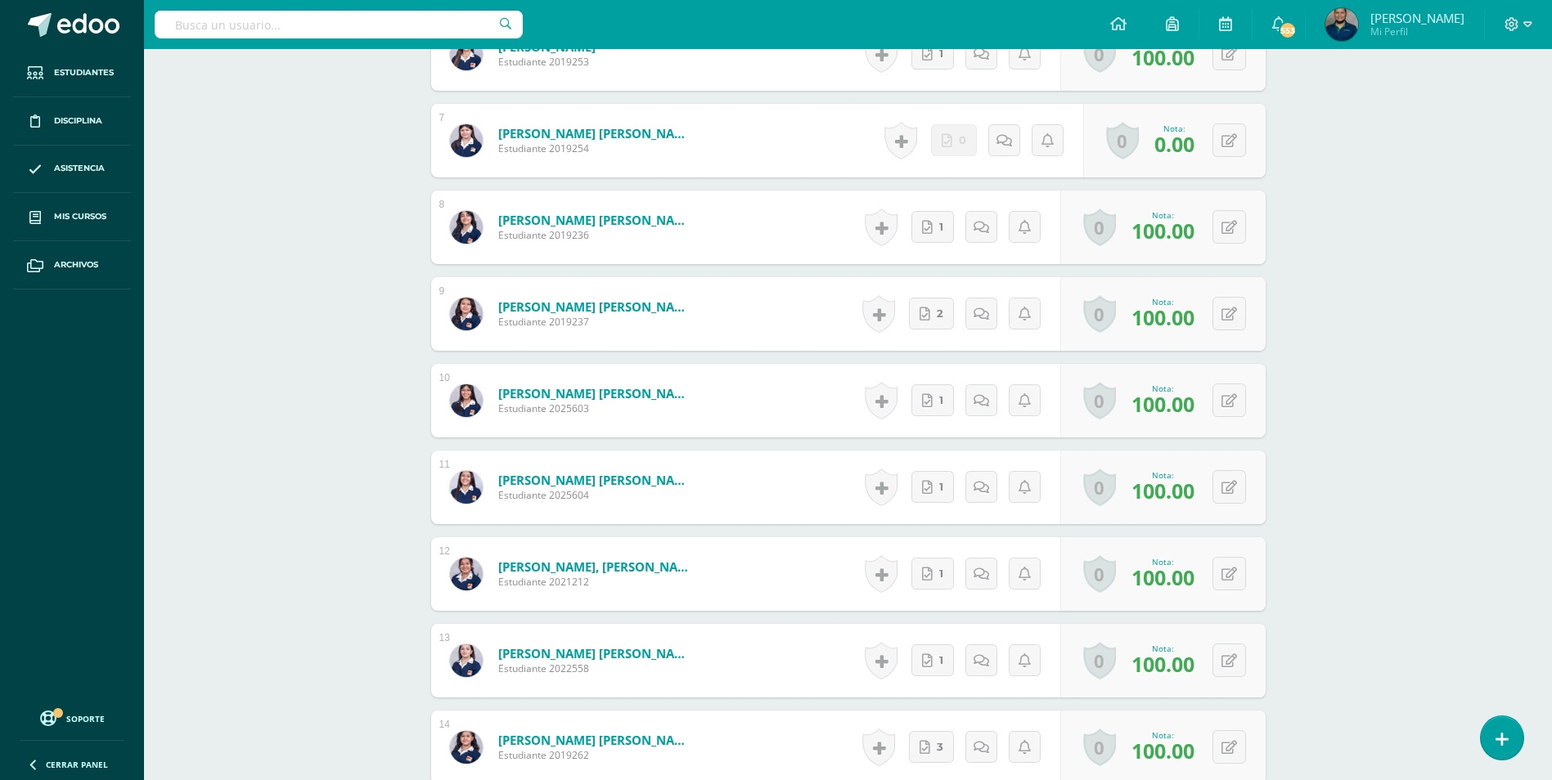
scroll to position [821, 0]
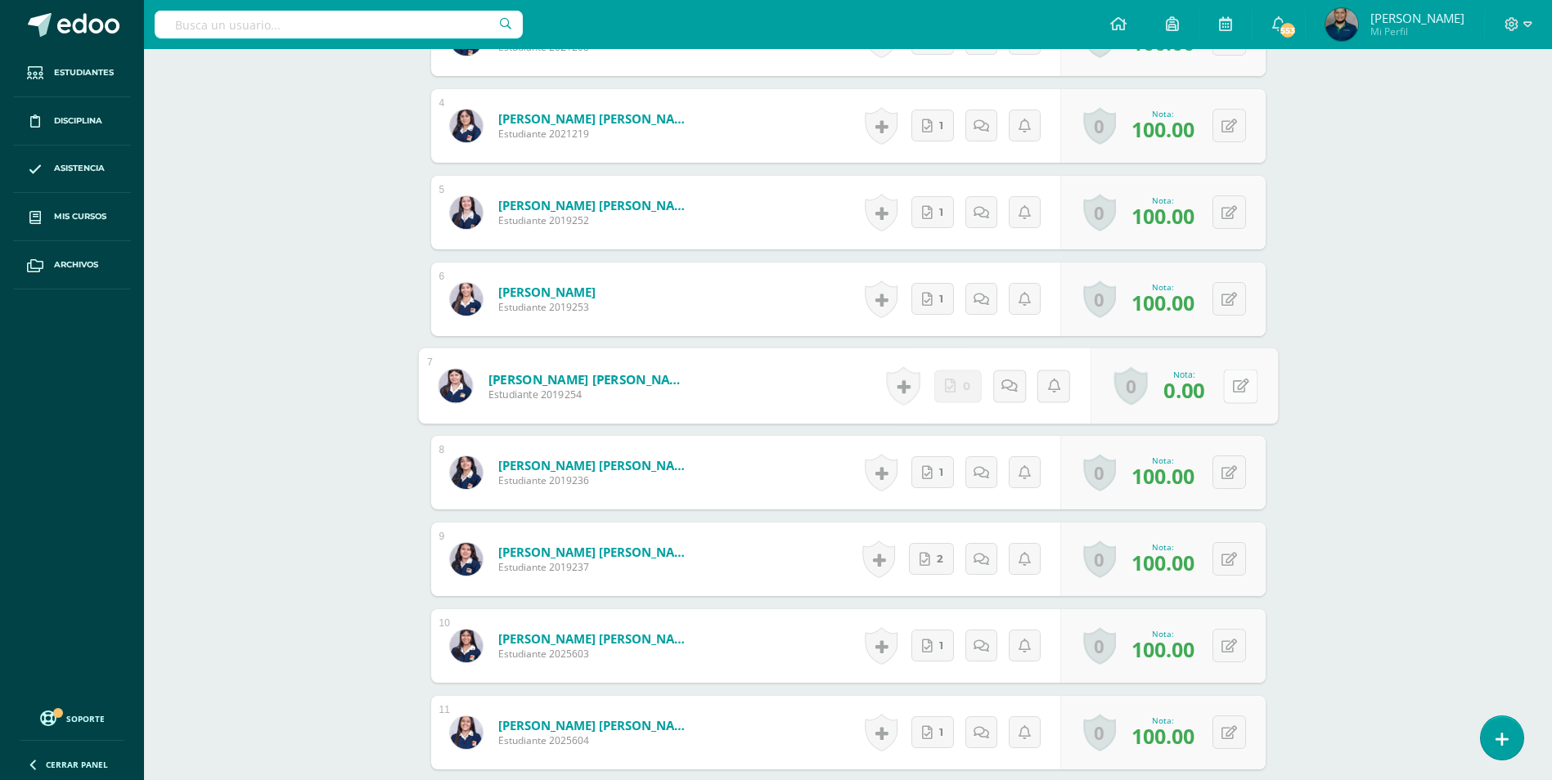
click at [1238, 386] on button at bounding box center [1240, 386] width 34 height 34
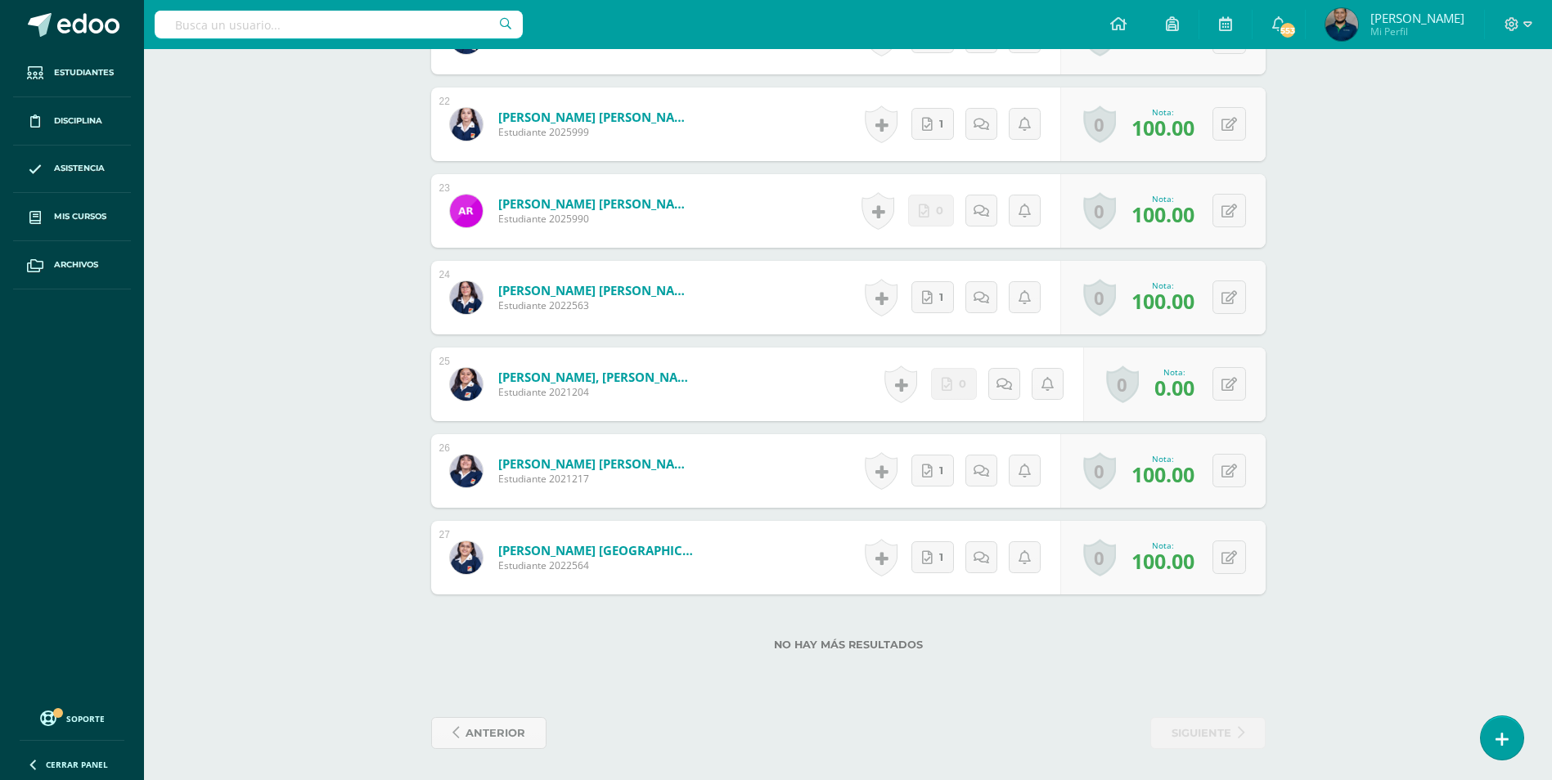
scroll to position [2385, 0]
type input "70"
click at [1219, 382] on div "0 Logros Logros obtenidos Aún no hay logros agregados Nota: 0.00" at bounding box center [1174, 383] width 182 height 74
drag, startPoint x: 1243, startPoint y: 378, endPoint x: 1253, endPoint y: 378, distance: 10.6
click at [1251, 378] on button at bounding box center [1240, 383] width 34 height 34
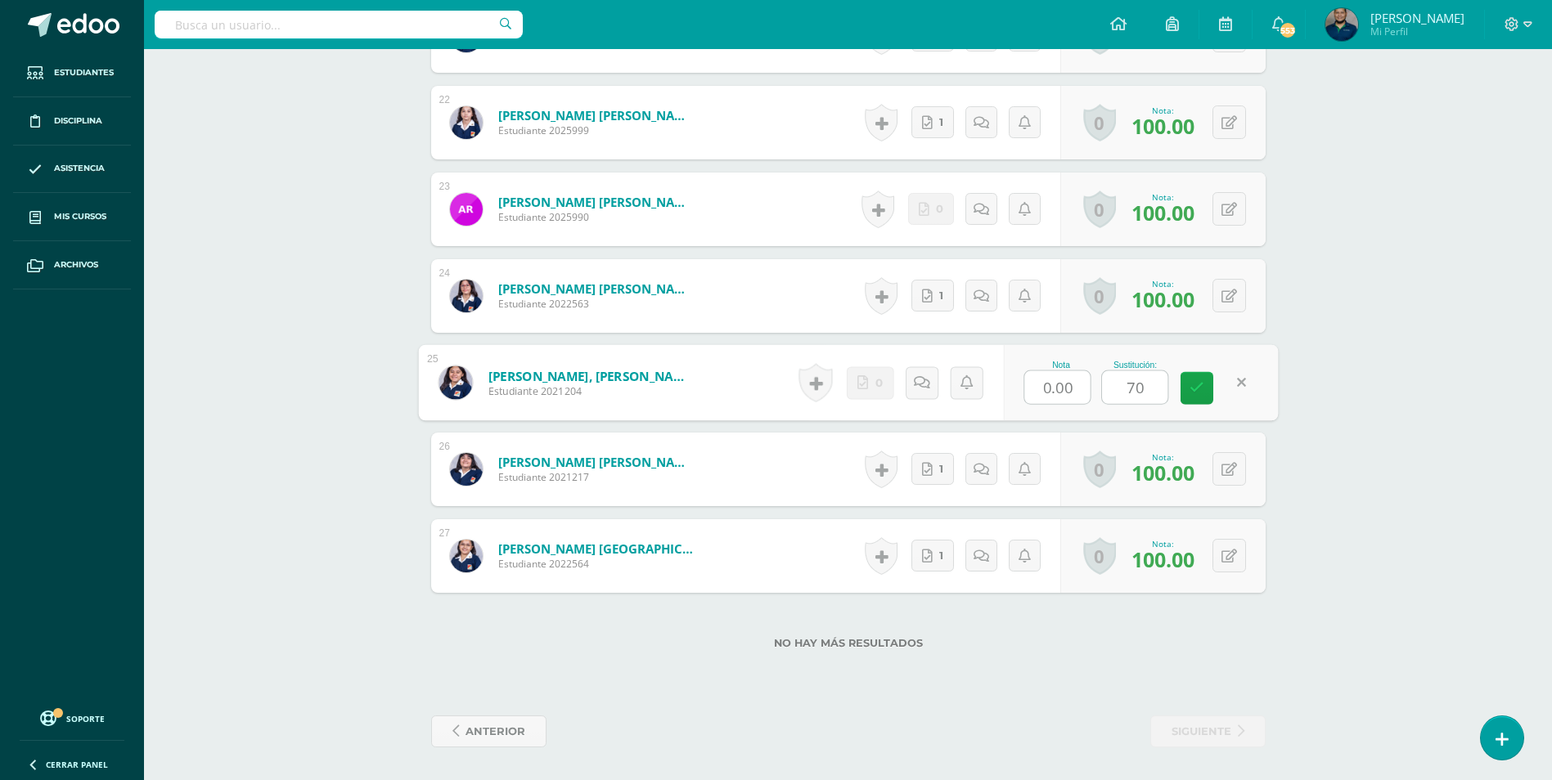
type input "70"
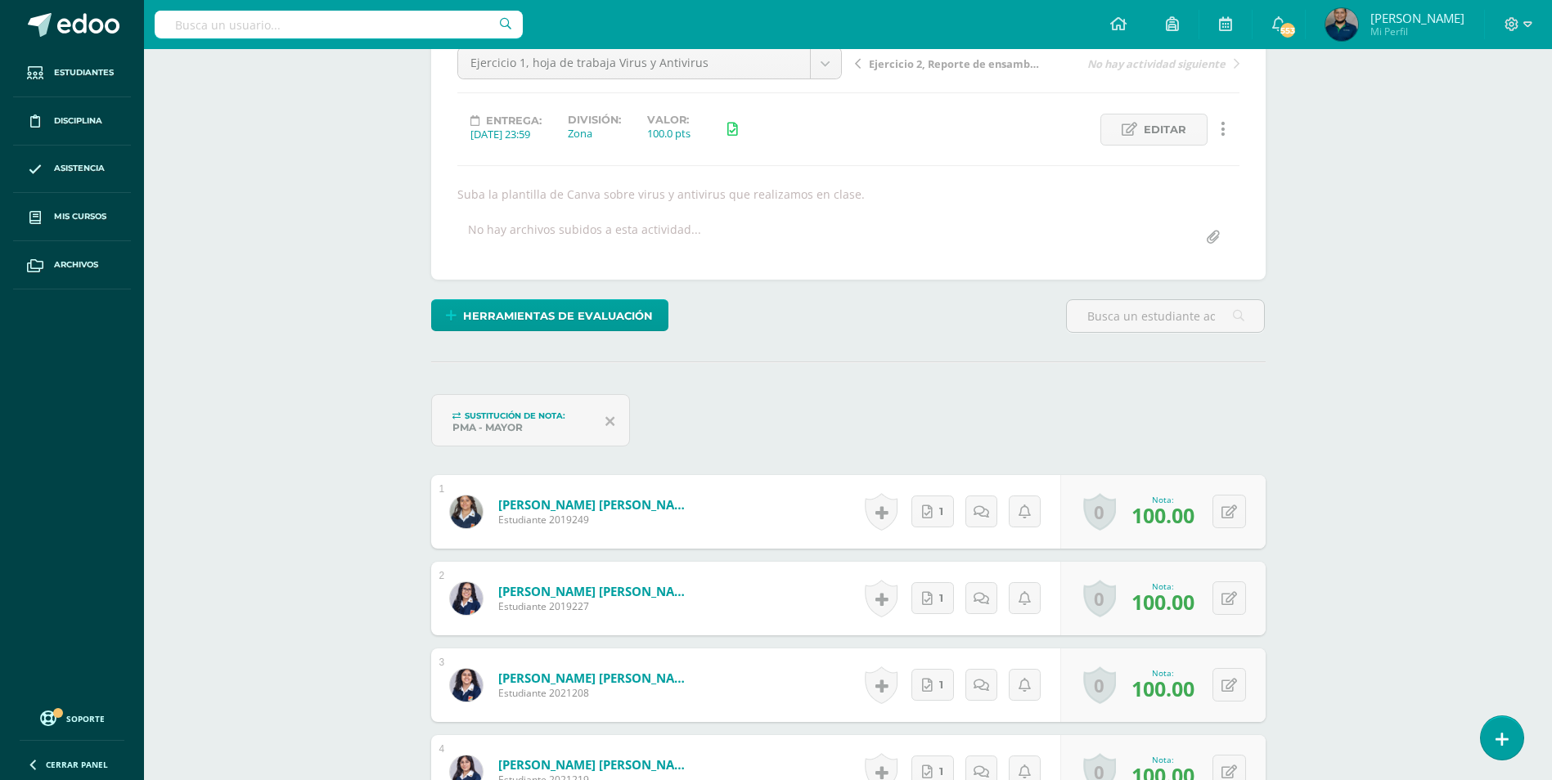
scroll to position [0, 0]
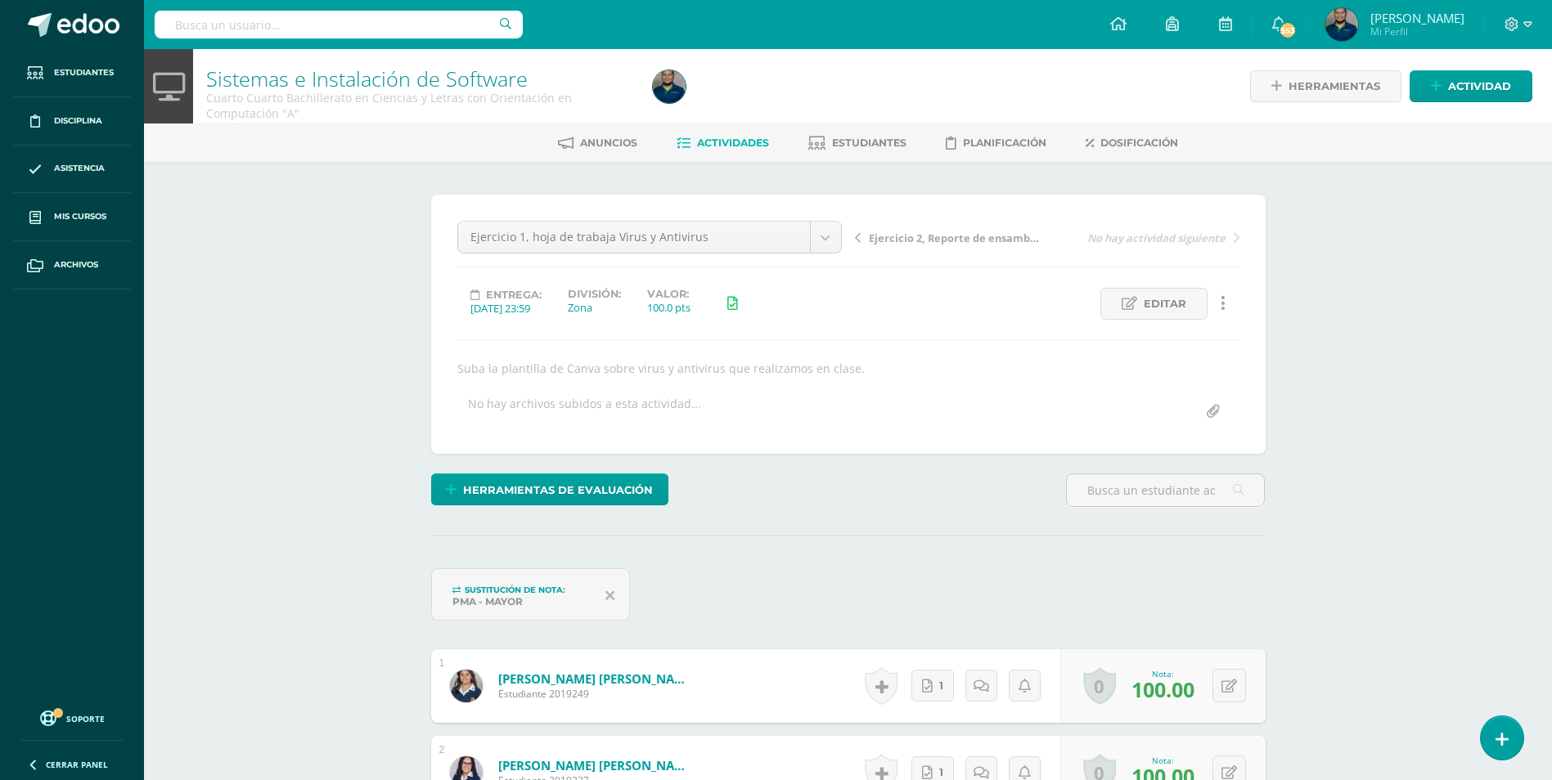
drag, startPoint x: 1000, startPoint y: 241, endPoint x: 959, endPoint y: 207, distance: 53.4
click at [1000, 241] on span "Ejercicio 2, Reporte de ensamblaje 1" at bounding box center [955, 238] width 173 height 15
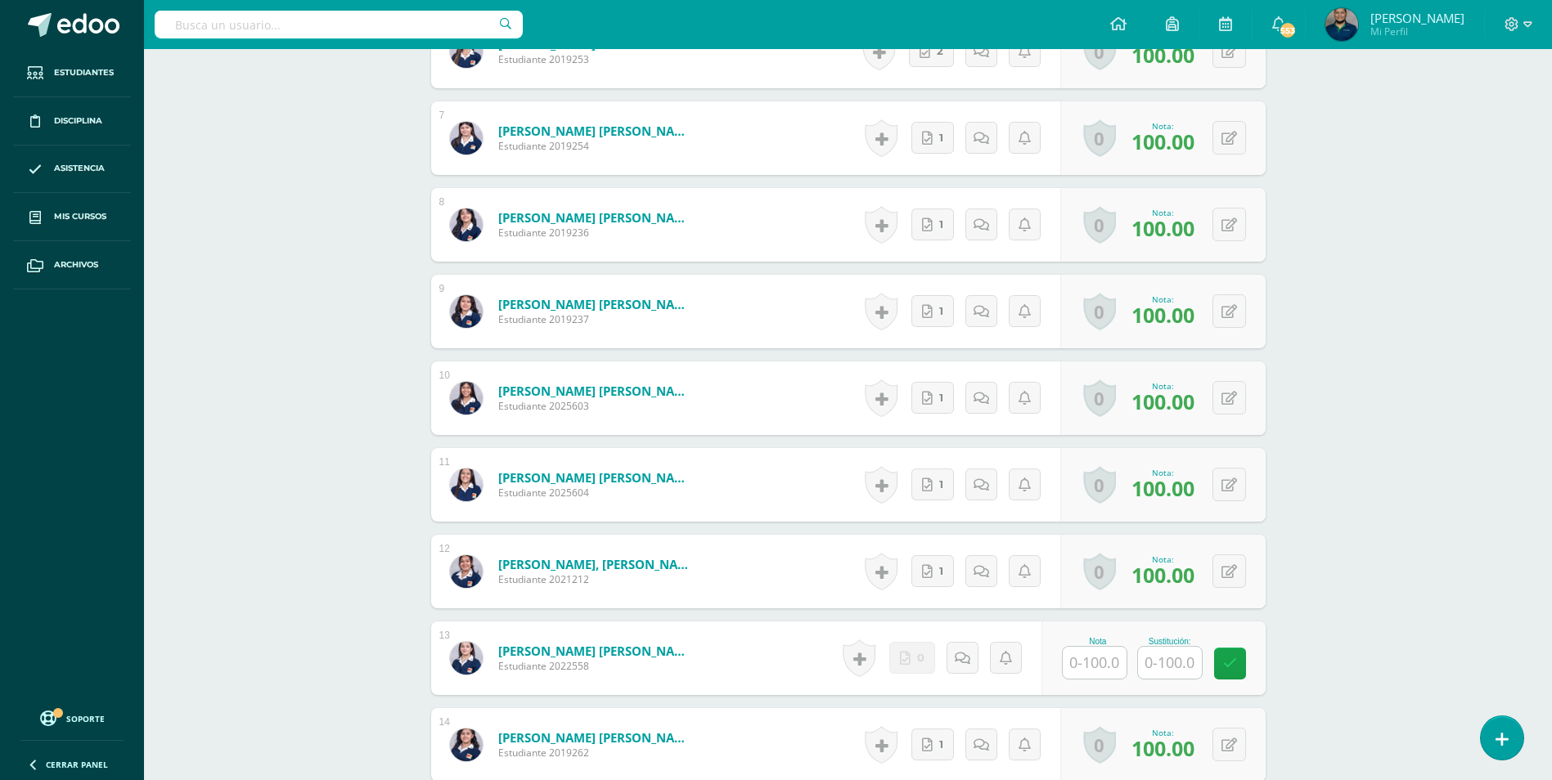
scroll to position [1069, 0]
click at [1105, 668] on input "text" at bounding box center [1101, 662] width 65 height 33
type input "100"
click at [268, 191] on div "Sistemas e Instalación de Software Cuarto Cuarto Bachillerato en Ciencias y Let…" at bounding box center [848, 537] width 1408 height 3116
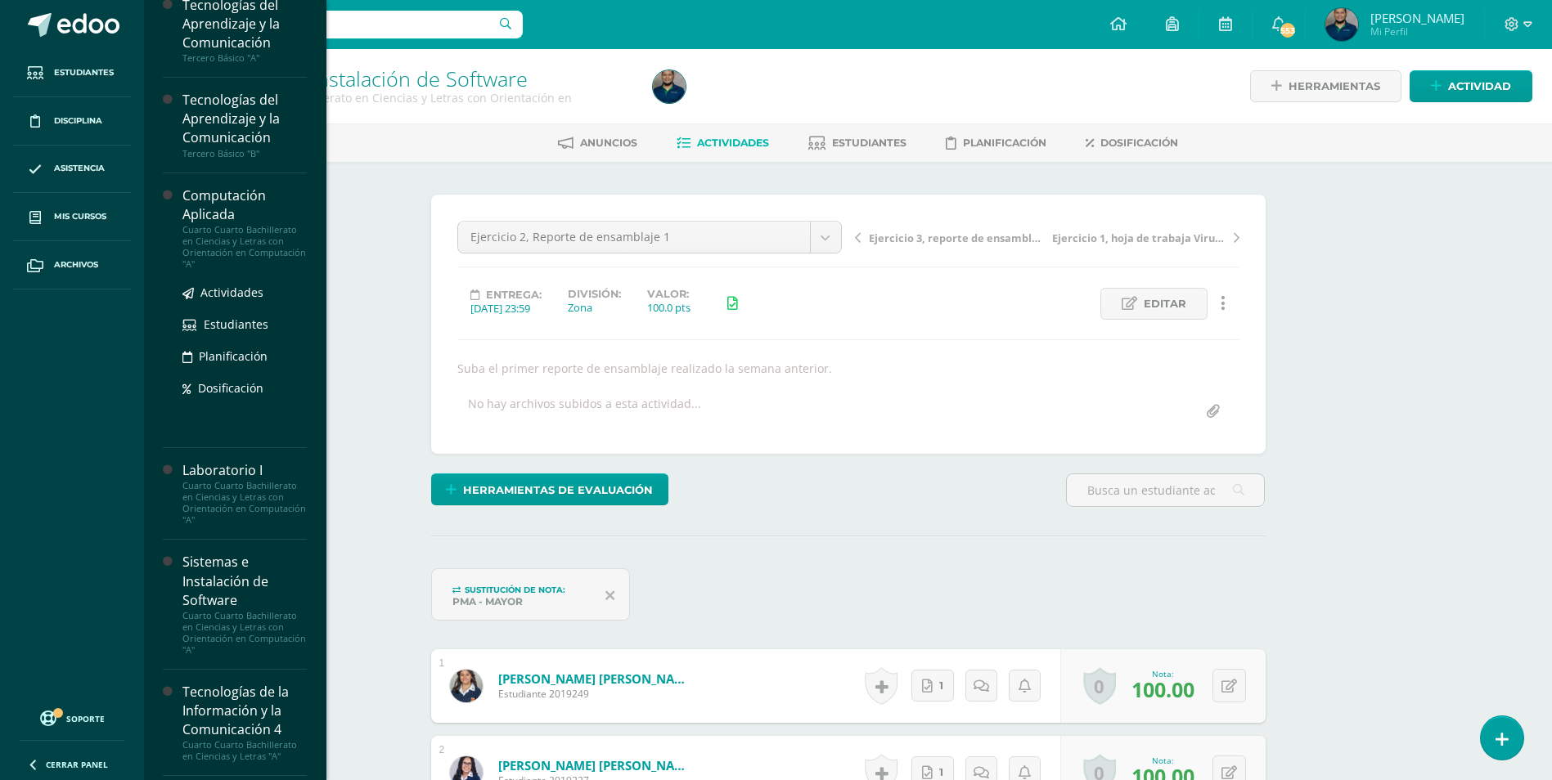
scroll to position [327, 0]
click at [240, 286] on span "Actividades" at bounding box center [231, 288] width 63 height 16
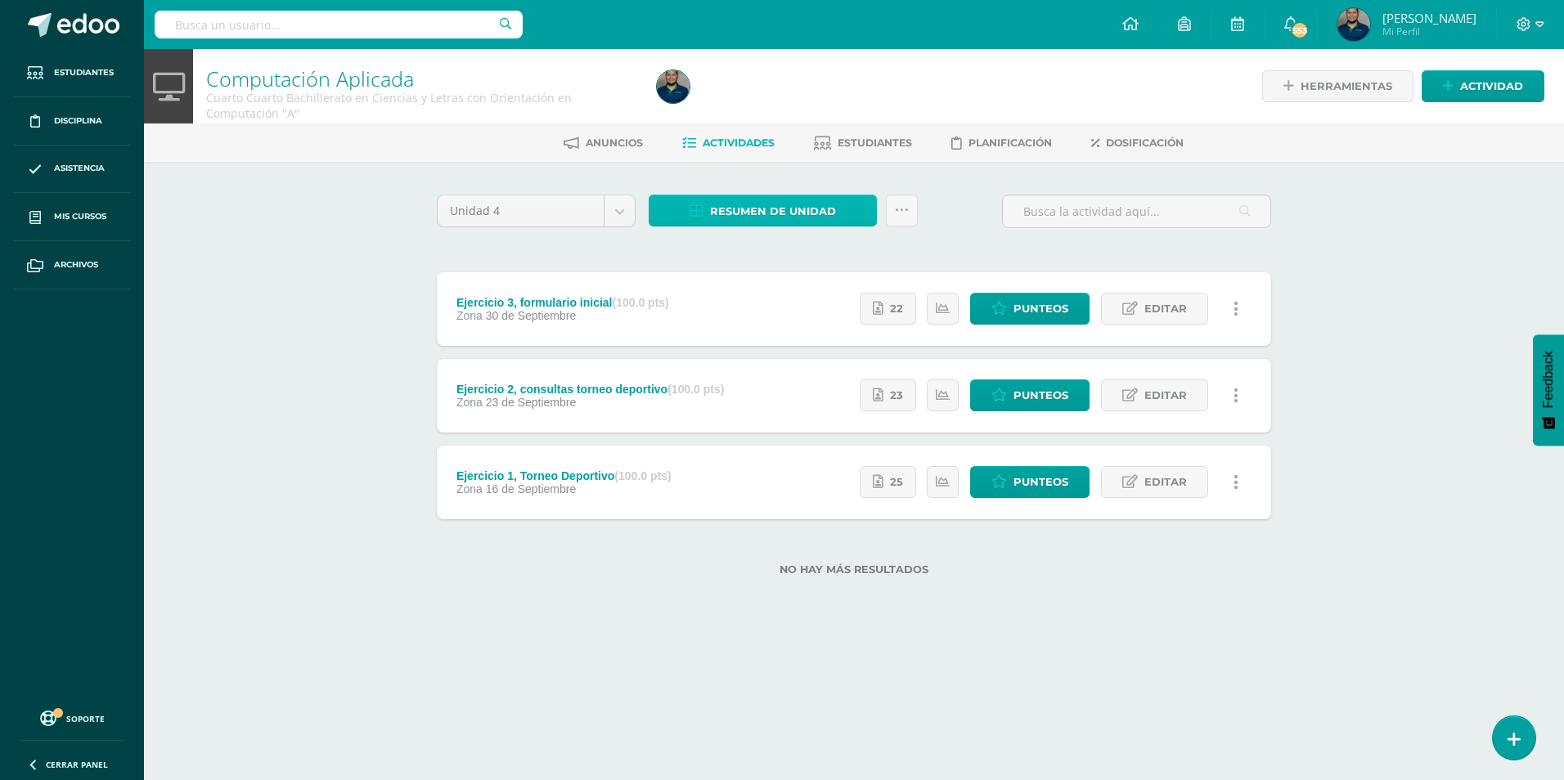
click at [800, 207] on span "Resumen de unidad" at bounding box center [773, 211] width 126 height 30
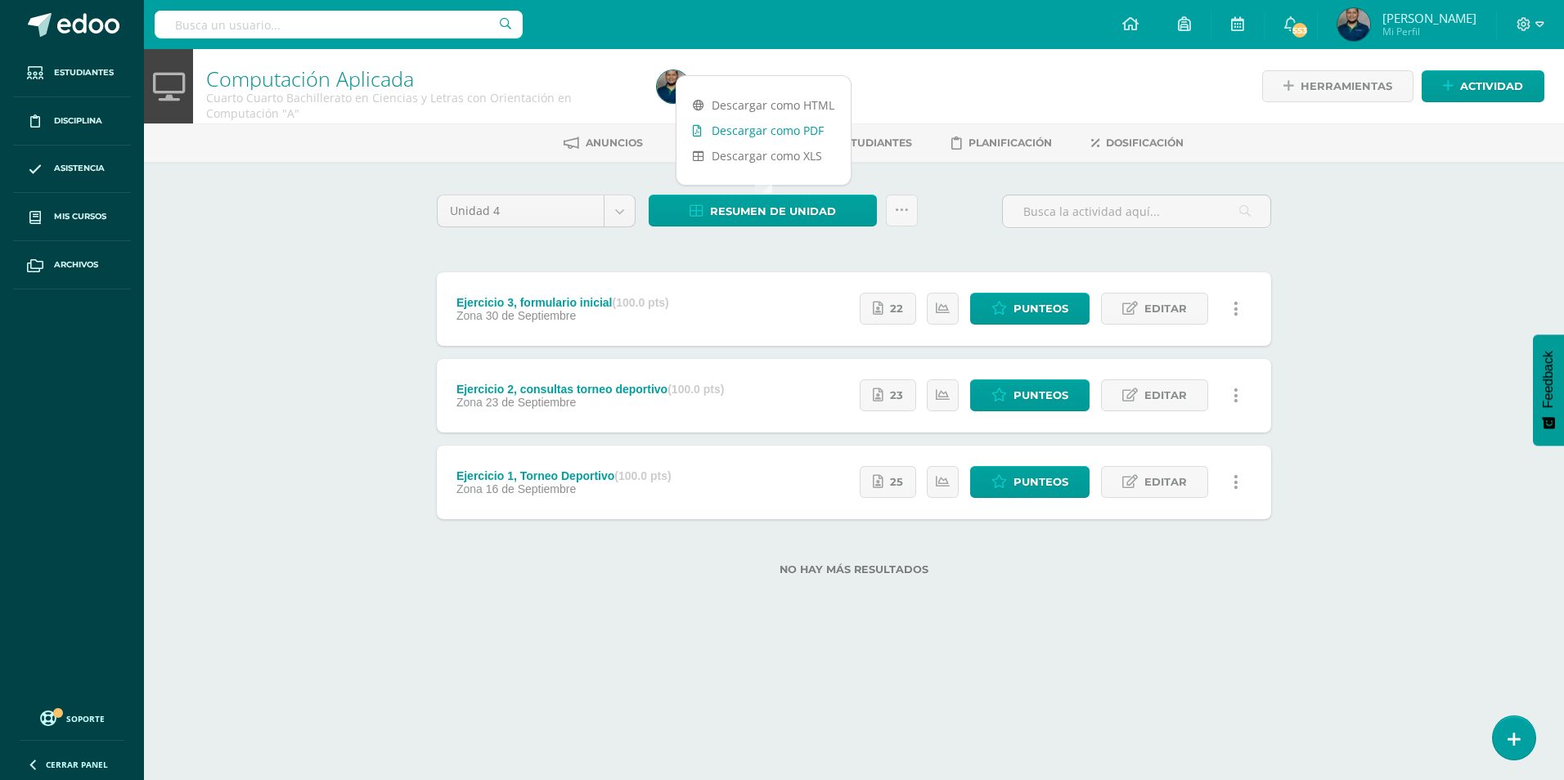
click at [767, 134] on link "Descargar como PDF" at bounding box center [764, 130] width 174 height 25
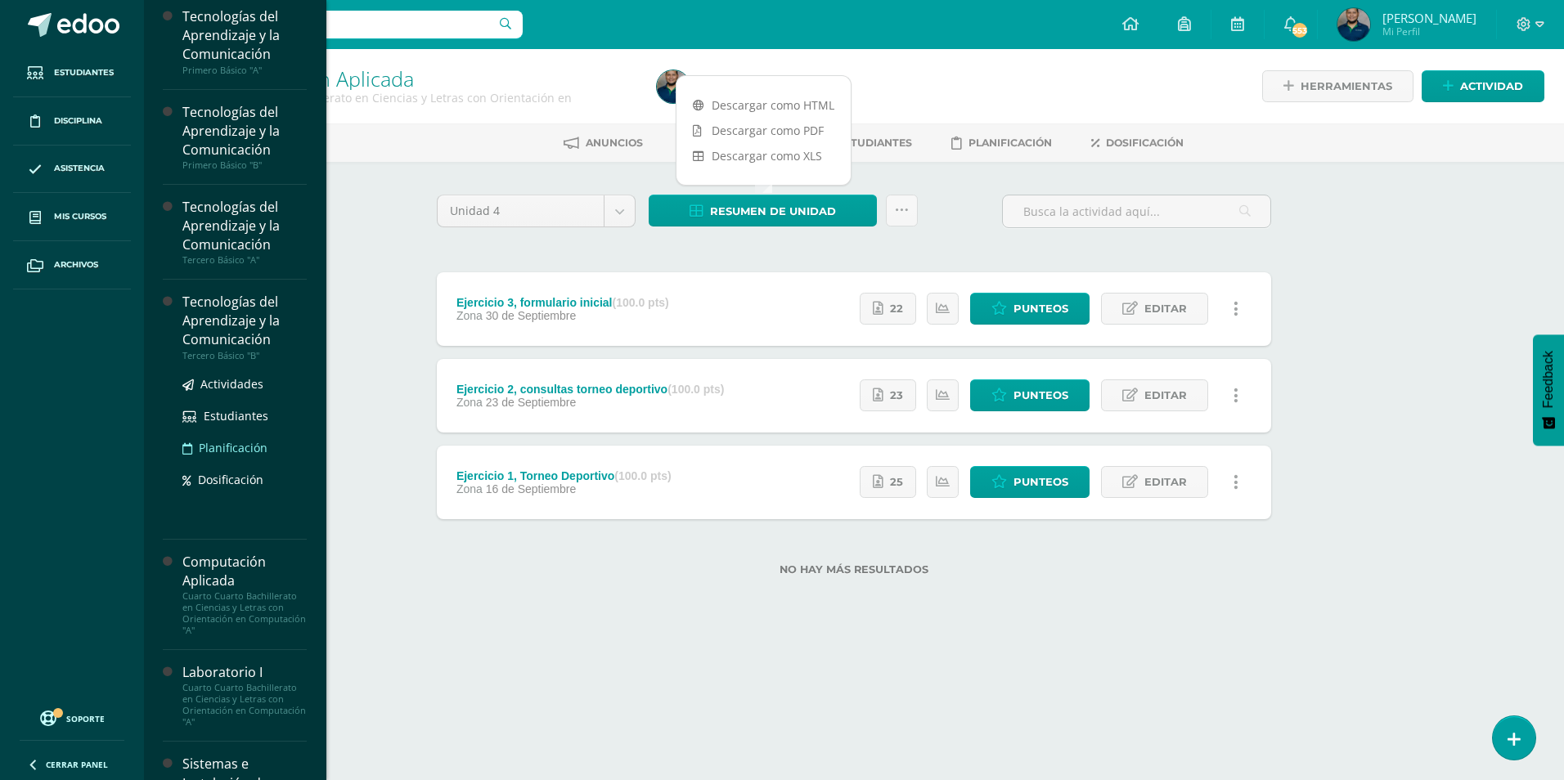
scroll to position [327, 0]
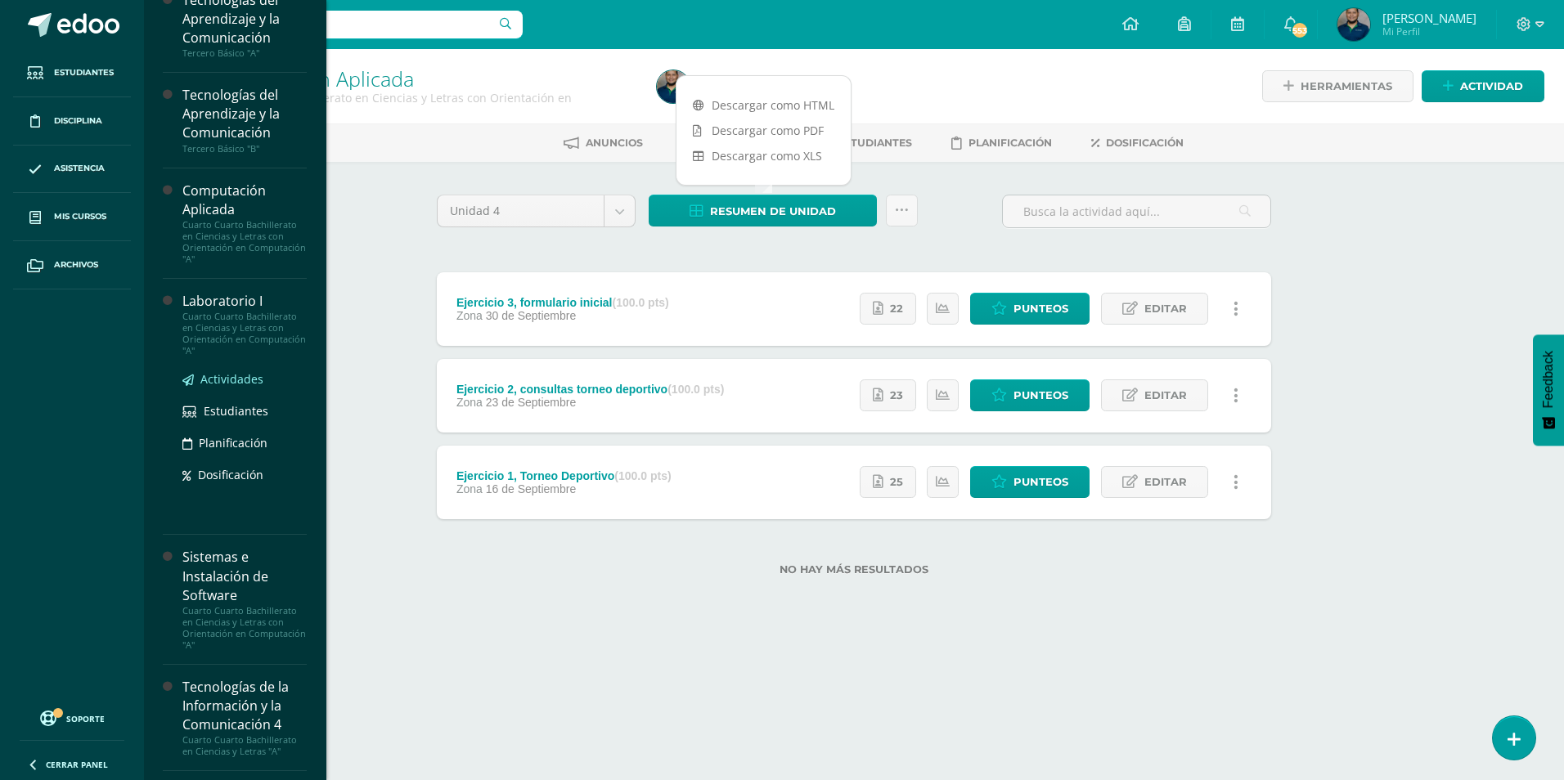
click at [236, 379] on span "Actividades" at bounding box center [231, 379] width 63 height 16
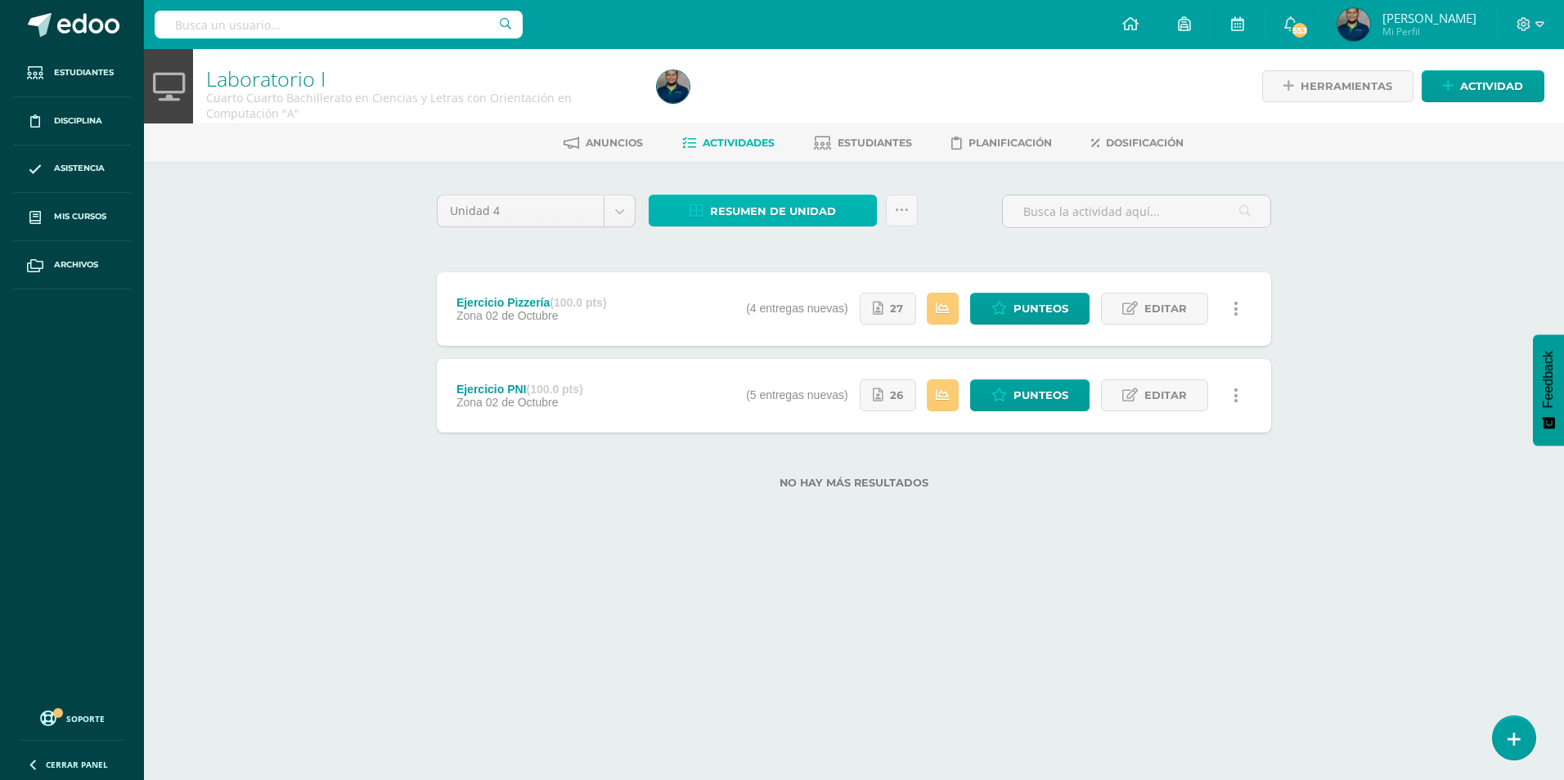
click at [745, 213] on span "Resumen de unidad" at bounding box center [773, 211] width 126 height 30
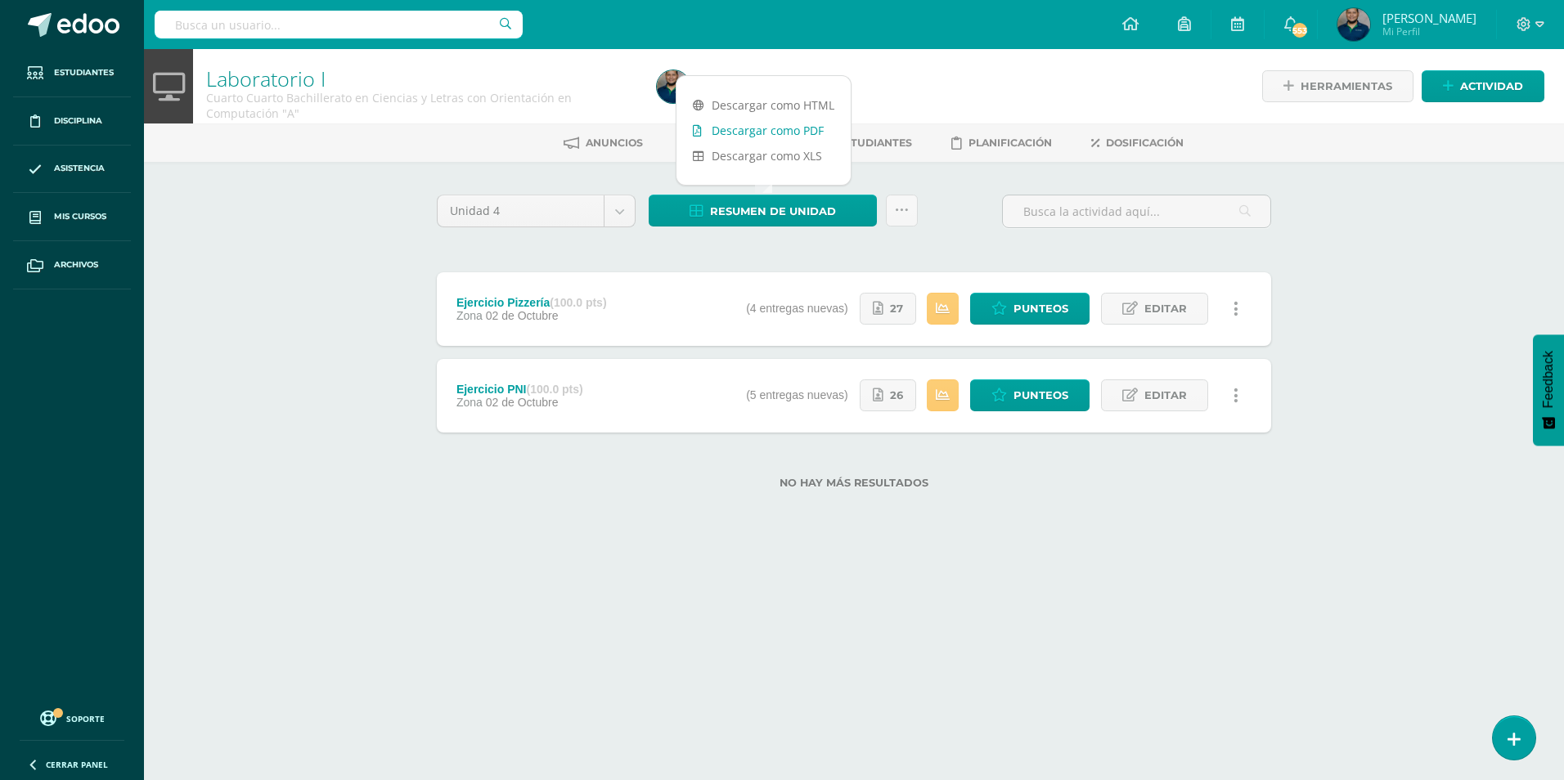
click at [746, 128] on link "Descargar como PDF" at bounding box center [764, 130] width 174 height 25
click at [1012, 387] on link "Punteos" at bounding box center [1029, 396] width 119 height 32
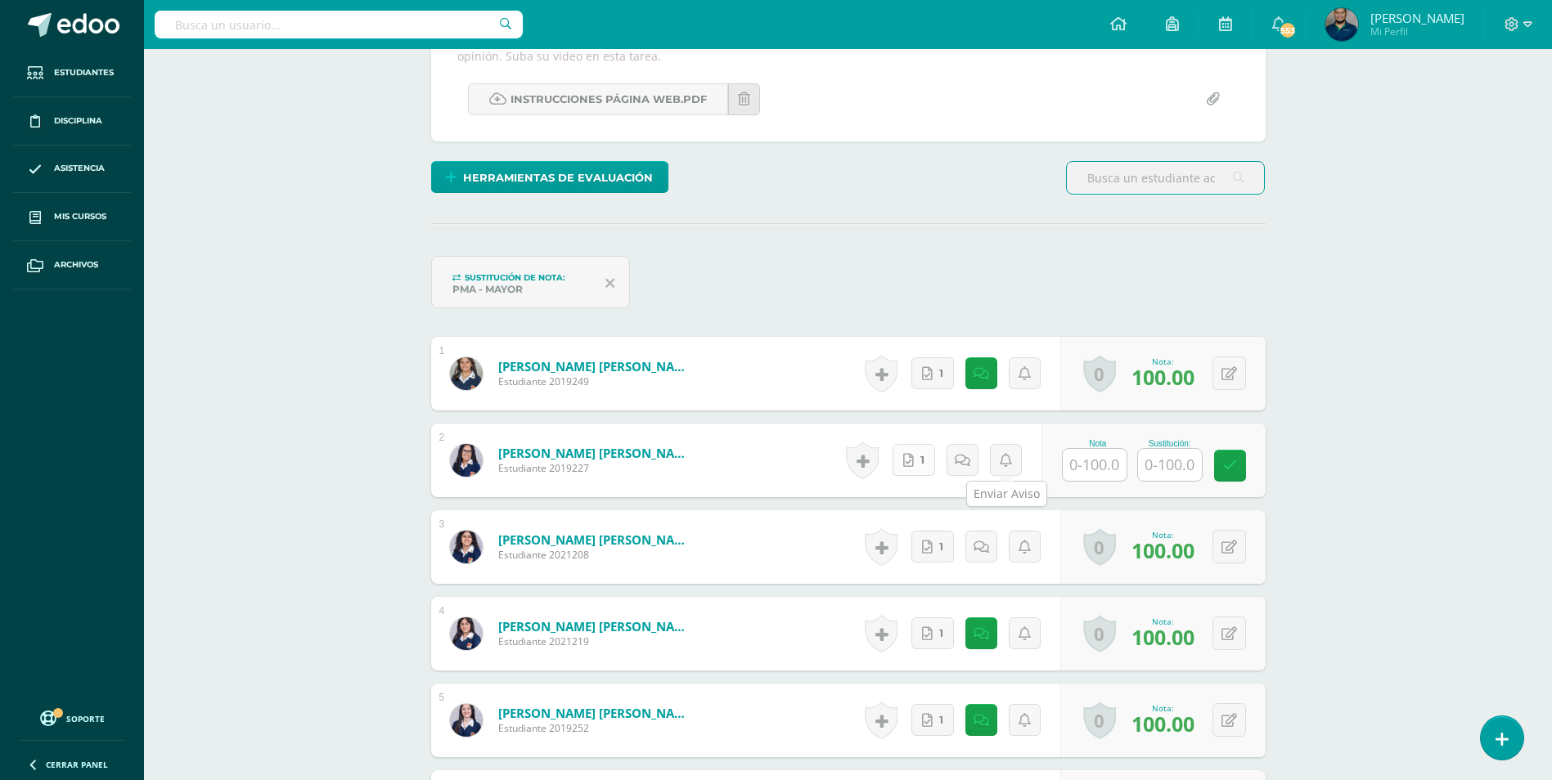
scroll to position [329, 0]
click at [924, 457] on span "1" at bounding box center [925, 459] width 4 height 31
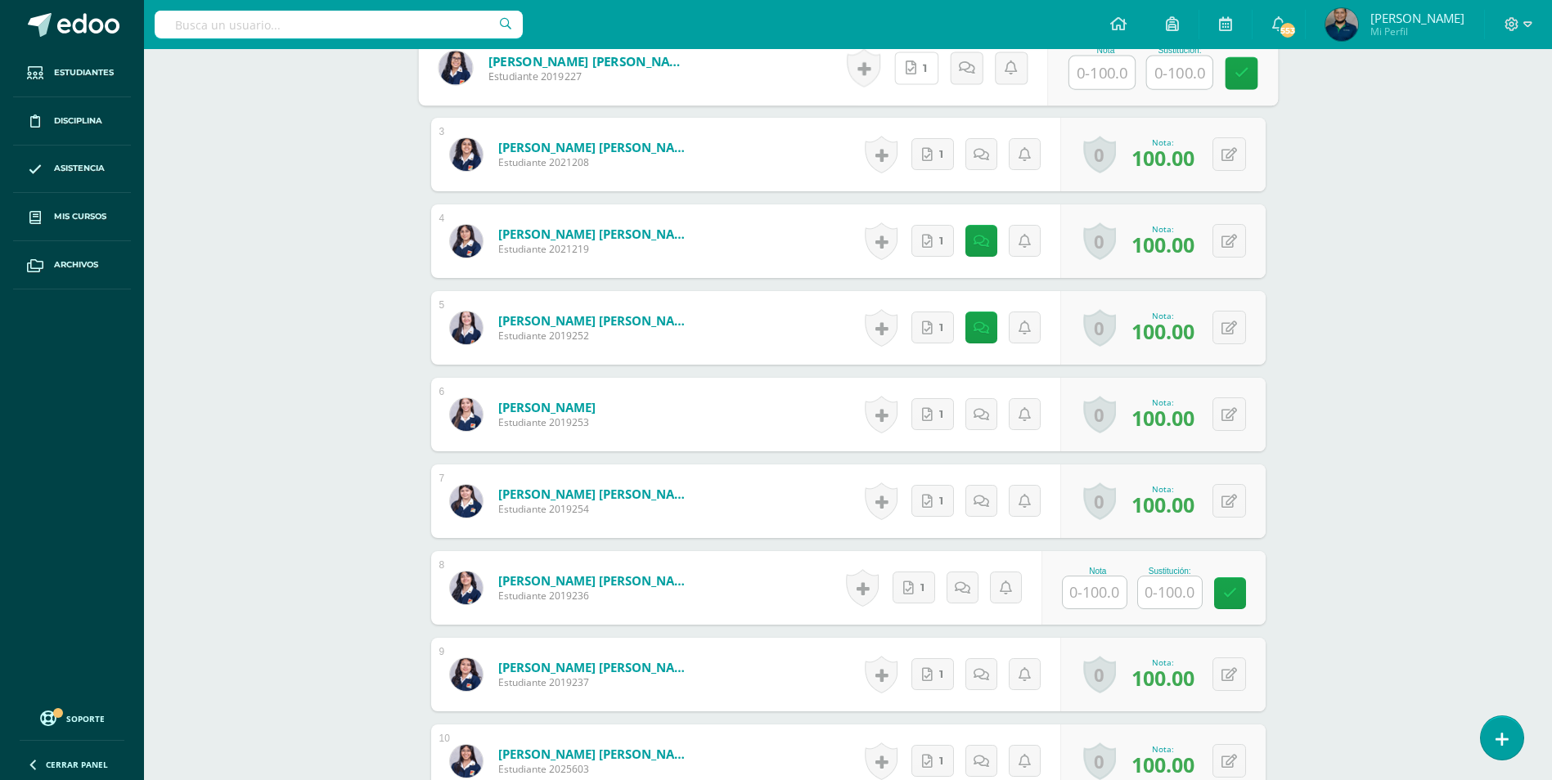
scroll to position [821, 0]
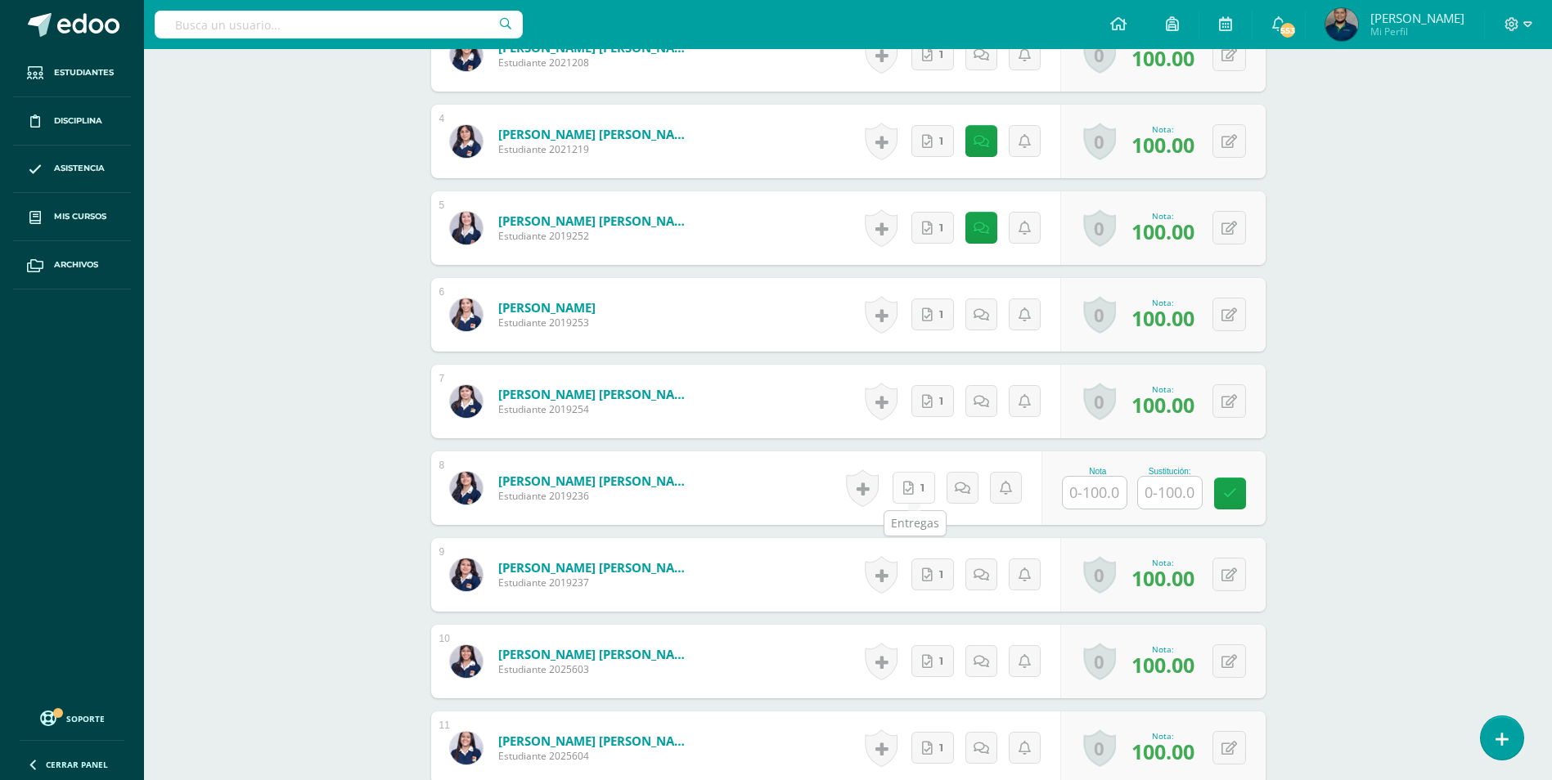
click at [913, 488] on icon at bounding box center [908, 489] width 11 height 14
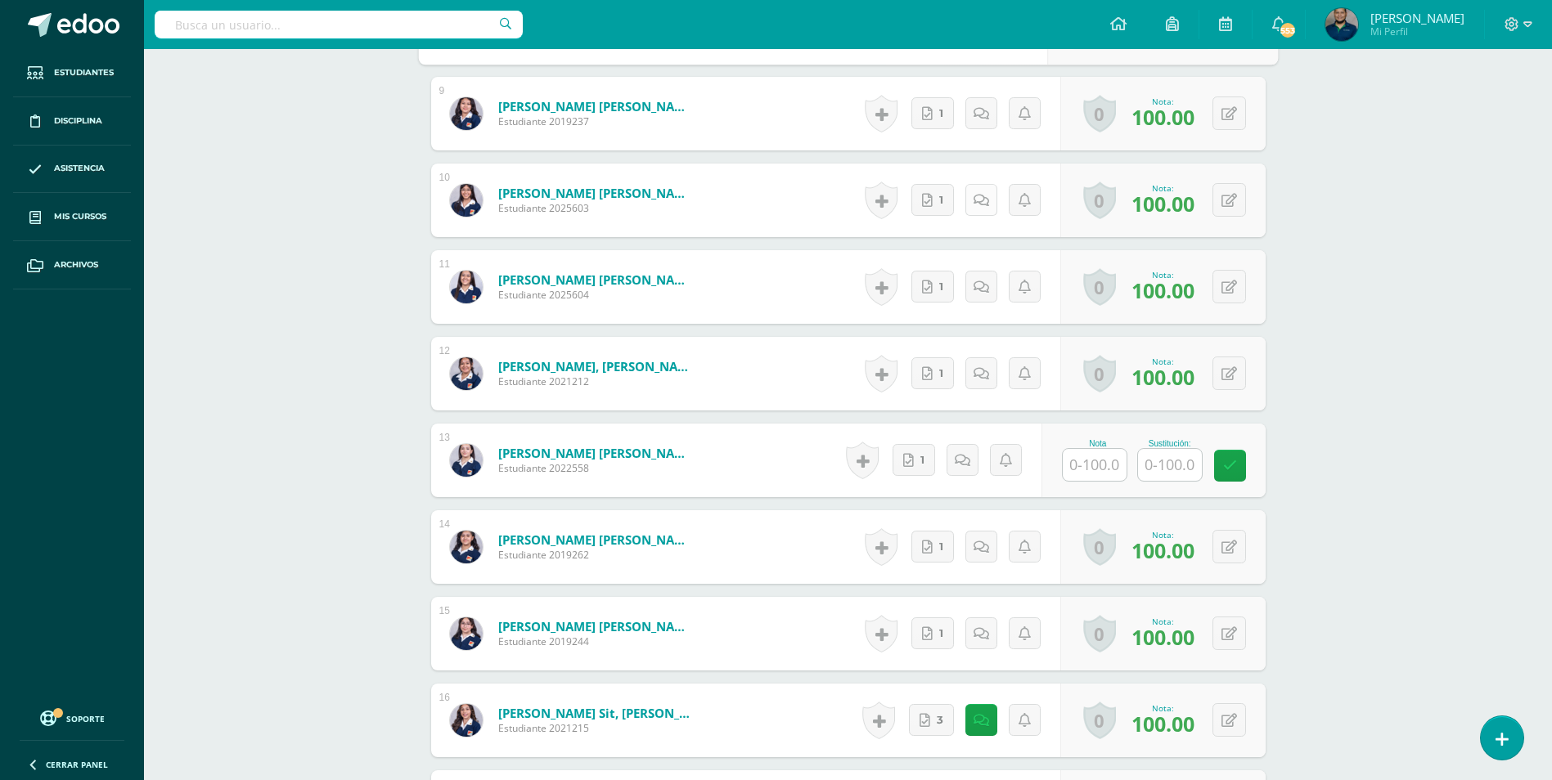
scroll to position [1311, 0]
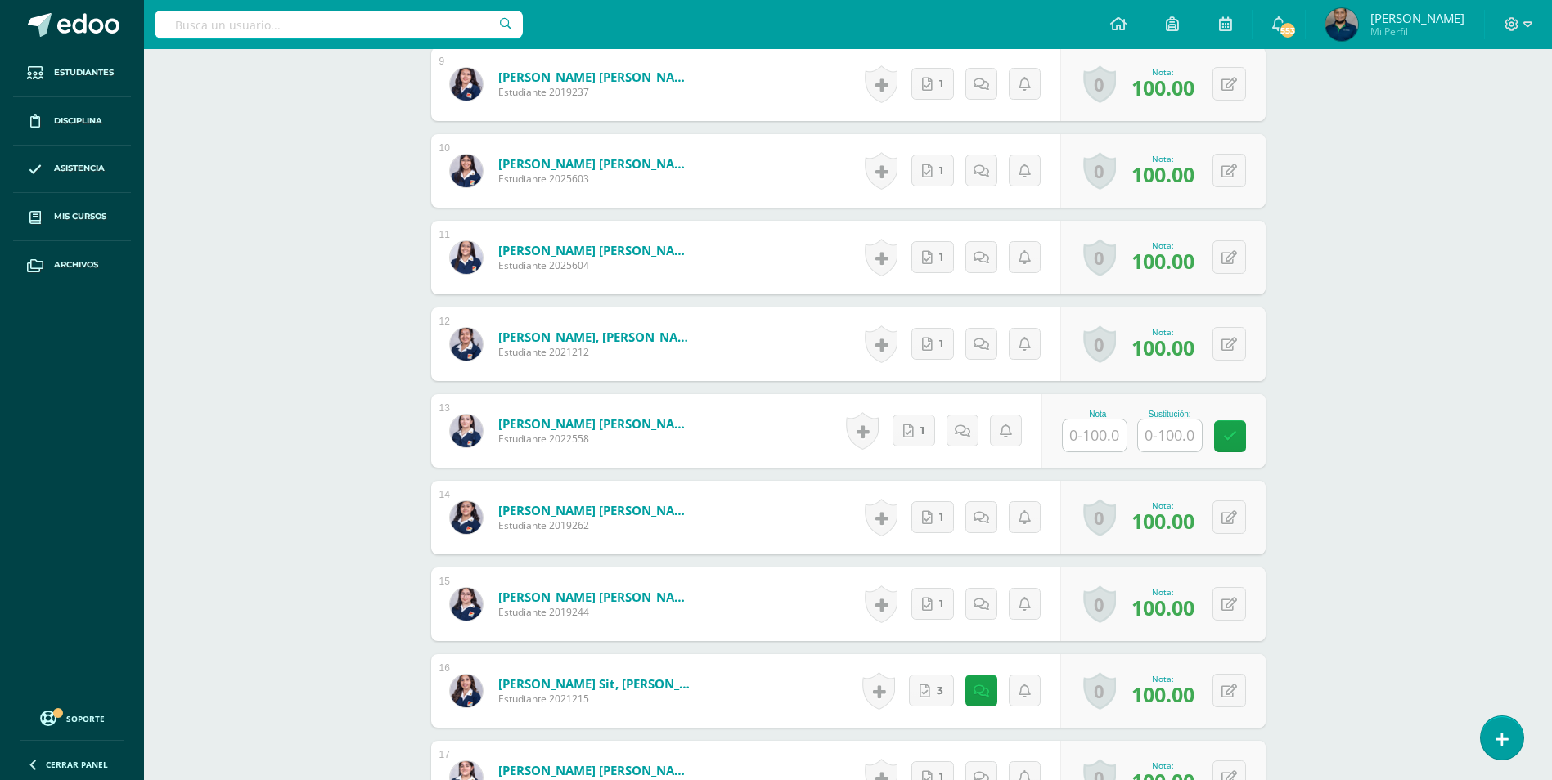
click at [1108, 443] on input "text" at bounding box center [1095, 436] width 64 height 32
type input "0"
click at [1196, 435] on input "text" at bounding box center [1178, 436] width 65 height 33
type input "80"
click at [1306, 537] on div "Laboratorio I Cuarto Cuarto Bachillerato en Ciencias y Letras con Orientación e…" at bounding box center [848, 304] width 1408 height 3132
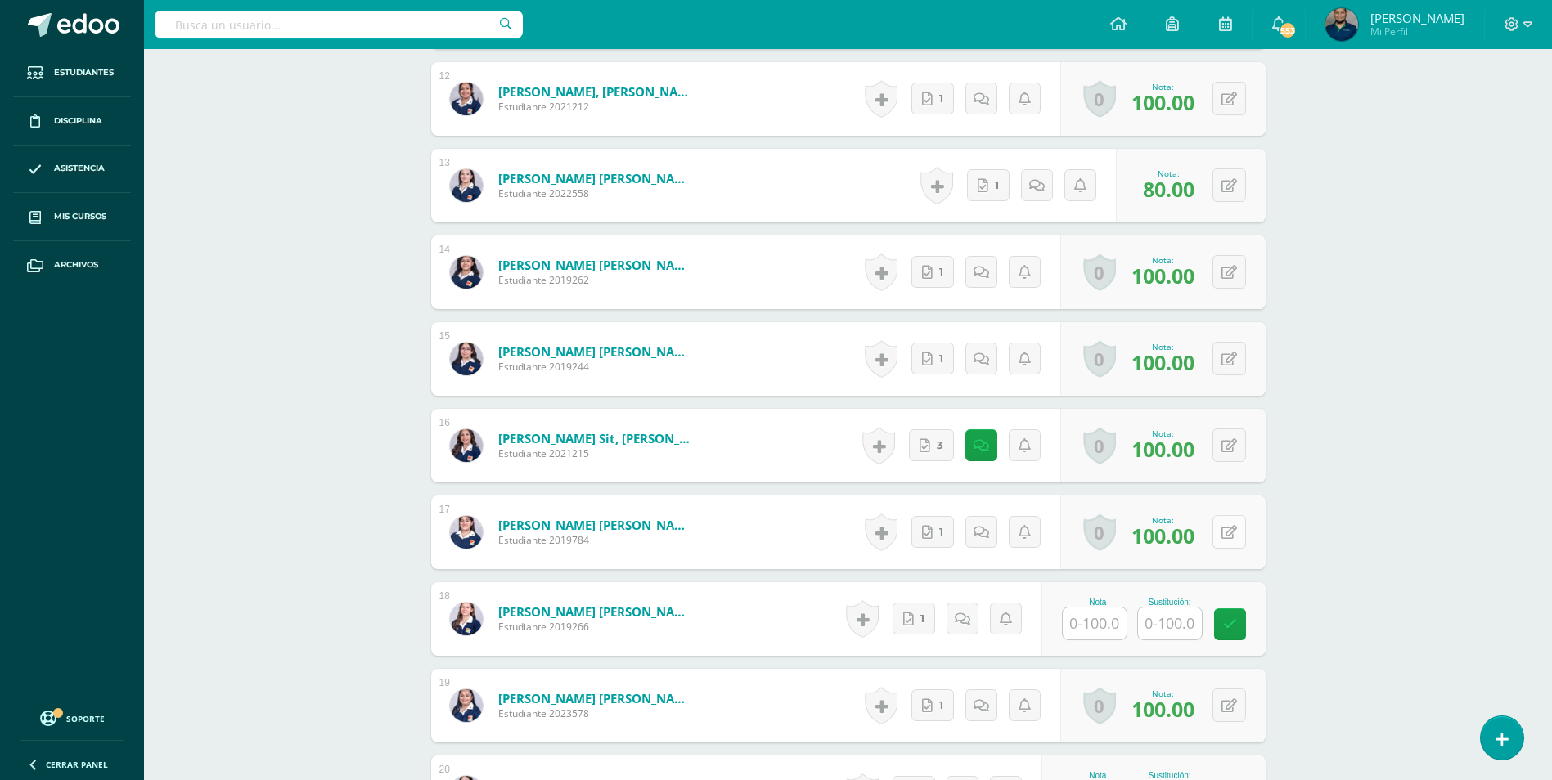
scroll to position [1802, 0]
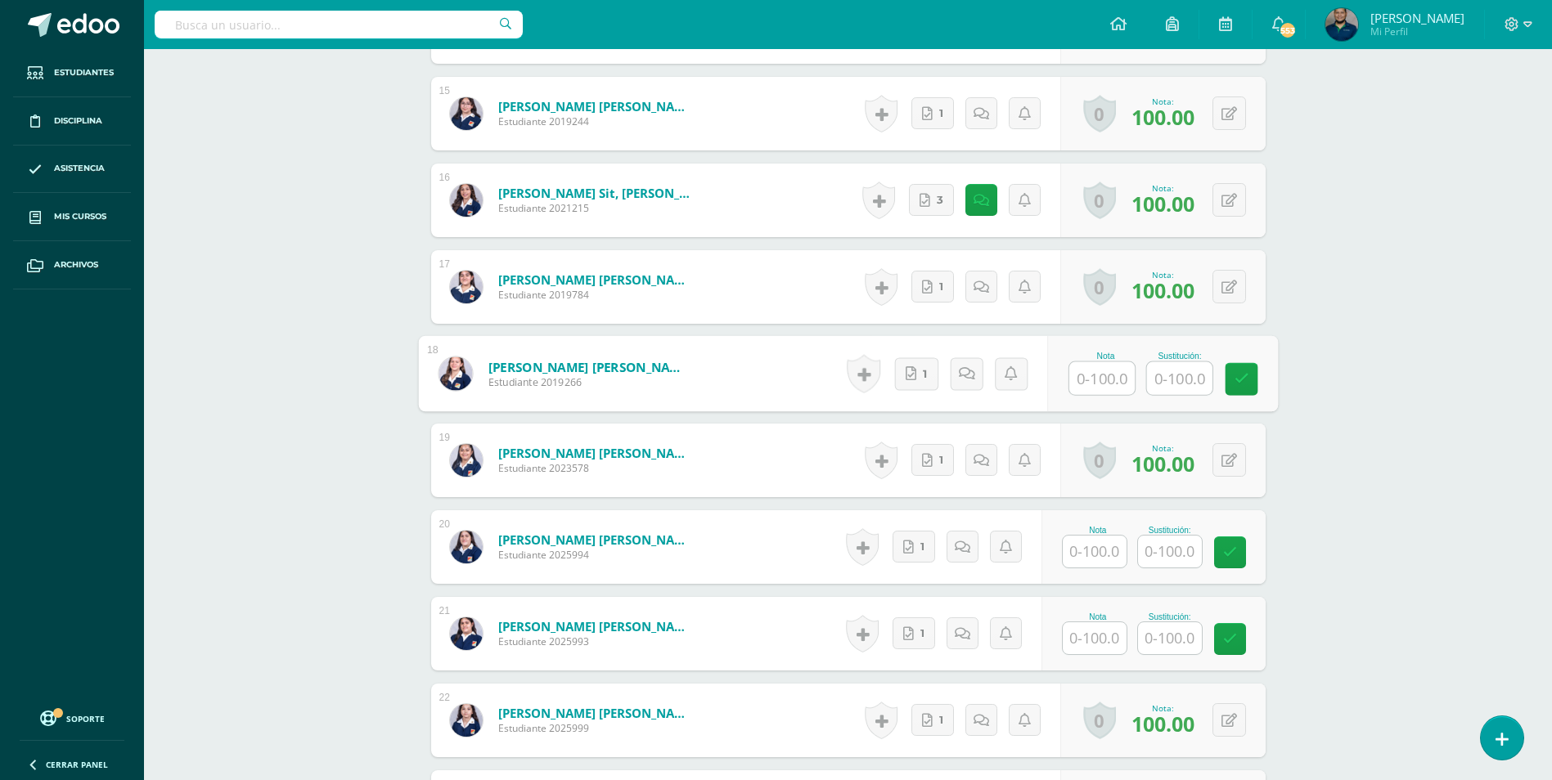
click at [1076, 391] on input "text" at bounding box center [1101, 378] width 65 height 33
type input "100"
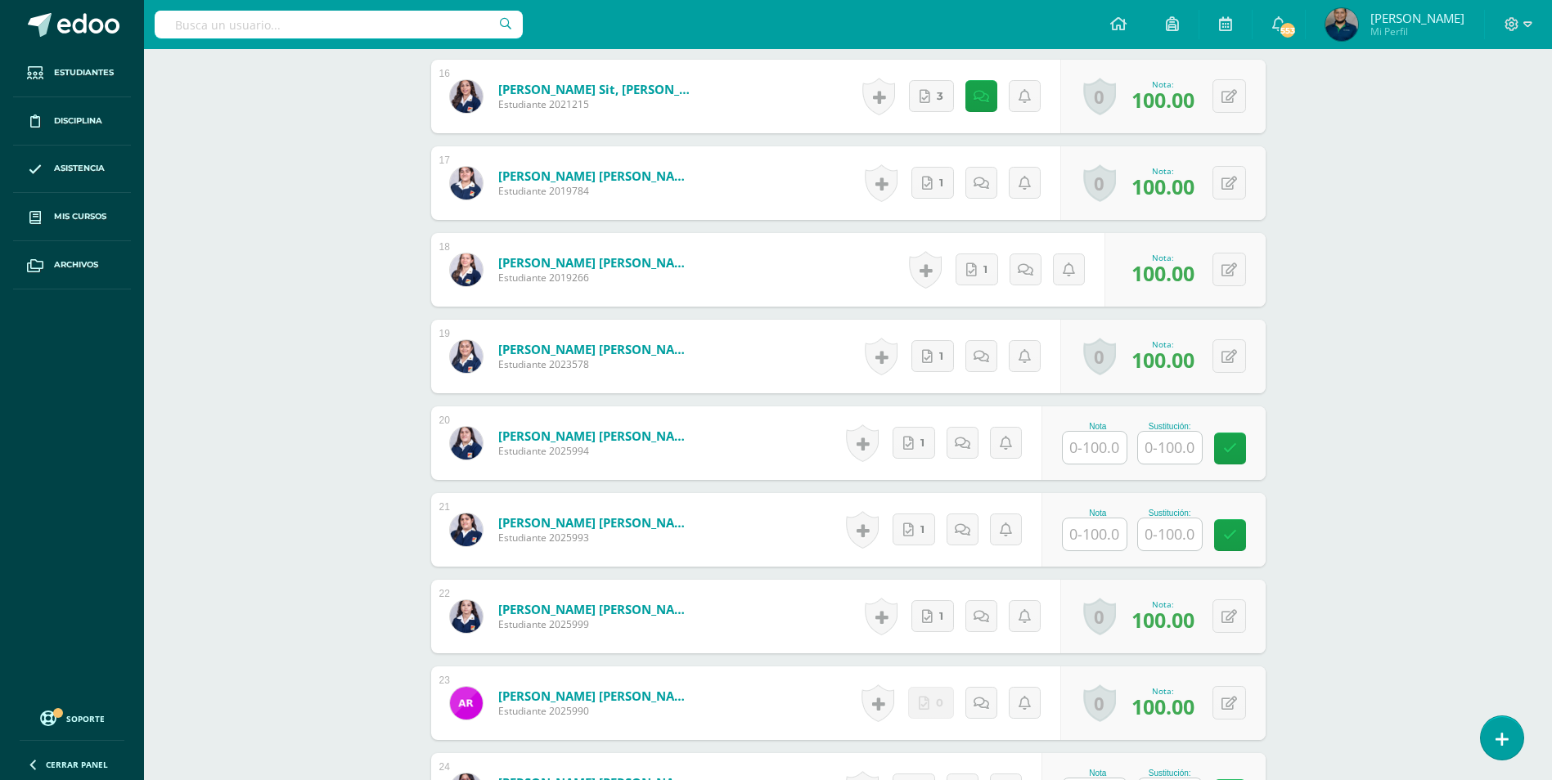
scroll to position [2048, 0]
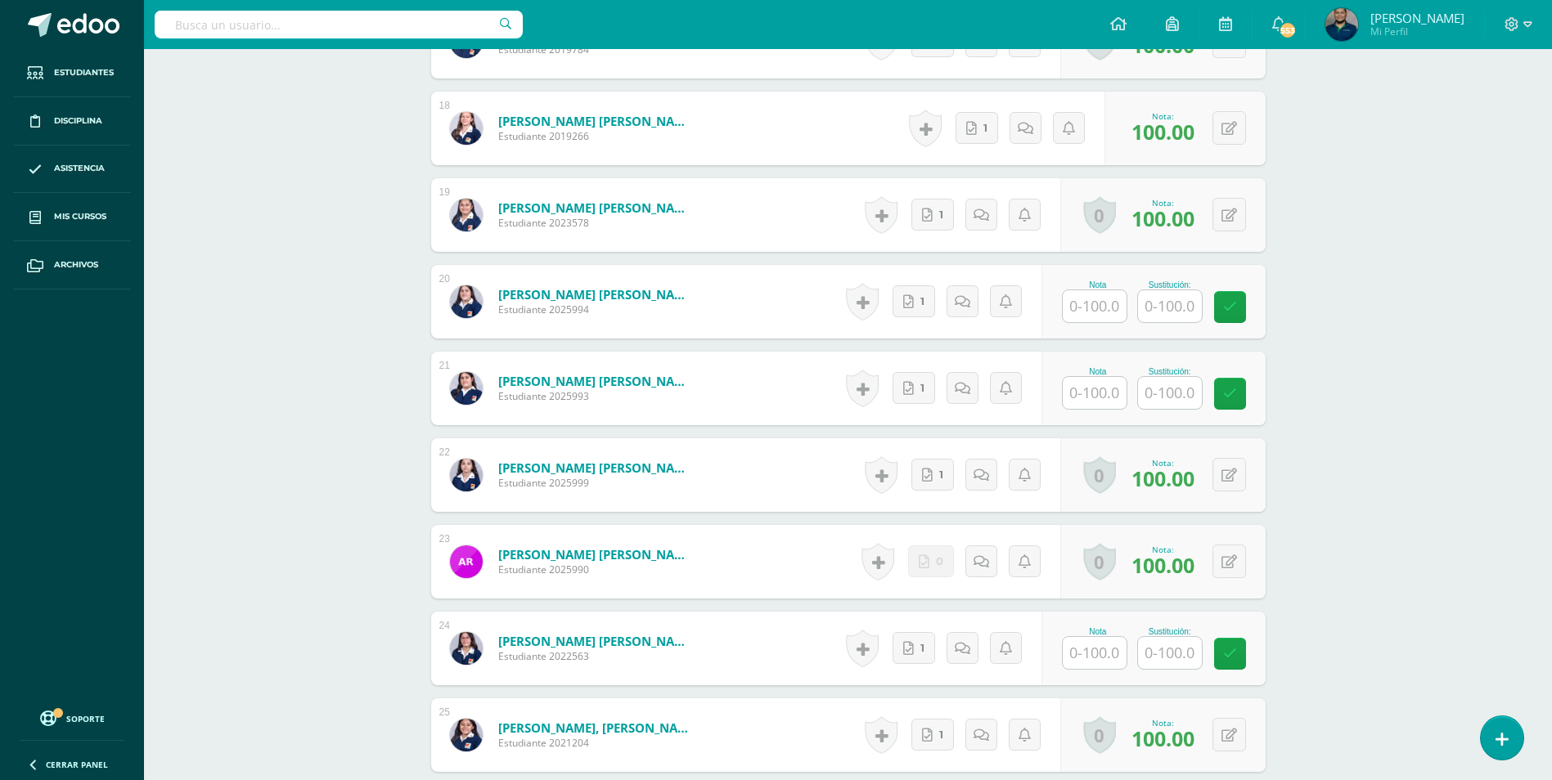
click at [1099, 309] on input "text" at bounding box center [1095, 306] width 64 height 32
drag, startPoint x: 1115, startPoint y: 308, endPoint x: 1010, endPoint y: 304, distance: 105.6
click at [1010, 304] on form "Rodríguez Urrea, Fátima María Estudiante 2025994 Nota 100 Sustitución:" at bounding box center [848, 302] width 860 height 76
type input "0"
click at [1194, 295] on input "text" at bounding box center [1178, 306] width 65 height 33
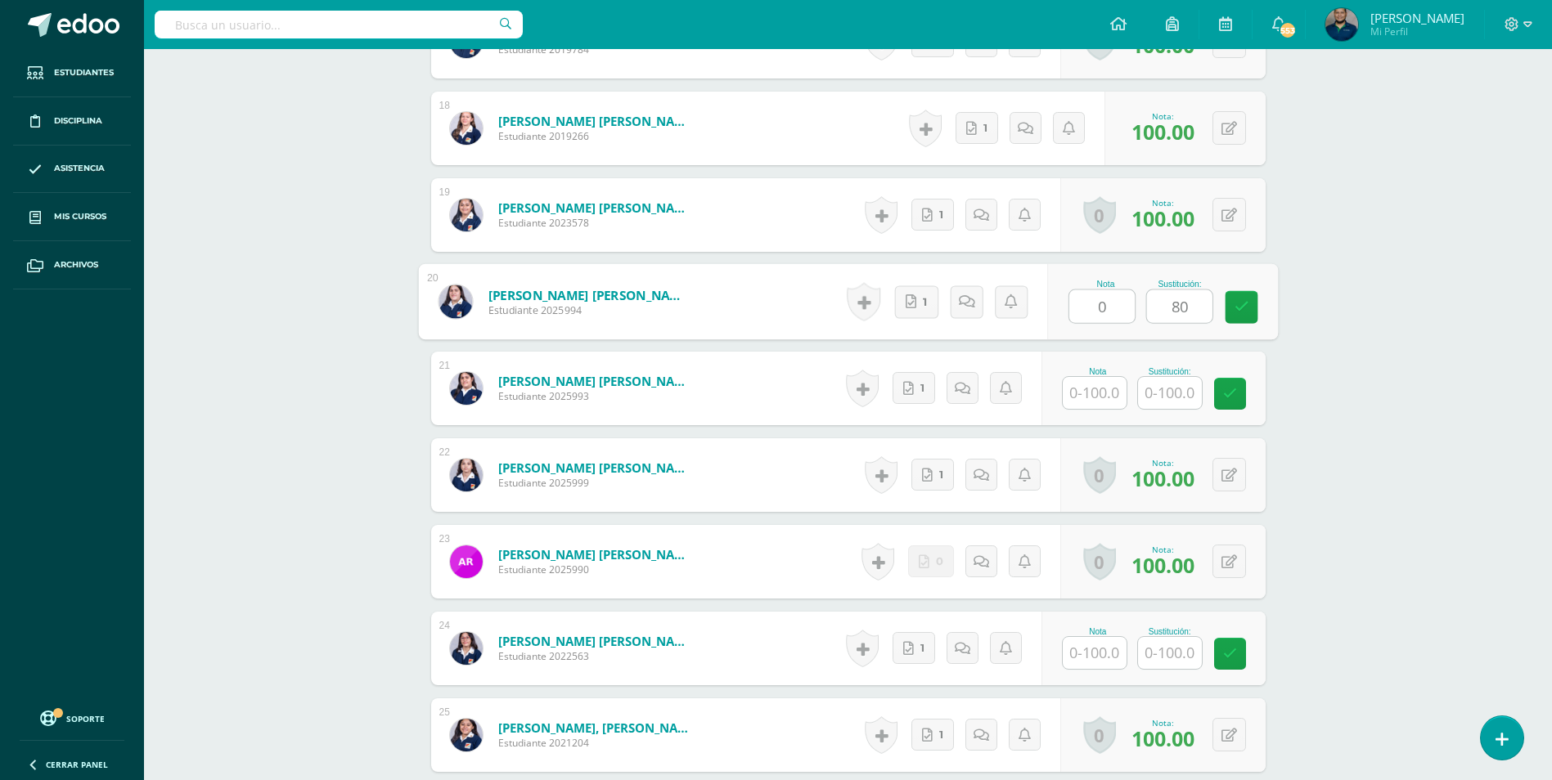
type input "80"
click at [1120, 392] on input "text" at bounding box center [1101, 393] width 65 height 33
type input "0"
click at [1172, 389] on input "text" at bounding box center [1178, 393] width 65 height 33
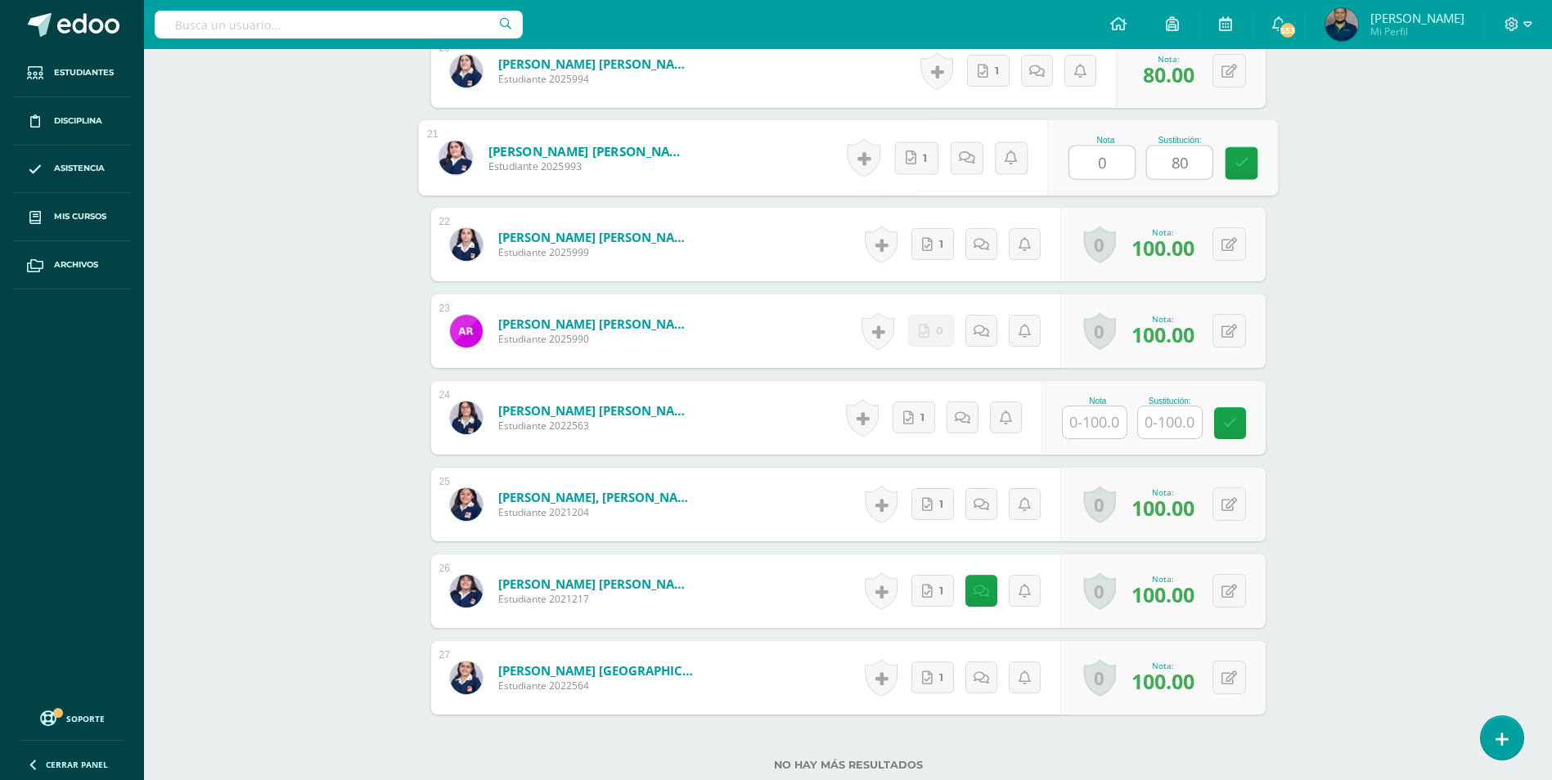
scroll to position [2293, 0]
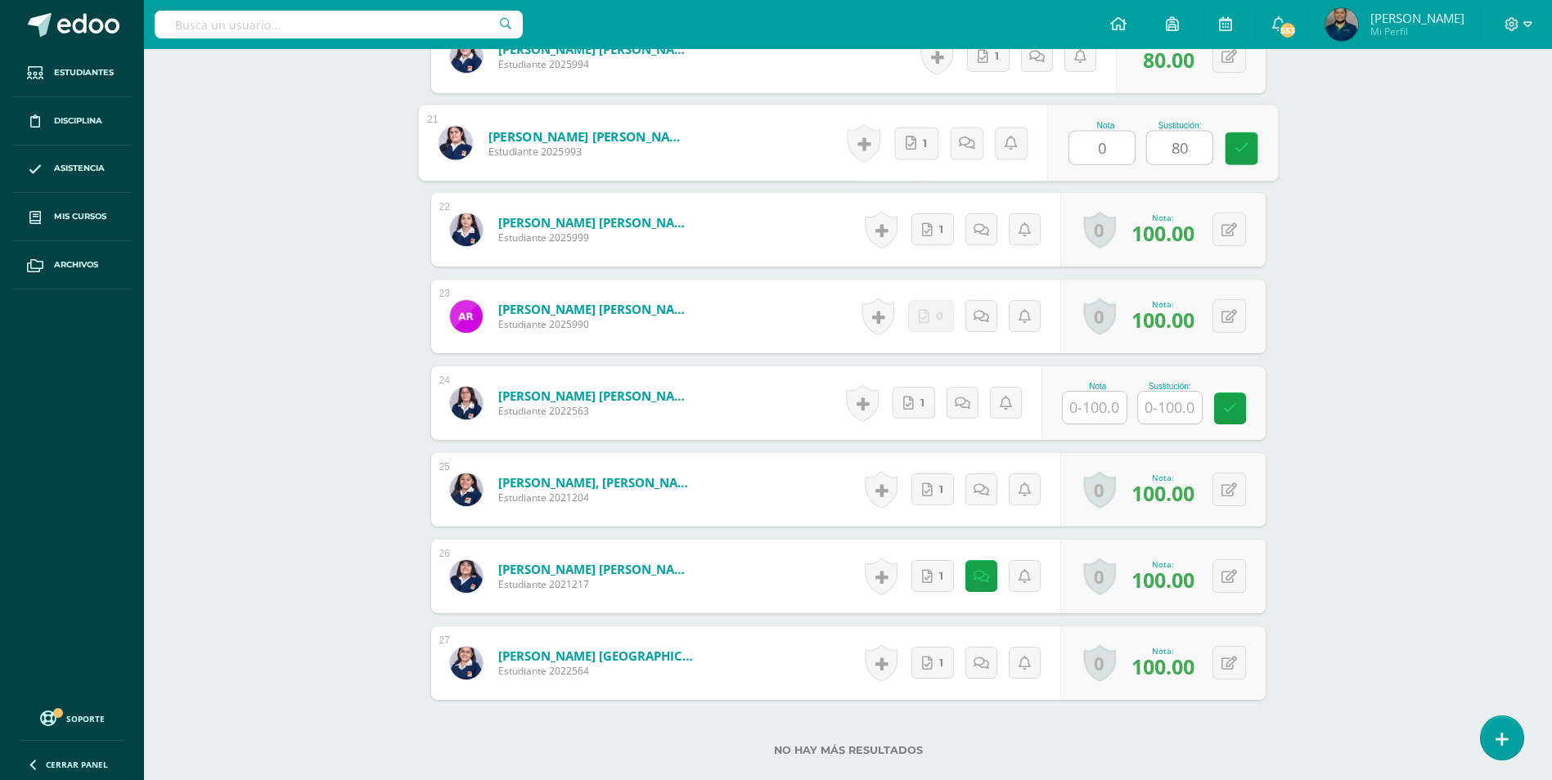
type input "80"
click at [1110, 408] on input "text" at bounding box center [1095, 408] width 64 height 32
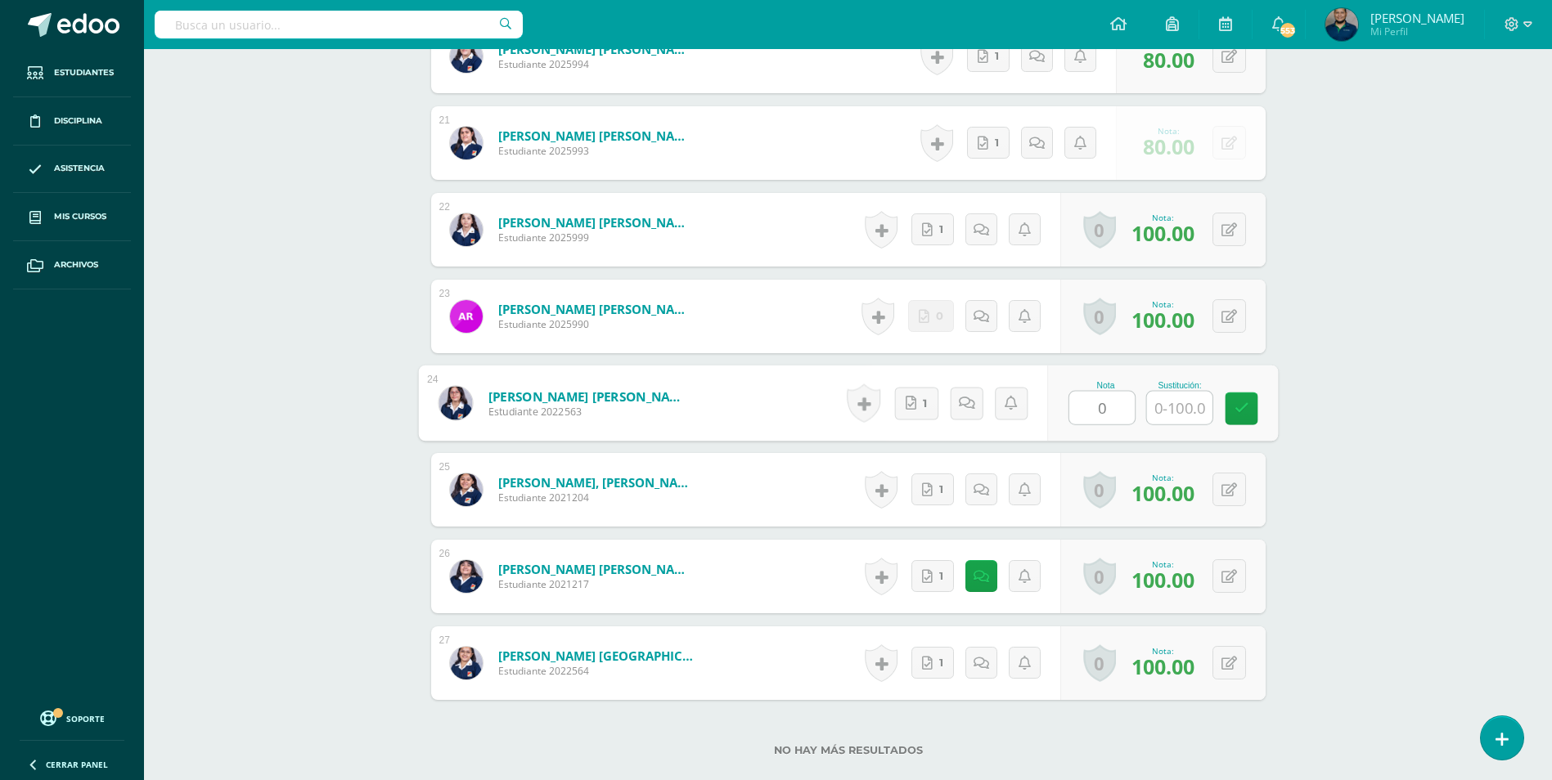
type input "0"
click at [1191, 407] on input "text" at bounding box center [1178, 408] width 65 height 33
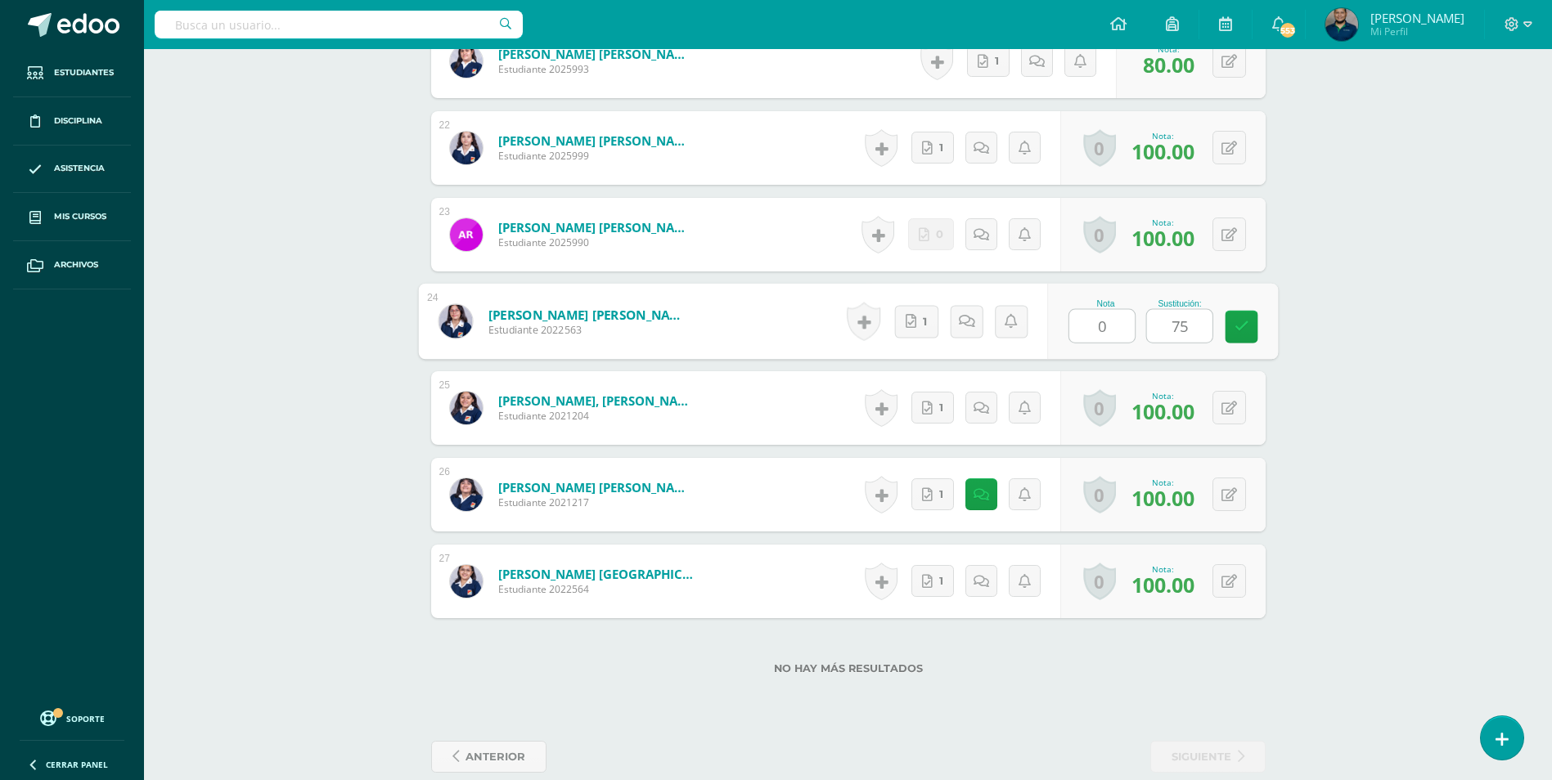
scroll to position [2400, 0]
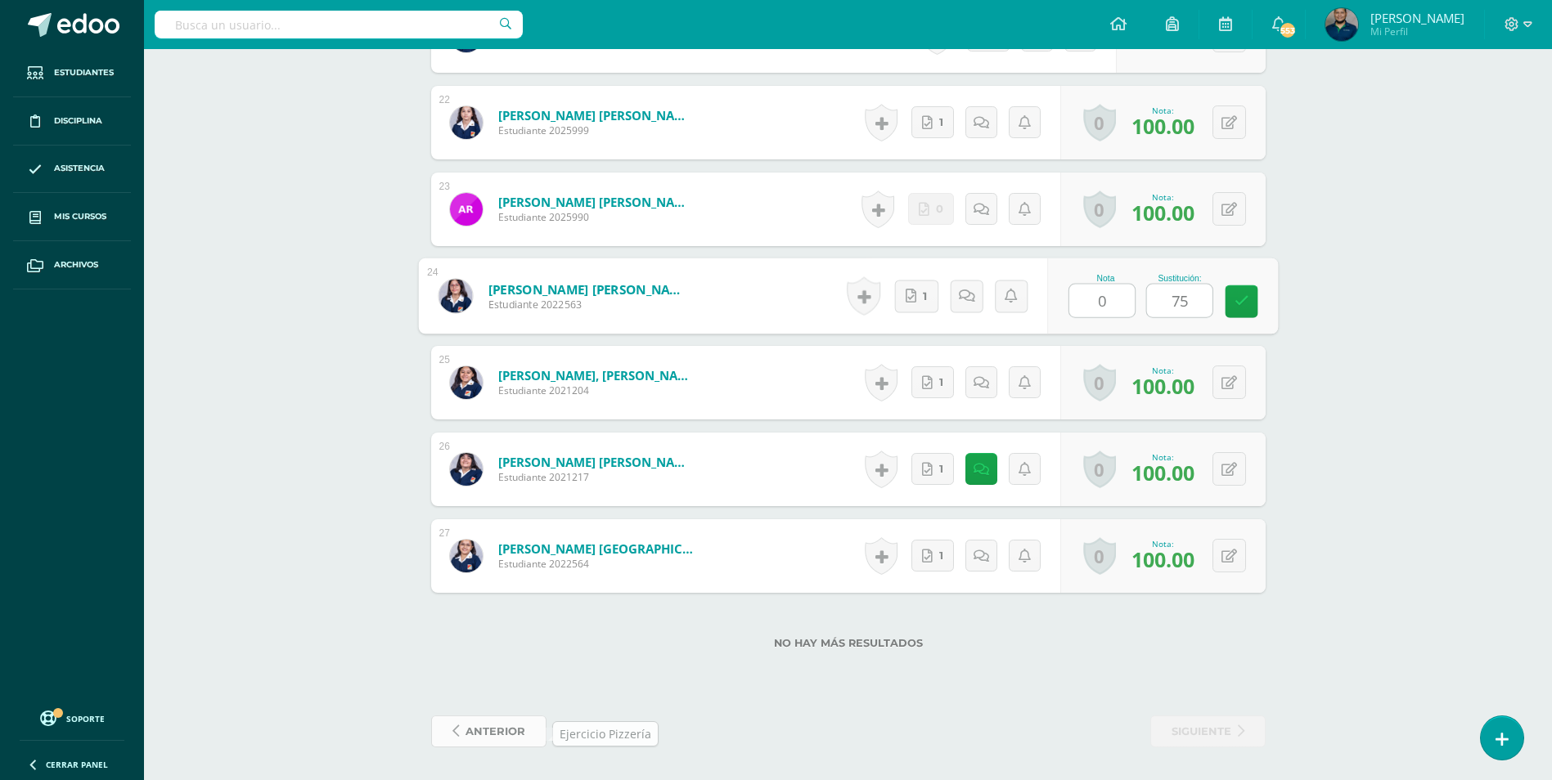
type input "75"
click at [515, 726] on span "anterior" at bounding box center [495, 732] width 60 height 30
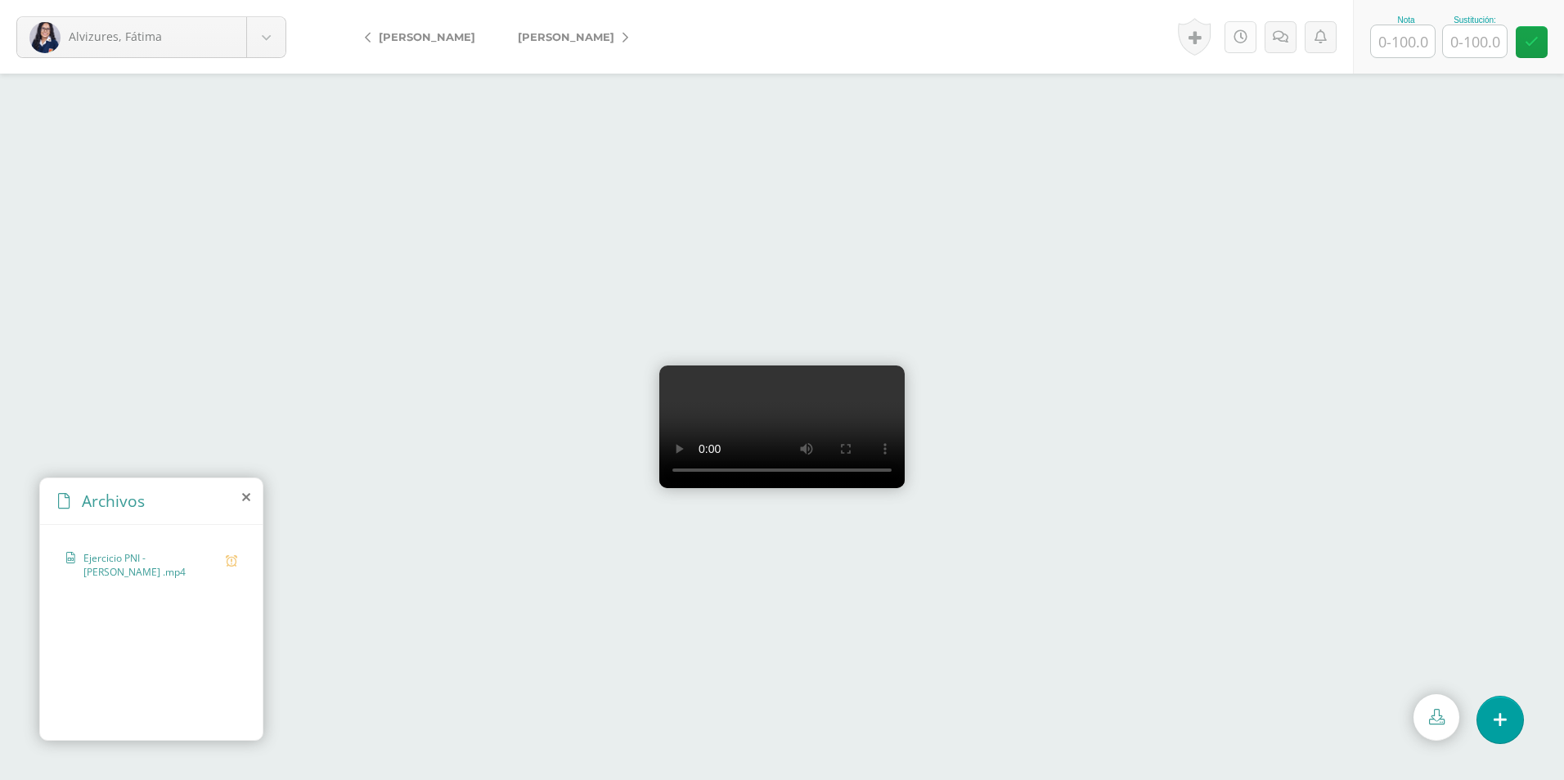
click at [1248, 40] on link at bounding box center [1241, 37] width 32 height 32
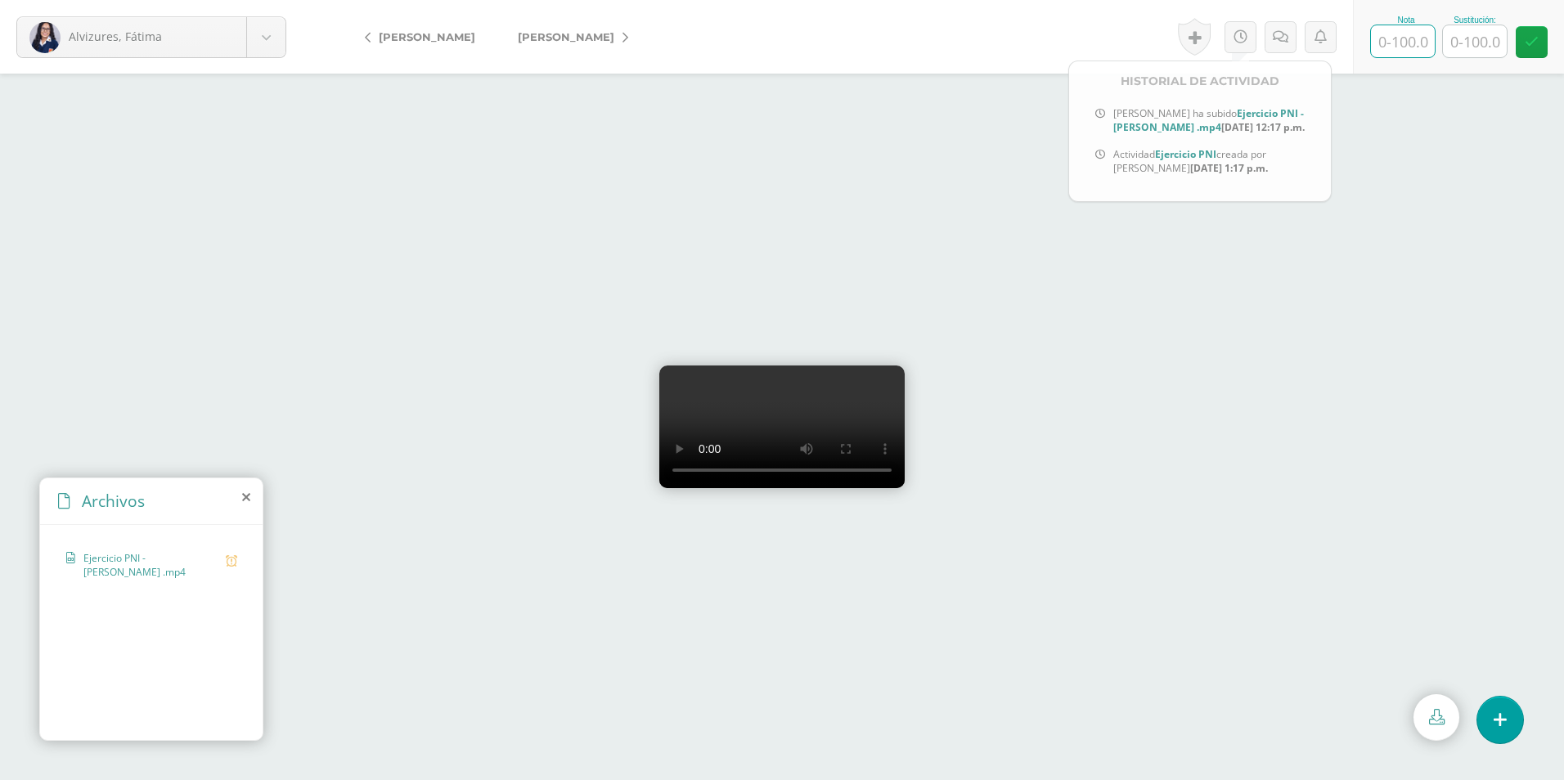
click at [1409, 45] on input "text" at bounding box center [1403, 41] width 64 height 32
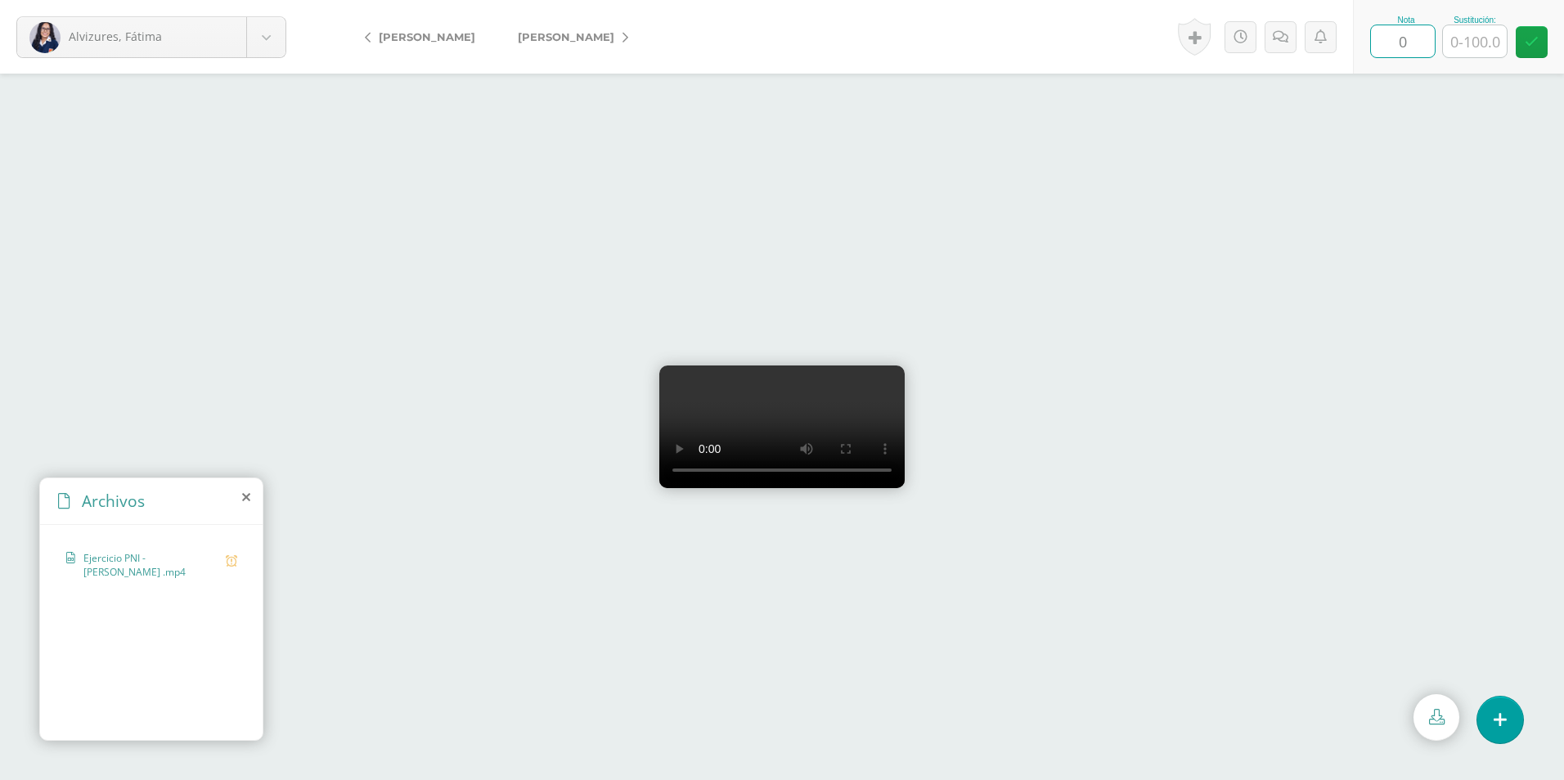
type input "0"
click at [1482, 41] on input "8" at bounding box center [1475, 41] width 64 height 32
type input "80"
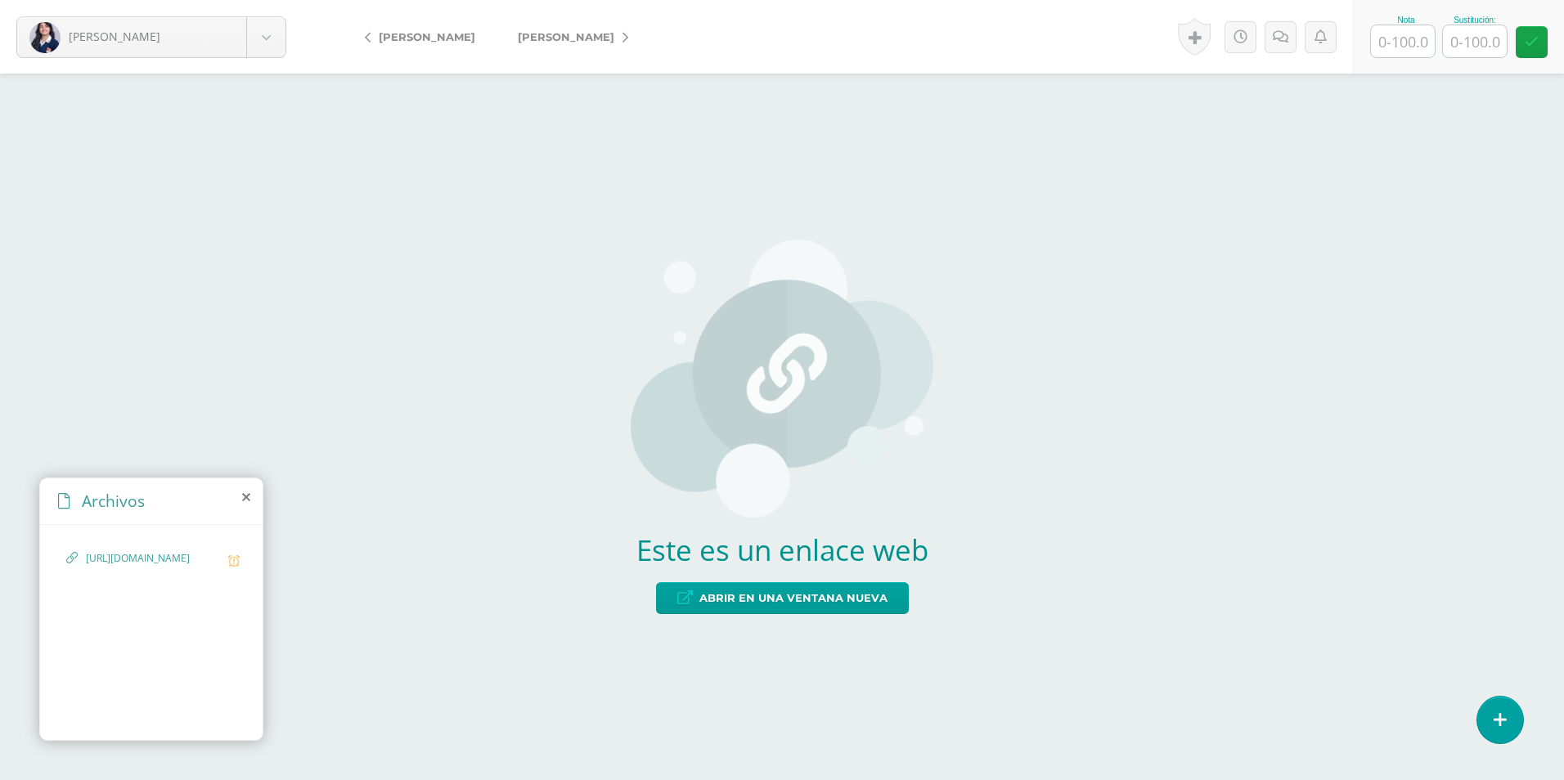
click at [1410, 38] on input "text" at bounding box center [1403, 41] width 64 height 32
type input "100"
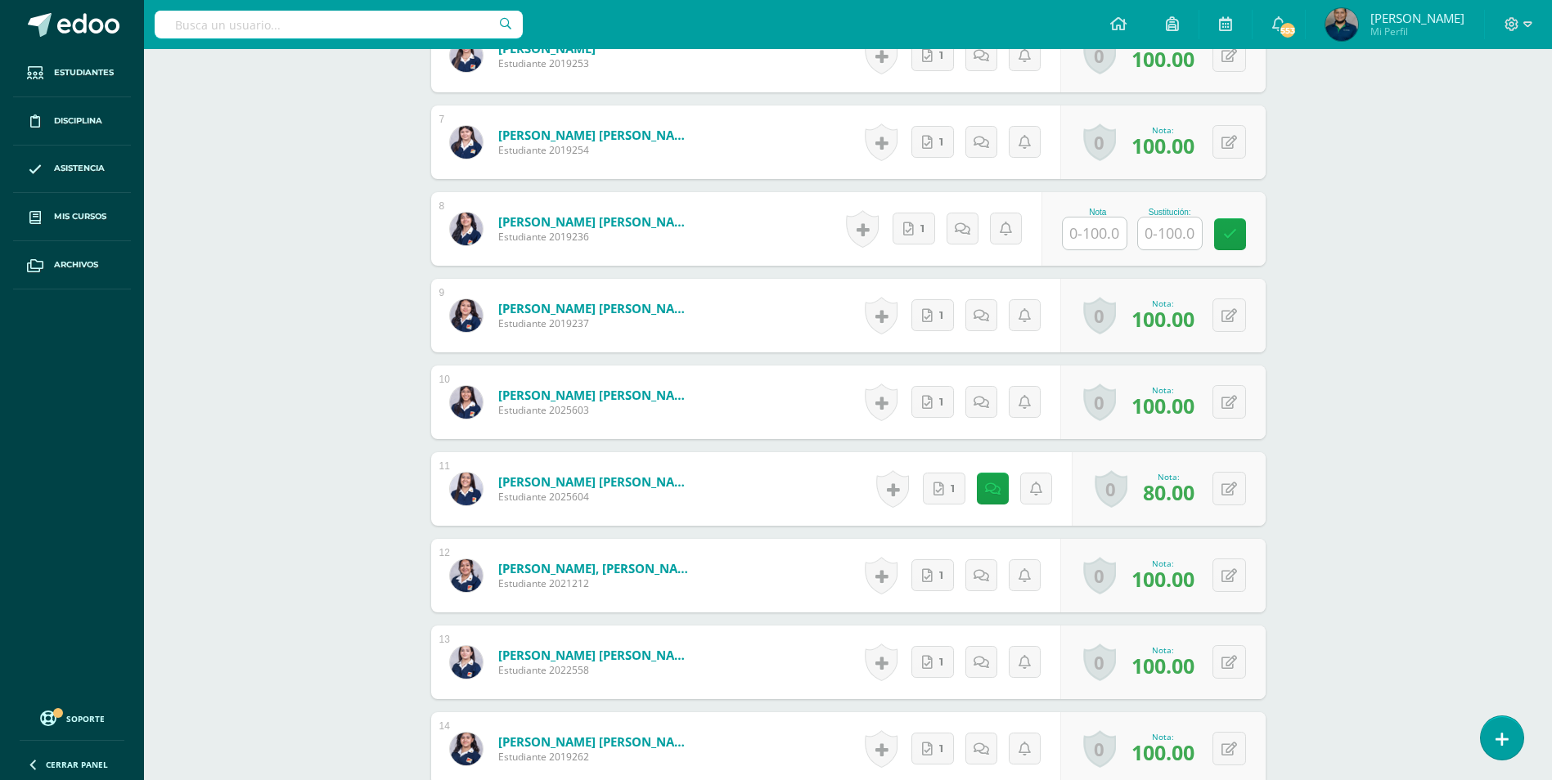
scroll to position [1065, 0]
click at [1094, 238] on input "text" at bounding box center [1095, 233] width 64 height 32
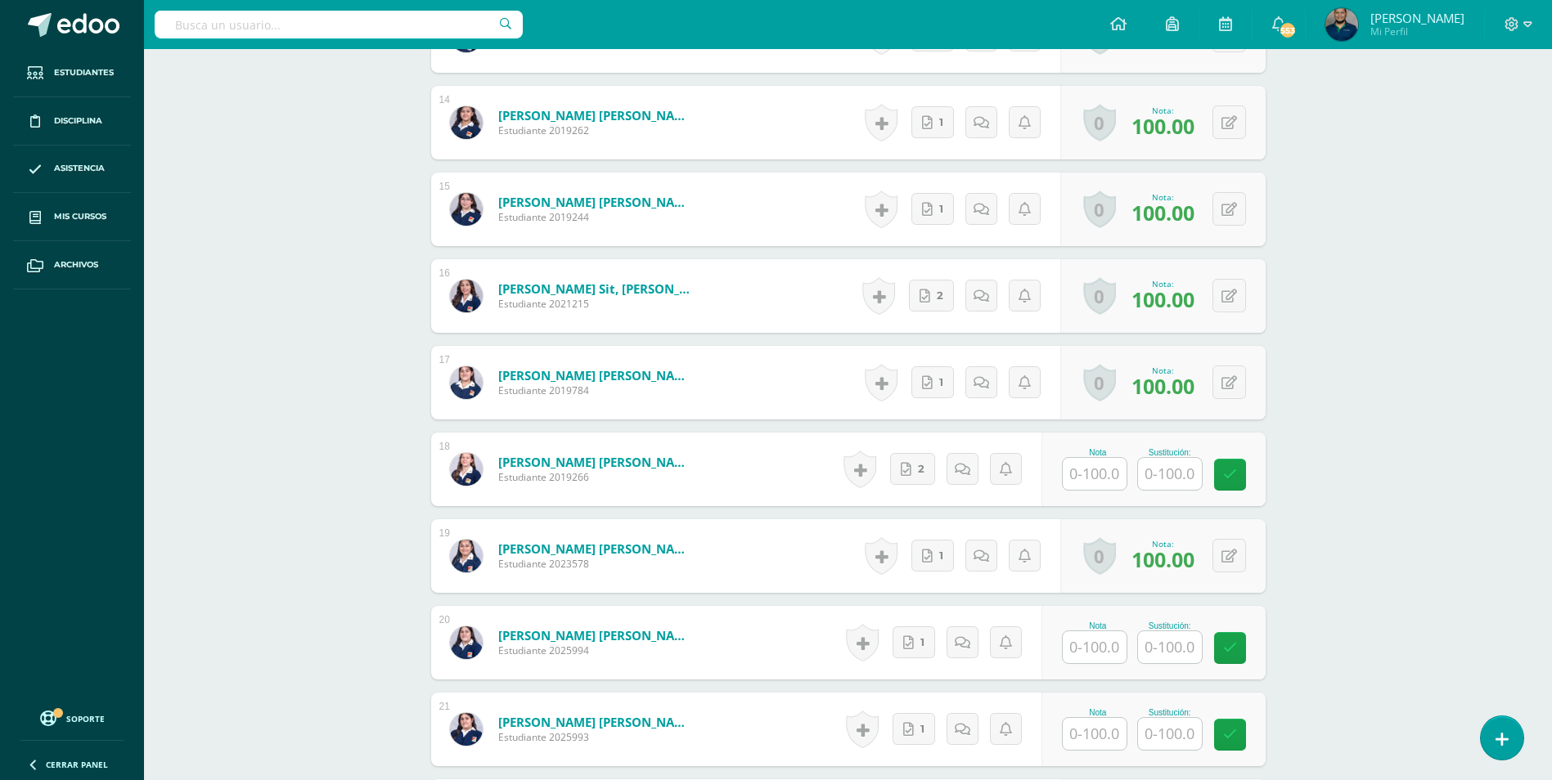
scroll to position [1720, 0]
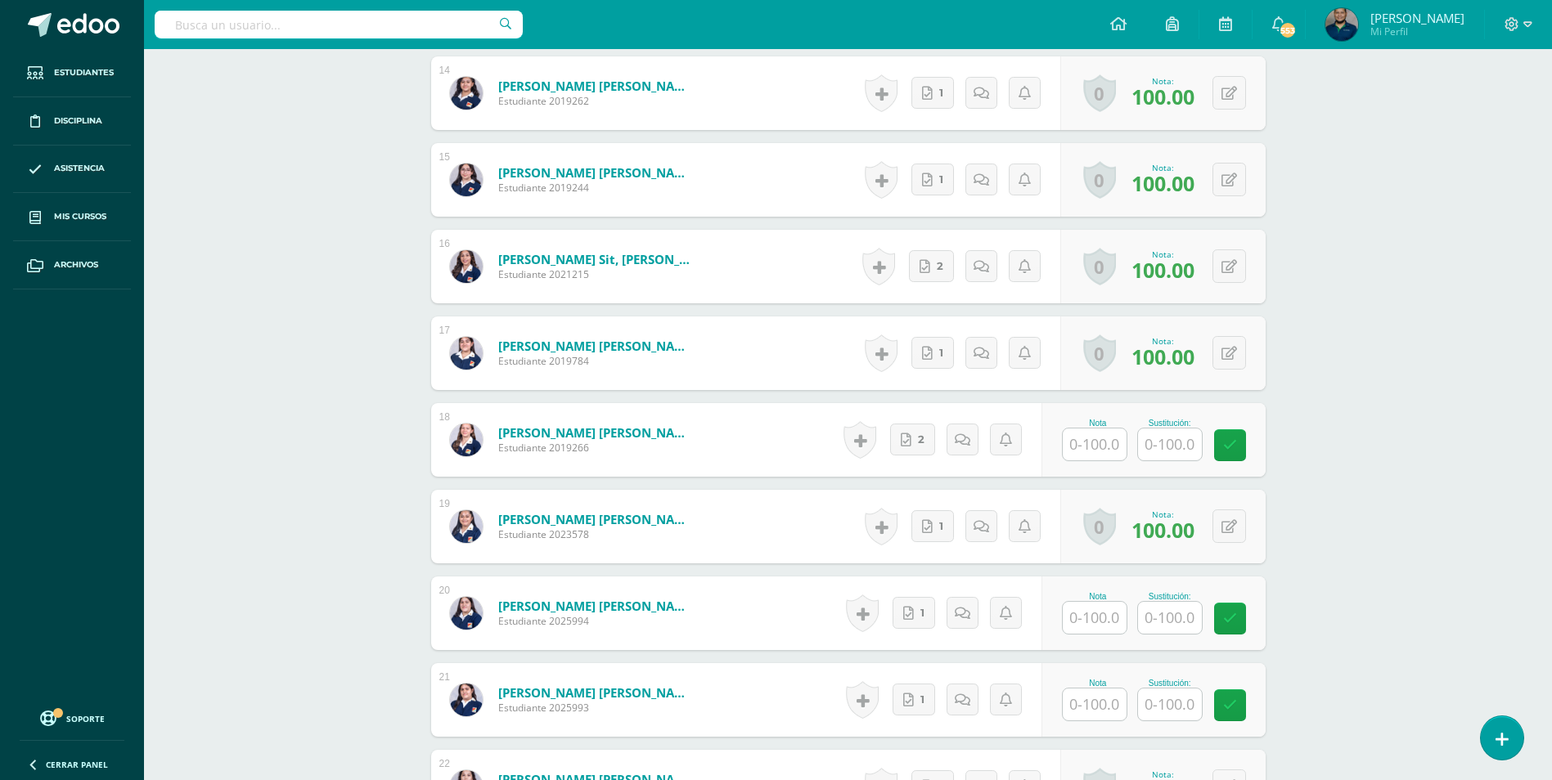
type input "100"
click at [1106, 438] on input "text" at bounding box center [1095, 445] width 64 height 32
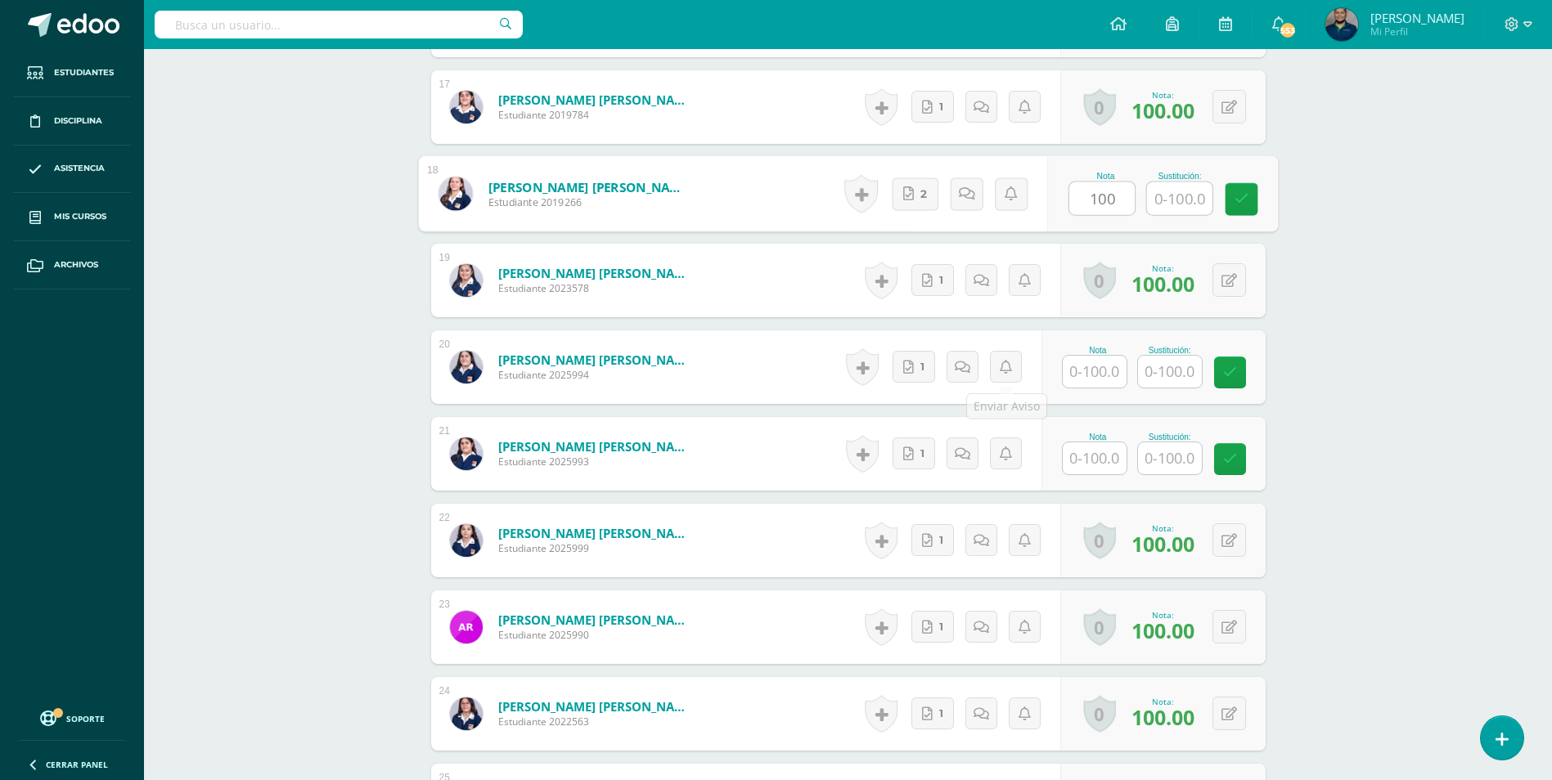
scroll to position [1966, 0]
type input "100"
click at [1097, 369] on input "text" at bounding box center [1095, 373] width 64 height 32
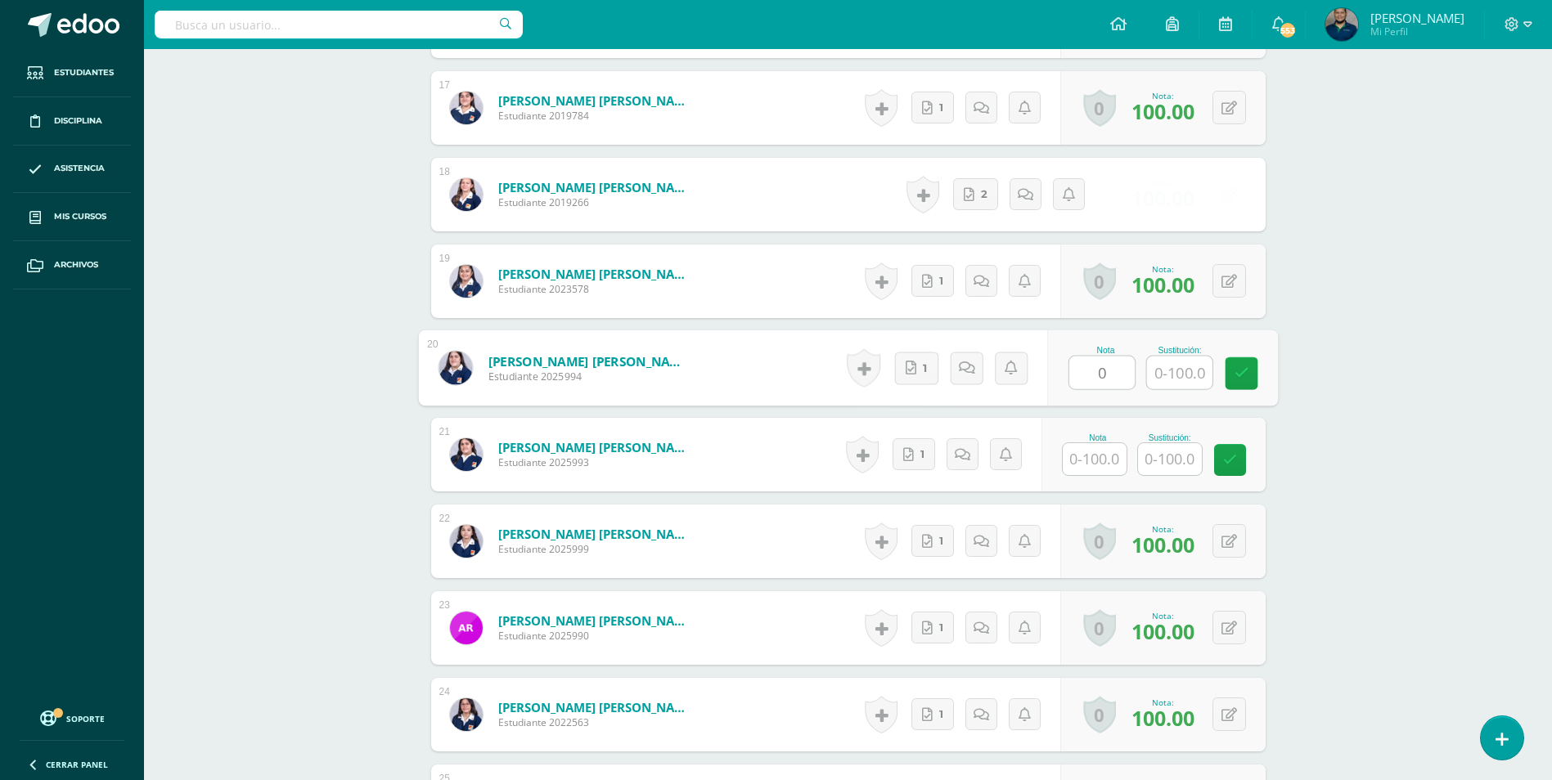
type input "0"
click at [1185, 371] on input "text" at bounding box center [1178, 373] width 65 height 33
type input "80"
click at [1099, 454] on input "text" at bounding box center [1095, 459] width 64 height 32
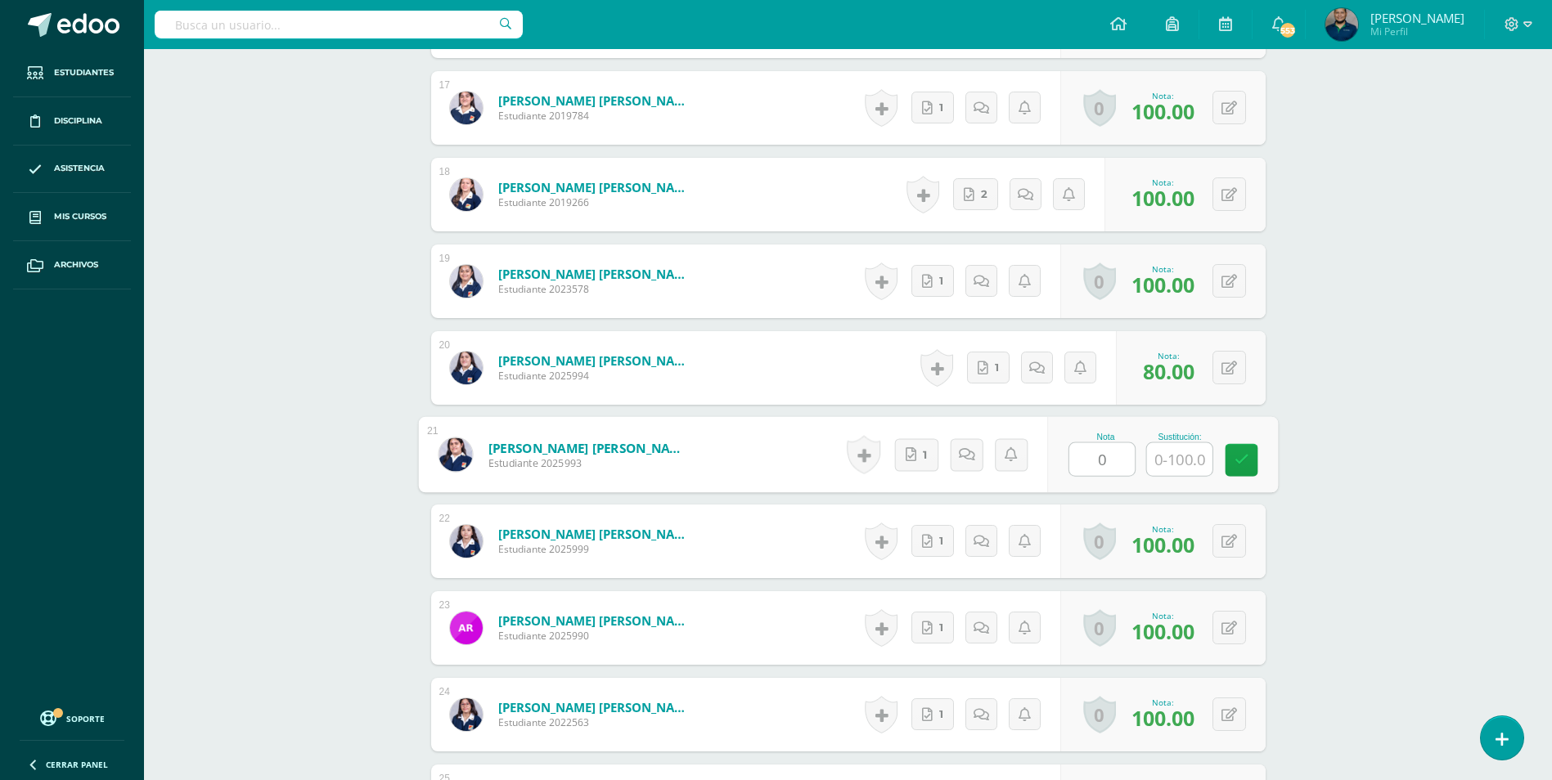
type input "0"
click at [1186, 469] on input "text" at bounding box center [1178, 459] width 65 height 33
type input "80"
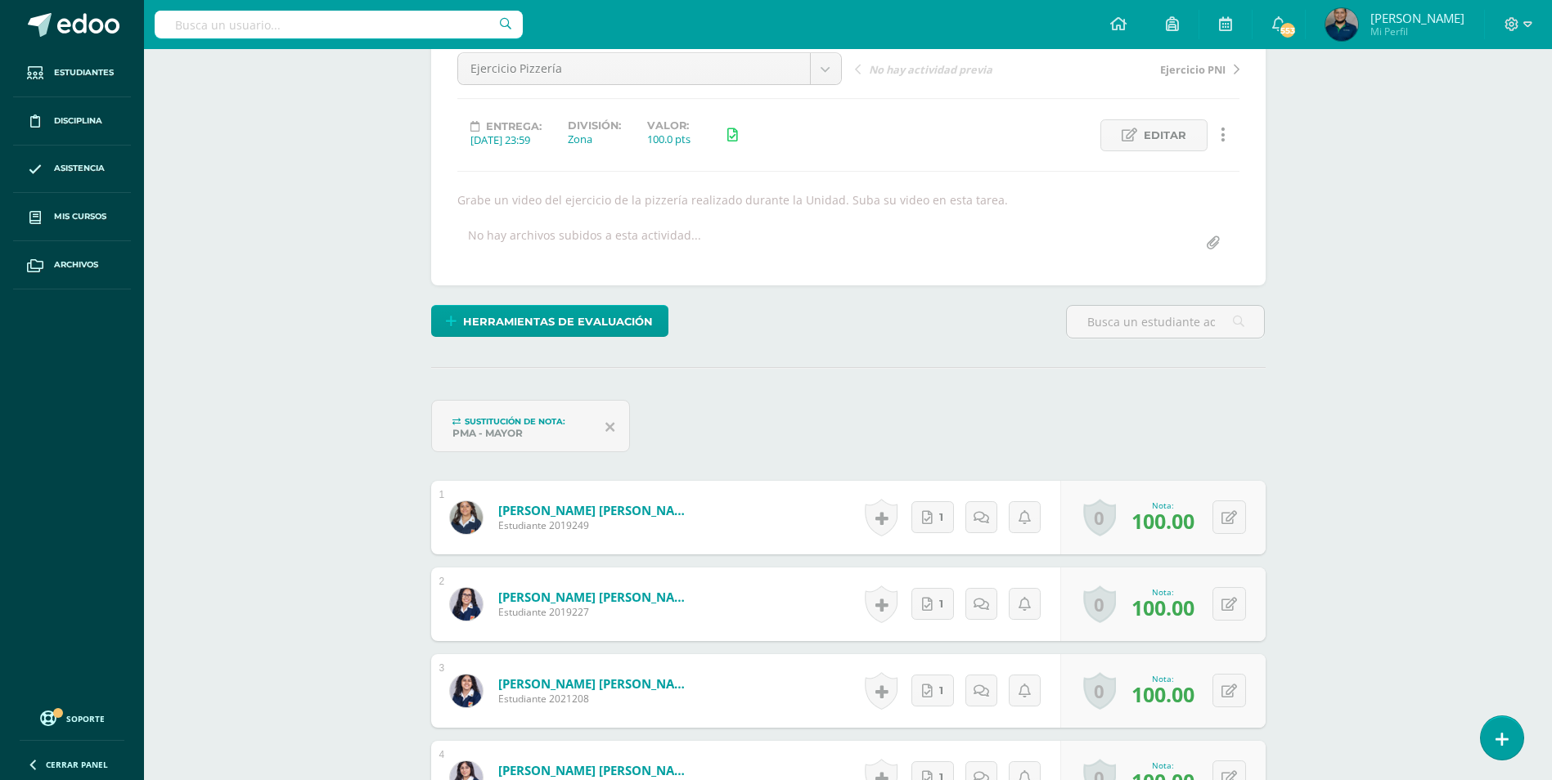
scroll to position [0, 0]
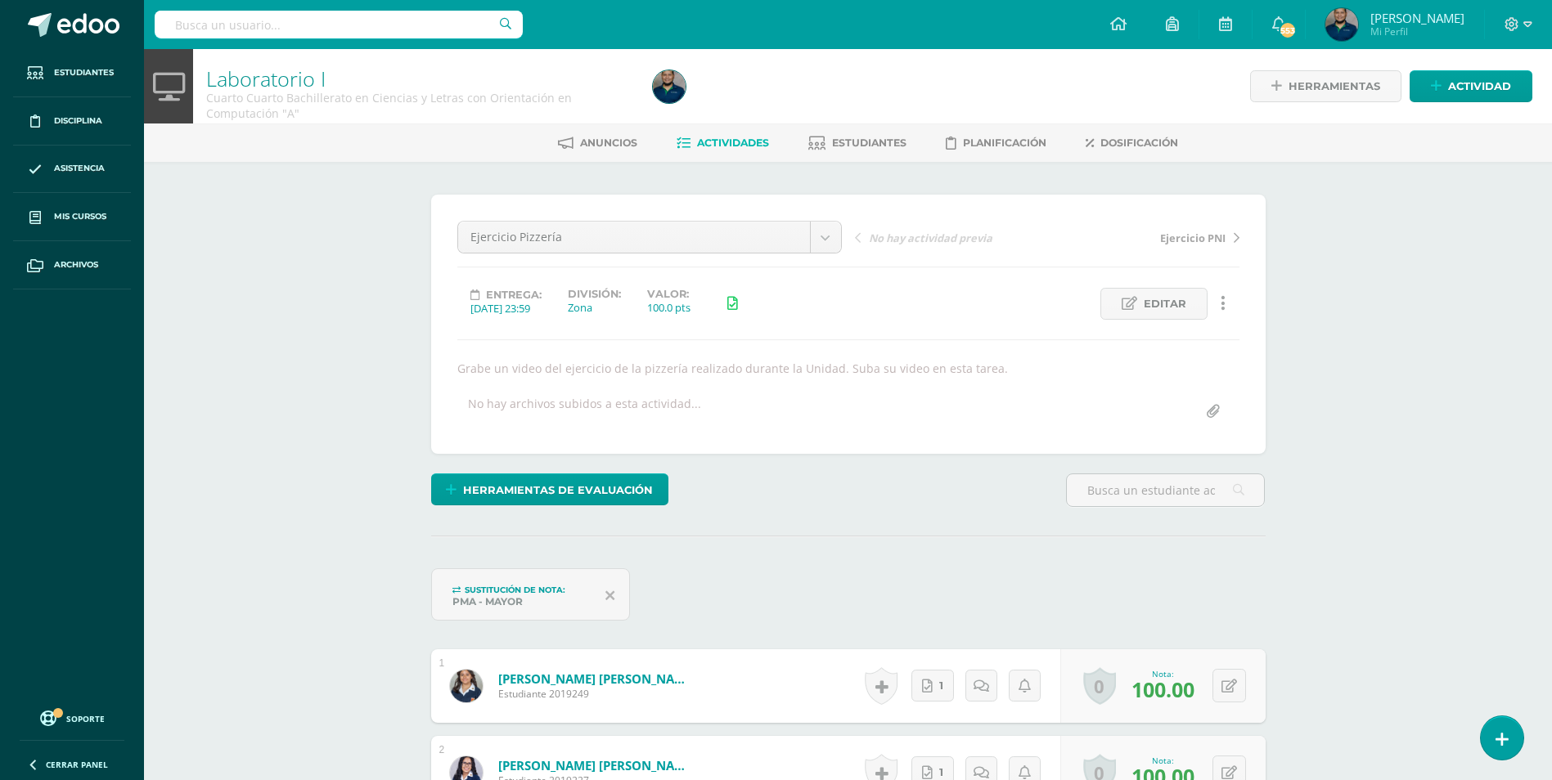
click at [1176, 239] on span "Ejercicio PNI" at bounding box center [1192, 238] width 65 height 15
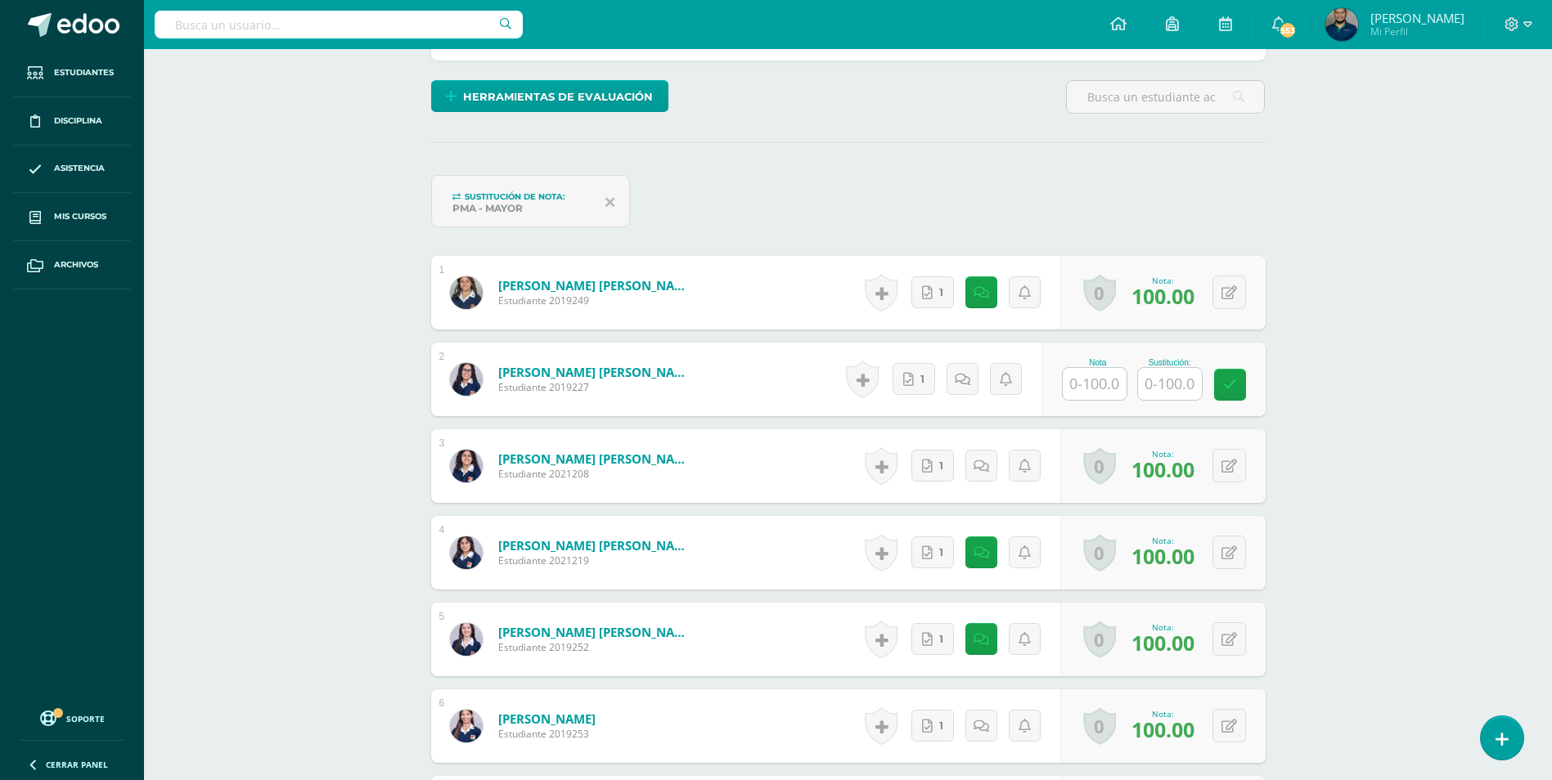
scroll to position [410, 0]
click at [1100, 380] on input "text" at bounding box center [1101, 383] width 65 height 33
type input "0"
type input "7"
click at [1168, 380] on input "7" at bounding box center [1178, 383] width 65 height 33
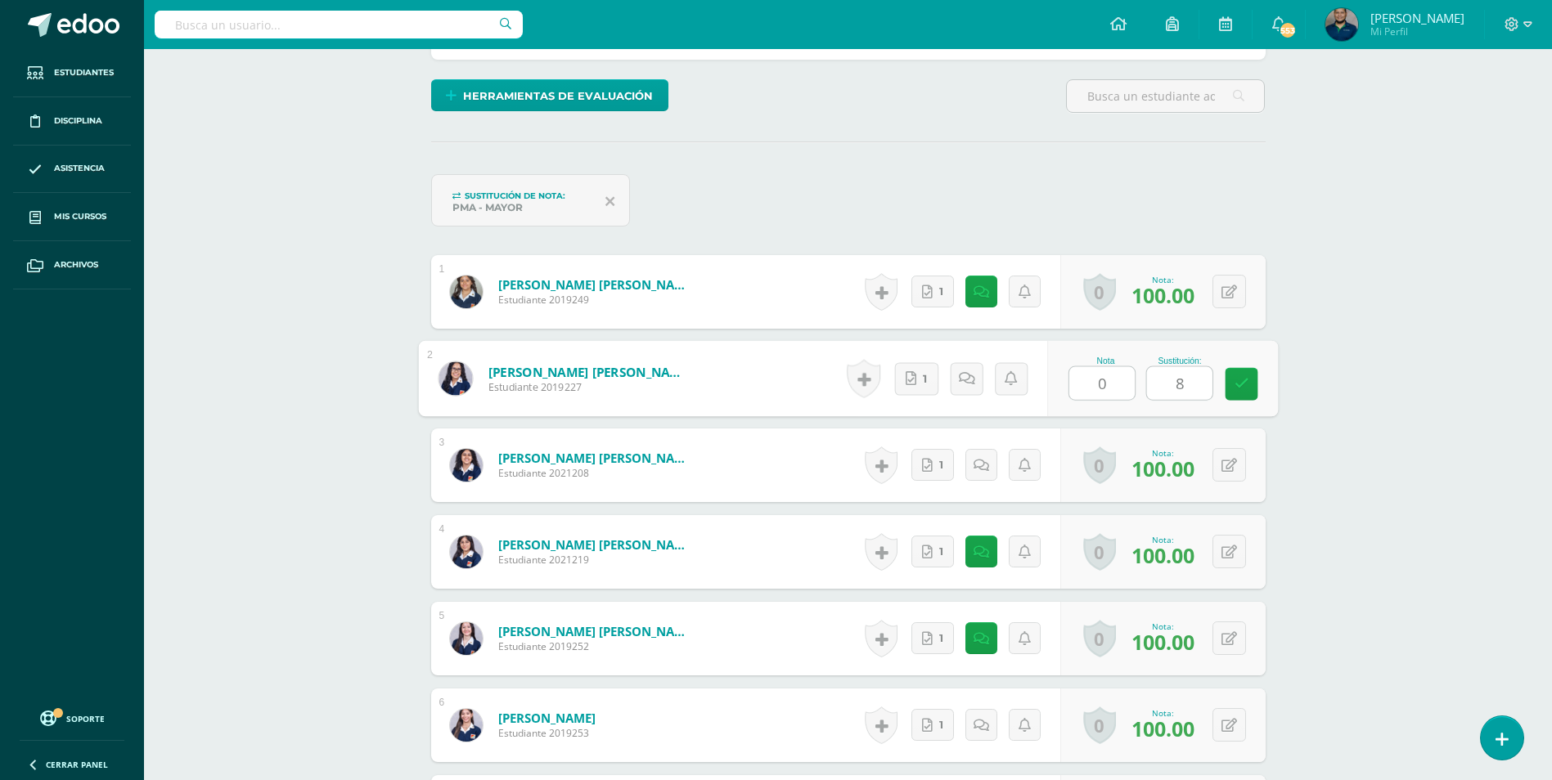
type input "80"
click at [1239, 392] on link at bounding box center [1241, 384] width 33 height 33
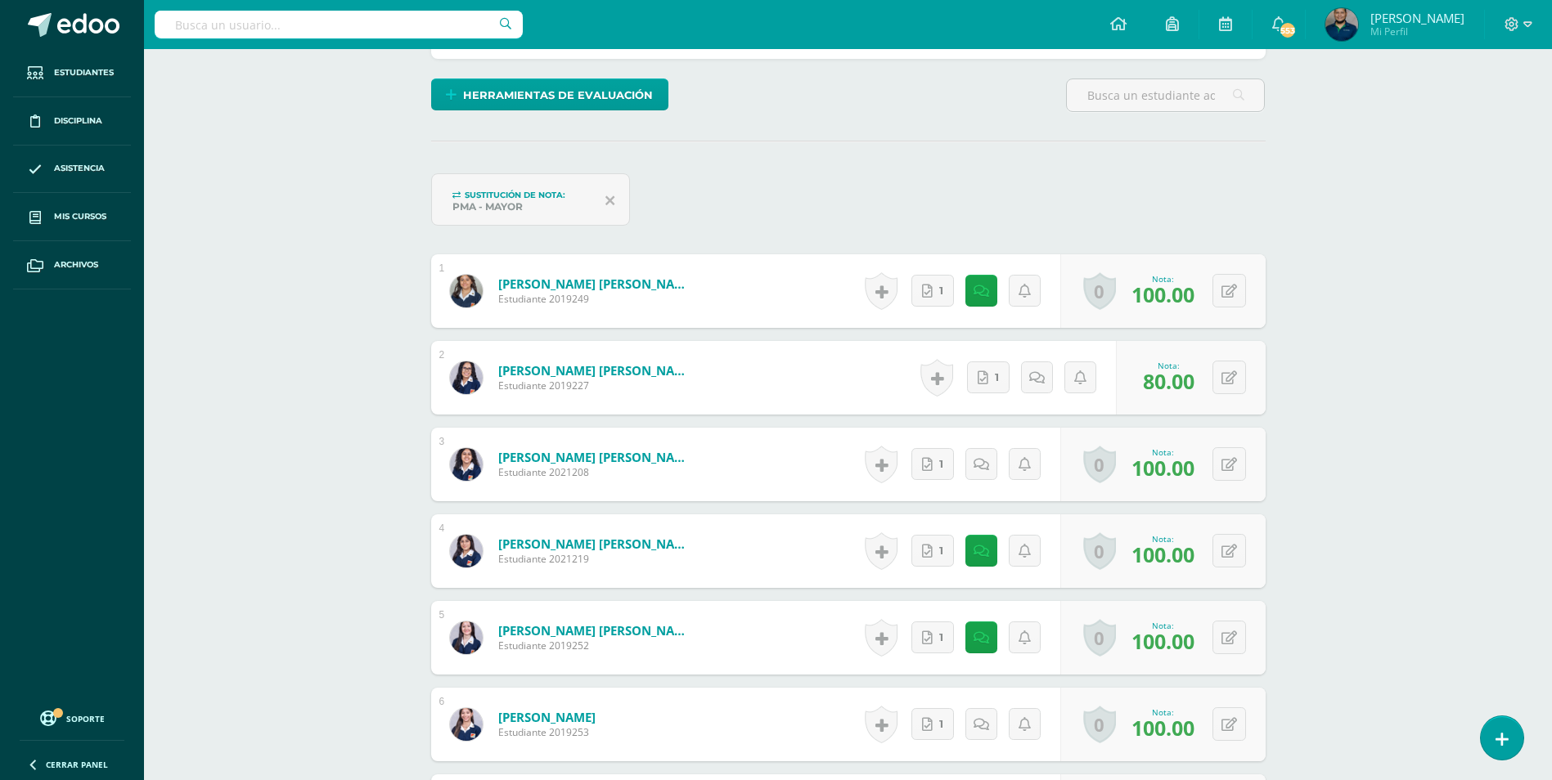
scroll to position [411, 0]
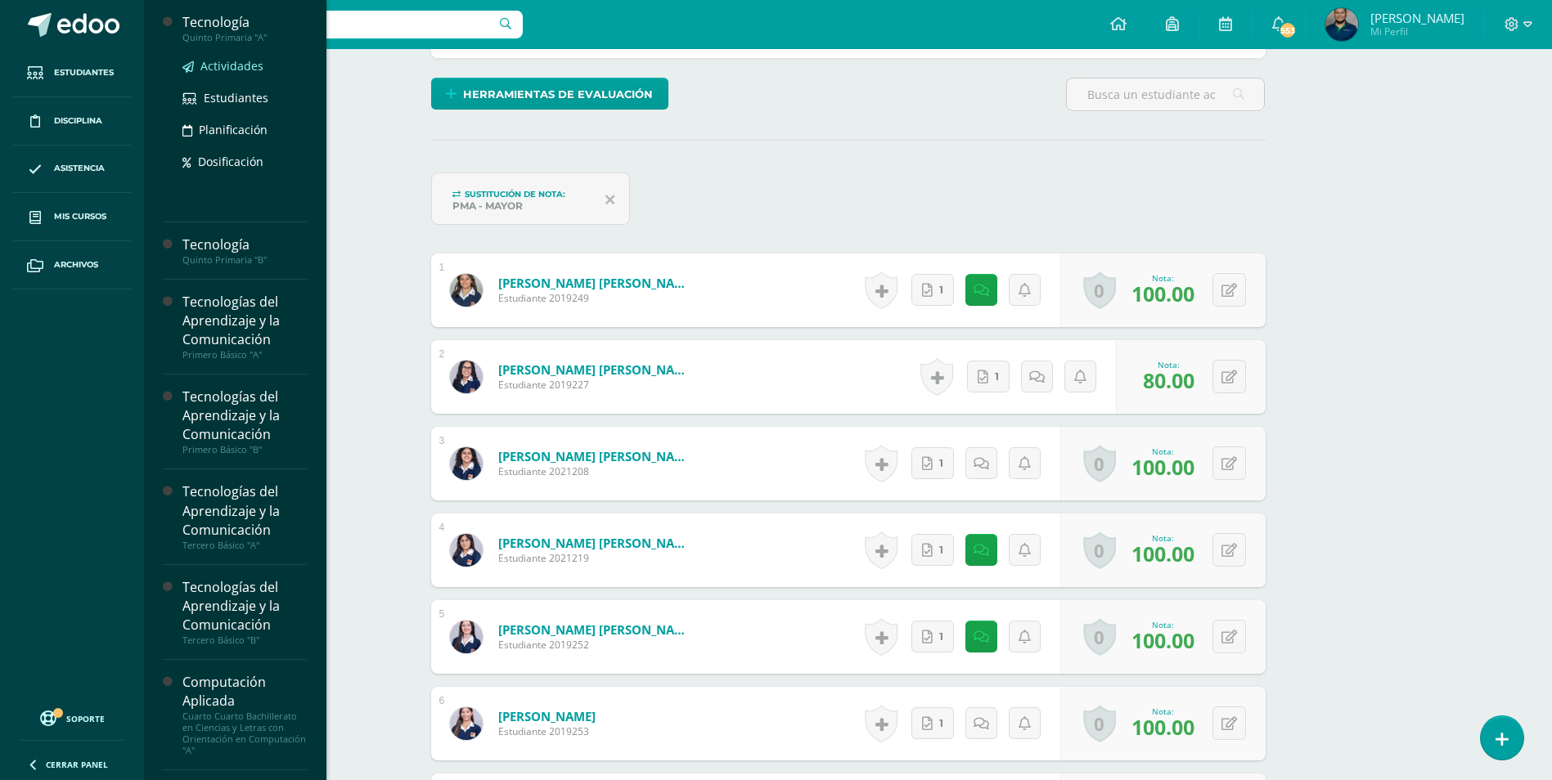
click at [236, 65] on span "Actividades" at bounding box center [231, 66] width 63 height 16
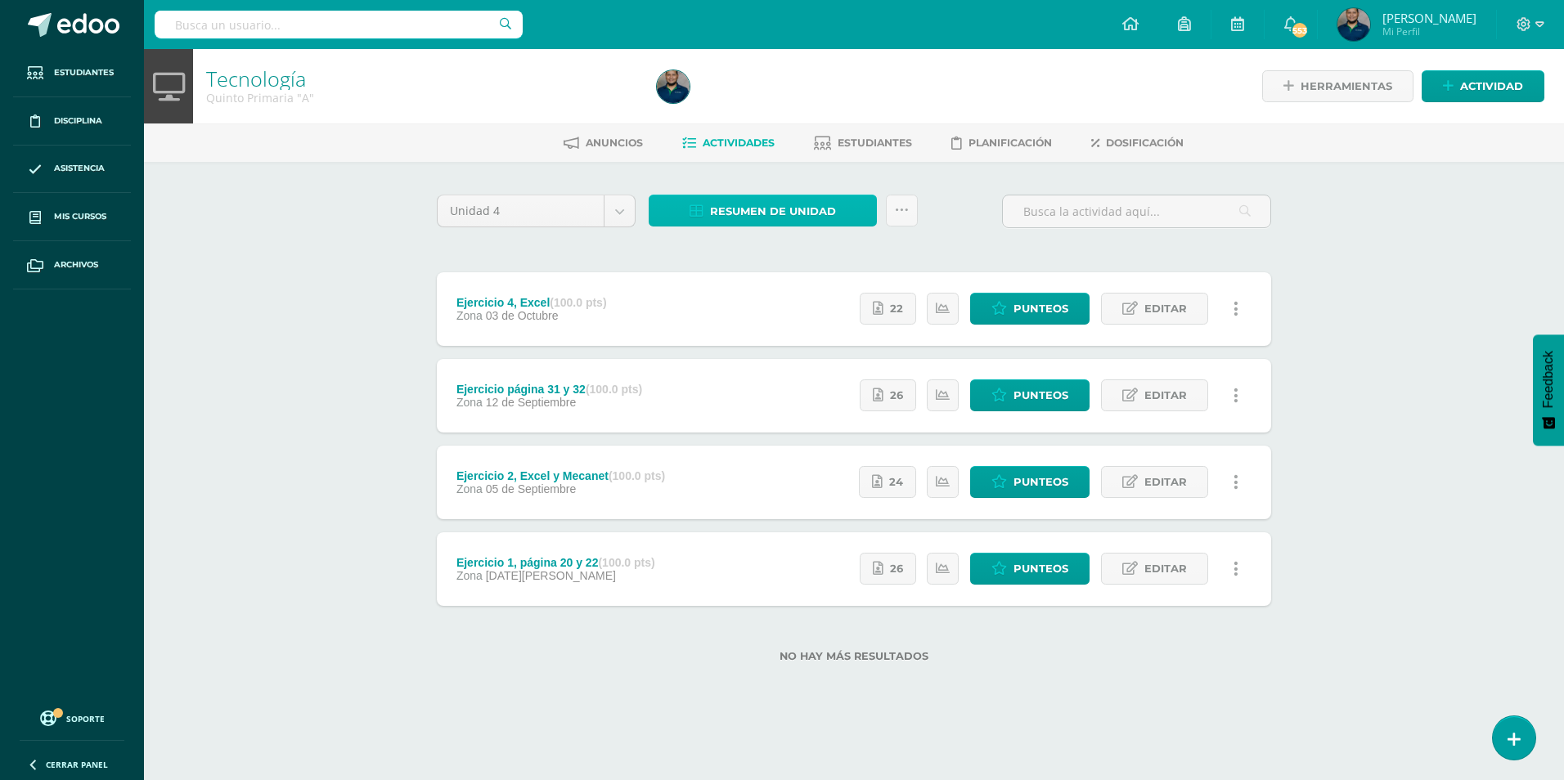
click at [725, 205] on span "Resumen de unidad" at bounding box center [773, 211] width 126 height 30
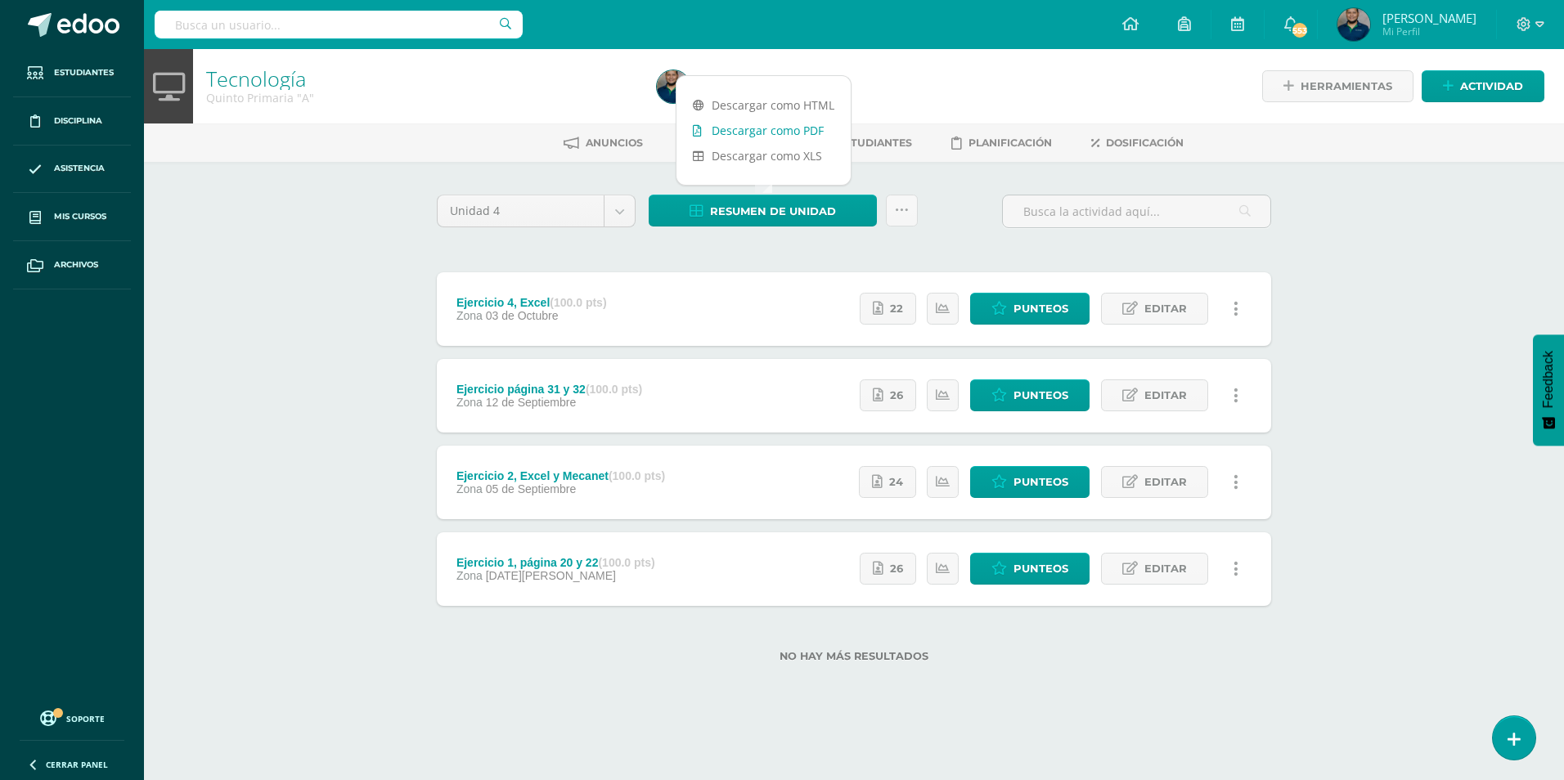
click at [726, 131] on link "Descargar como PDF" at bounding box center [764, 130] width 174 height 25
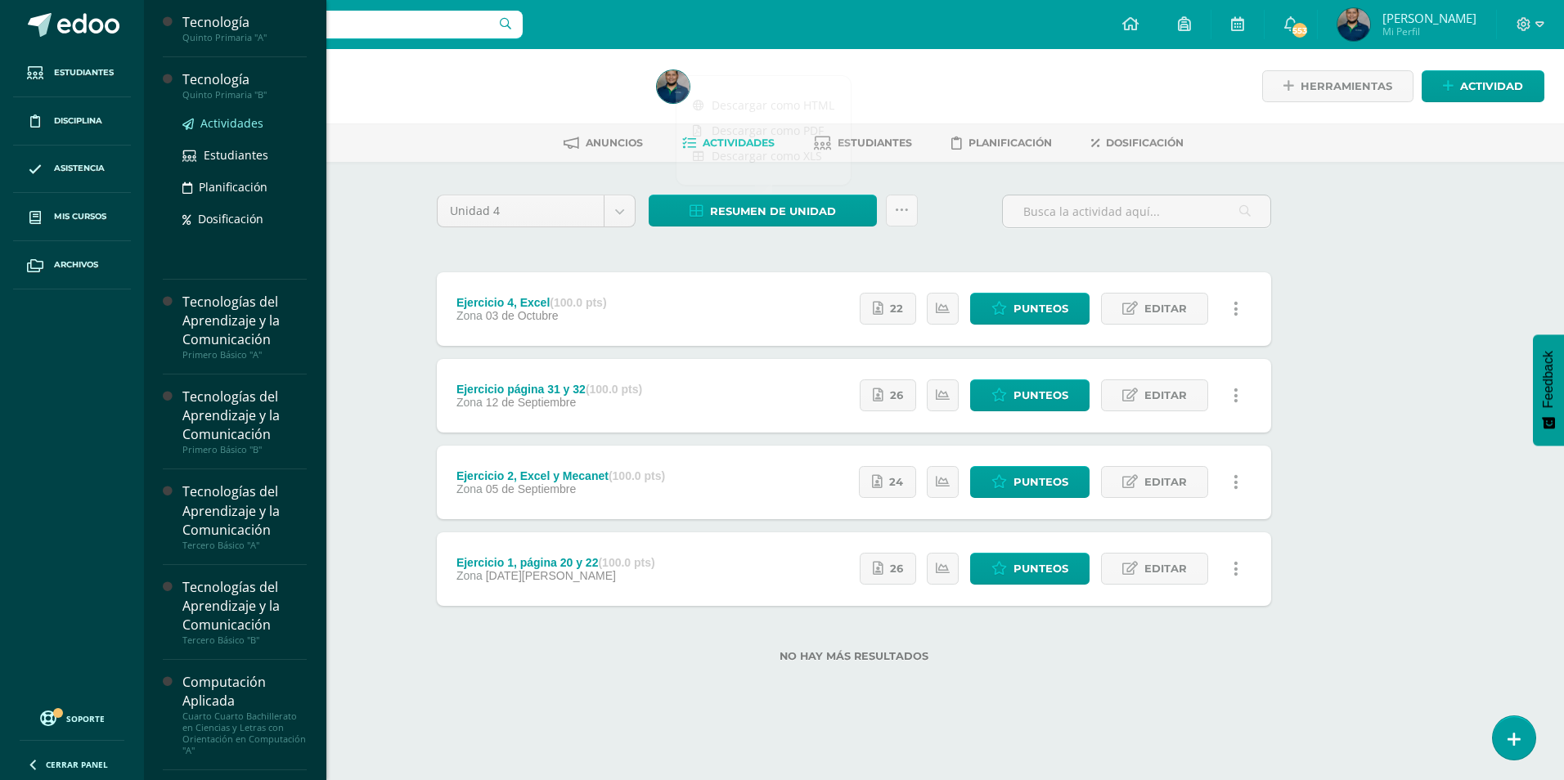
click at [236, 116] on span "Actividades" at bounding box center [231, 123] width 63 height 16
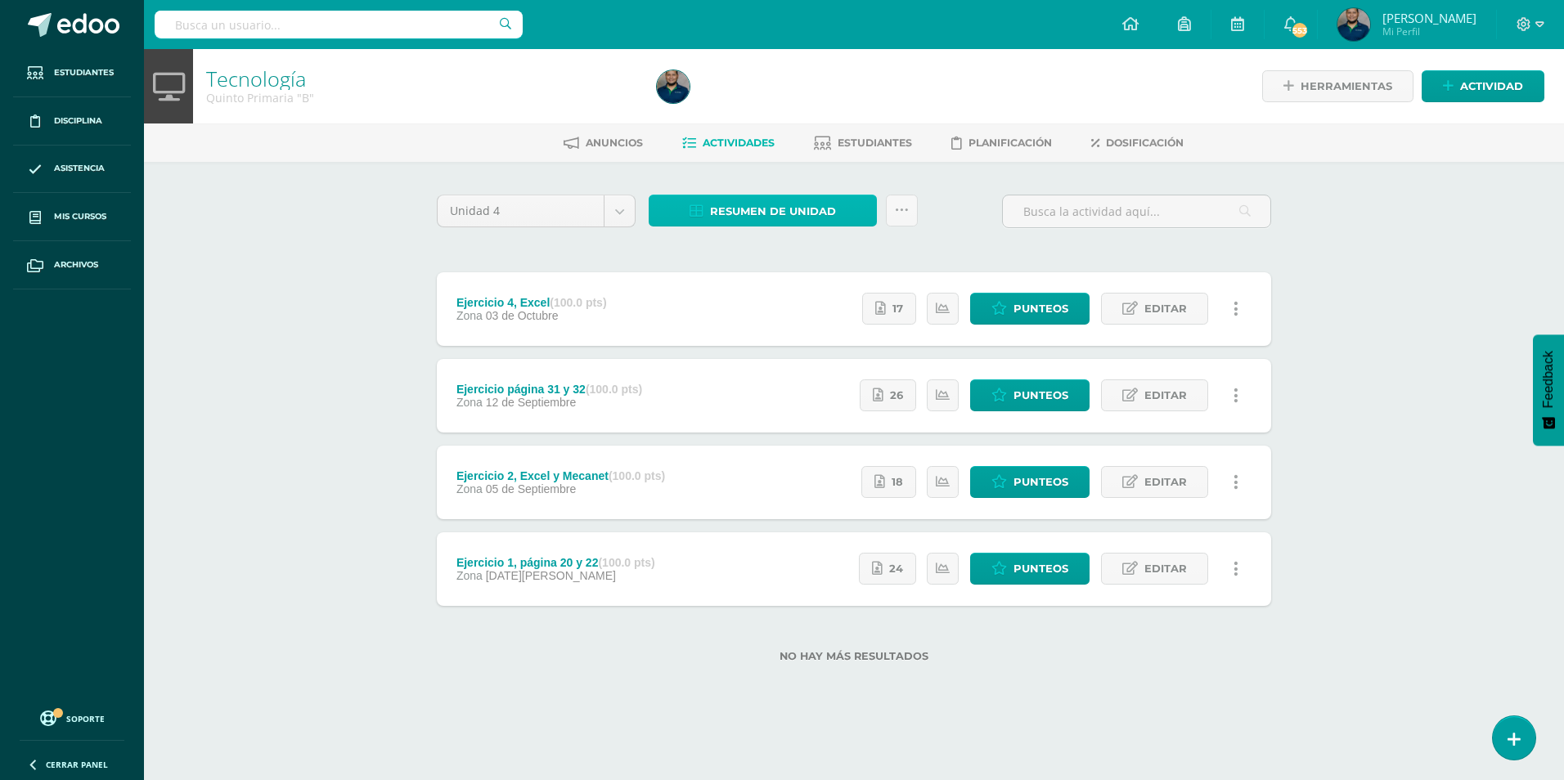
click at [784, 209] on span "Resumen de unidad" at bounding box center [773, 211] width 126 height 30
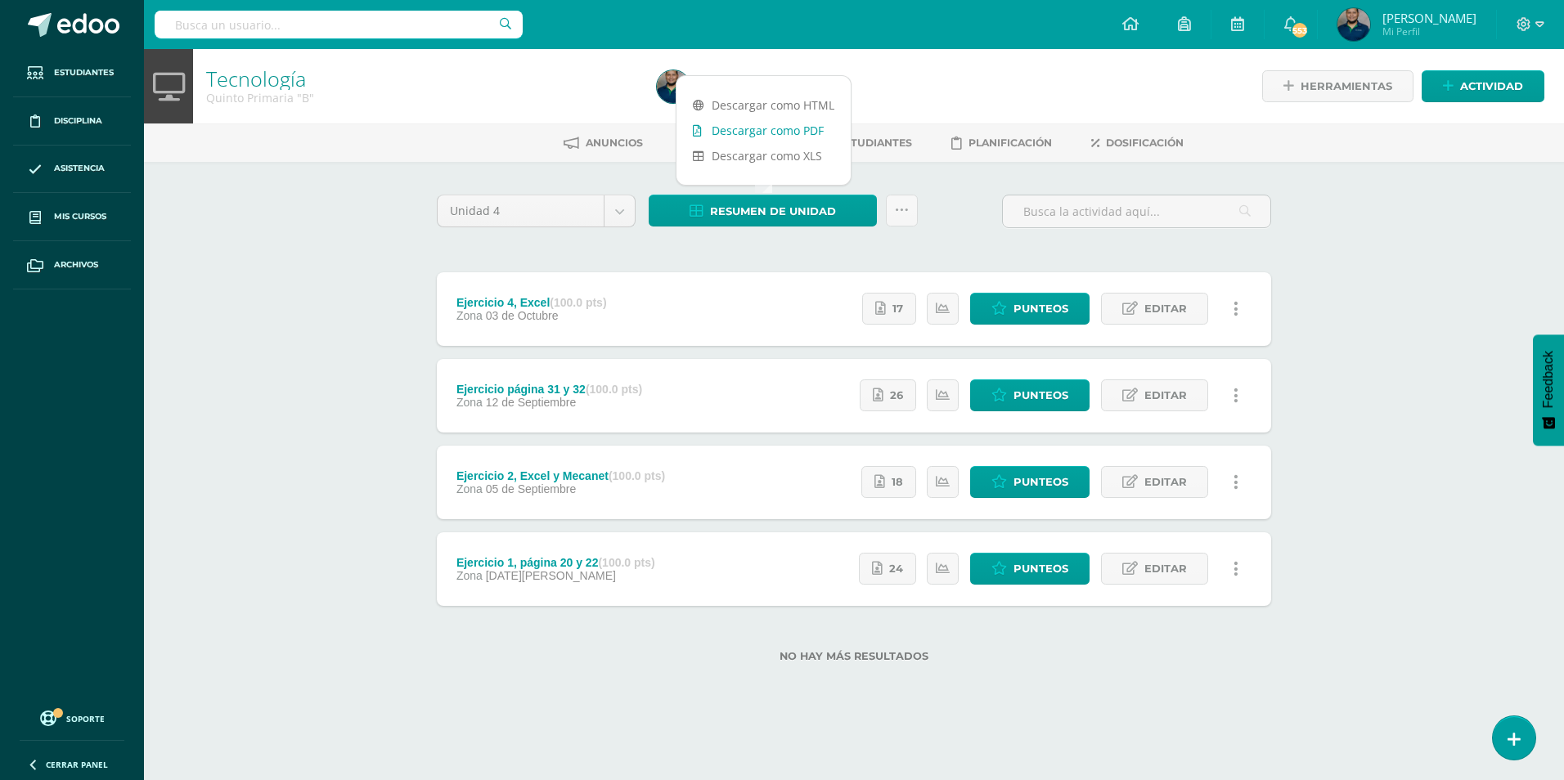
click at [776, 128] on link "Descargar como PDF" at bounding box center [764, 130] width 174 height 25
click at [897, 311] on span "17" at bounding box center [898, 309] width 11 height 30
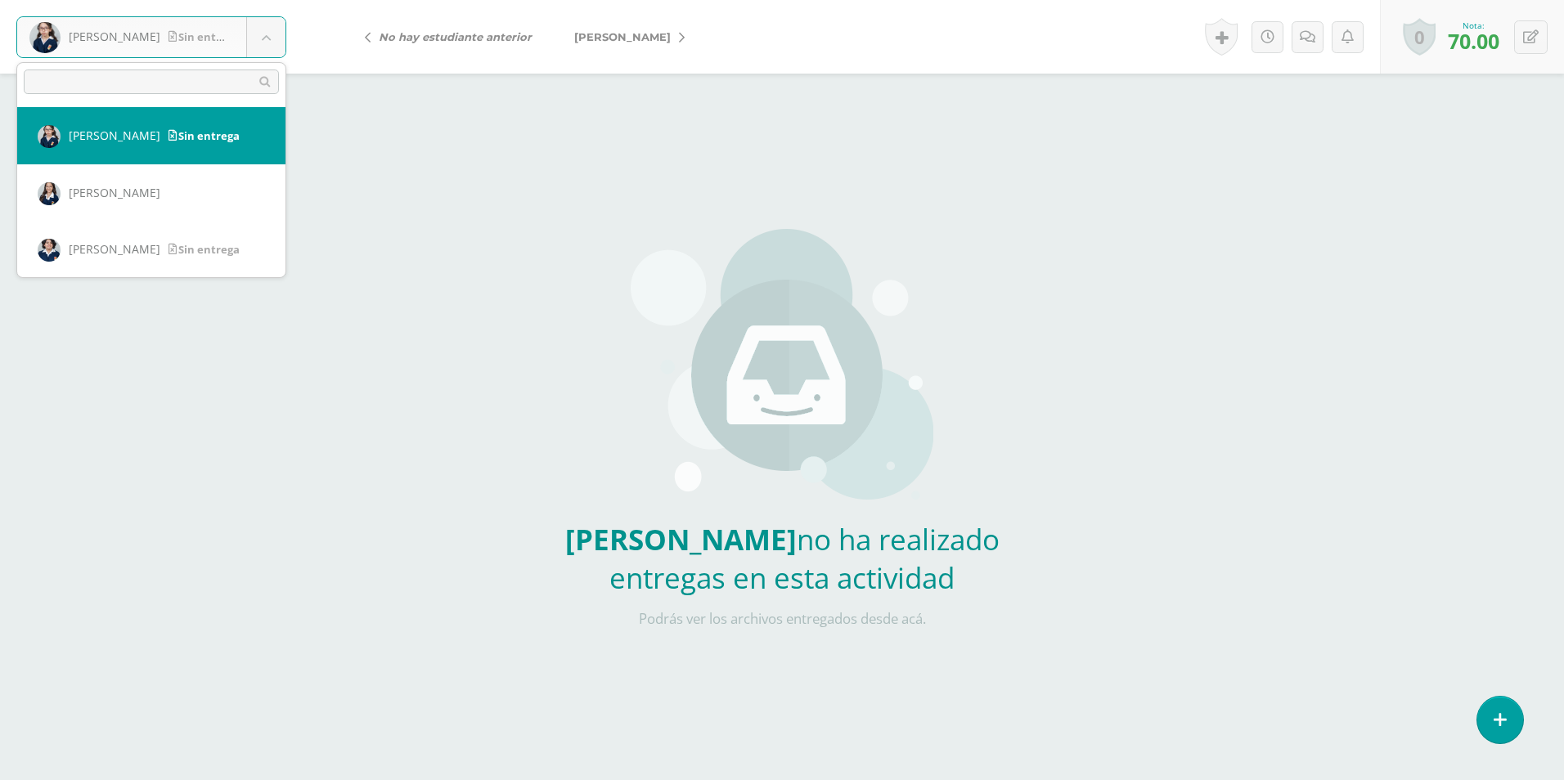
click at [271, 29] on body "Bracamonte, Fatima Sin entrega Bracamonte, Fatima Carcuz, Ana Dávila, Pamela De…" at bounding box center [782, 340] width 1564 height 681
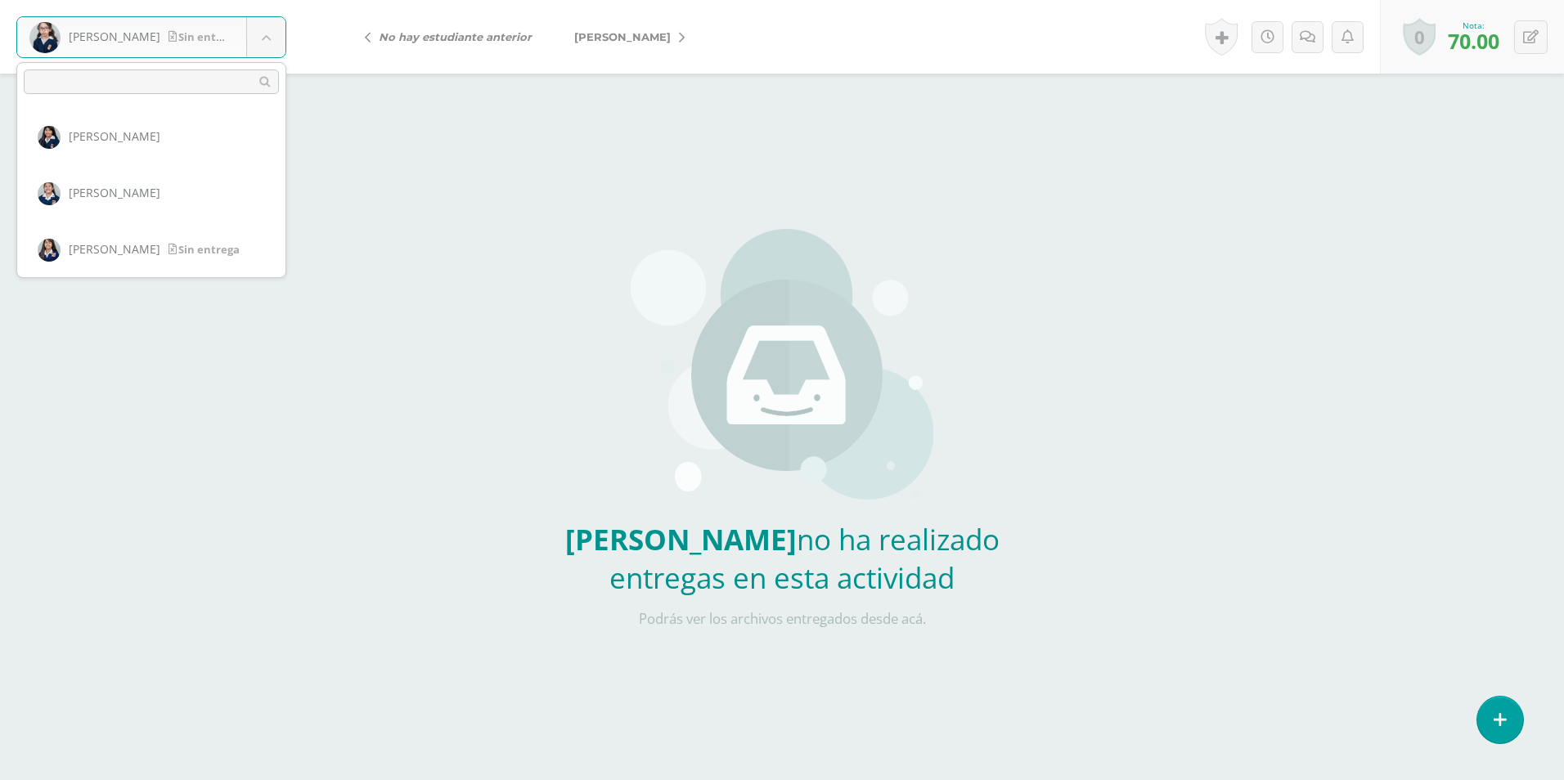
scroll to position [650, 0]
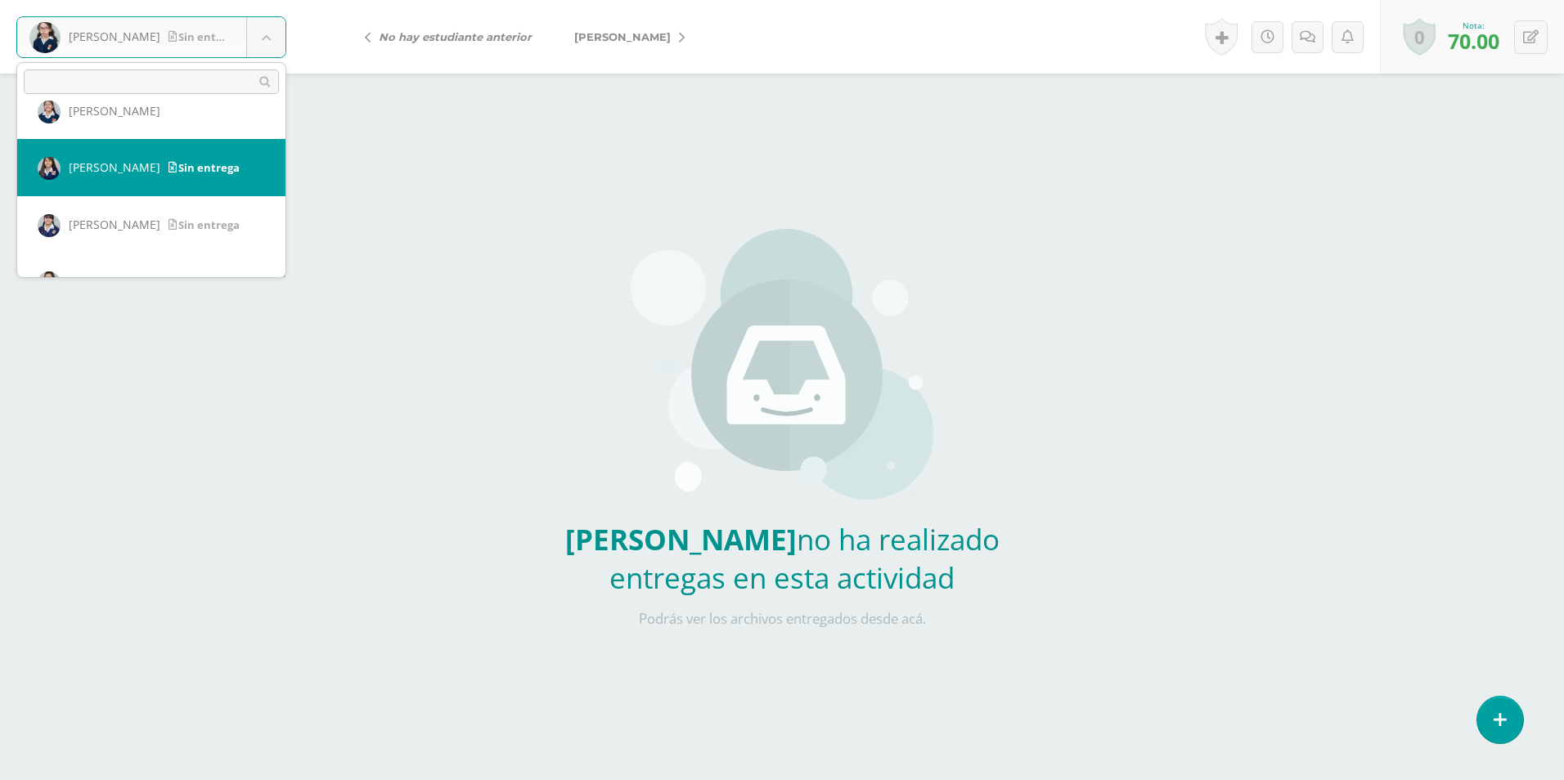
select select "2004"
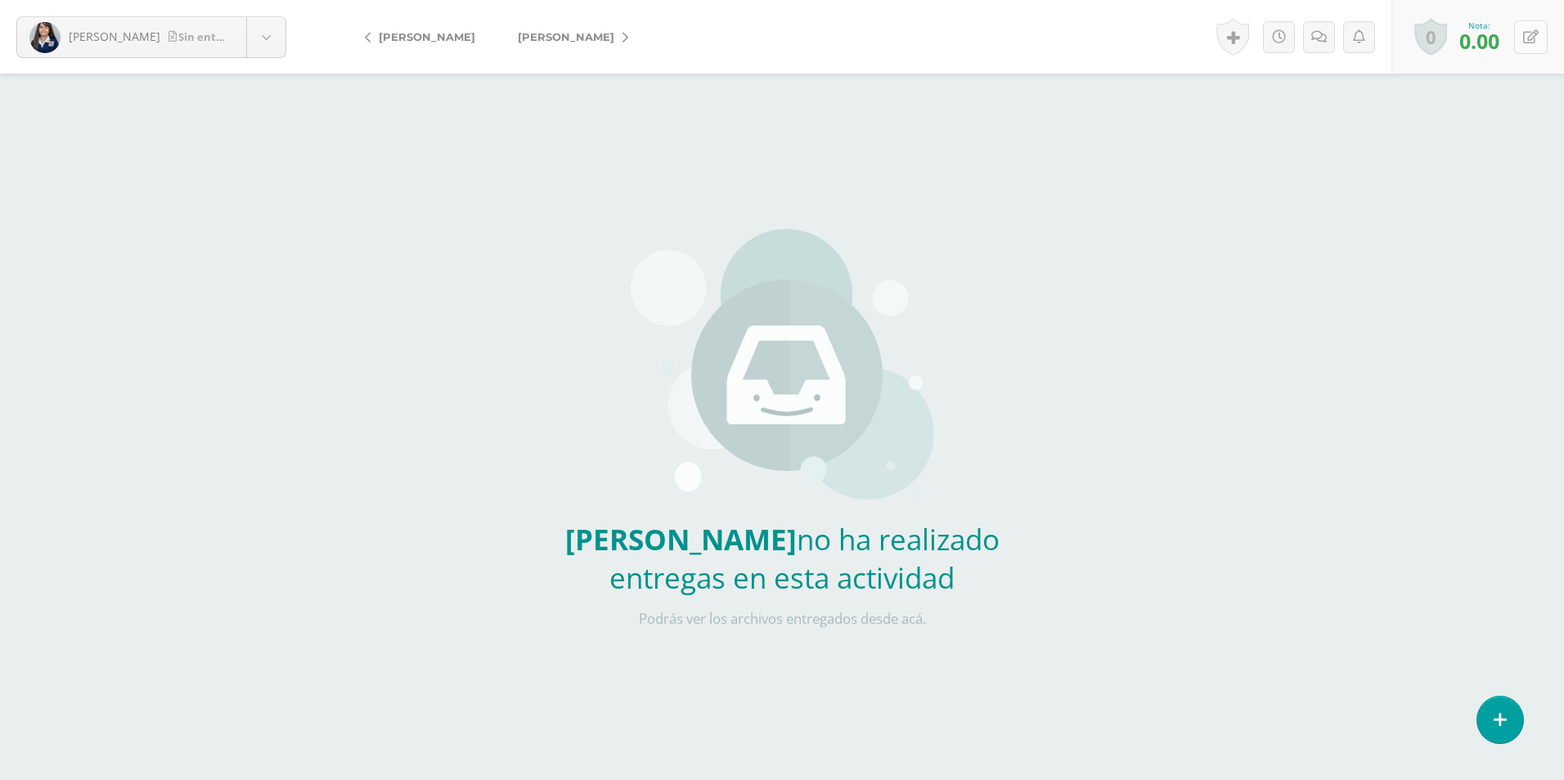
click at [1542, 39] on button at bounding box center [1531, 37] width 34 height 34
type input "75"
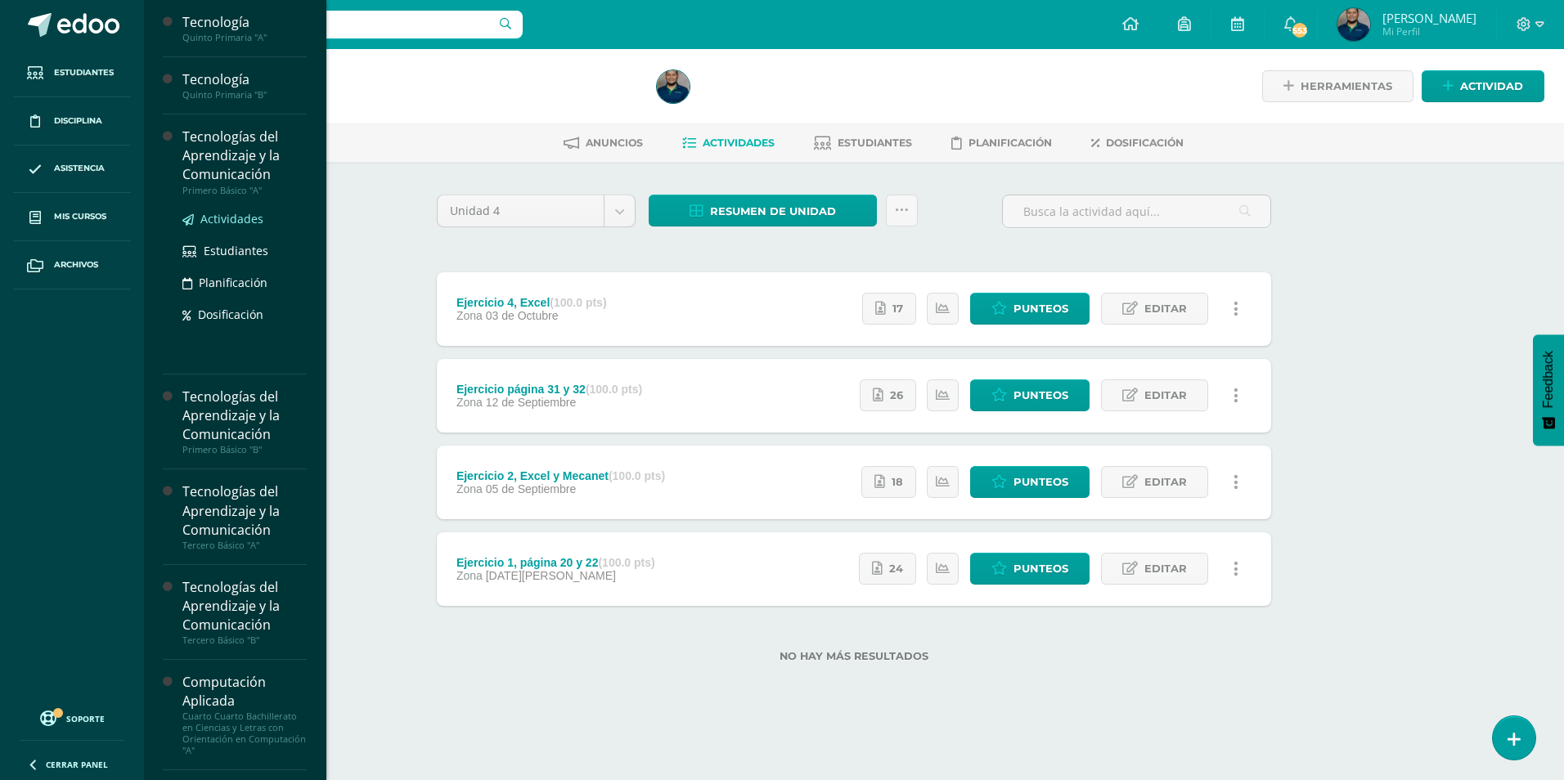
click at [244, 219] on span "Actividades" at bounding box center [231, 219] width 63 height 16
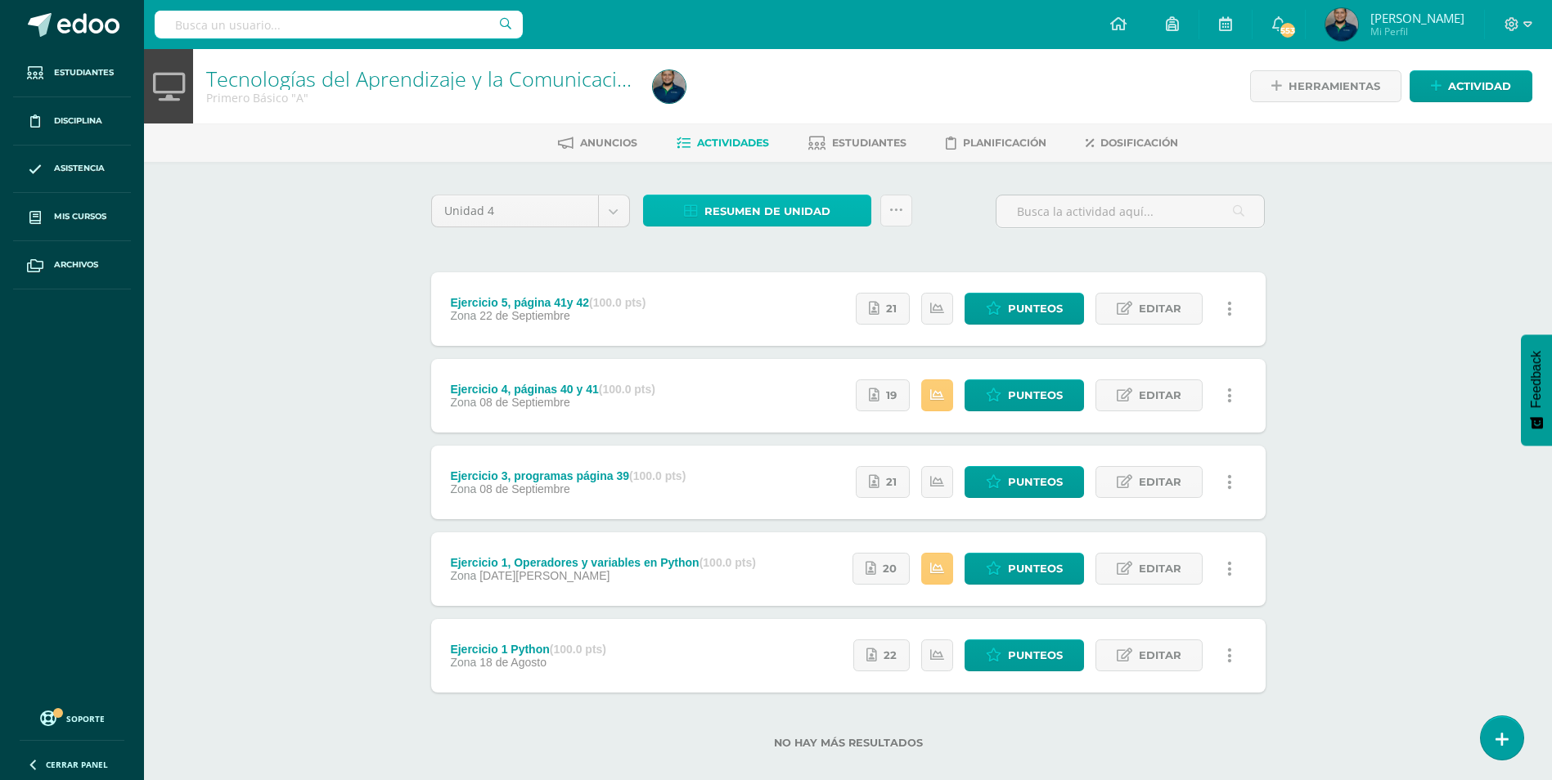
click at [781, 205] on span "Resumen de unidad" at bounding box center [767, 211] width 126 height 30
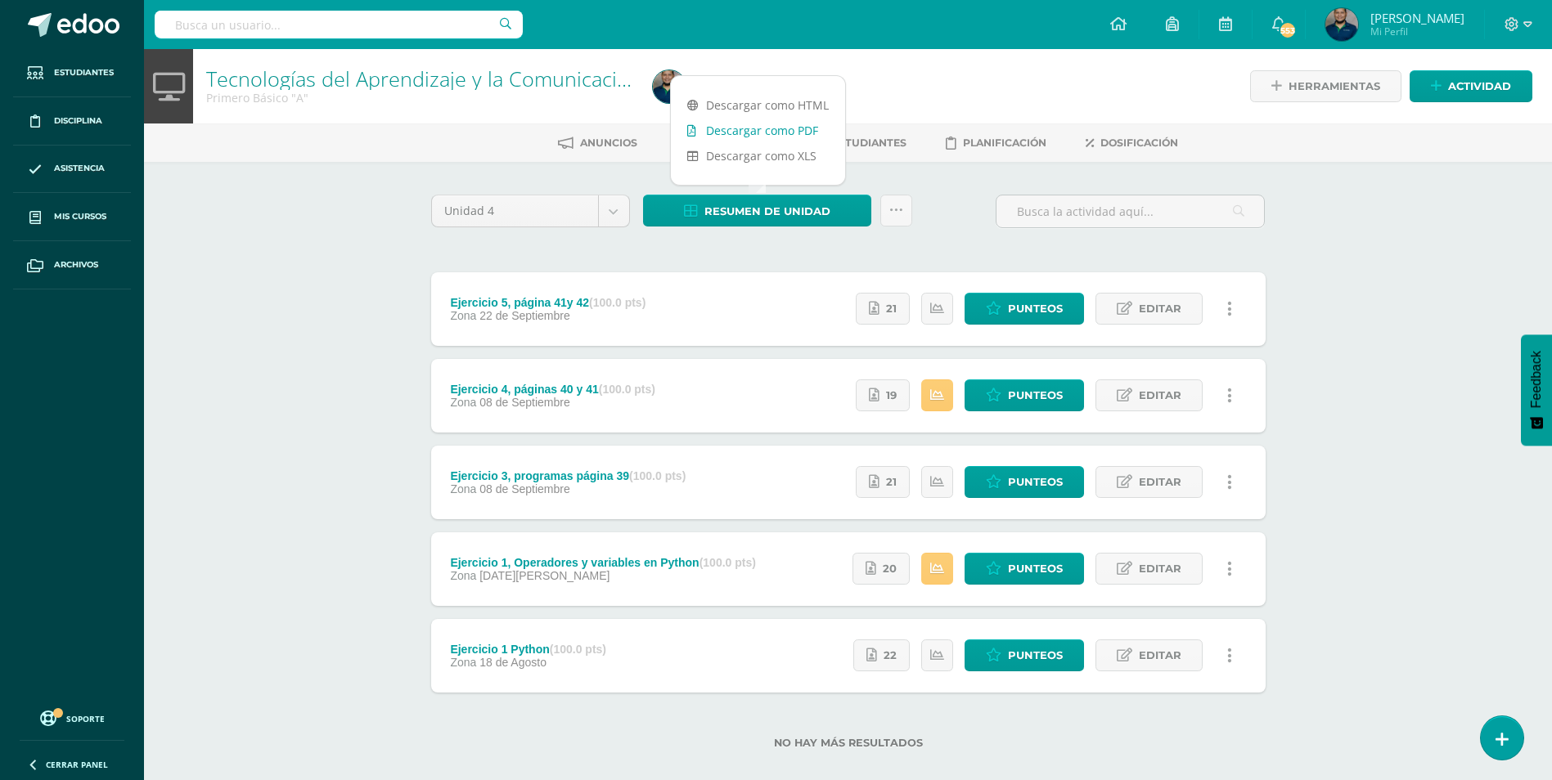
click at [803, 130] on link "Descargar como PDF" at bounding box center [758, 130] width 174 height 25
click at [1005, 651] on link "Punteos" at bounding box center [1024, 656] width 119 height 32
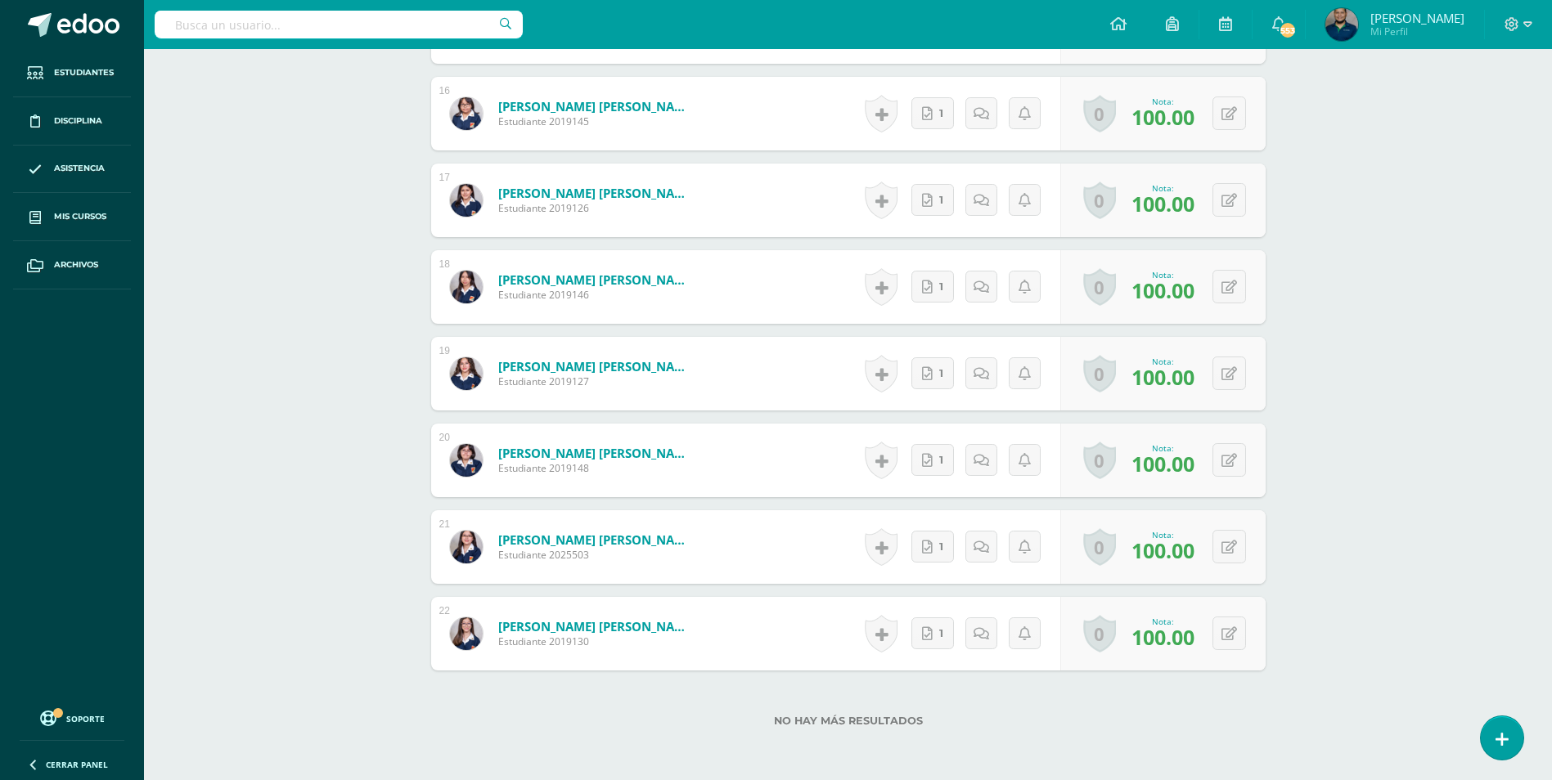
scroll to position [1951, 0]
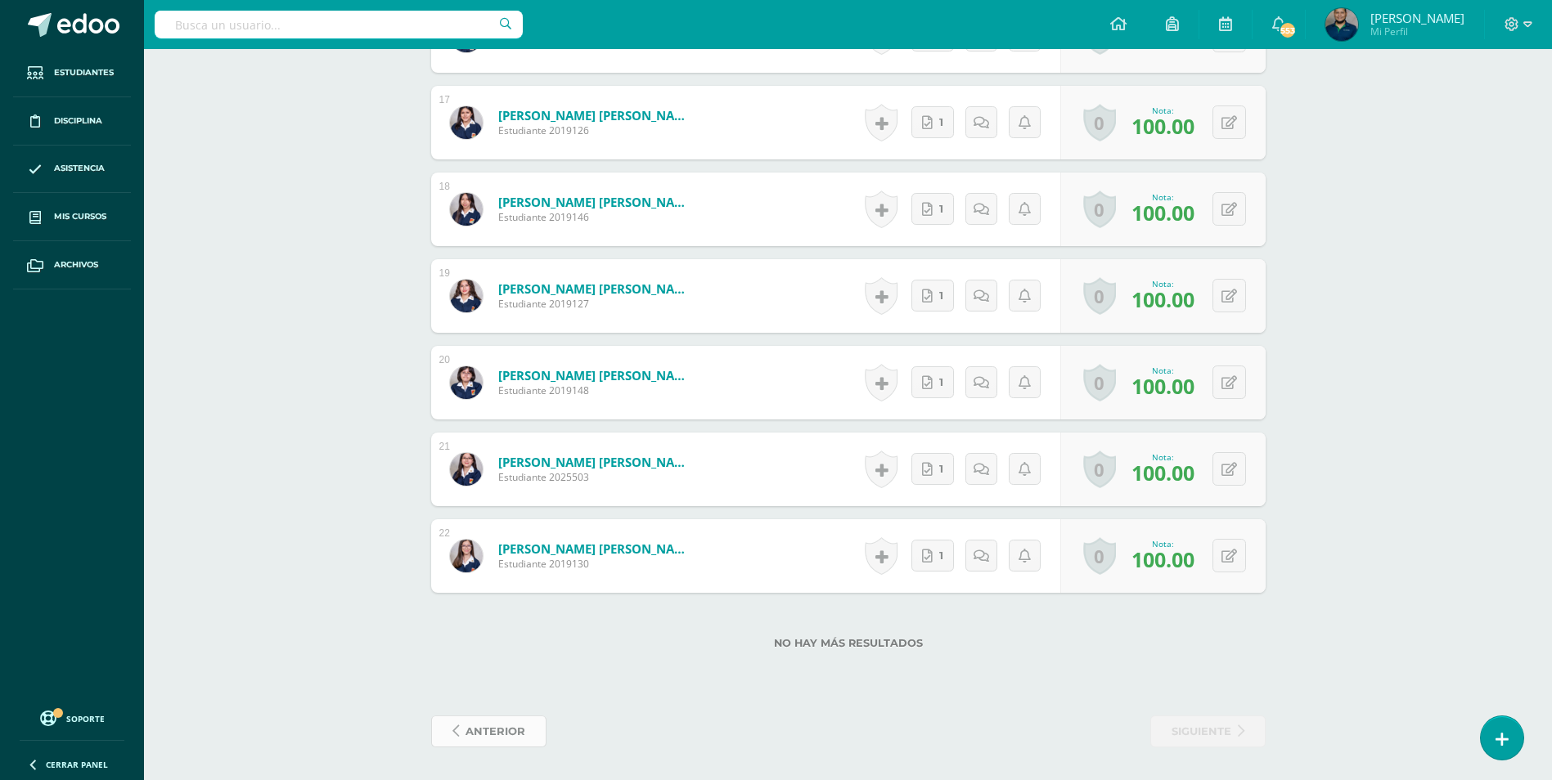
click at [507, 722] on span "anterior" at bounding box center [495, 732] width 60 height 30
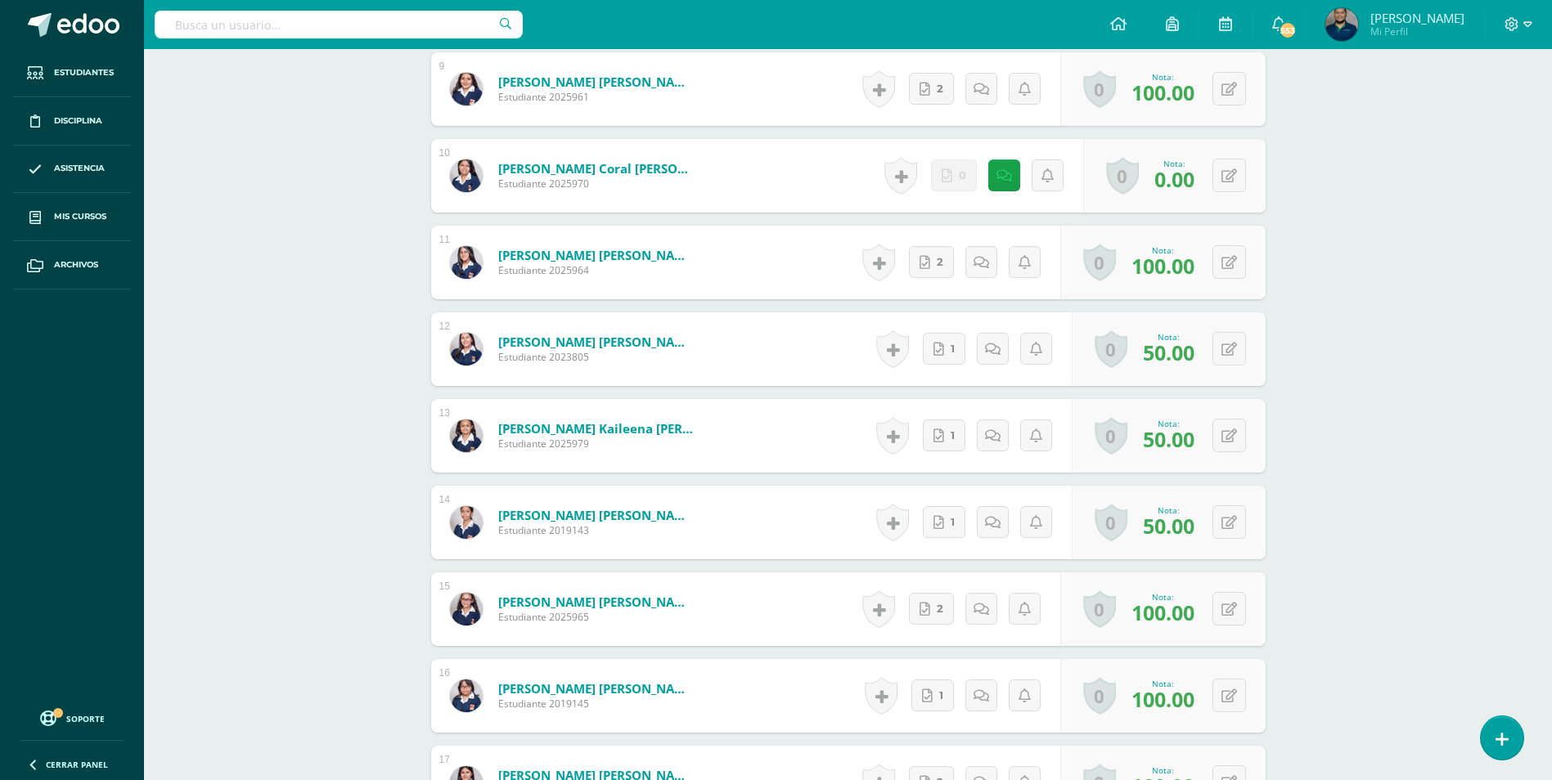
scroll to position [1486, 0]
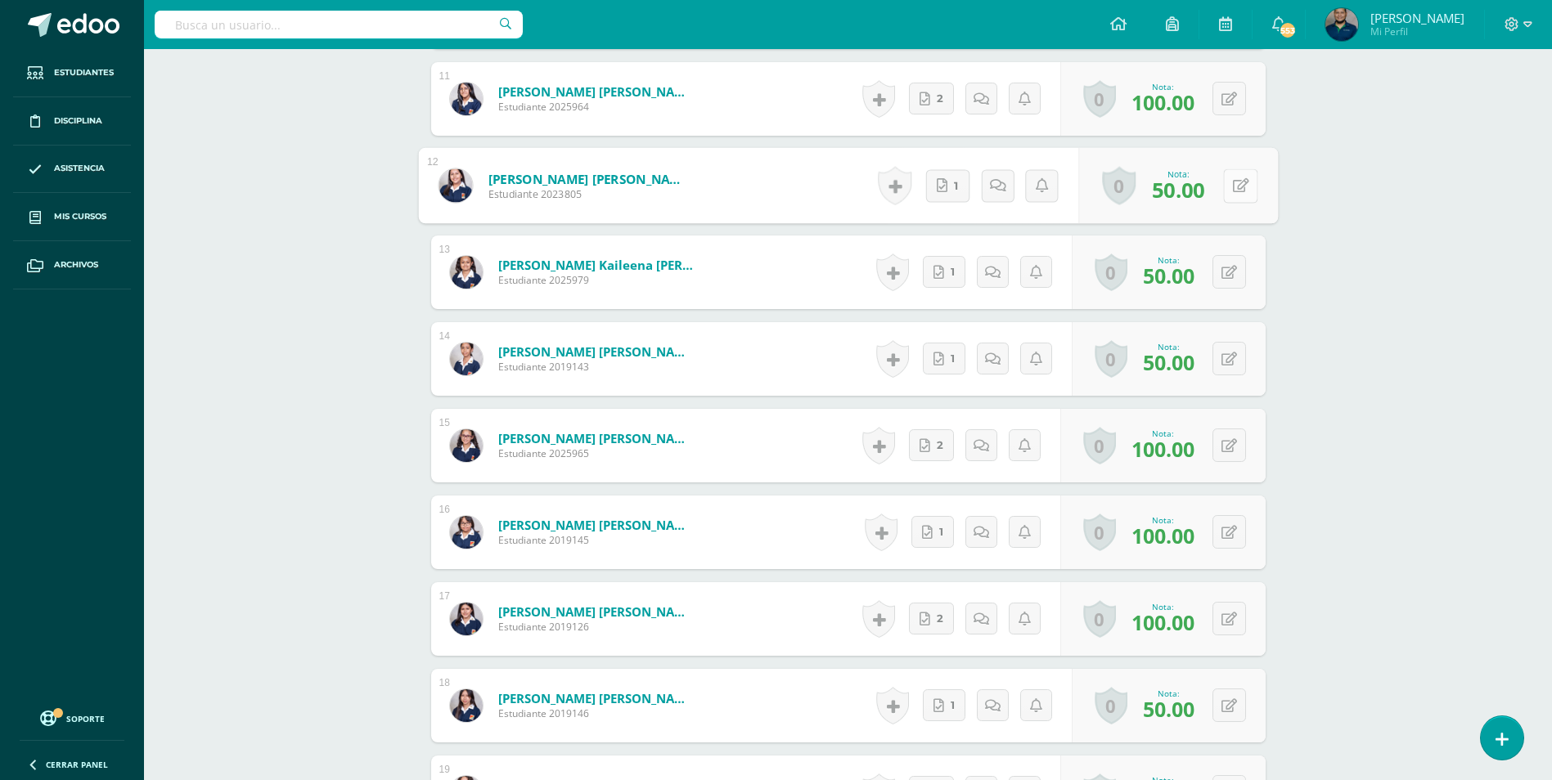
click at [1234, 178] on icon at bounding box center [1240, 185] width 16 height 14
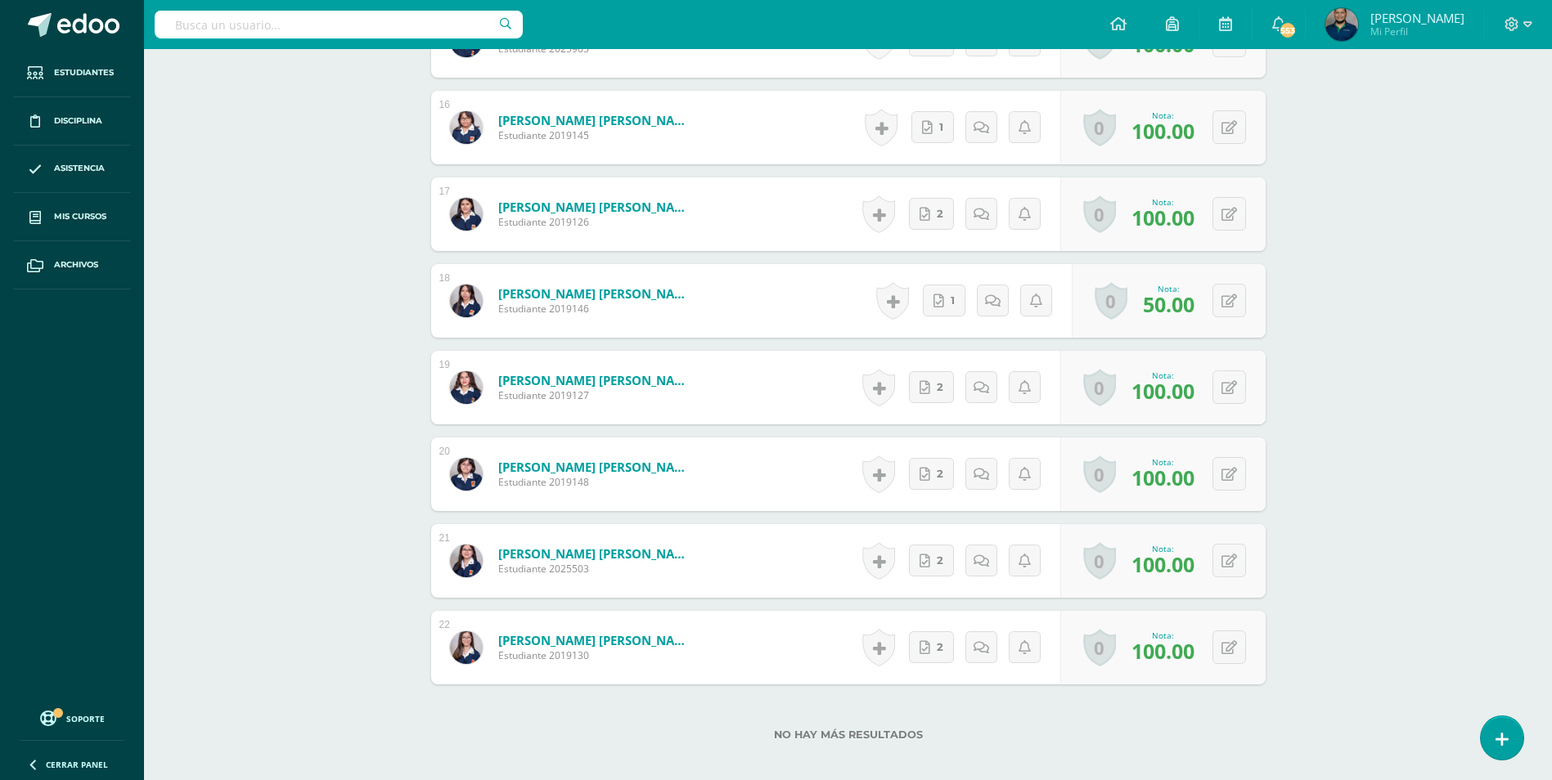
scroll to position [1967, 0]
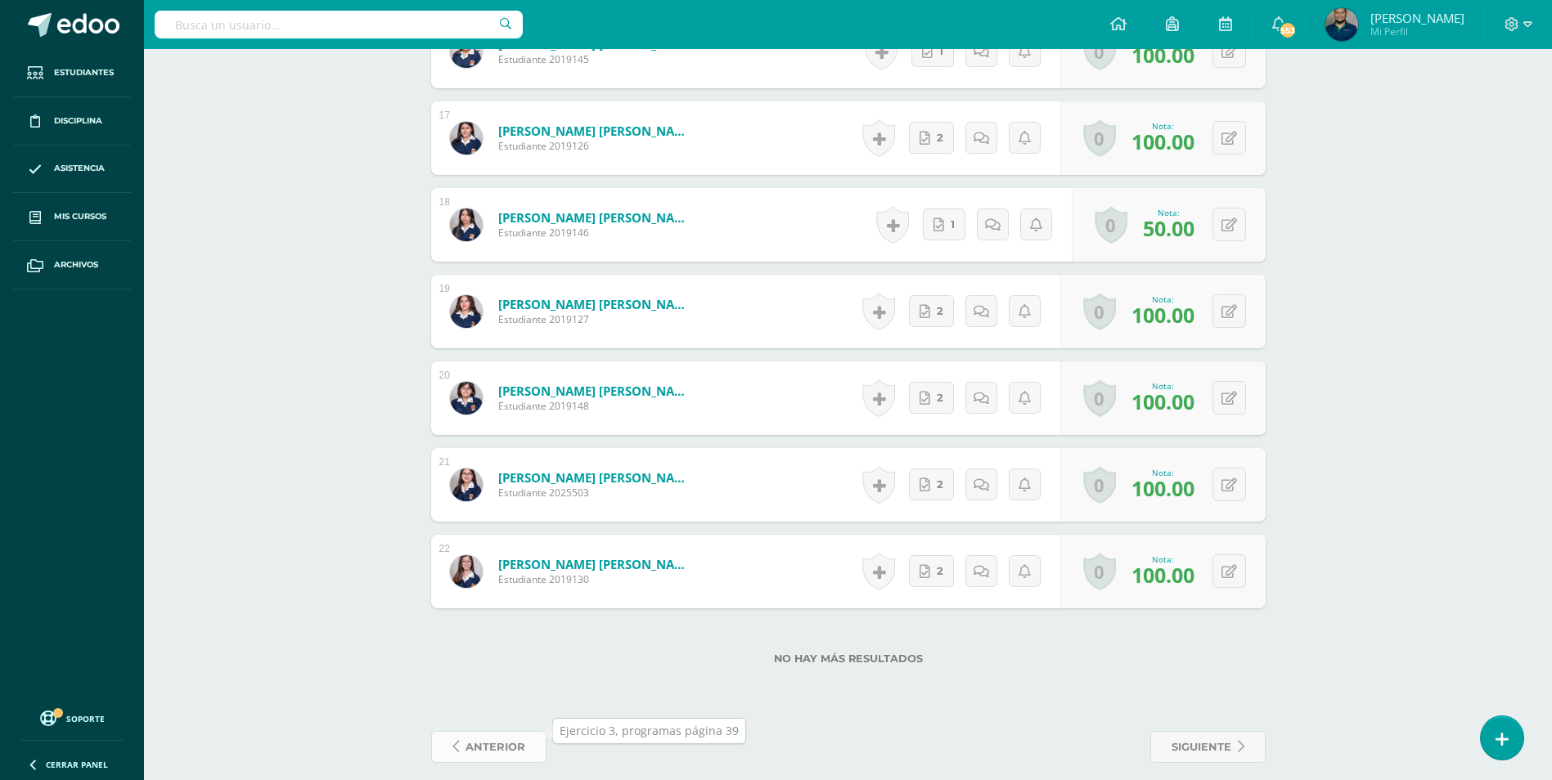
click at [524, 732] on span "anterior" at bounding box center [495, 747] width 60 height 30
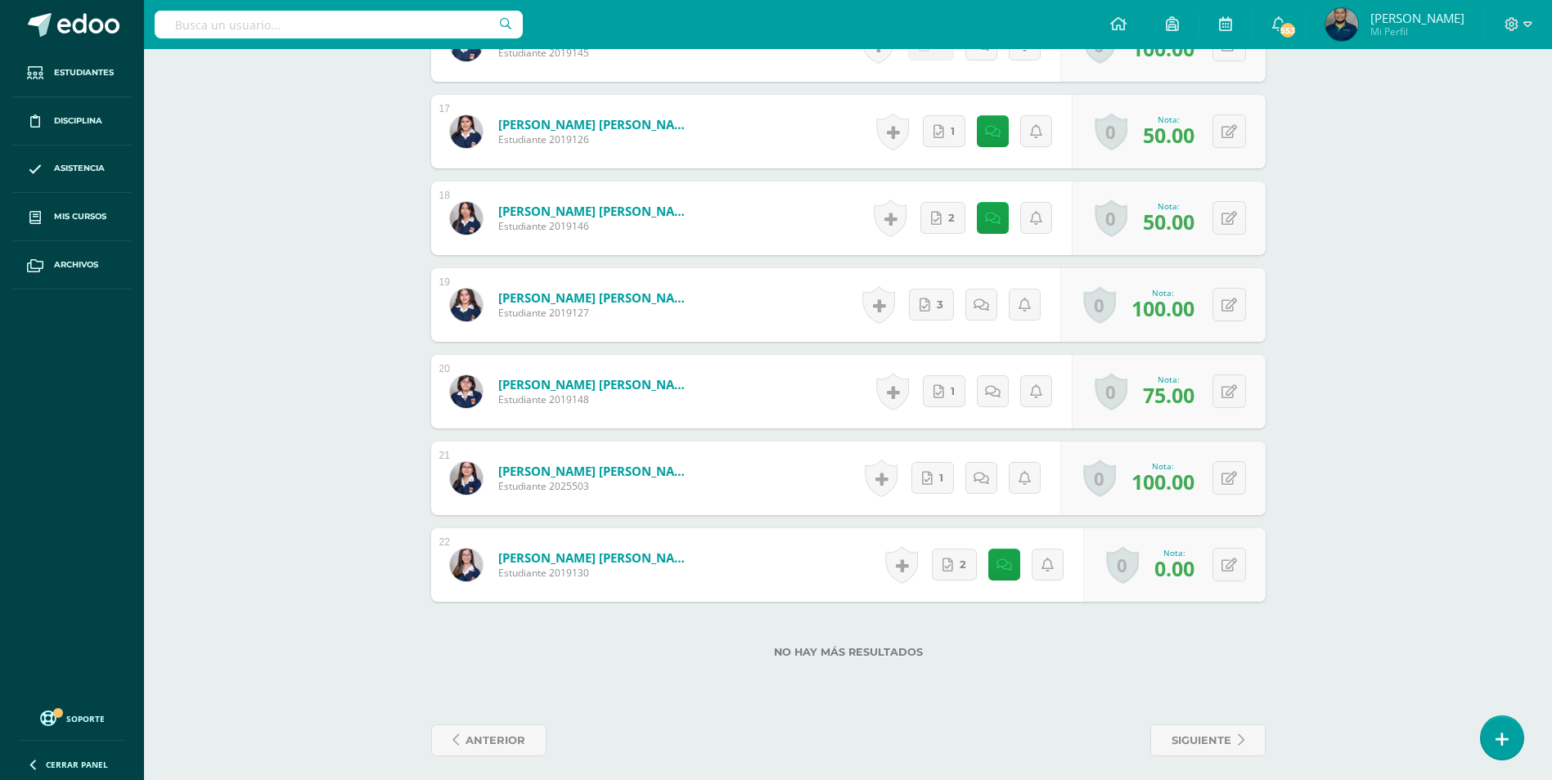
scroll to position [1967, 0]
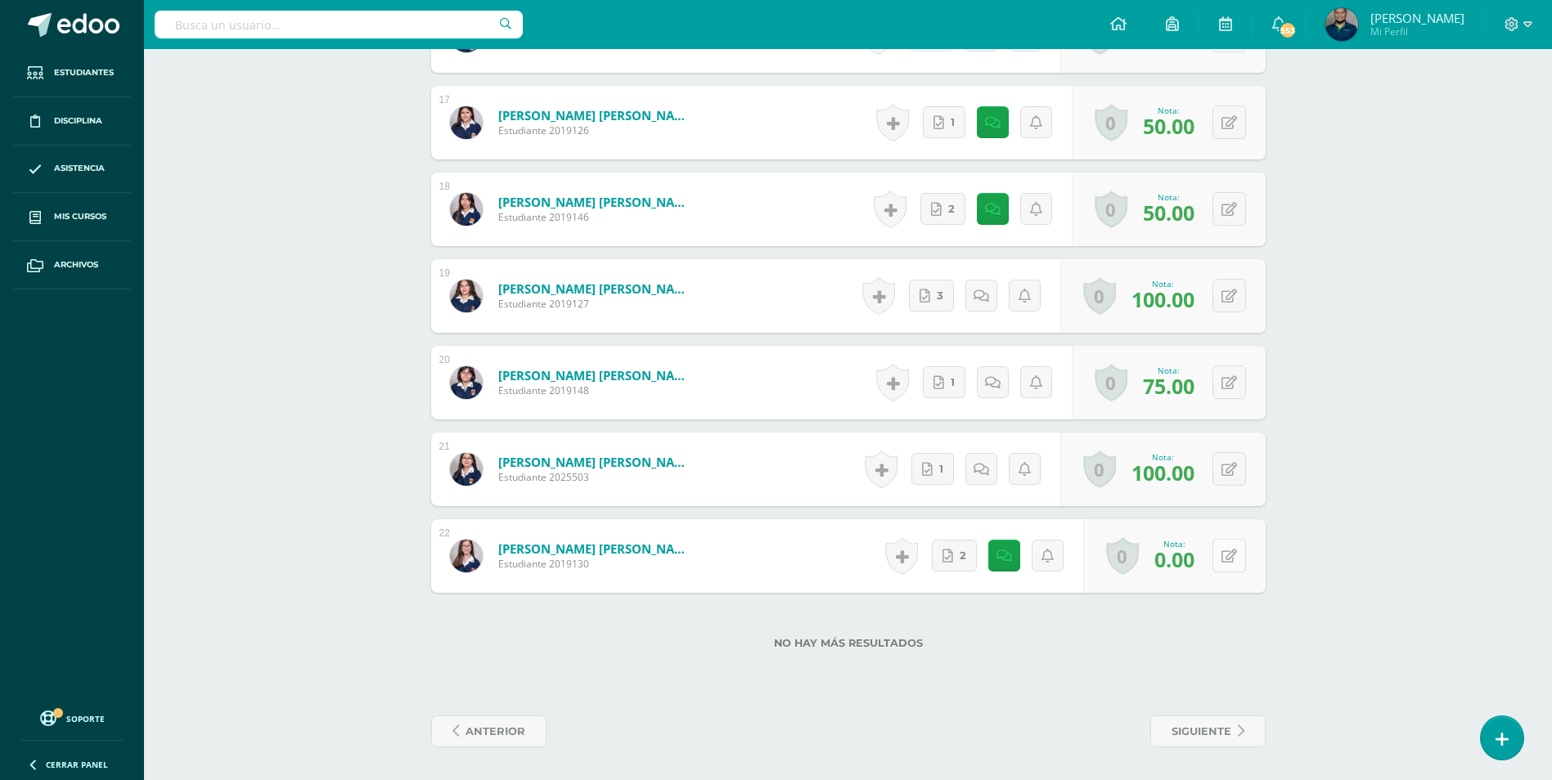
click at [1238, 567] on button at bounding box center [1229, 556] width 34 height 34
type input "75"
click at [505, 730] on span "anterior" at bounding box center [495, 732] width 60 height 30
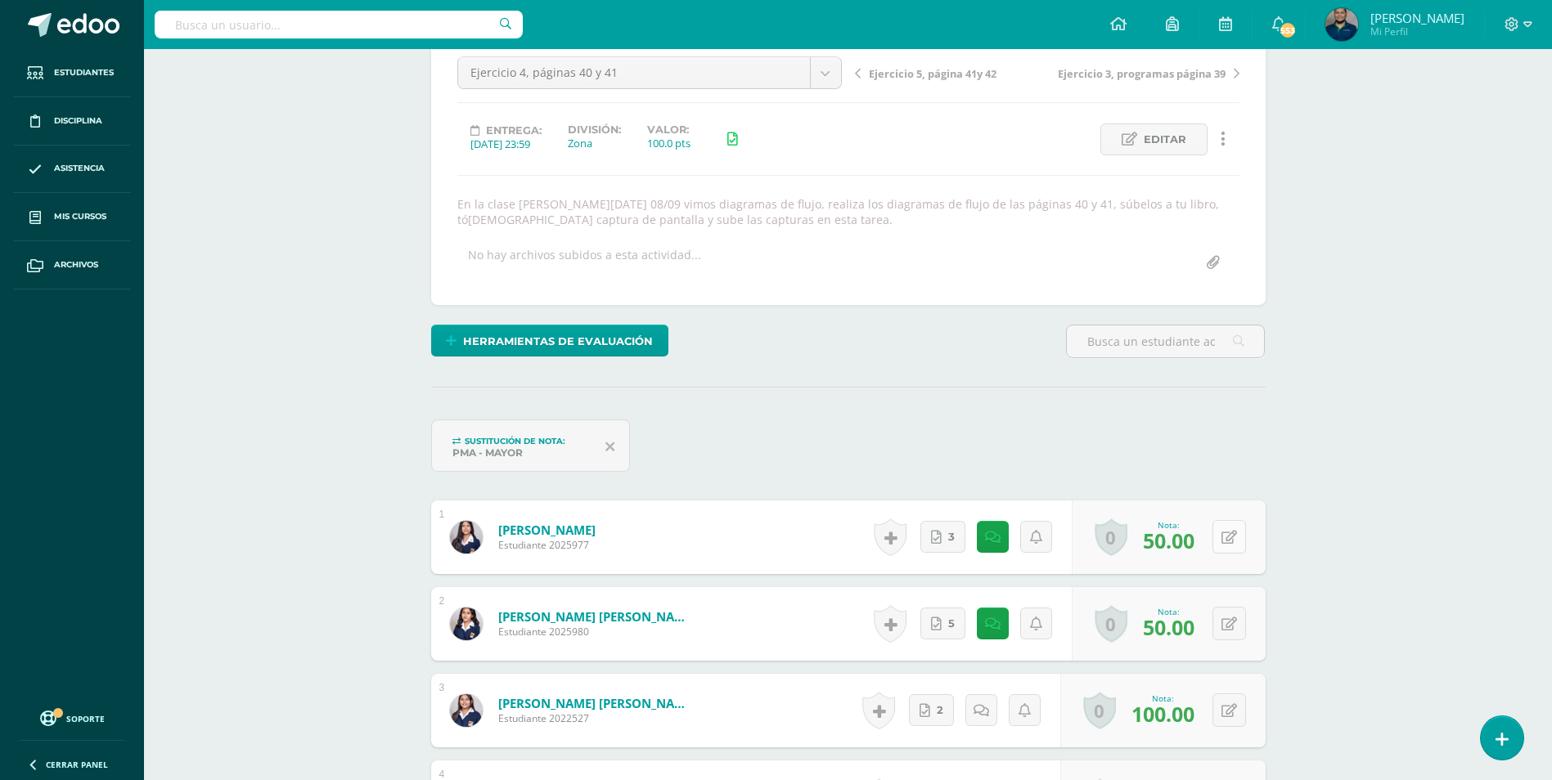
scroll to position [165, 0]
click at [1237, 538] on button at bounding box center [1229, 536] width 34 height 34
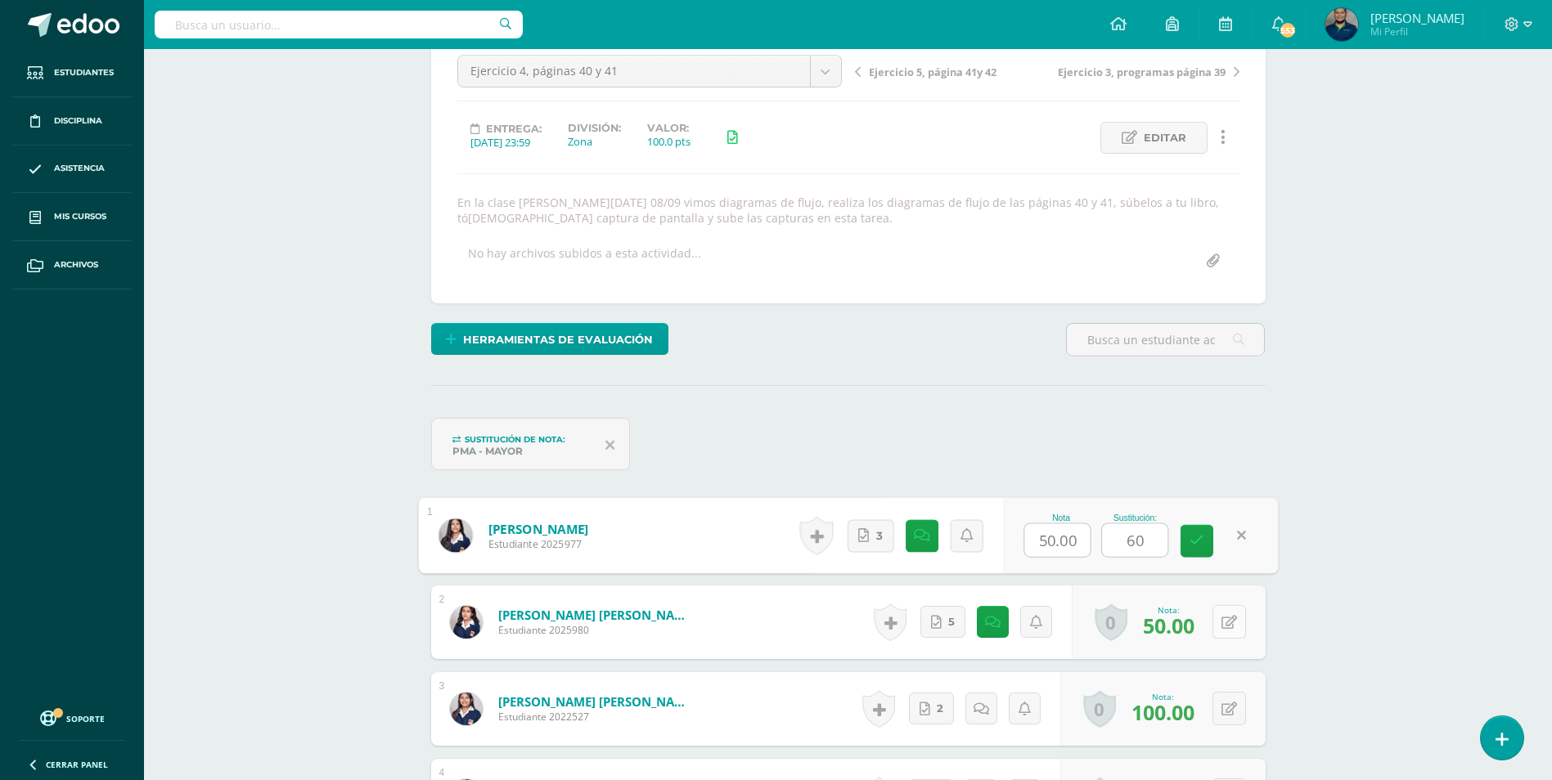
type input "60"
click at [1226, 623] on button at bounding box center [1240, 622] width 34 height 34
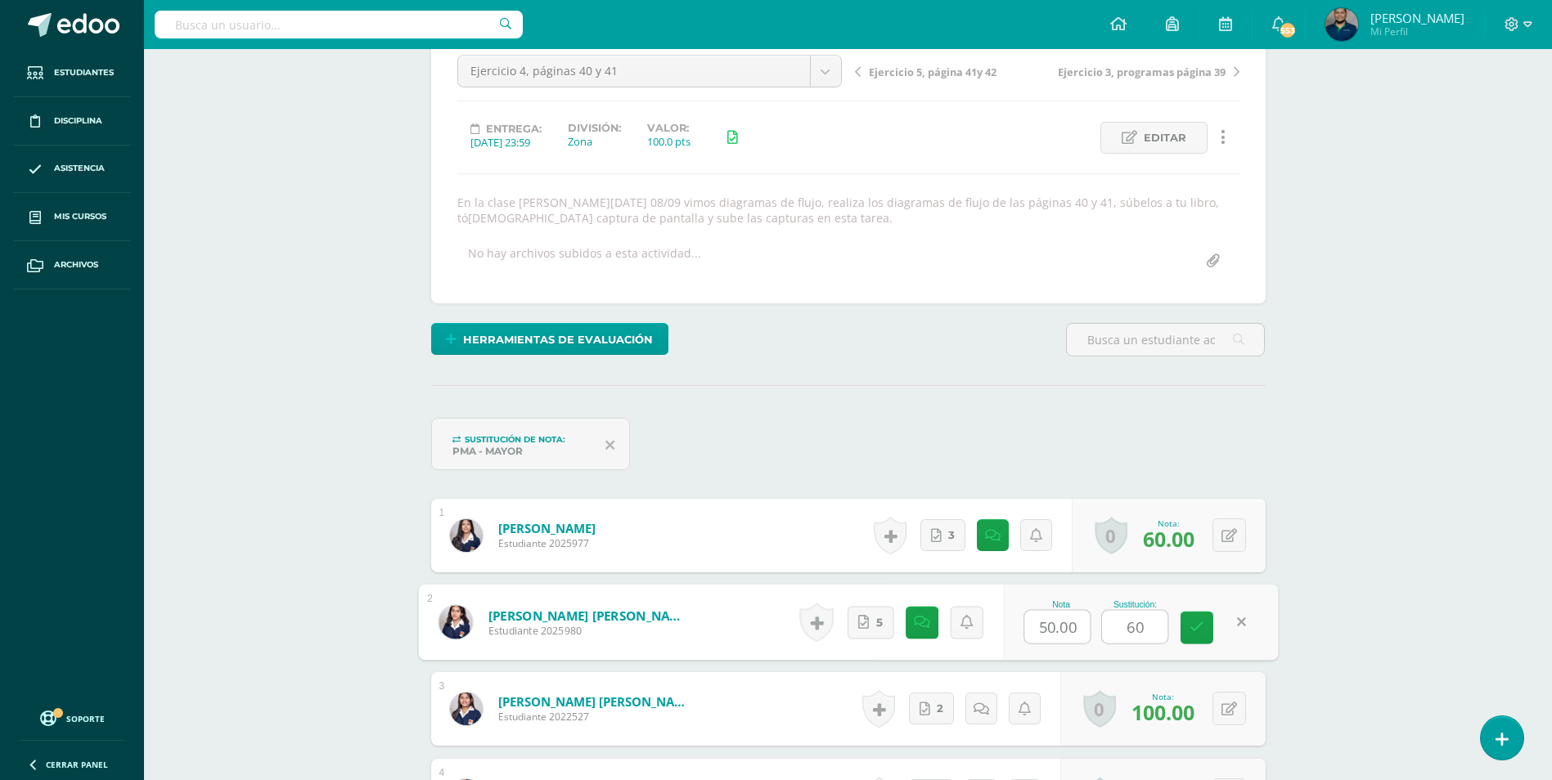
type input "60"
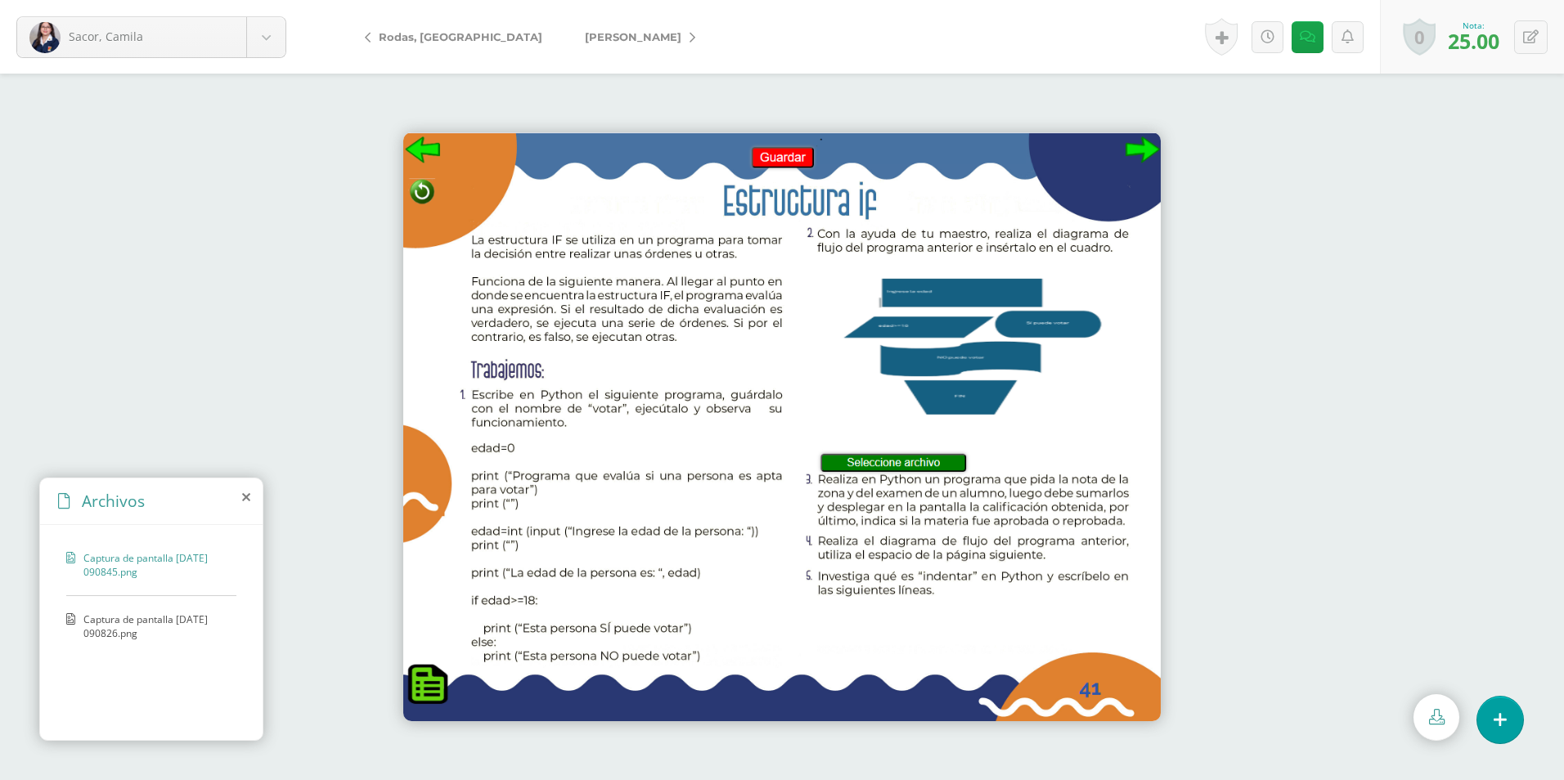
click at [169, 617] on span "Captura de pantalla [DATE] 090826.png" at bounding box center [155, 627] width 145 height 28
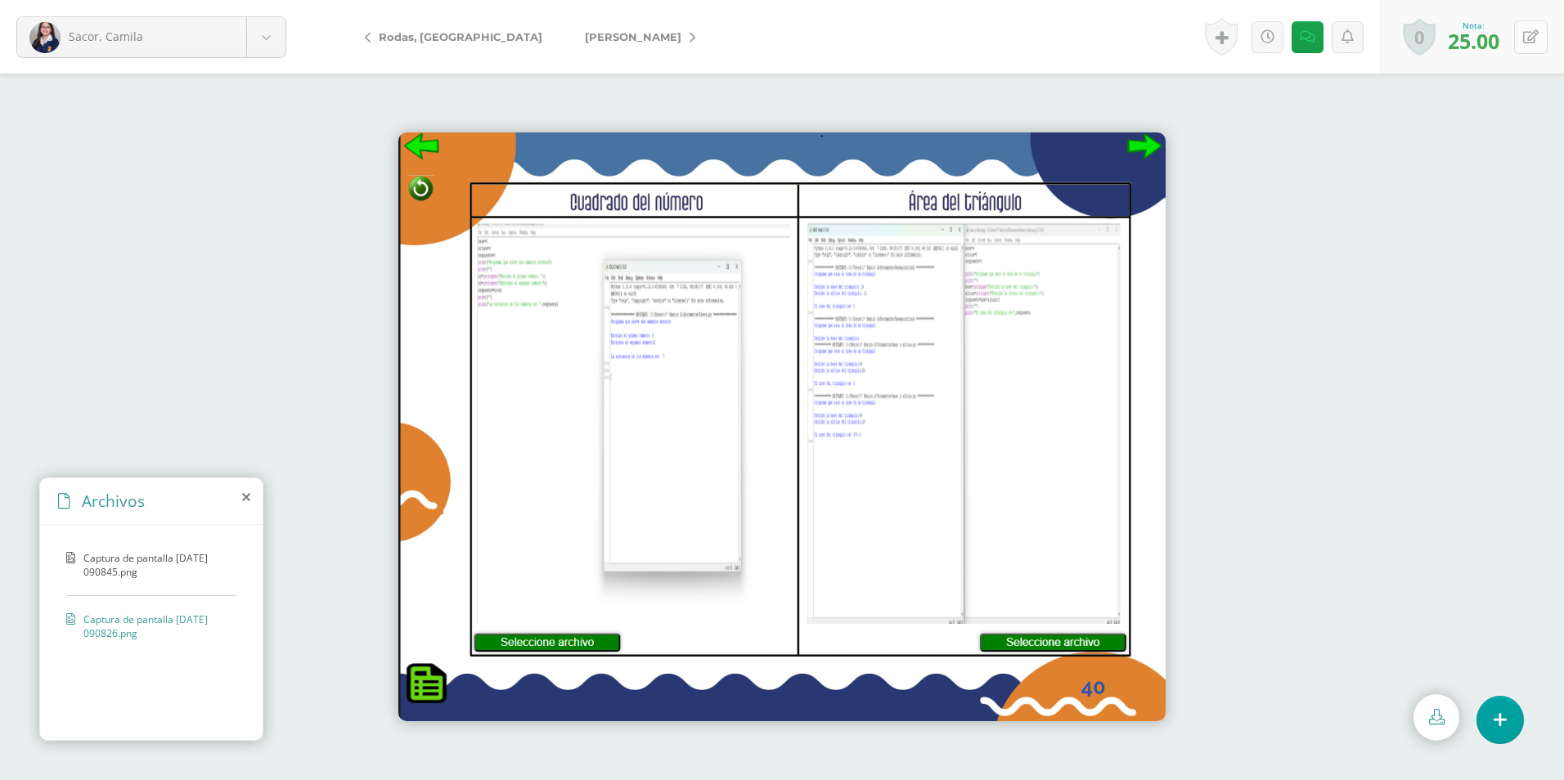
click at [1537, 27] on button at bounding box center [1531, 37] width 34 height 34
type input "2"
type input "50"
drag, startPoint x: 1515, startPoint y: 279, endPoint x: 1124, endPoint y: 7, distance: 476.1
click at [1512, 279] on div at bounding box center [782, 427] width 1564 height 707
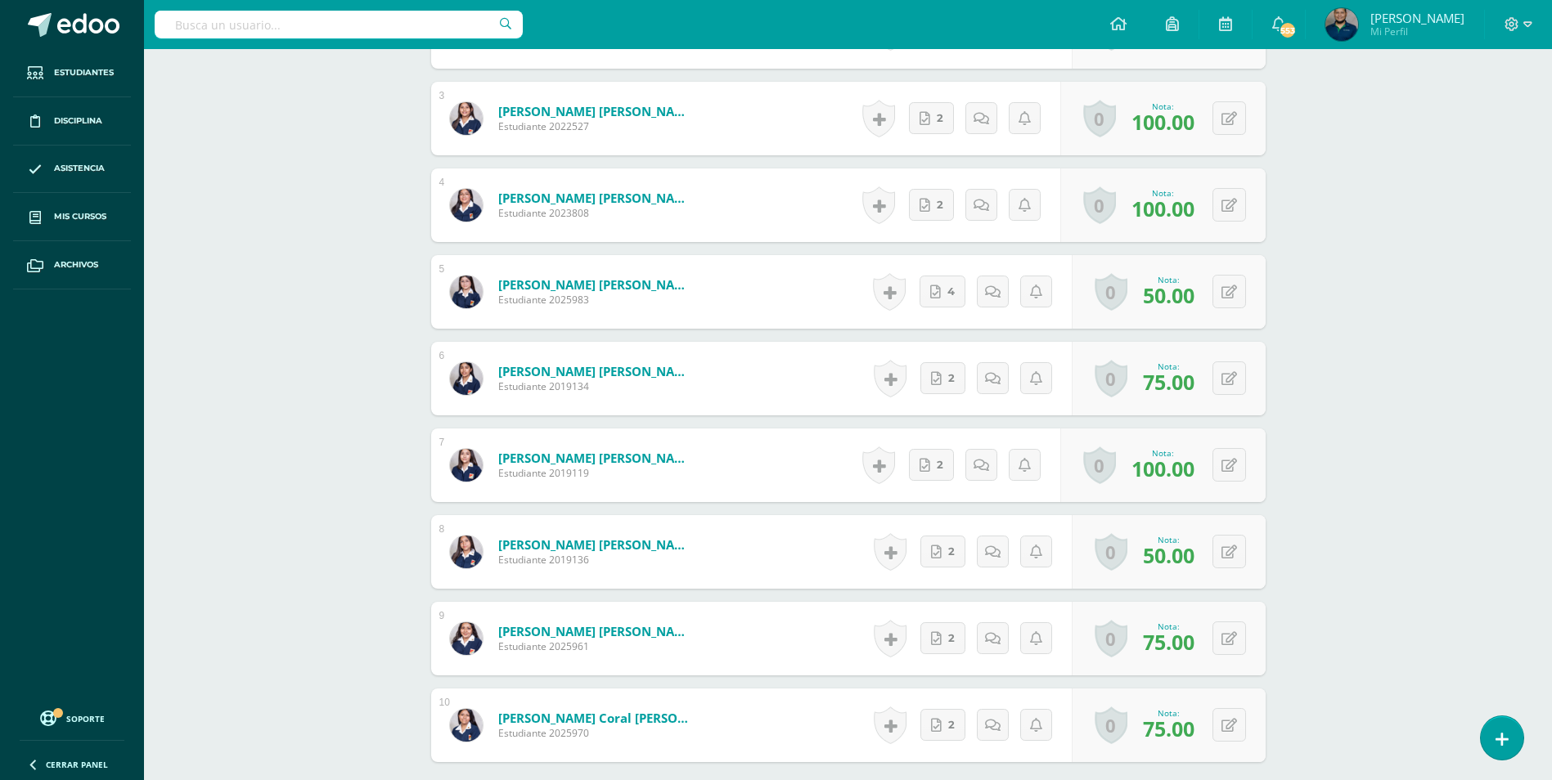
scroll to position [675, 0]
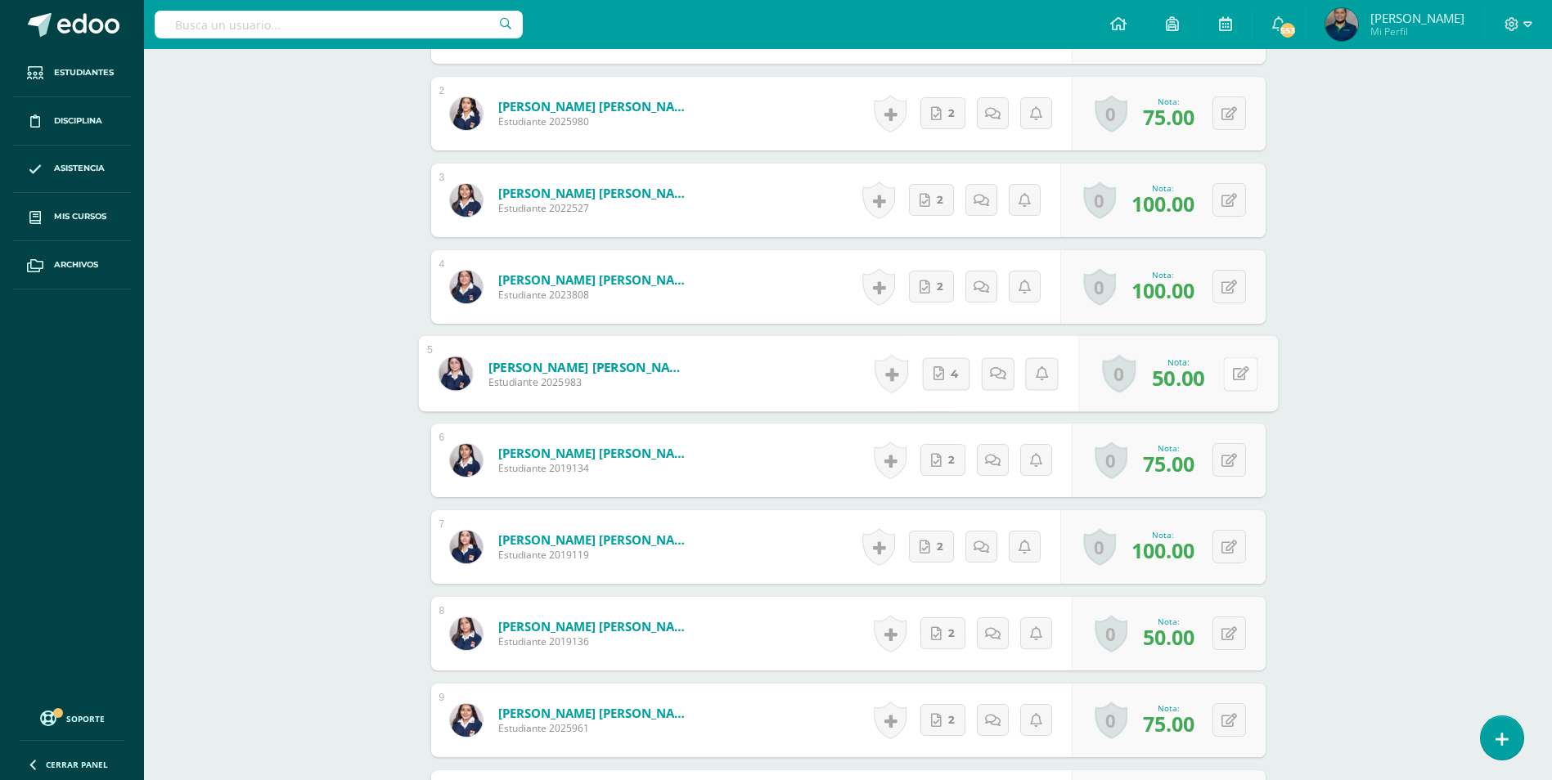
click at [1230, 362] on button at bounding box center [1240, 374] width 34 height 34
click at [1336, 433] on div "Tecnologías del Aprendizaje y la Comunicación Primero Básico "A" Herramientas D…" at bounding box center [848, 633] width 1408 height 2519
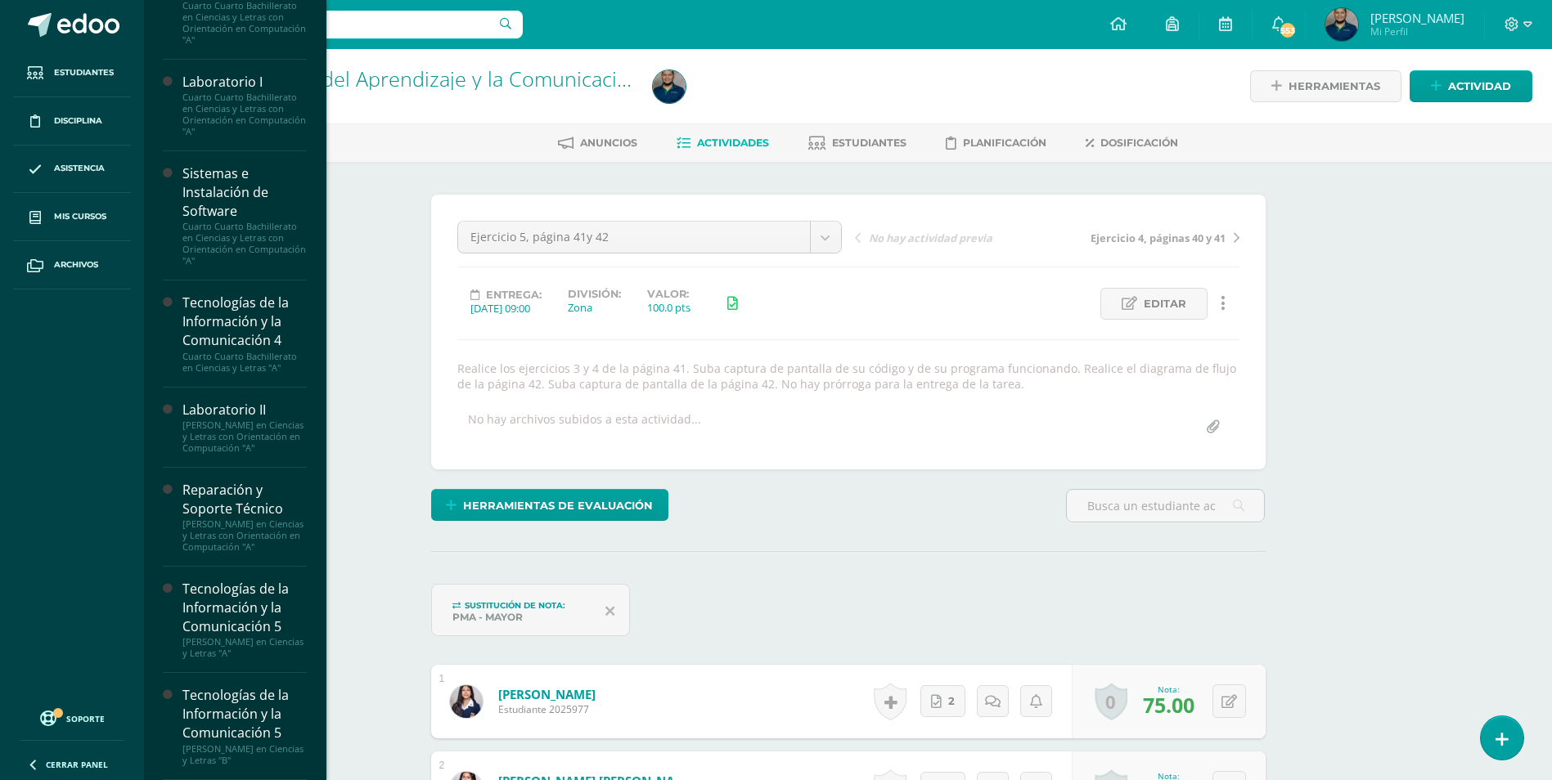
scroll to position [569, 0]
